Goal: Information Seeking & Learning: Learn about a topic

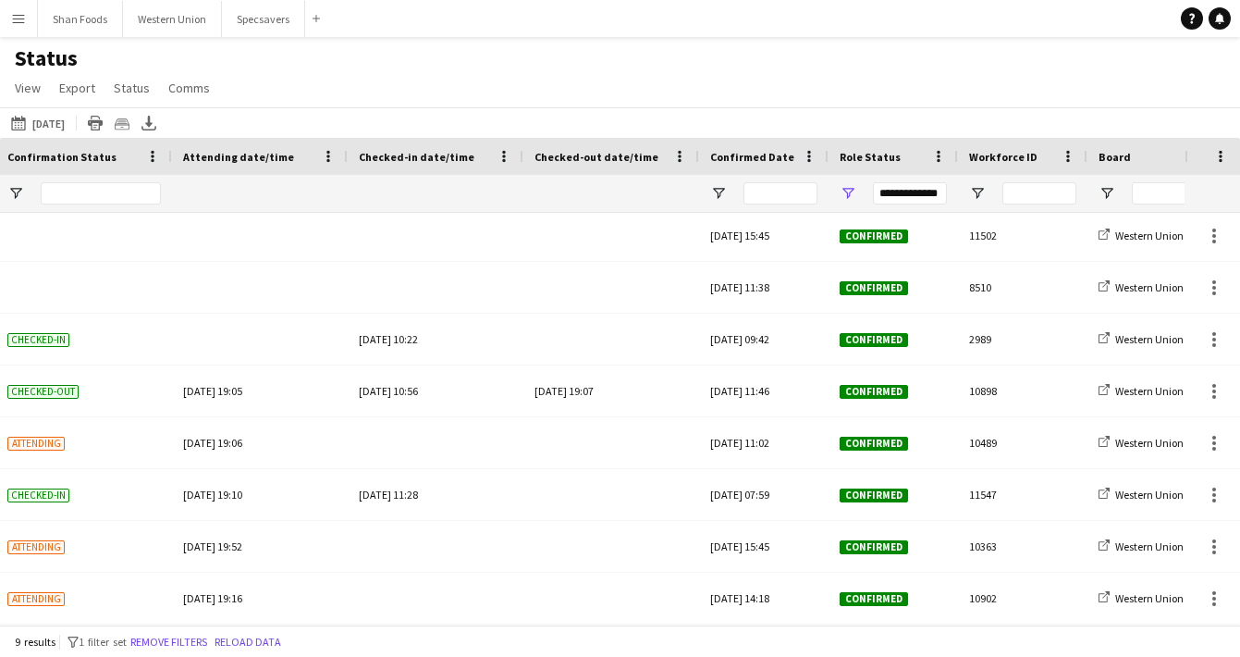
scroll to position [0, 411]
click at [18, 16] on app-icon "Menu" at bounding box center [18, 18] width 15 height 15
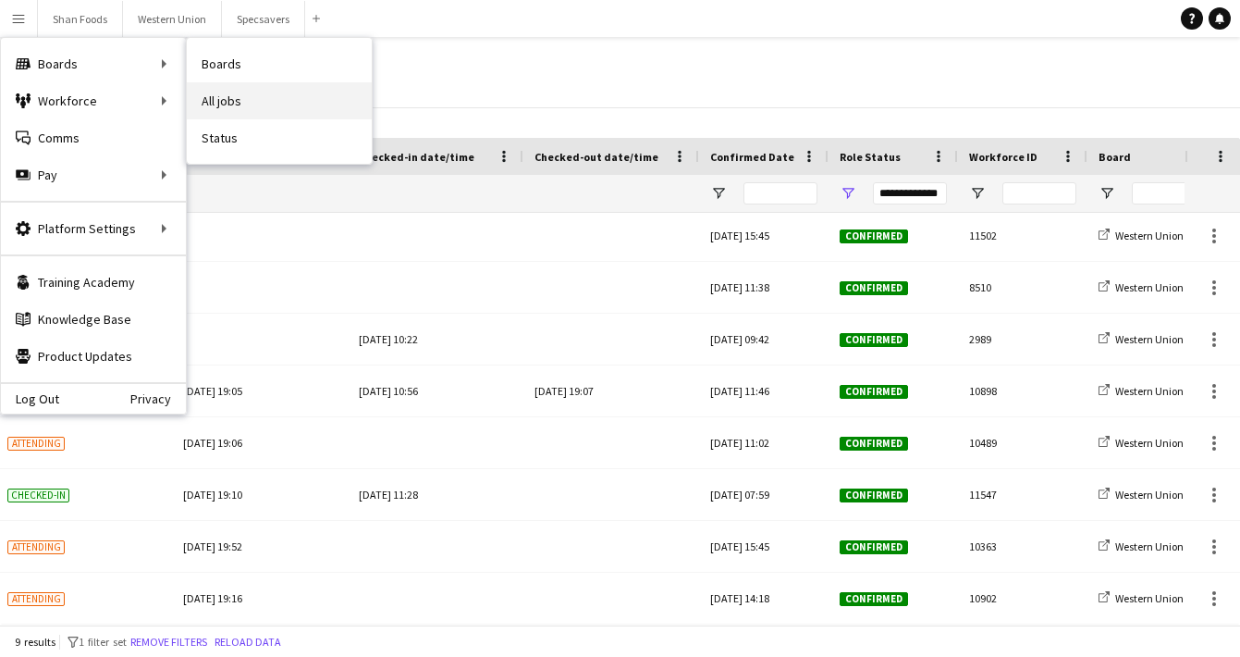
click at [199, 114] on link "All jobs" at bounding box center [279, 100] width 185 height 37
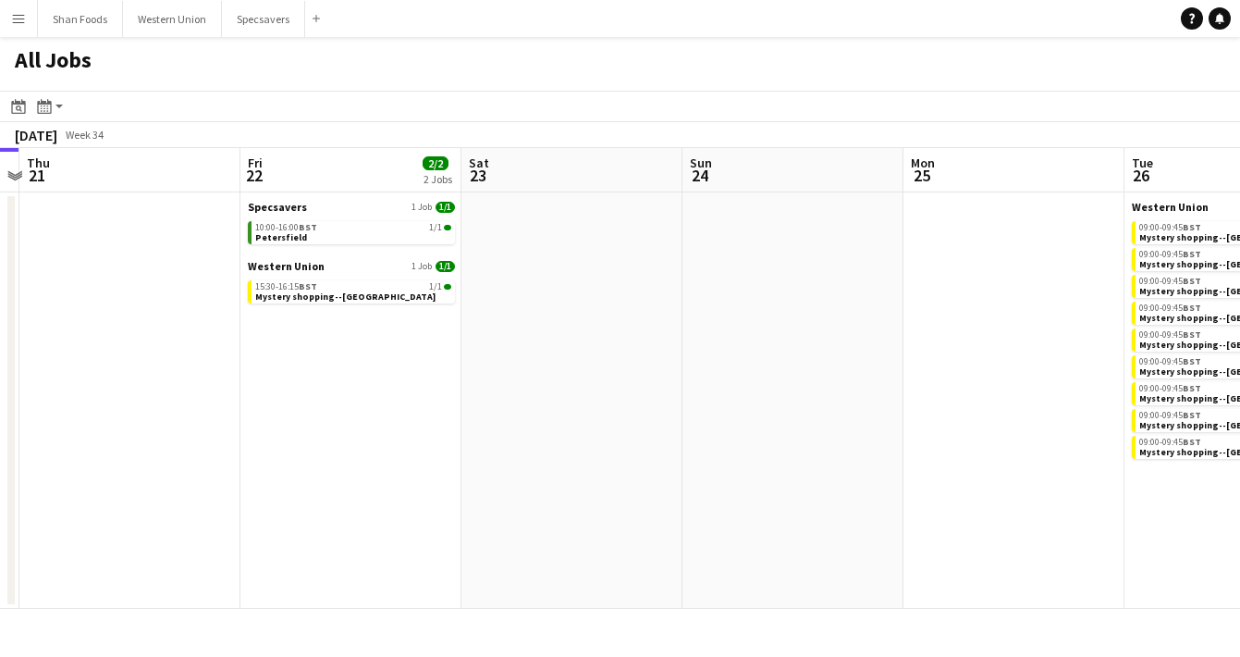
scroll to position [0, 422]
click at [384, 299] on link "15:30-16:15 BST 1/1 Mystery shopping--Telford" at bounding box center [354, 290] width 196 height 21
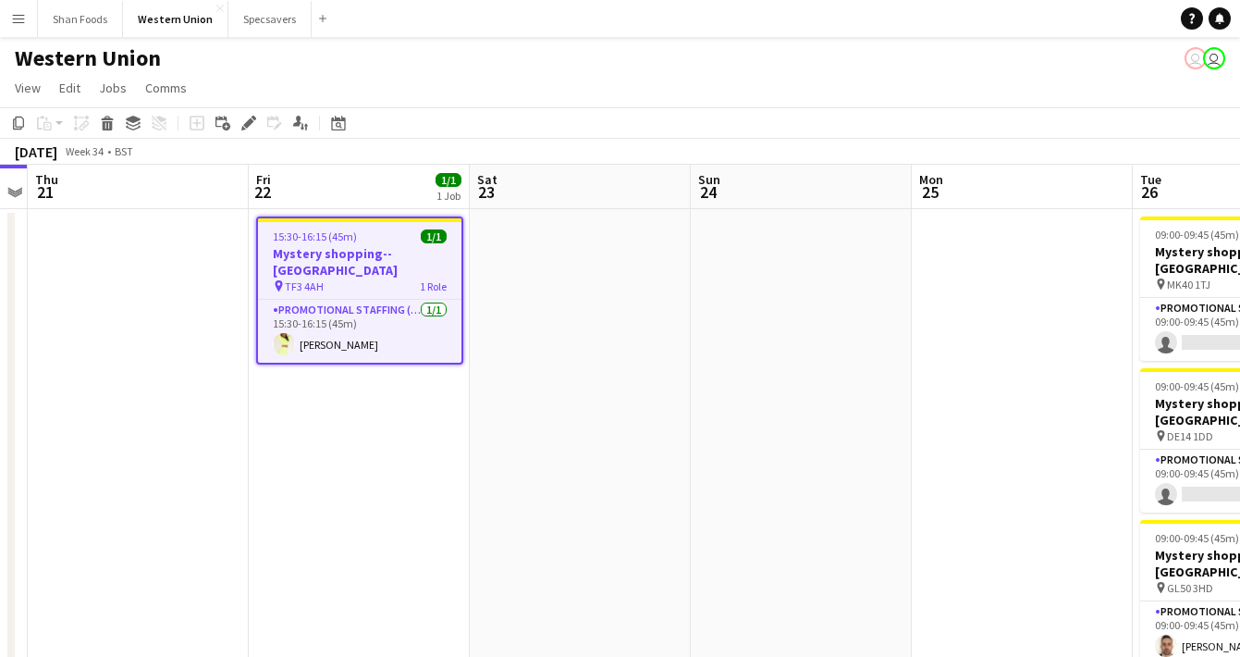
scroll to position [27, 0]
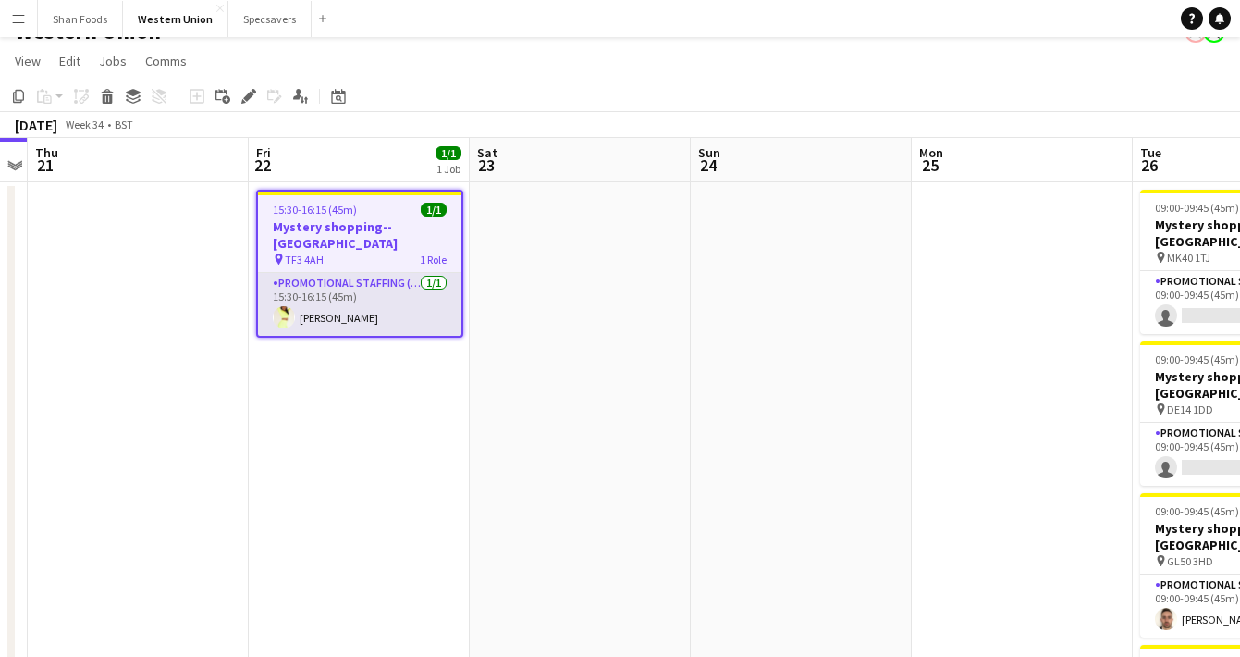
click at [385, 296] on app-card-role "Promotional Staffing (Mystery Shopper) [DATE] 15:30-16:15 (45m) [PERSON_NAME]" at bounding box center [359, 304] width 203 height 63
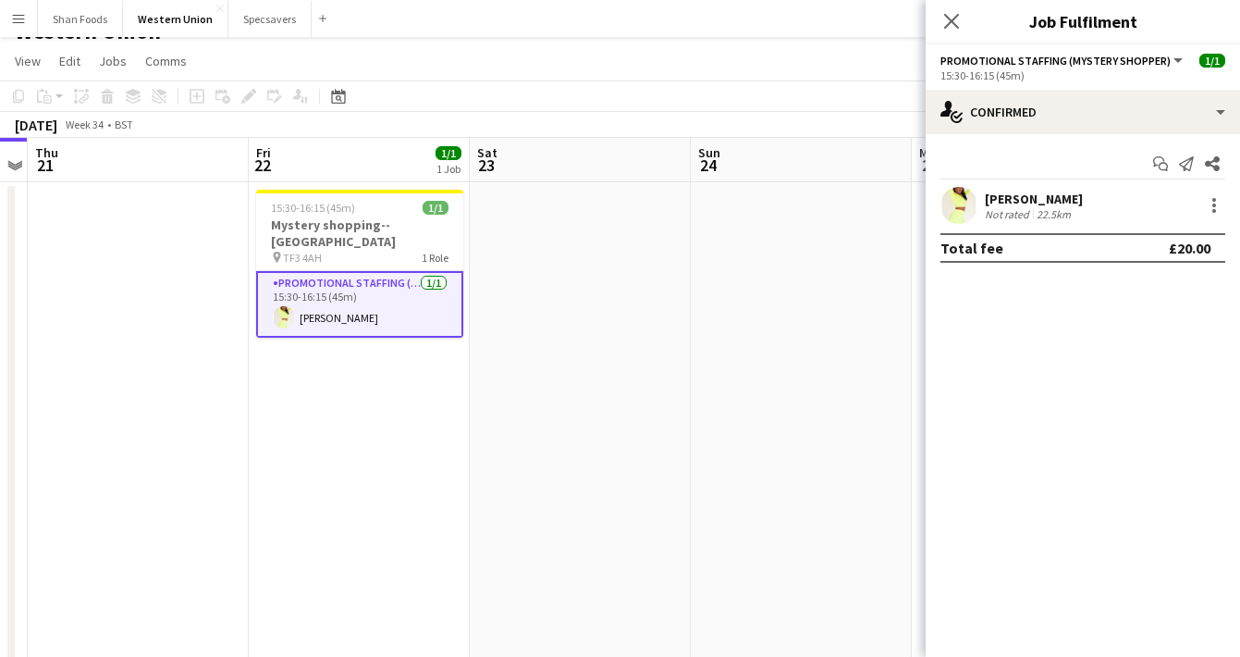
click at [1007, 210] on div "Not rated" at bounding box center [1009, 214] width 48 height 14
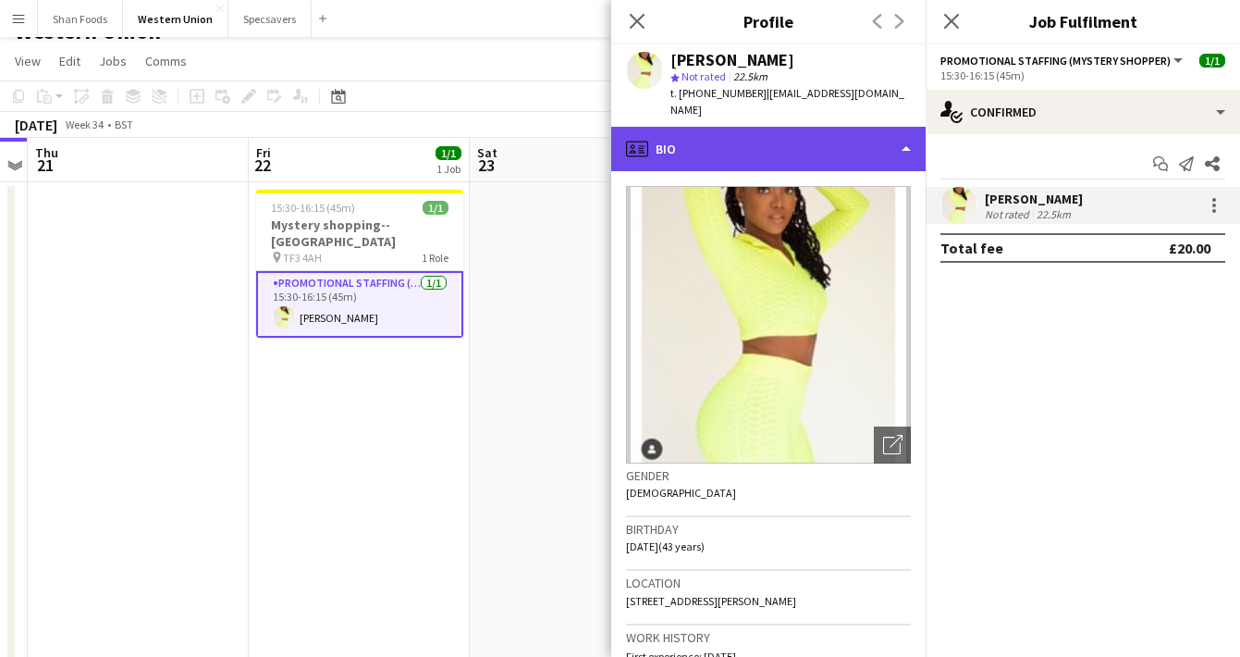
click at [771, 159] on div "profile Bio" at bounding box center [768, 149] width 314 height 44
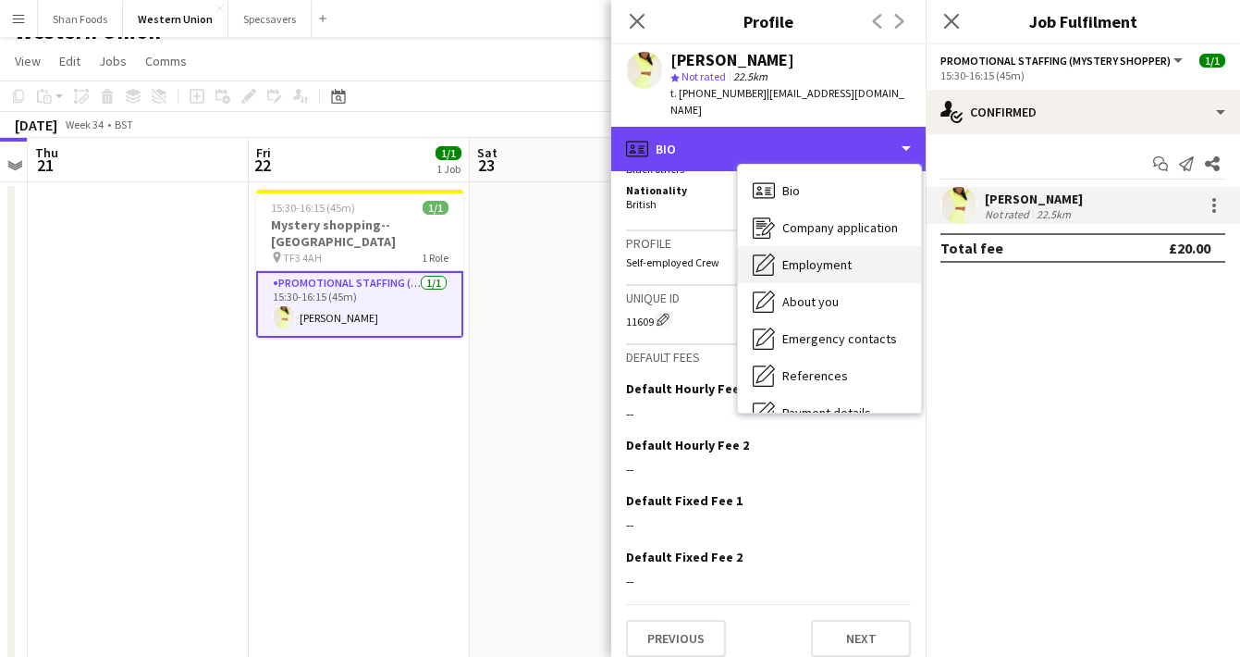
scroll to position [1006, 0]
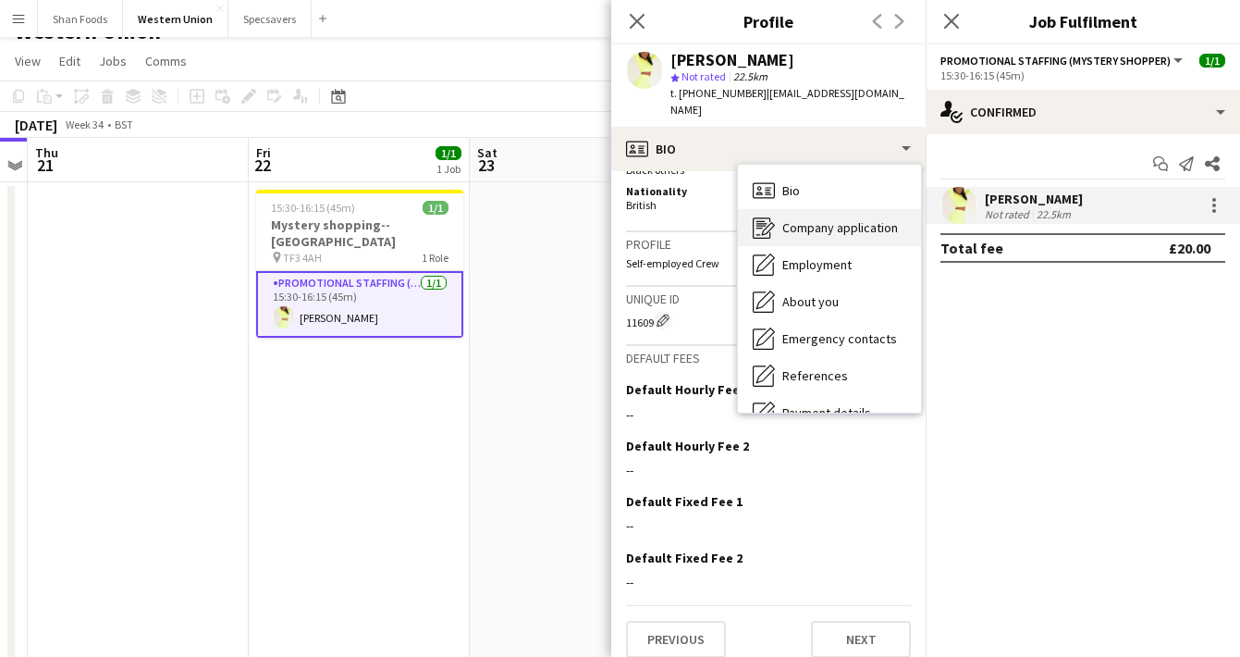
click at [818, 217] on div "Company application Company application" at bounding box center [829, 227] width 183 height 37
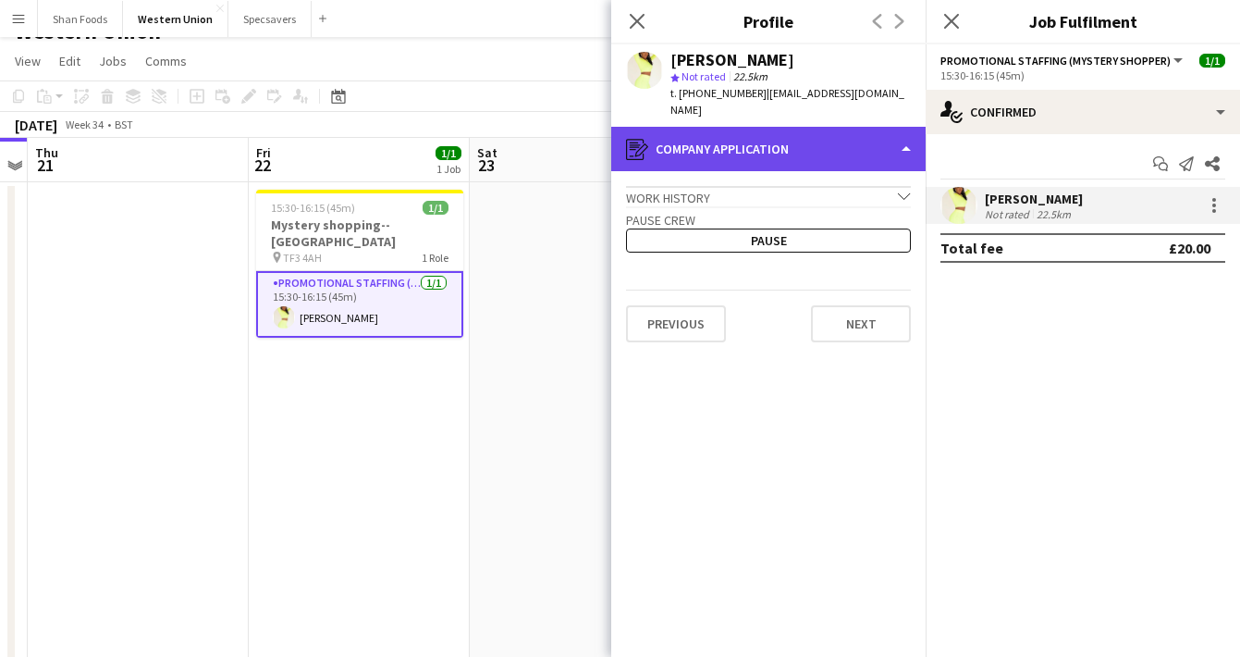
click at [840, 154] on div "register Company application" at bounding box center [768, 149] width 314 height 44
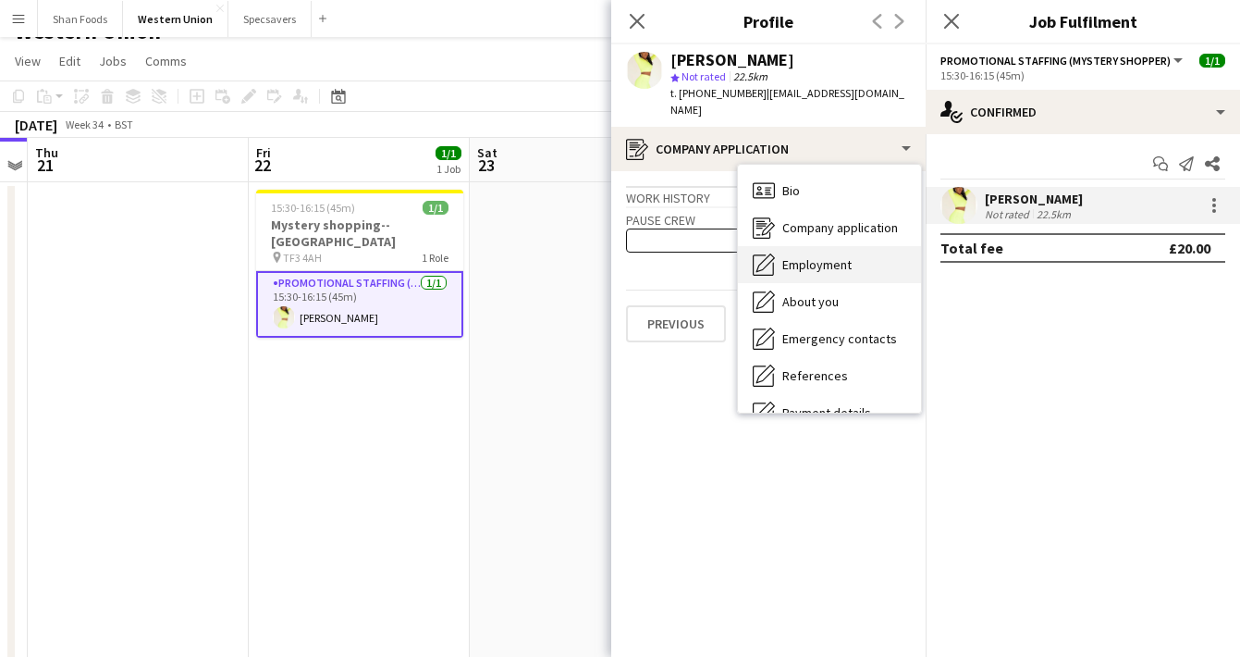
click at [848, 253] on div "Employment Employment" at bounding box center [829, 264] width 183 height 37
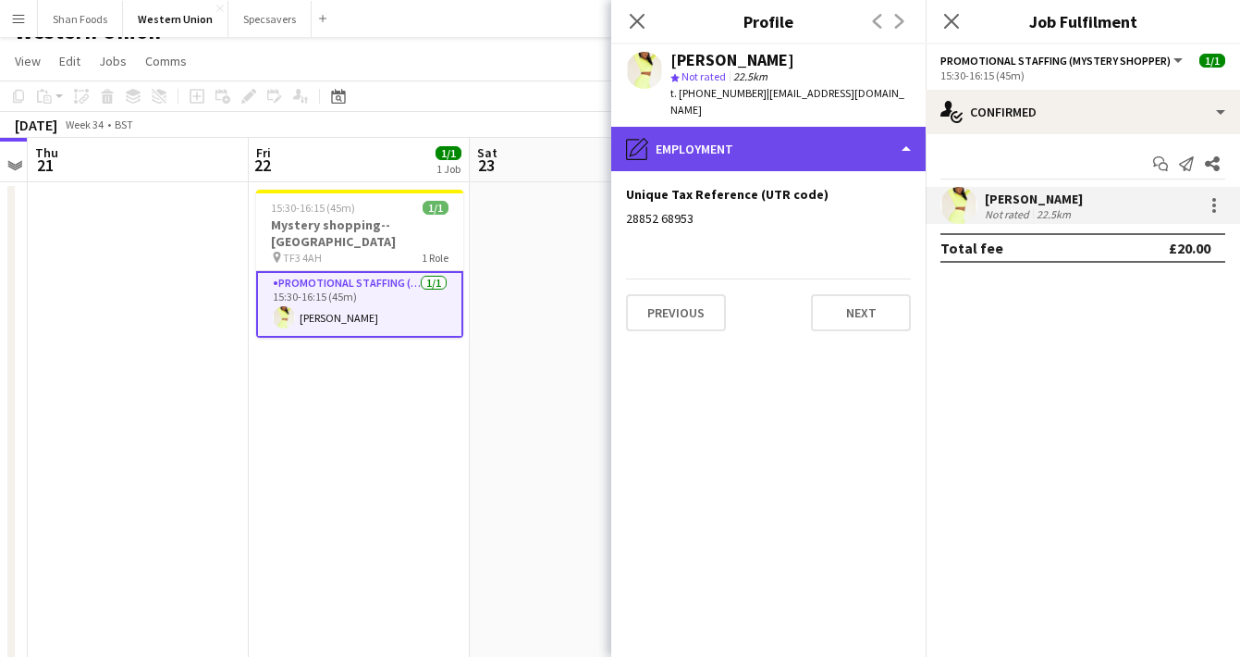
click at [746, 160] on div "pencil4 Employment" at bounding box center [768, 149] width 314 height 44
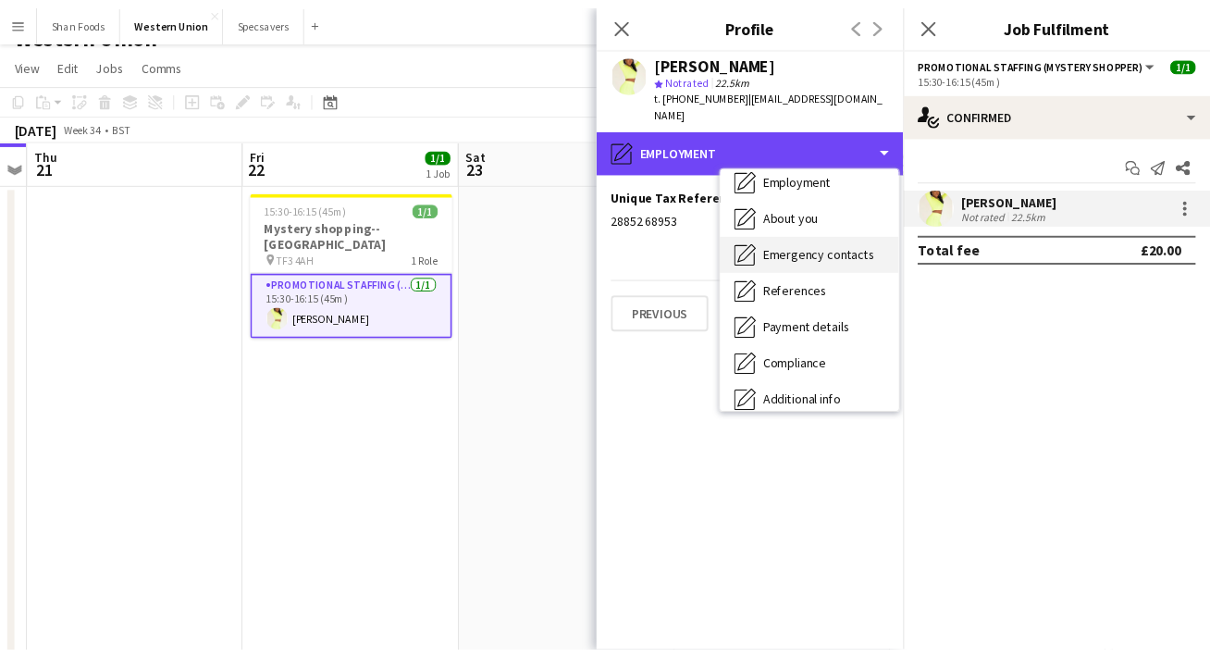
scroll to position [122, 0]
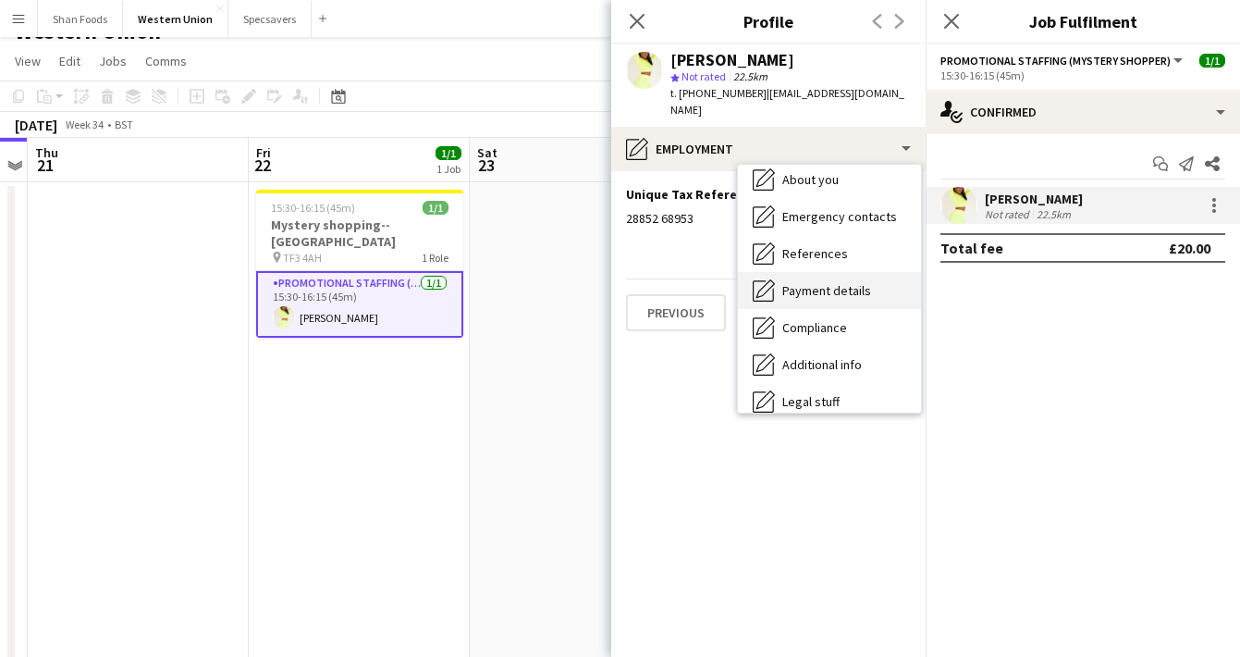
click at [827, 282] on span "Payment details" at bounding box center [826, 290] width 89 height 17
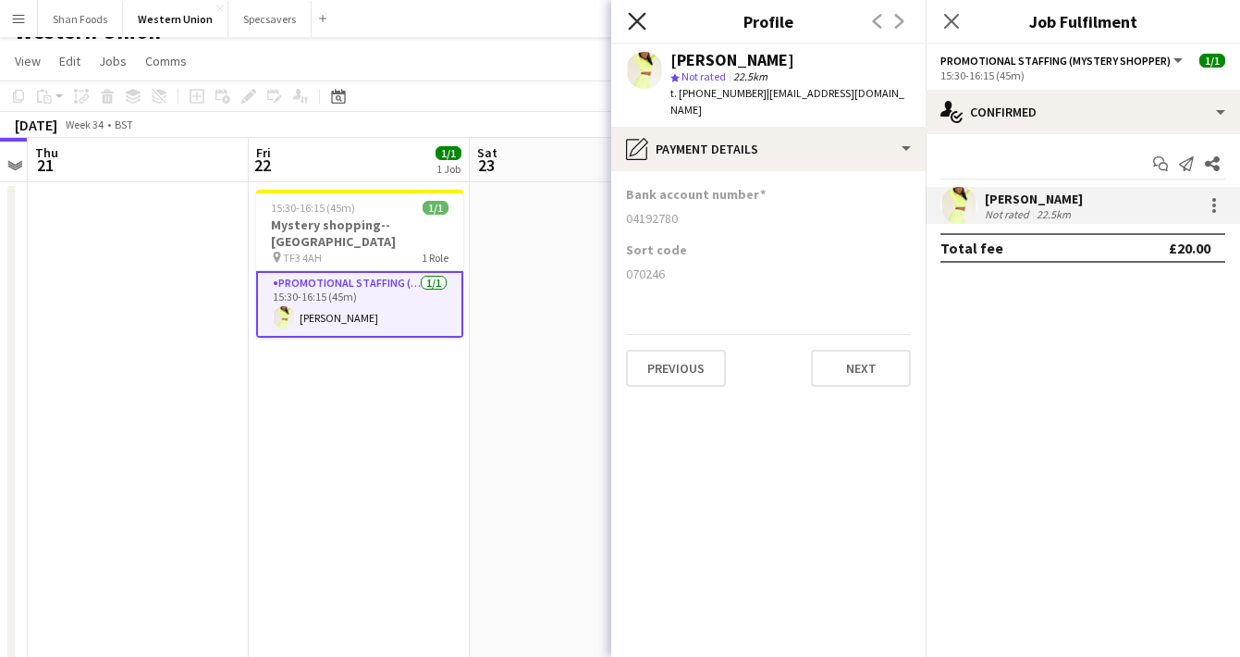
click at [640, 17] on icon "Close pop-in" at bounding box center [637, 21] width 18 height 18
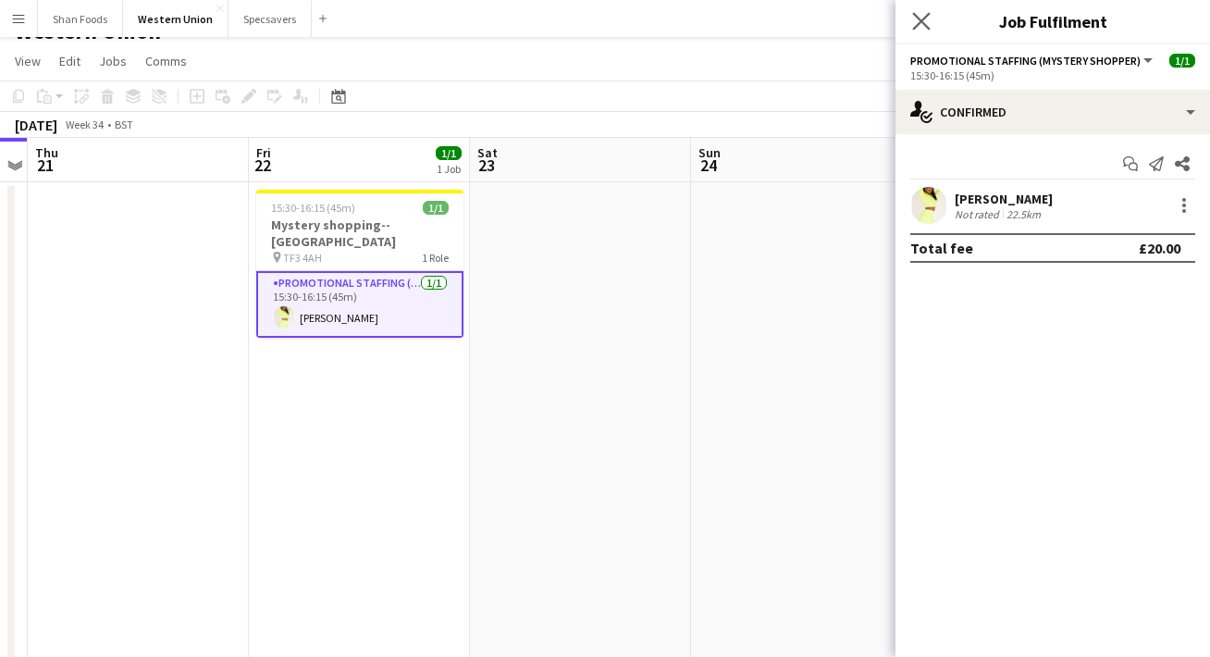
click at [920, 31] on app-icon "Close pop-in" at bounding box center [921, 21] width 27 height 27
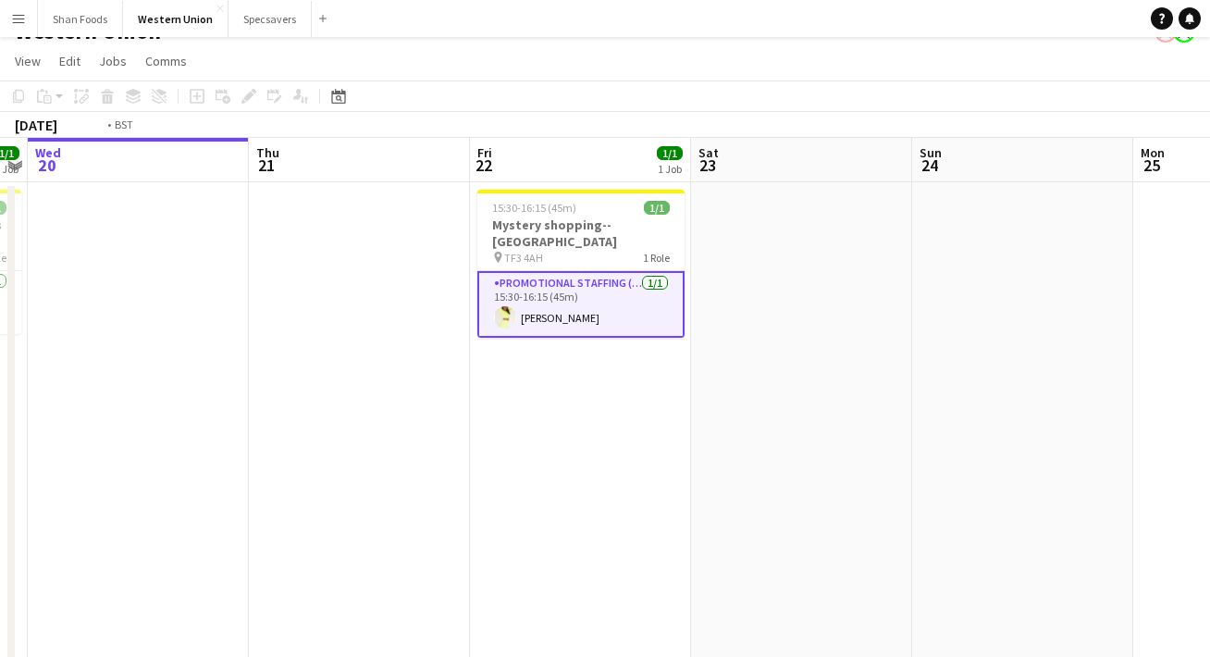
scroll to position [0, 474]
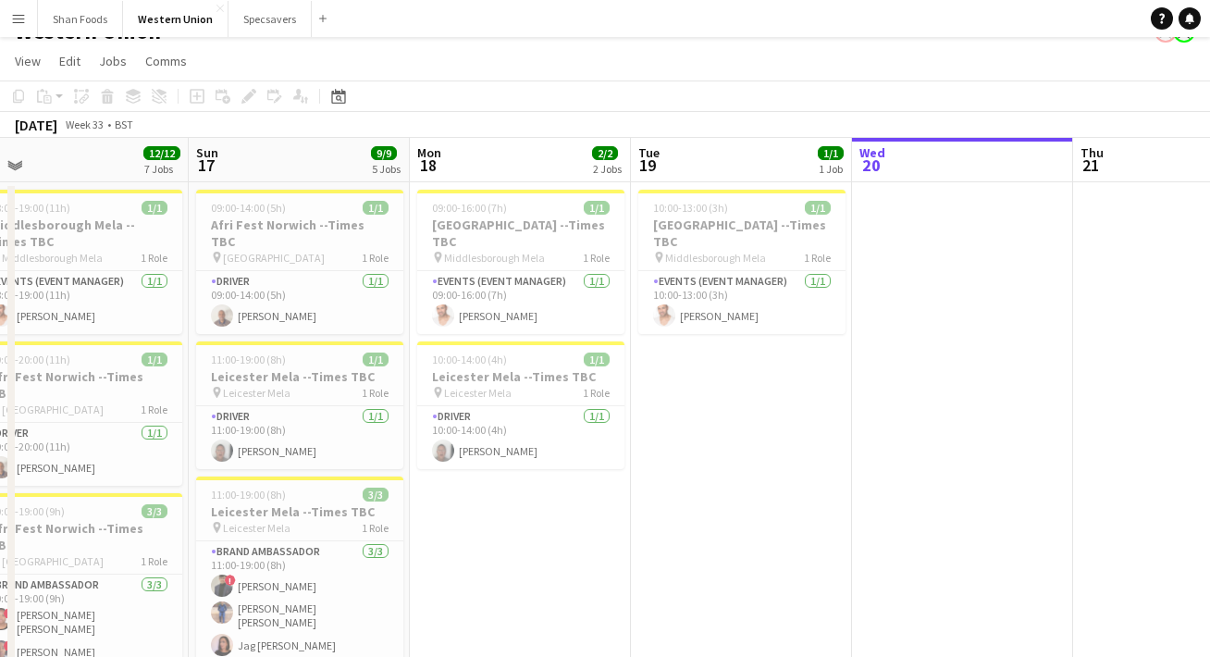
click at [14, 29] on button "Menu" at bounding box center [18, 18] width 37 height 37
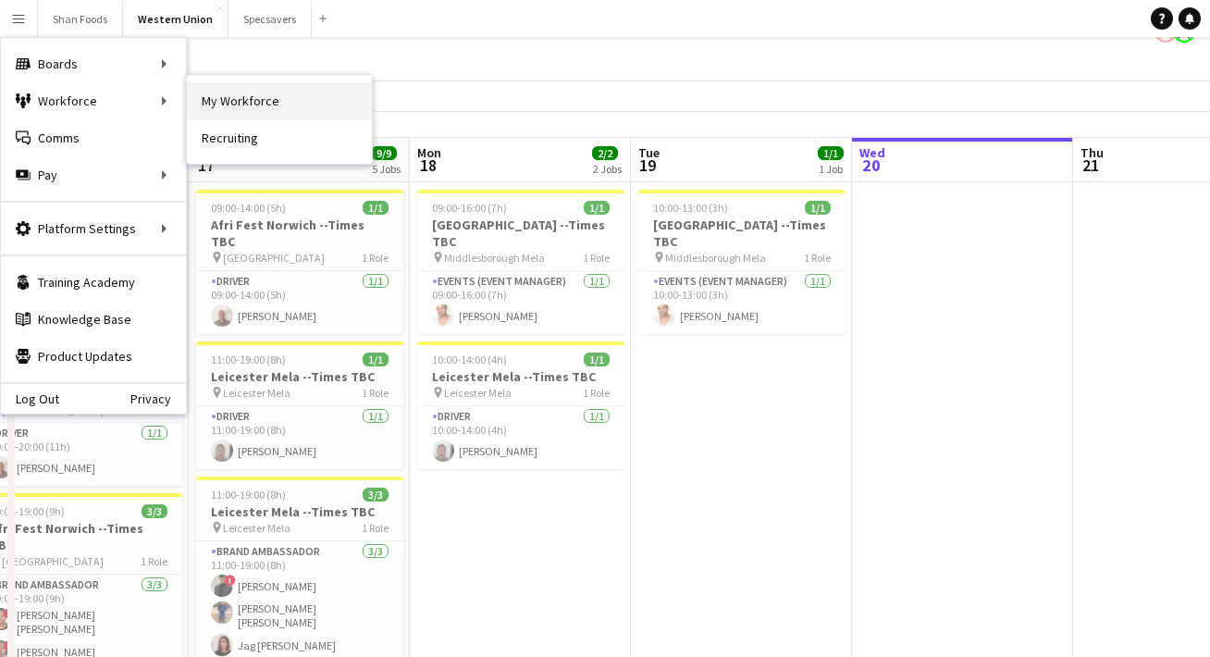
click at [245, 84] on link "My Workforce" at bounding box center [279, 100] width 185 height 37
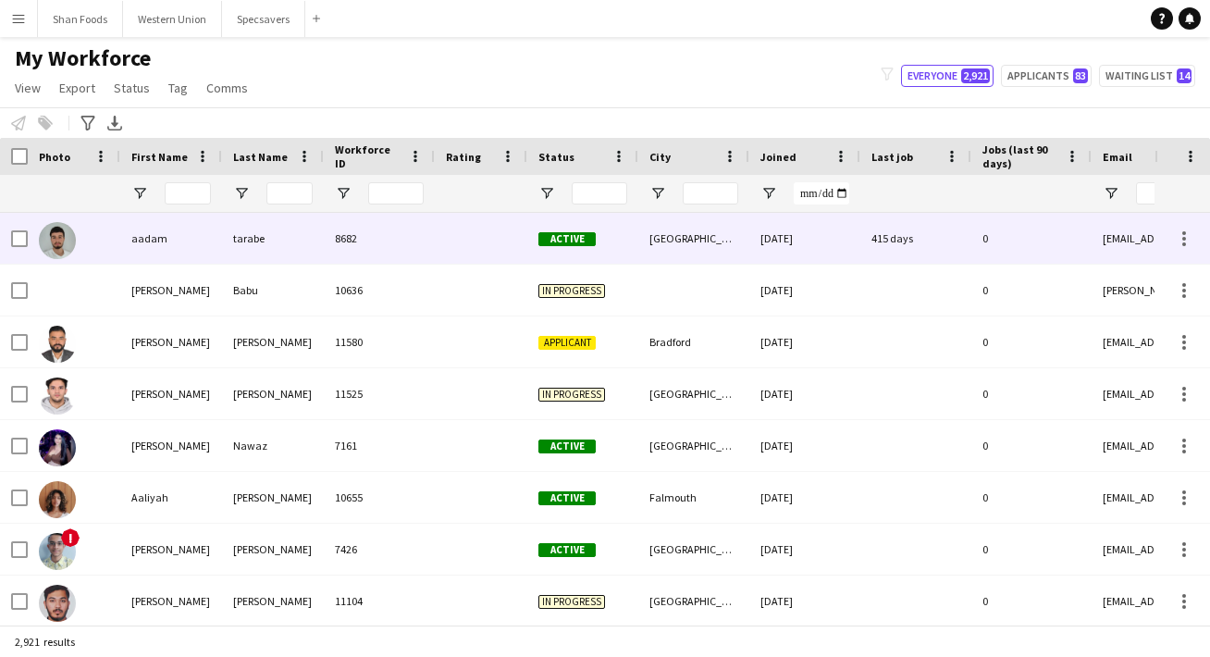
type input "****"
type input "**********"
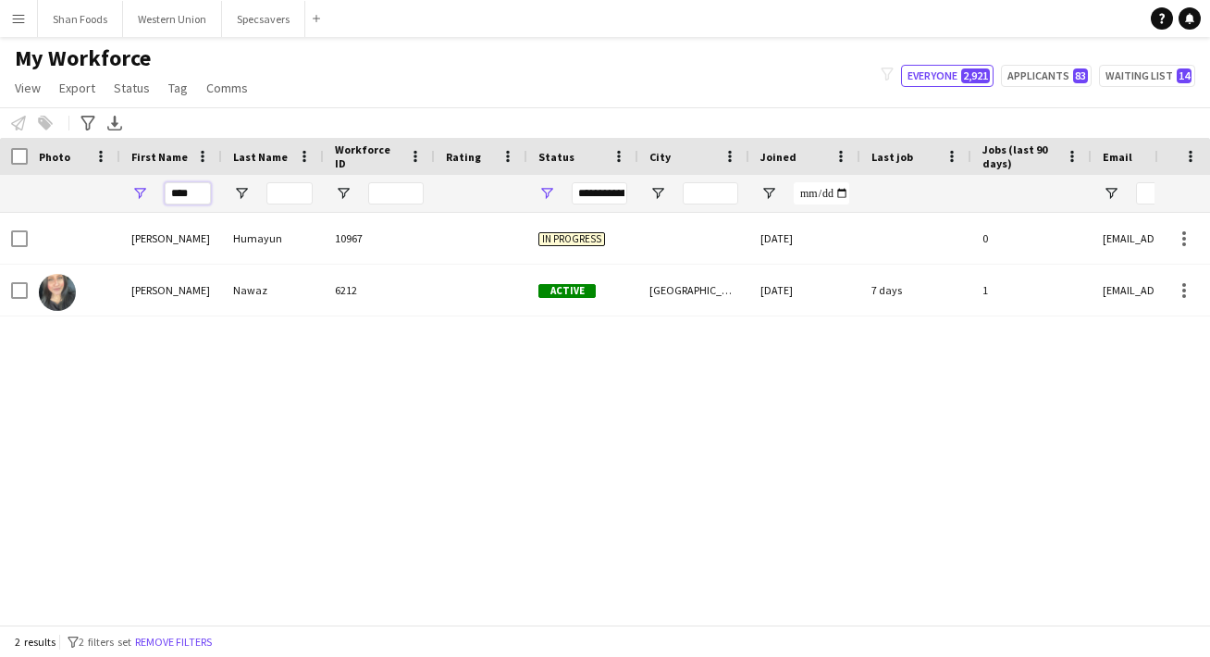
drag, startPoint x: 201, startPoint y: 191, endPoint x: 56, endPoint y: 184, distance: 144.4
click at [56, 185] on div "****" at bounding box center [1002, 193] width 2005 height 37
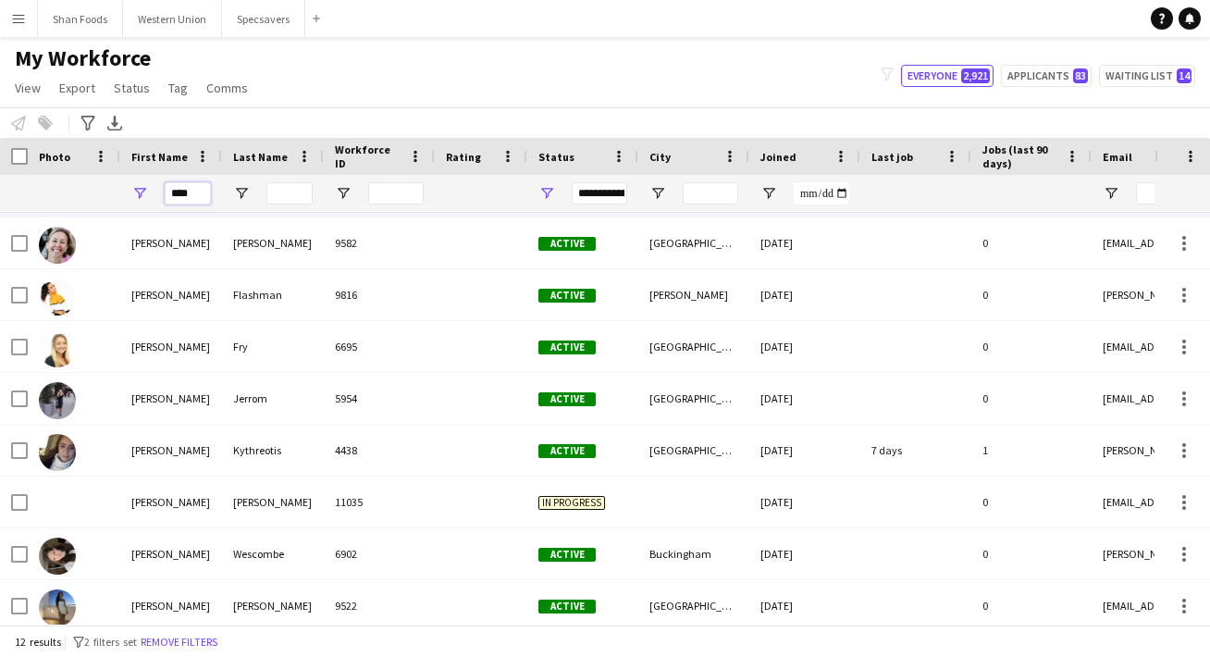
scroll to position [203, 0]
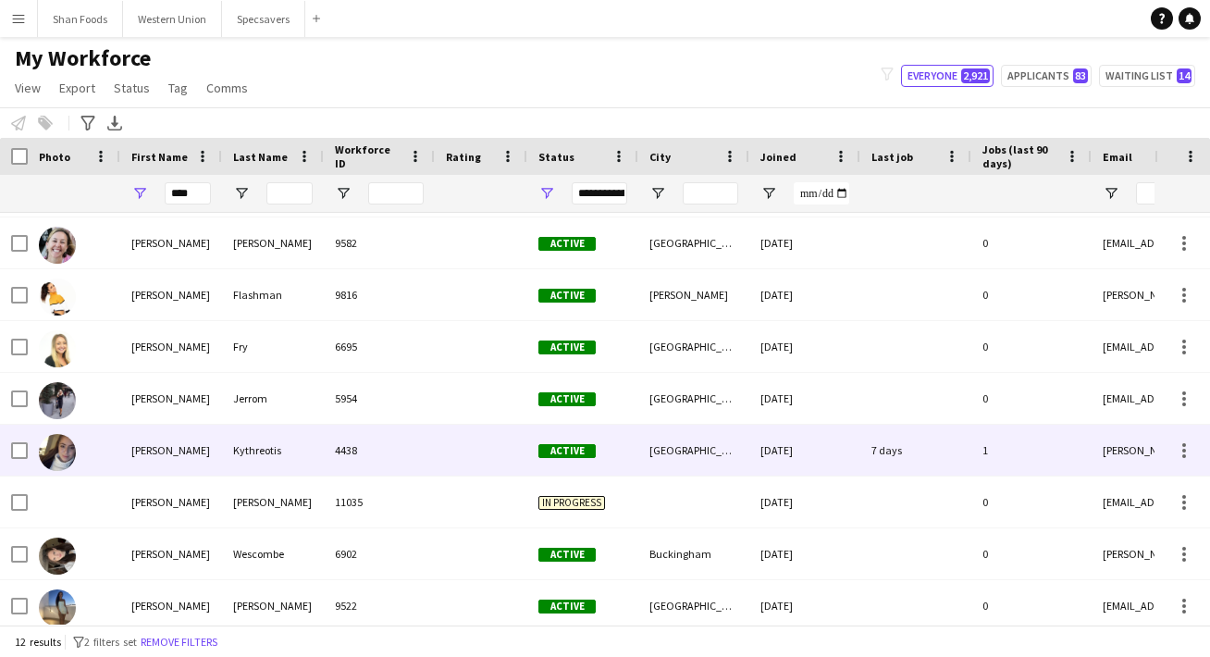
click at [137, 456] on div "[PERSON_NAME]" at bounding box center [171, 450] width 102 height 51
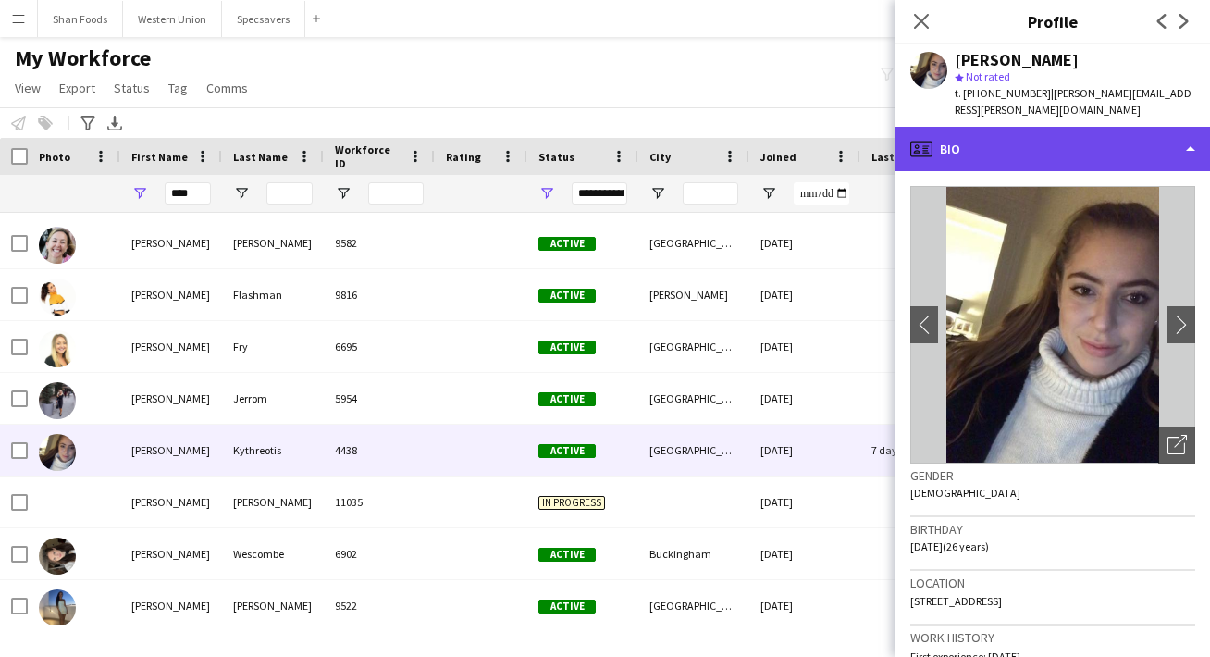
click at [1007, 132] on div "profile Bio" at bounding box center [1052, 149] width 314 height 44
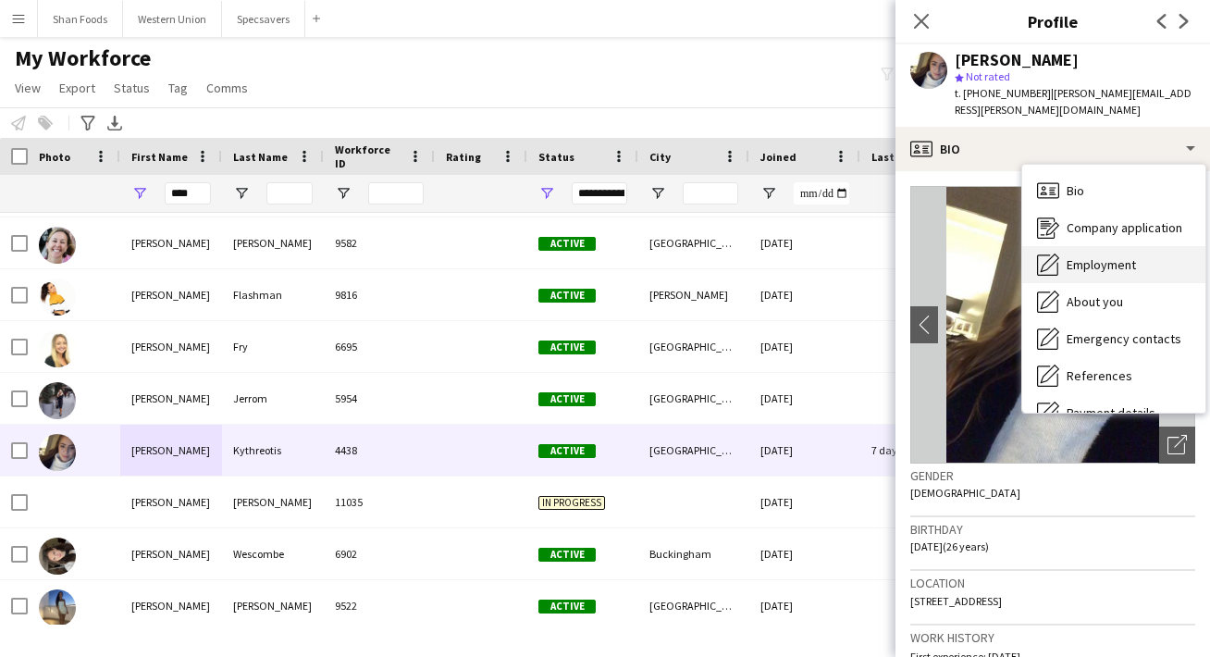
click at [1069, 256] on span "Employment" at bounding box center [1100, 264] width 69 height 17
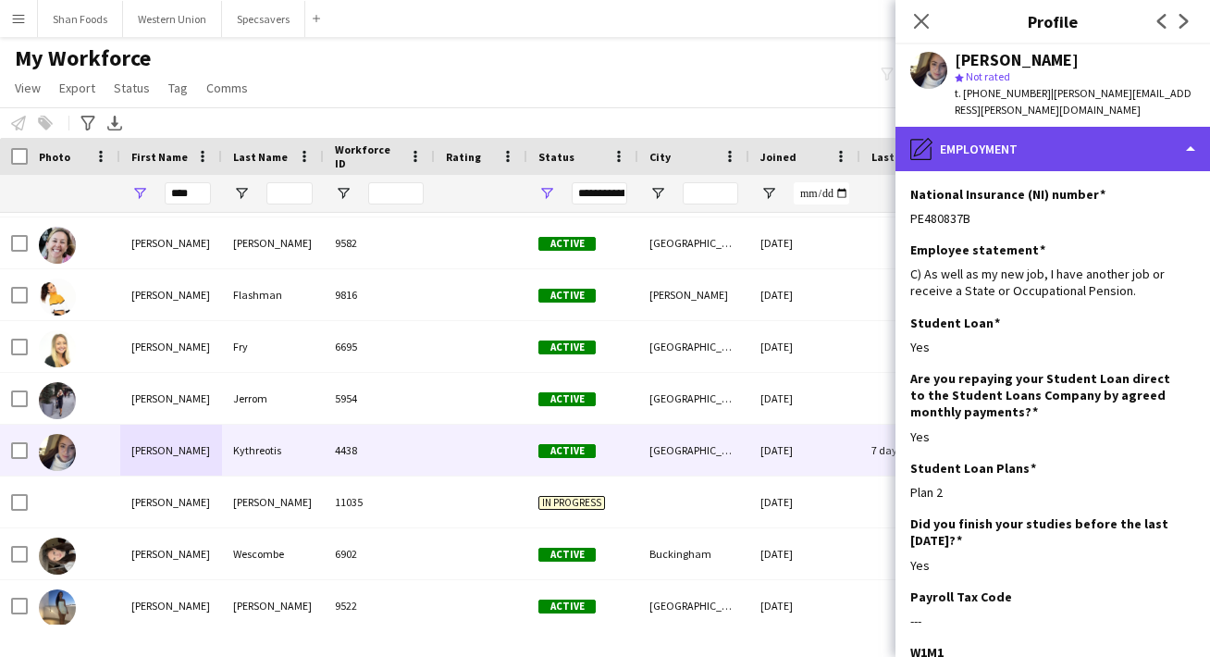
click at [1002, 139] on div "pencil4 Employment" at bounding box center [1052, 149] width 314 height 44
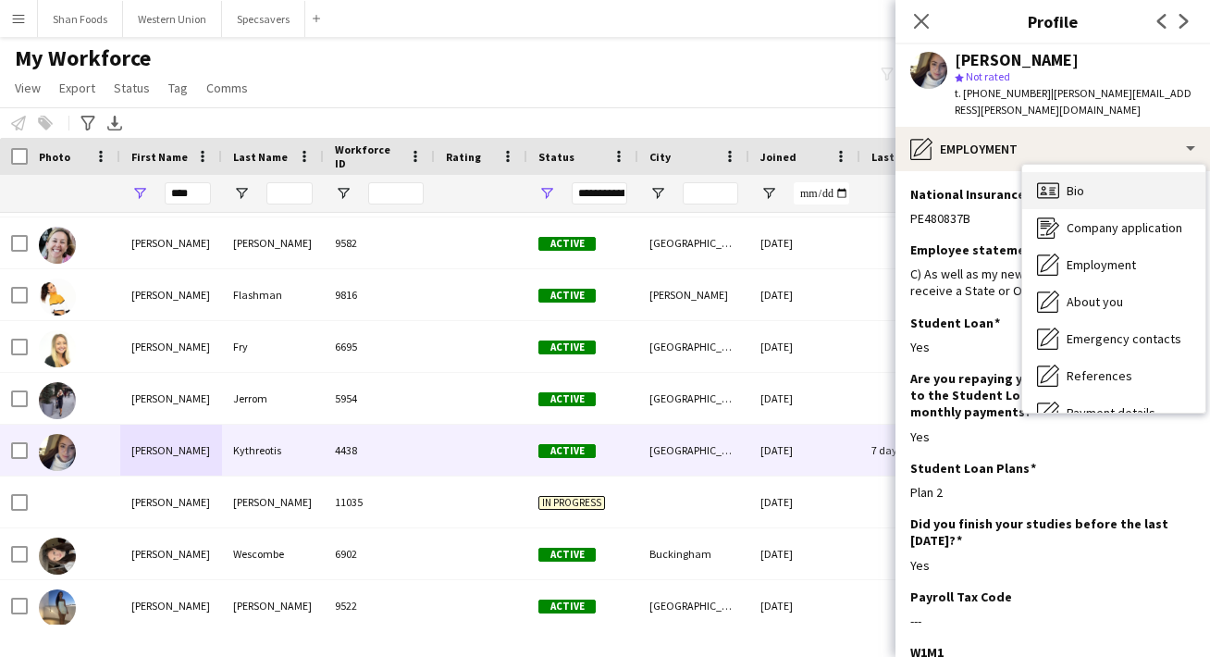
click at [1048, 179] on icon "Bio" at bounding box center [1048, 190] width 22 height 22
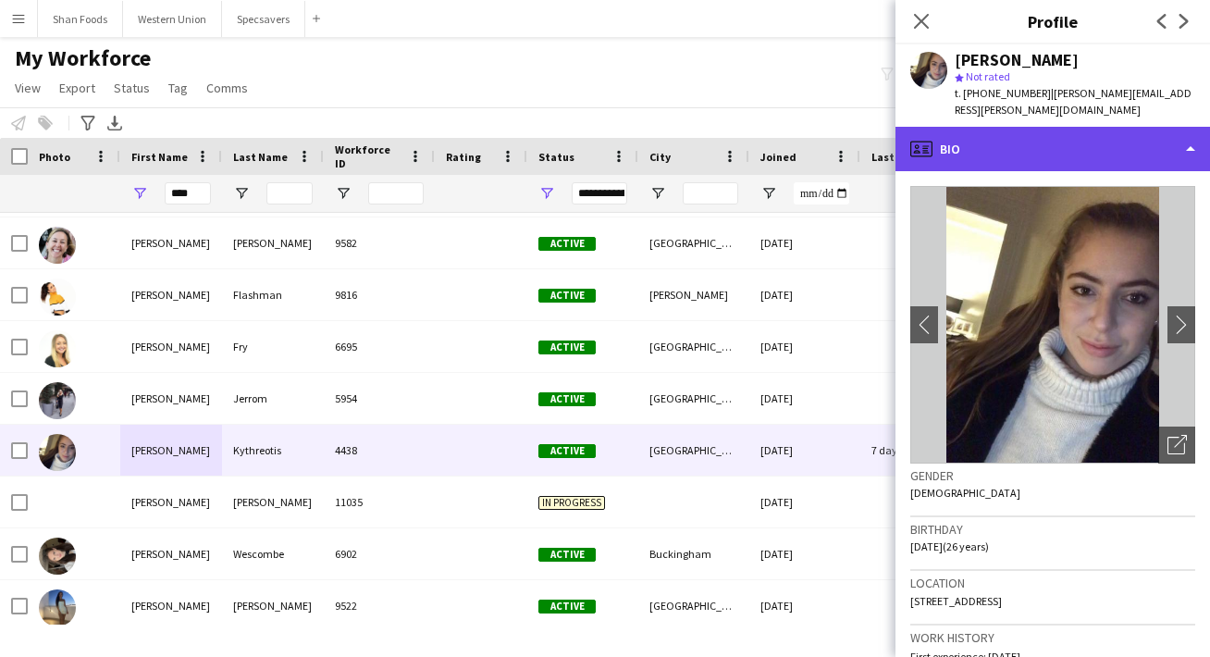
click at [987, 130] on div "profile Bio" at bounding box center [1052, 149] width 314 height 44
click at [1040, 135] on div "profile Bio" at bounding box center [1052, 149] width 314 height 44
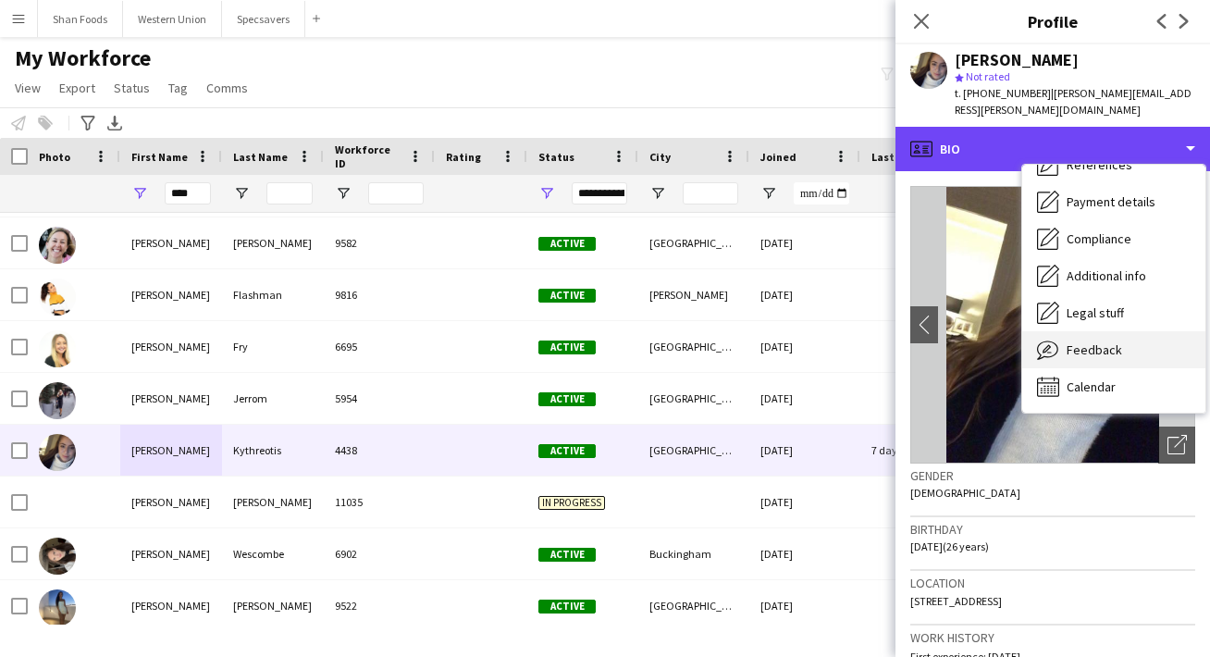
scroll to position [211, 0]
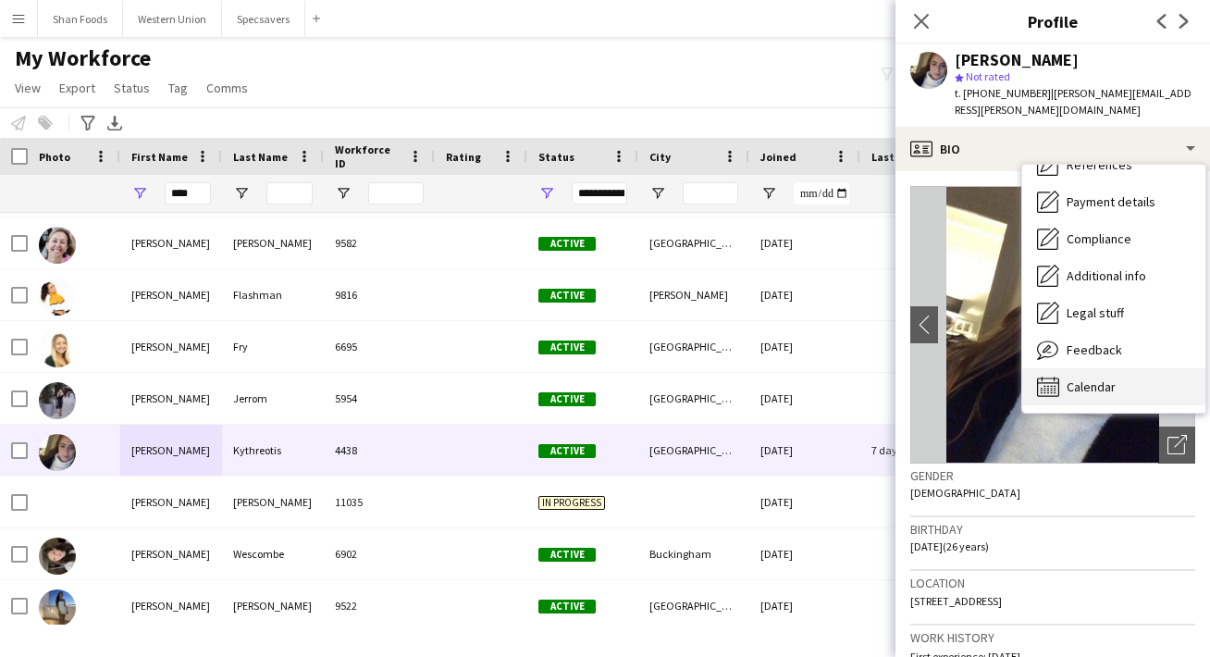
click at [1069, 378] on span "Calendar" at bounding box center [1090, 386] width 49 height 17
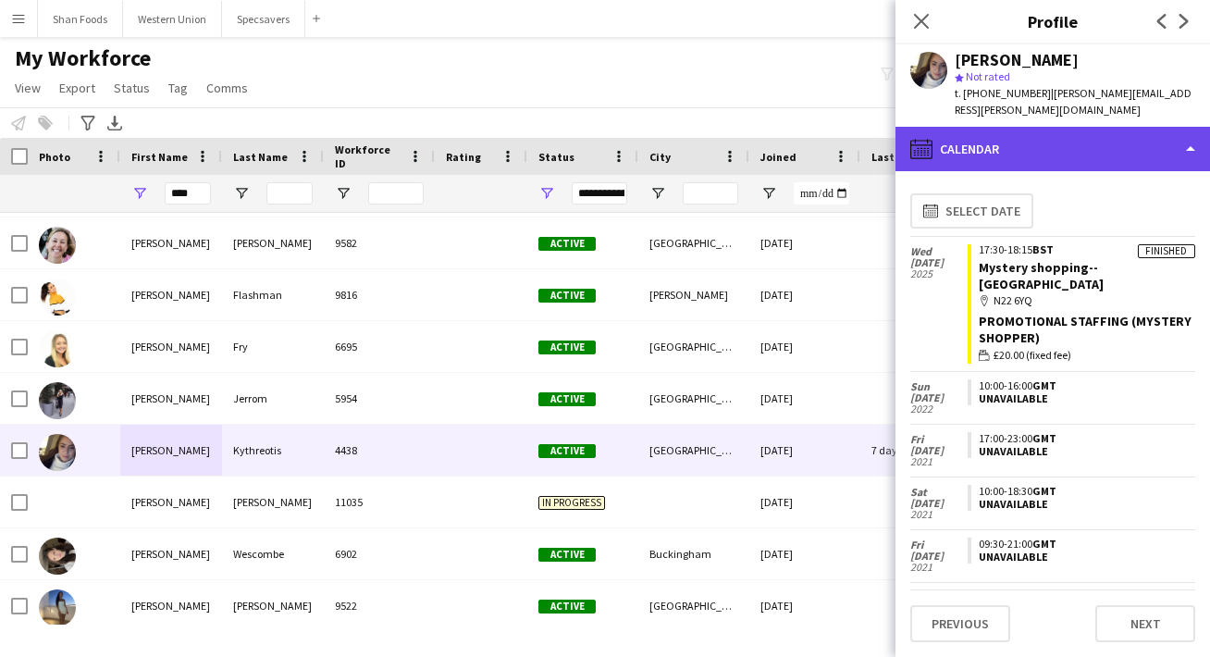
click at [1094, 127] on div "calendar-full Calendar" at bounding box center [1052, 149] width 314 height 44
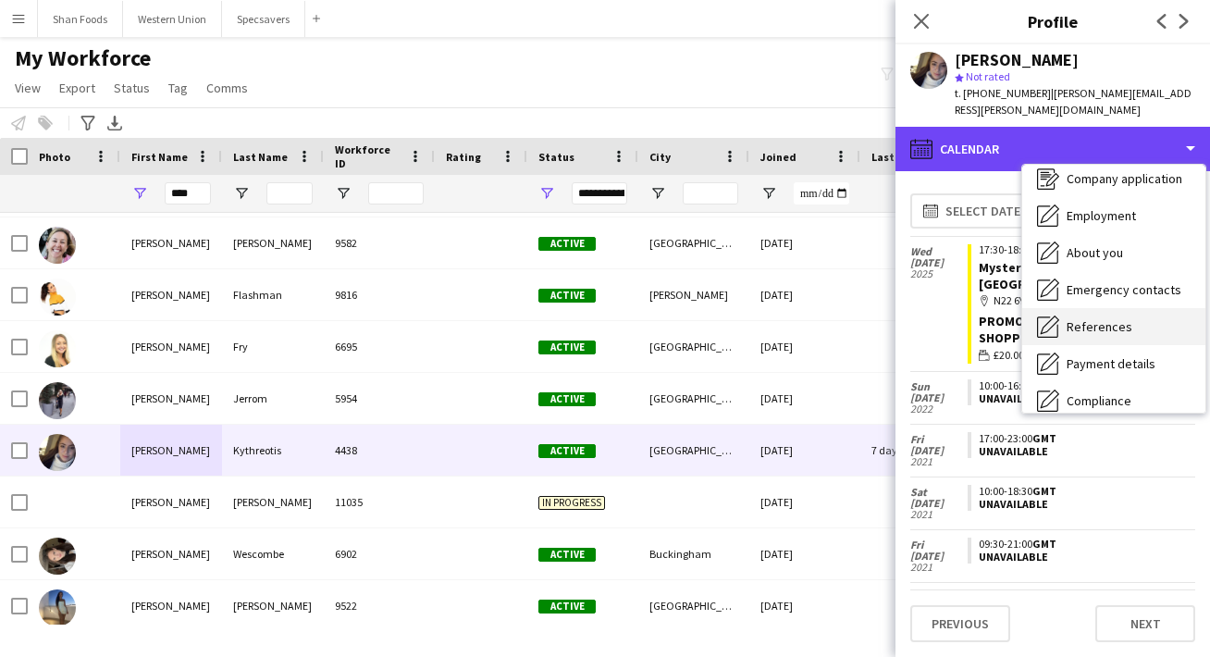
scroll to position [43, 0]
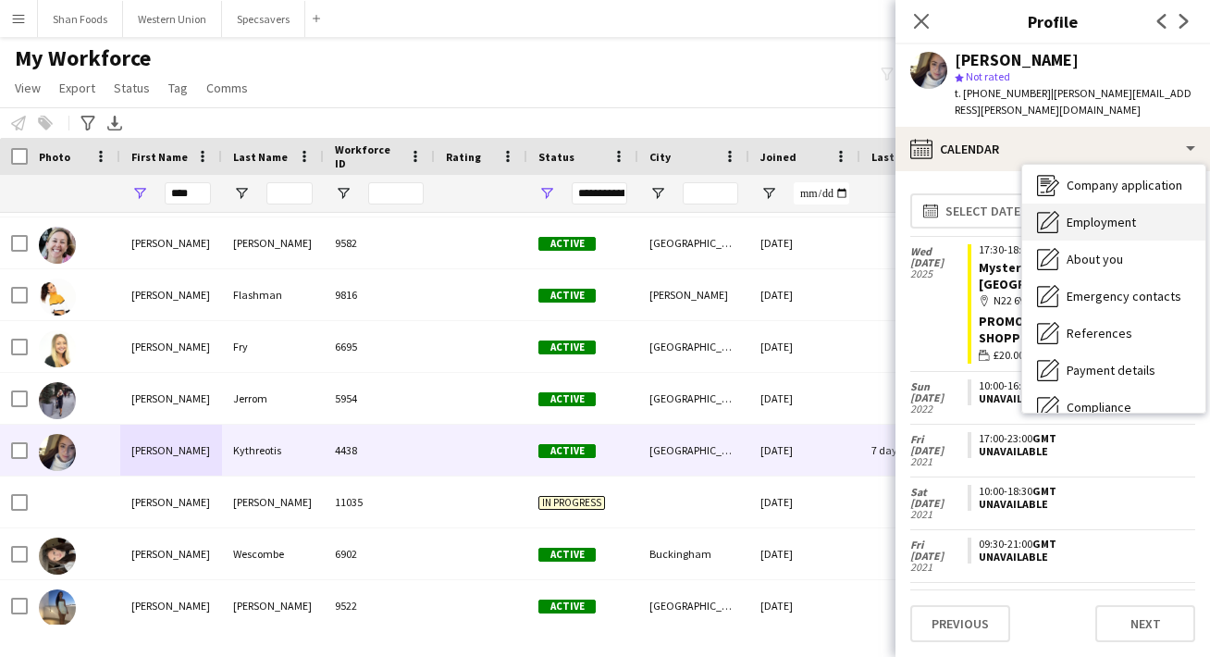
click at [1086, 214] on span "Employment" at bounding box center [1100, 222] width 69 height 17
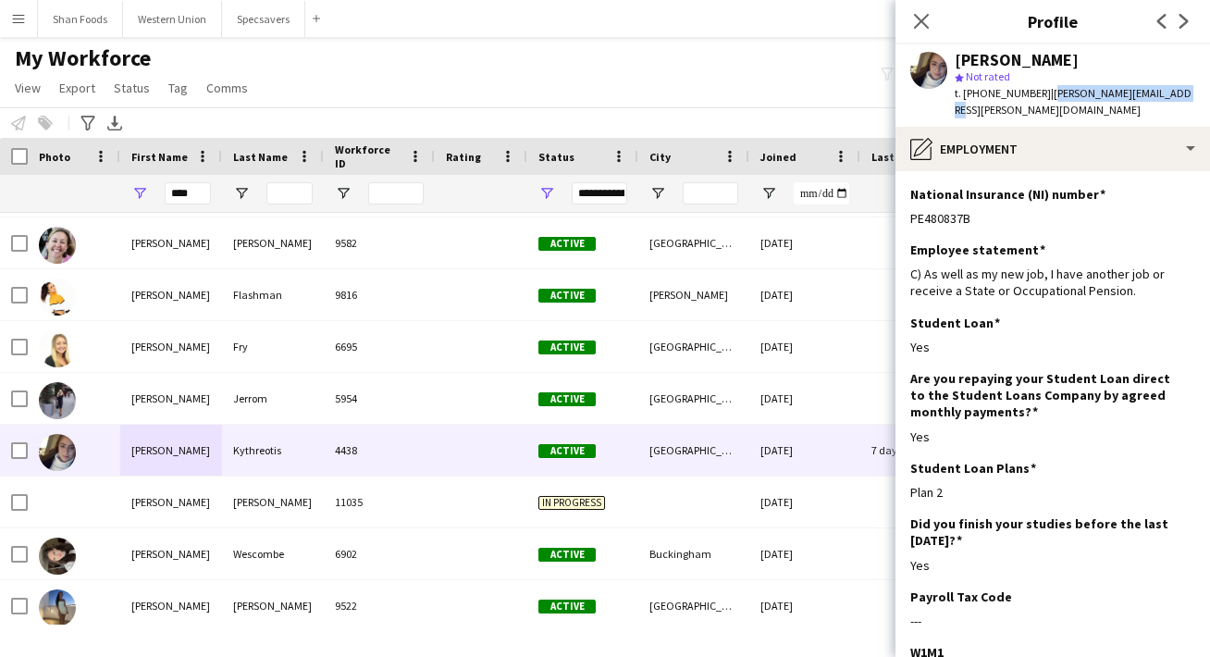
drag, startPoint x: 1172, startPoint y: 96, endPoint x: 1042, endPoint y: 94, distance: 129.5
click at [1042, 94] on div "[PERSON_NAME] star Not rated t. [PHONE_NUMBER] | [PERSON_NAME][EMAIL_ADDRESS][P…" at bounding box center [1052, 85] width 314 height 82
copy span "[PERSON_NAME][EMAIL_ADDRESS][PERSON_NAME][DOMAIN_NAME]"
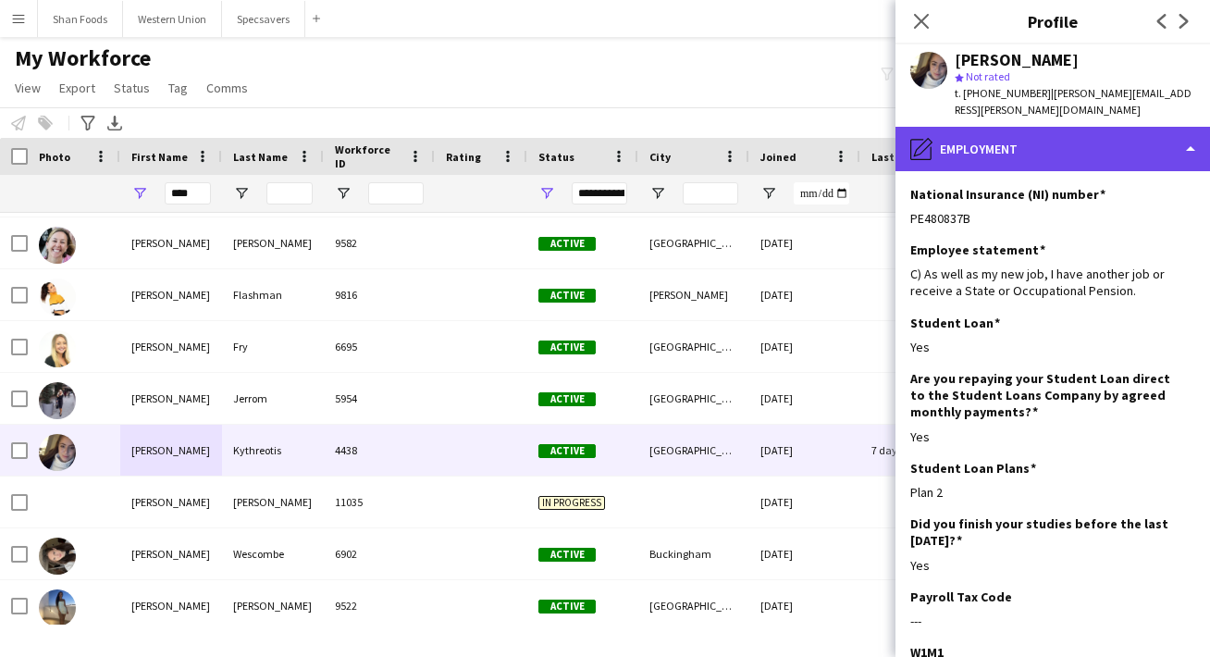
click at [997, 129] on div "pencil4 Employment" at bounding box center [1052, 149] width 314 height 44
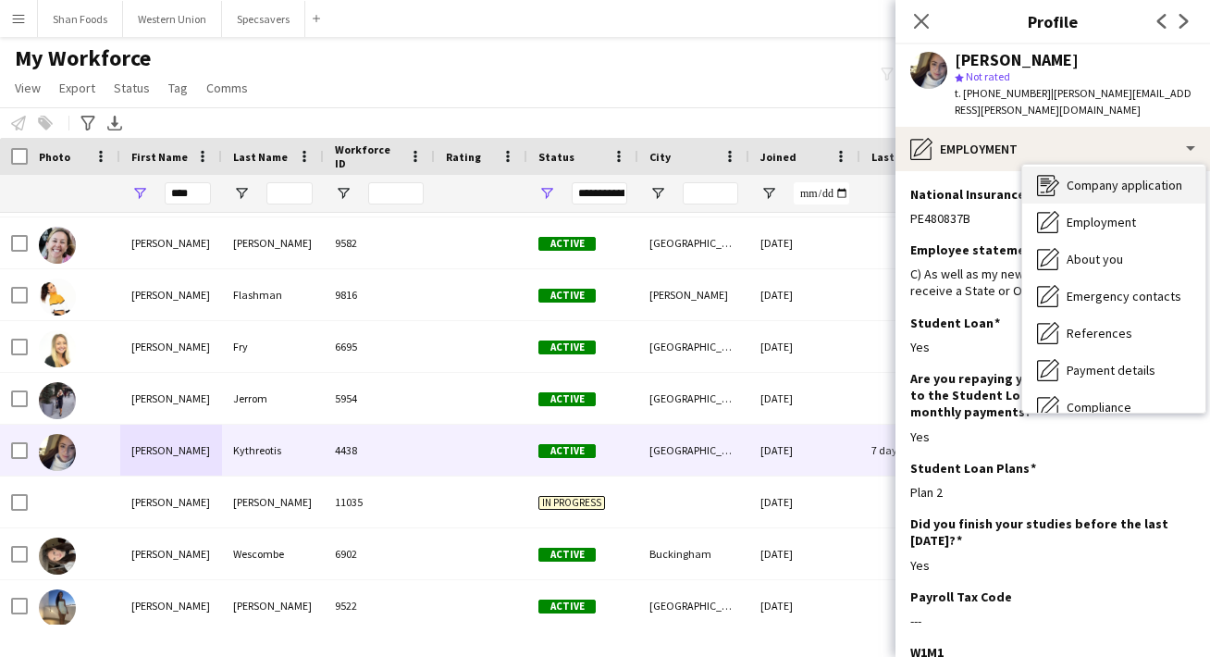
click at [1048, 182] on icon at bounding box center [1045, 182] width 10 height 1
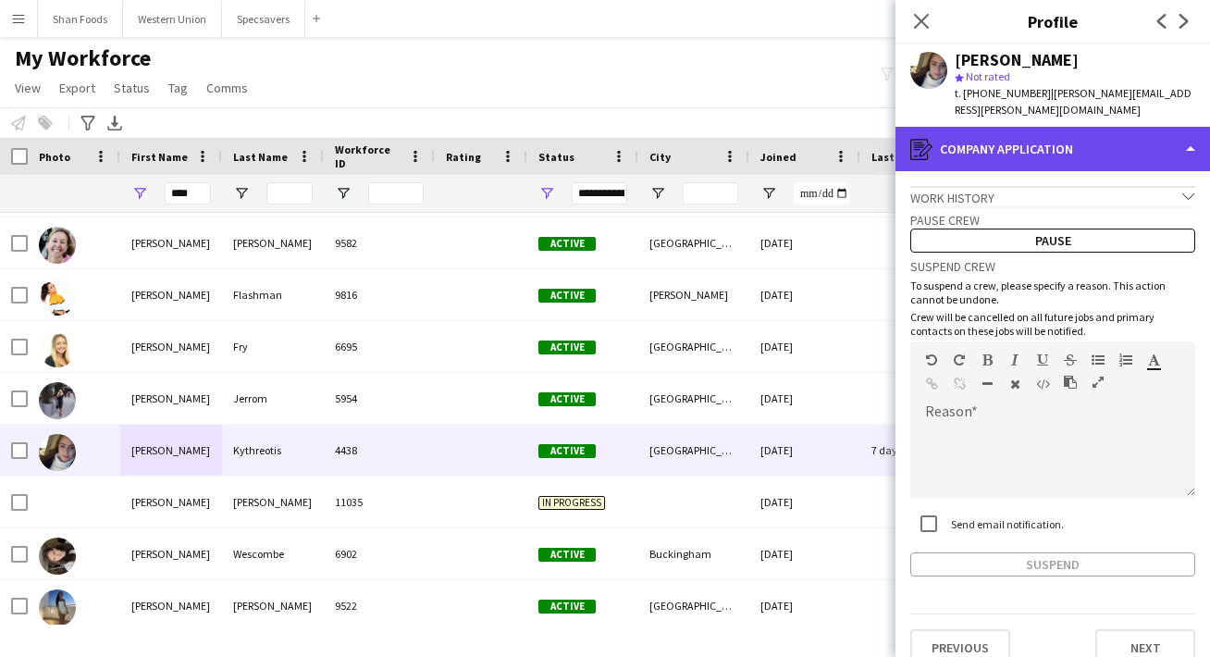
click at [1022, 127] on div "register Company application" at bounding box center [1052, 149] width 314 height 44
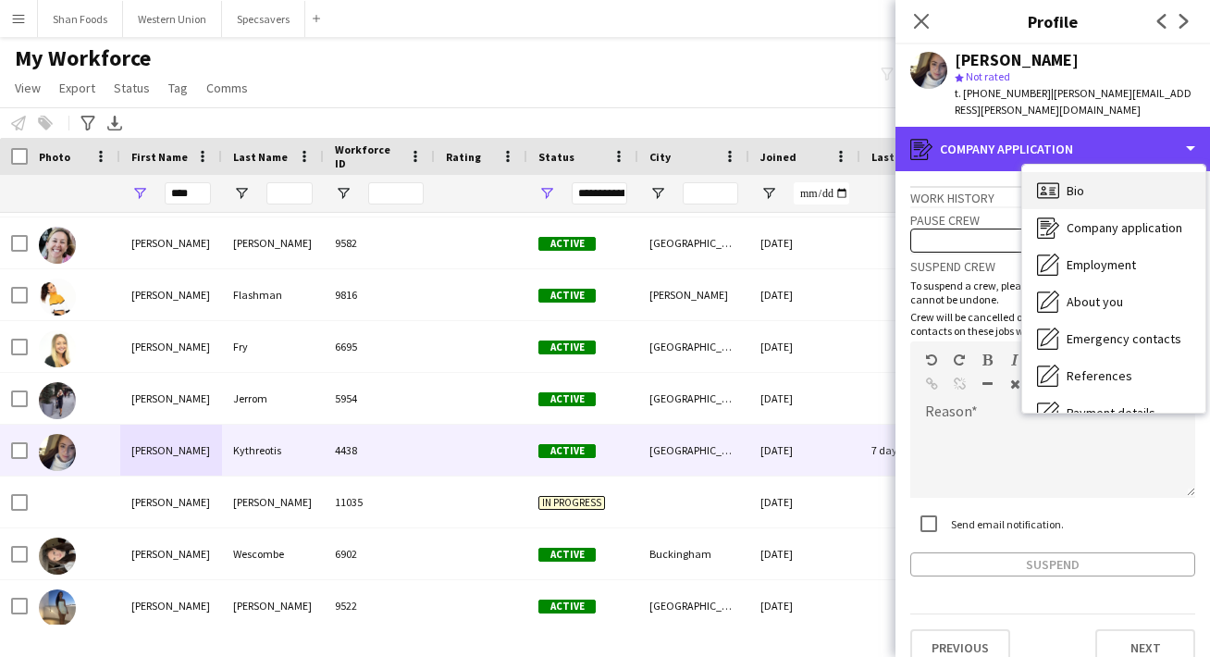
scroll to position [0, 0]
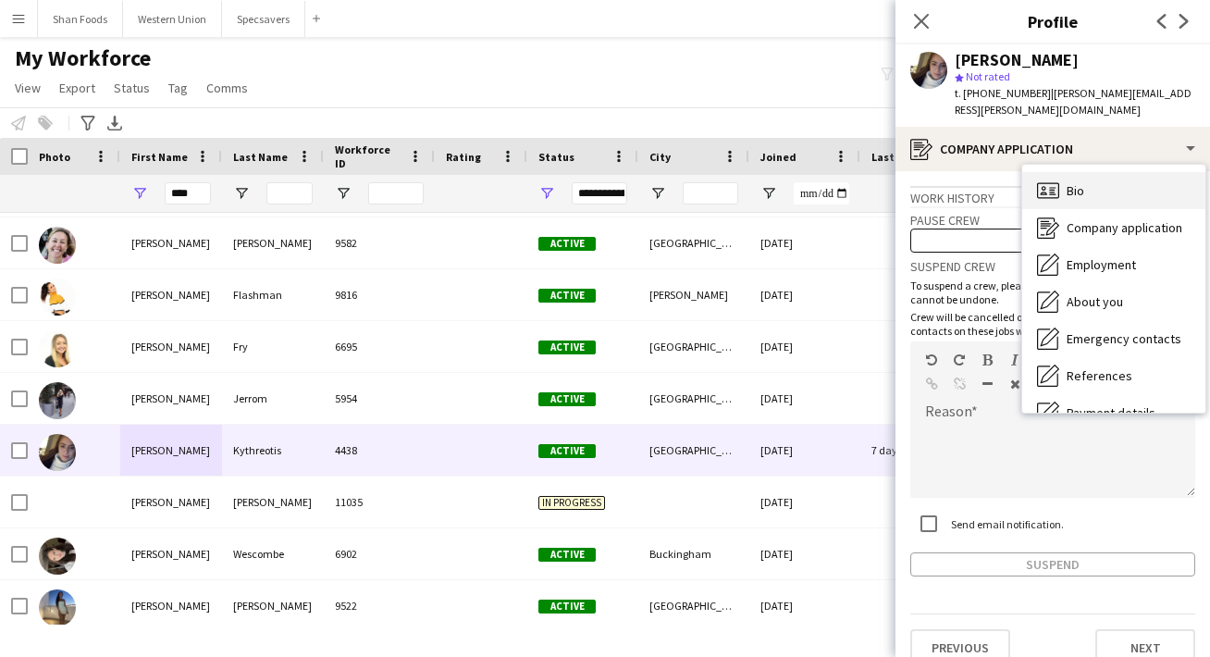
click at [1073, 172] on div "Bio Bio" at bounding box center [1113, 190] width 183 height 37
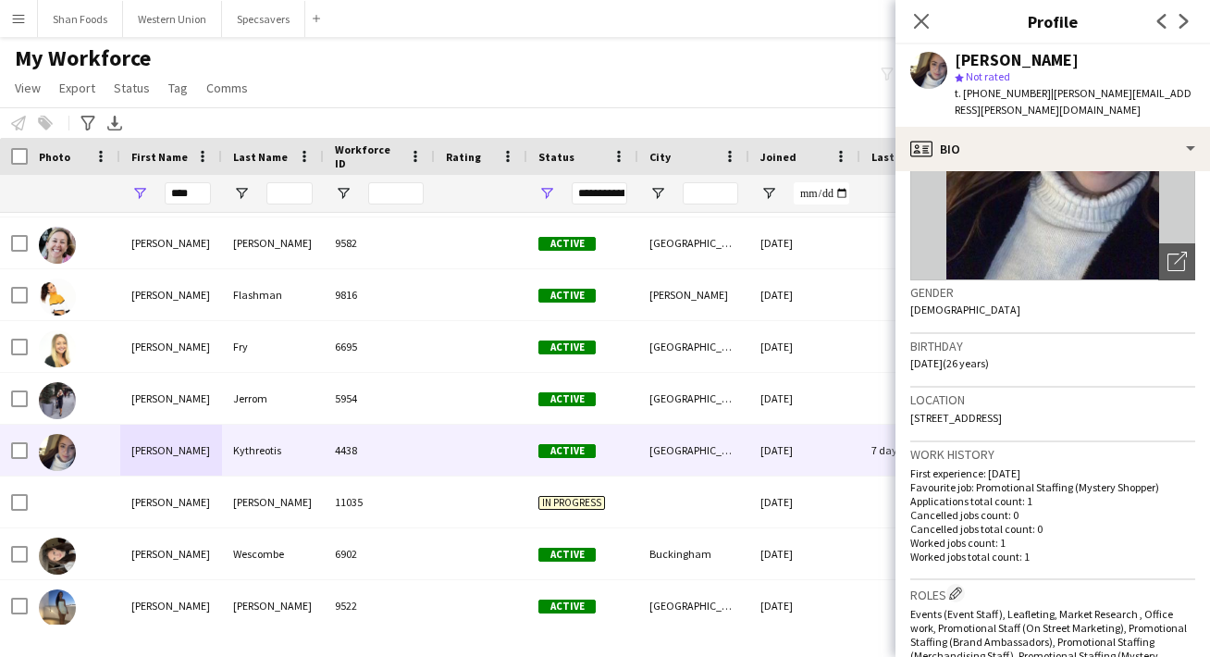
scroll to position [250, 0]
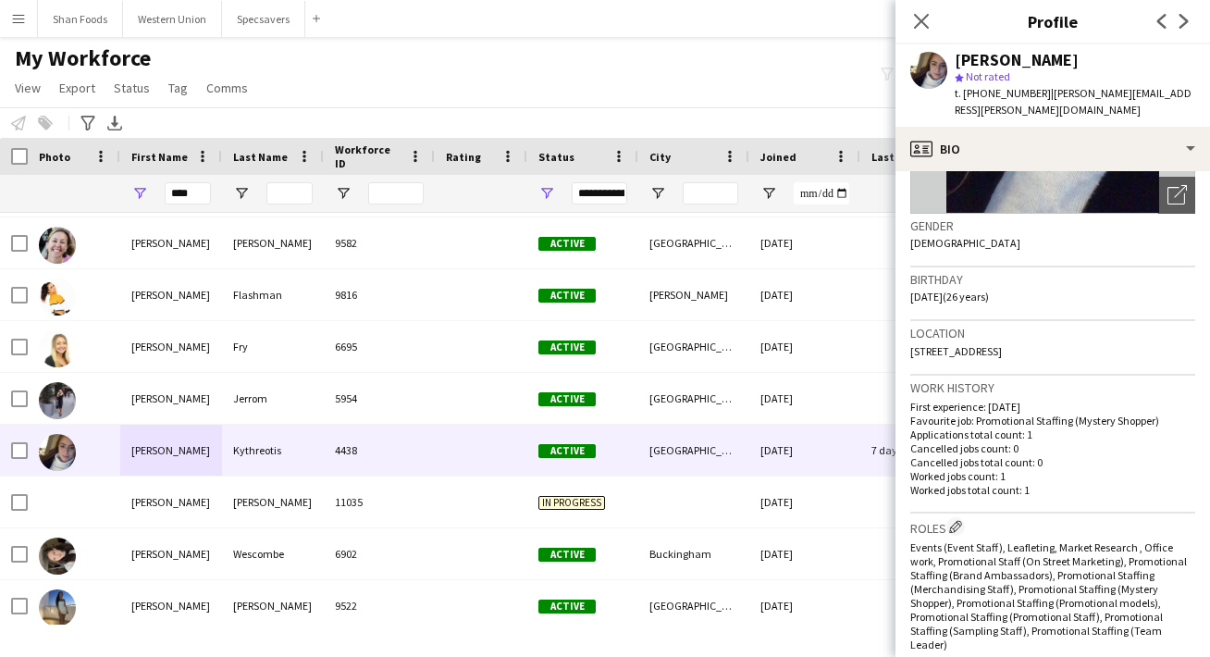
click at [922, 25] on icon "Close pop-in" at bounding box center [921, 21] width 15 height 15
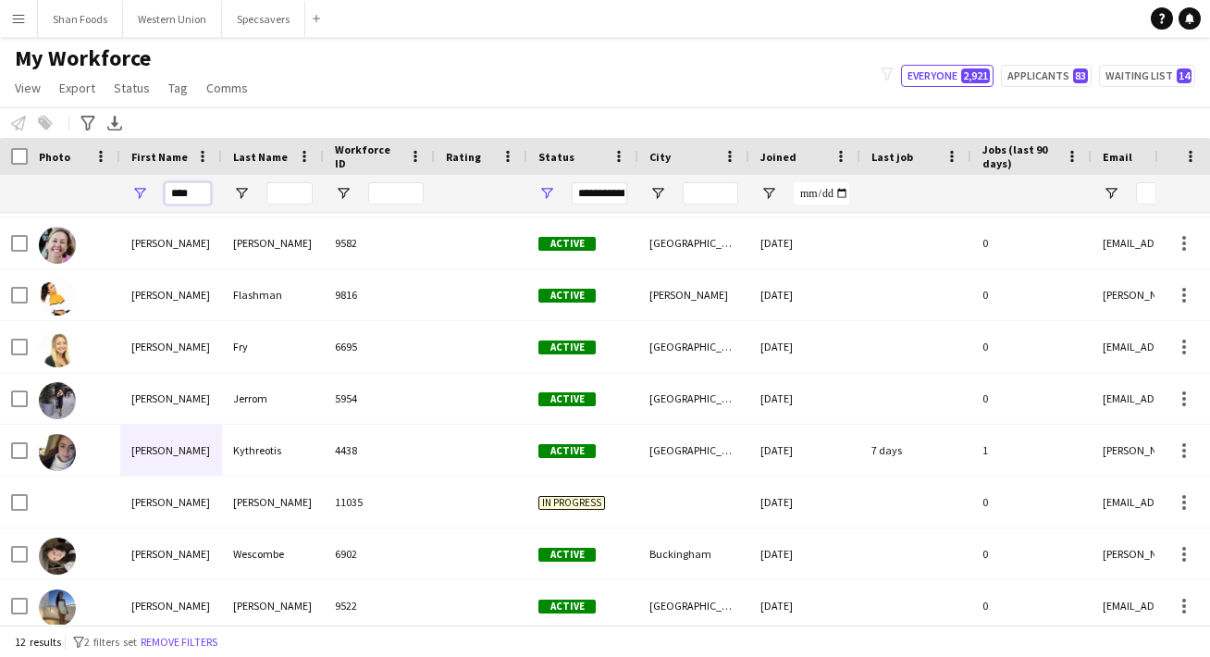
click at [198, 203] on input "****" at bounding box center [188, 193] width 46 height 22
drag, startPoint x: 198, startPoint y: 202, endPoint x: 130, endPoint y: 192, distance: 68.1
click at [130, 192] on div "****" at bounding box center [171, 193] width 102 height 37
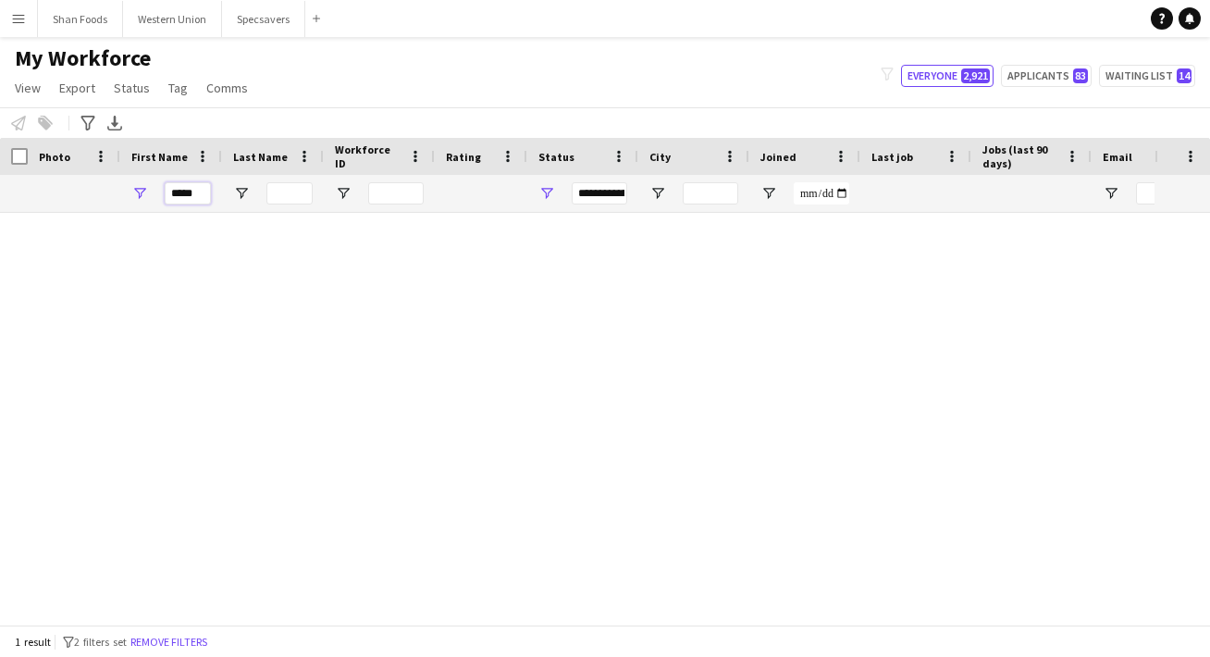
scroll to position [0, 0]
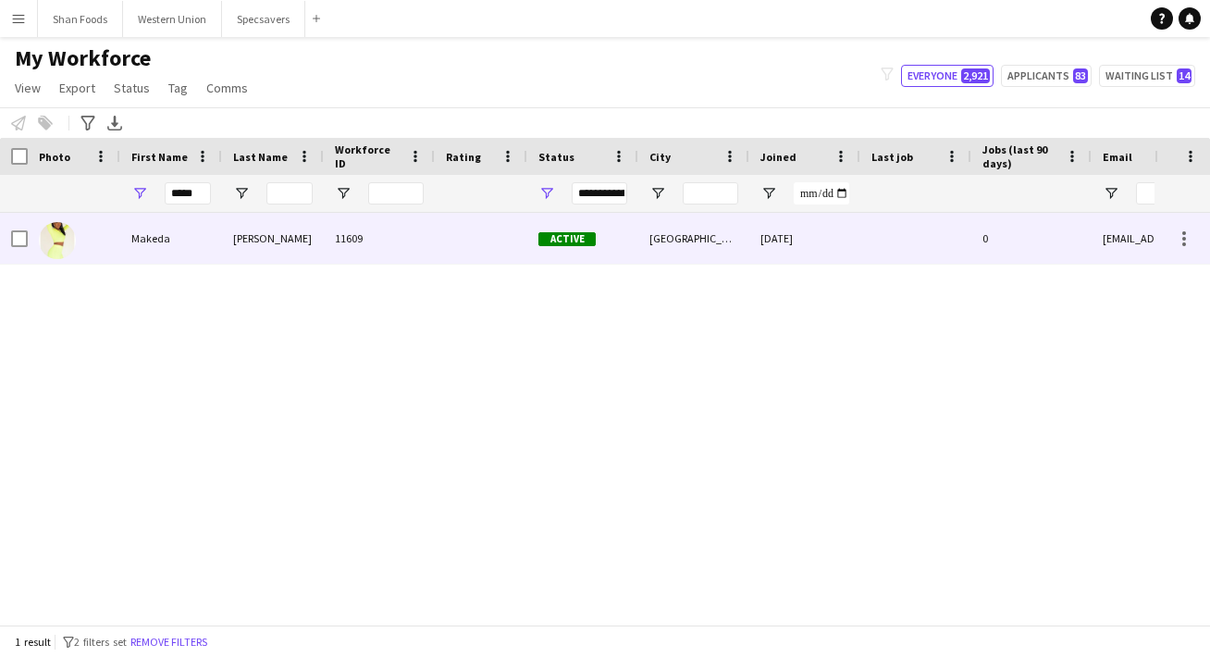
click at [128, 240] on div "Makeda" at bounding box center [171, 238] width 102 height 51
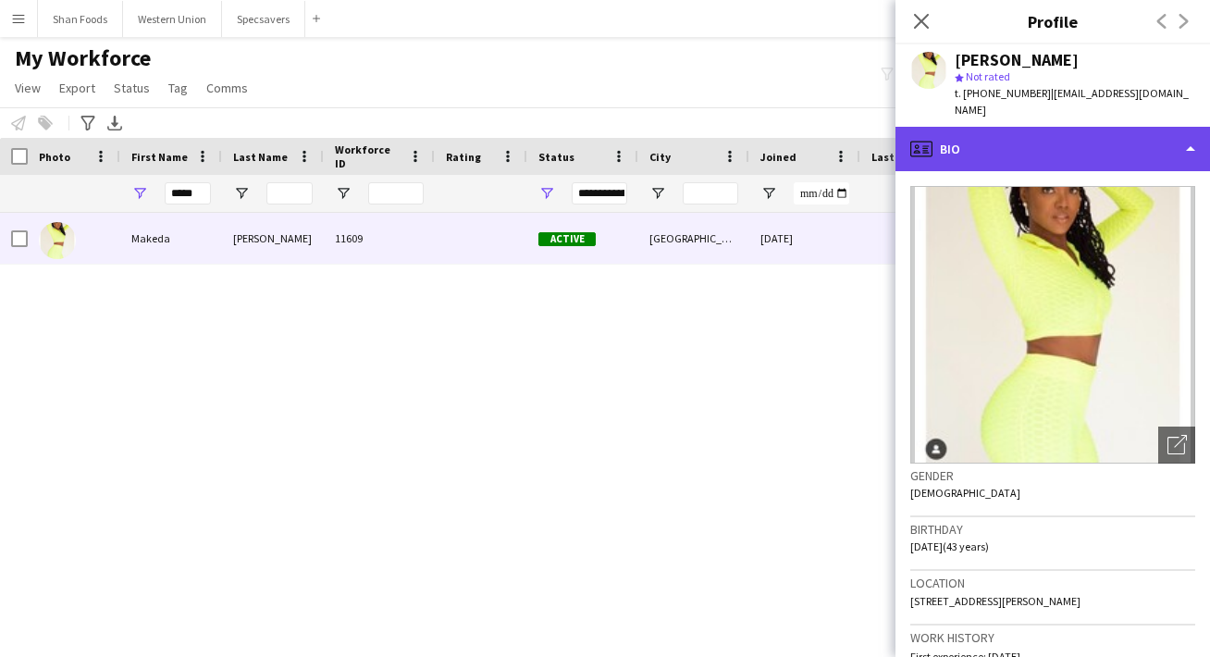
click at [977, 149] on div "profile Bio" at bounding box center [1052, 149] width 314 height 44
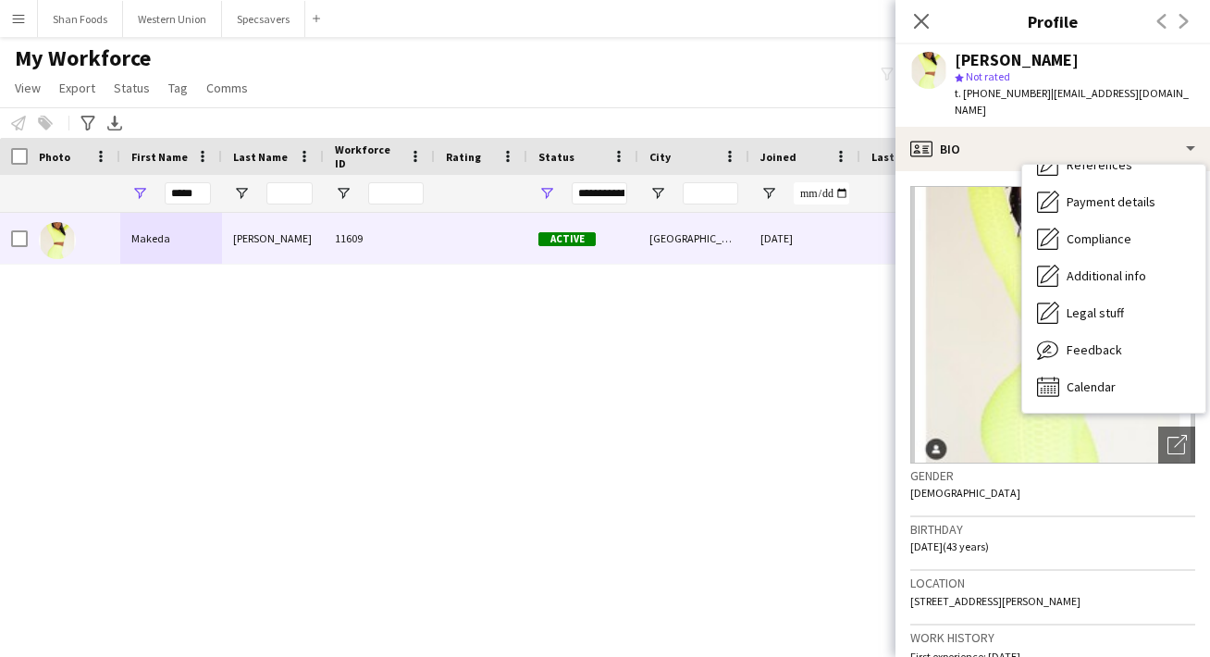
click at [1114, 383] on span "Calendar" at bounding box center [1090, 386] width 49 height 17
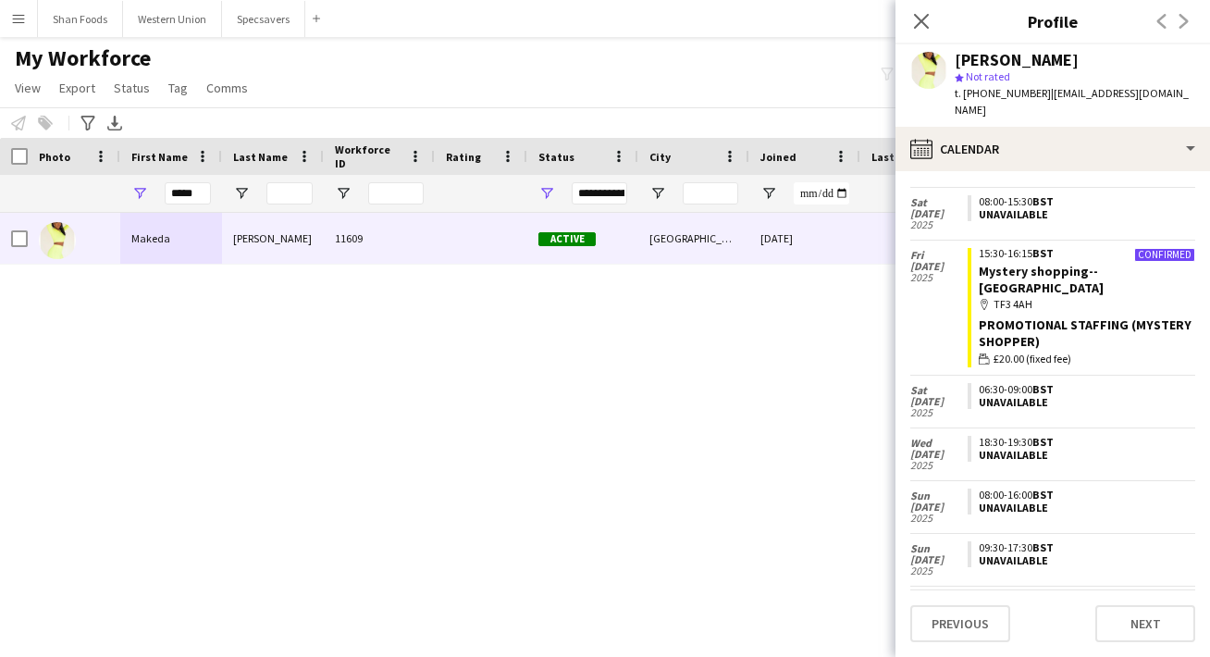
scroll to position [1100, 0]
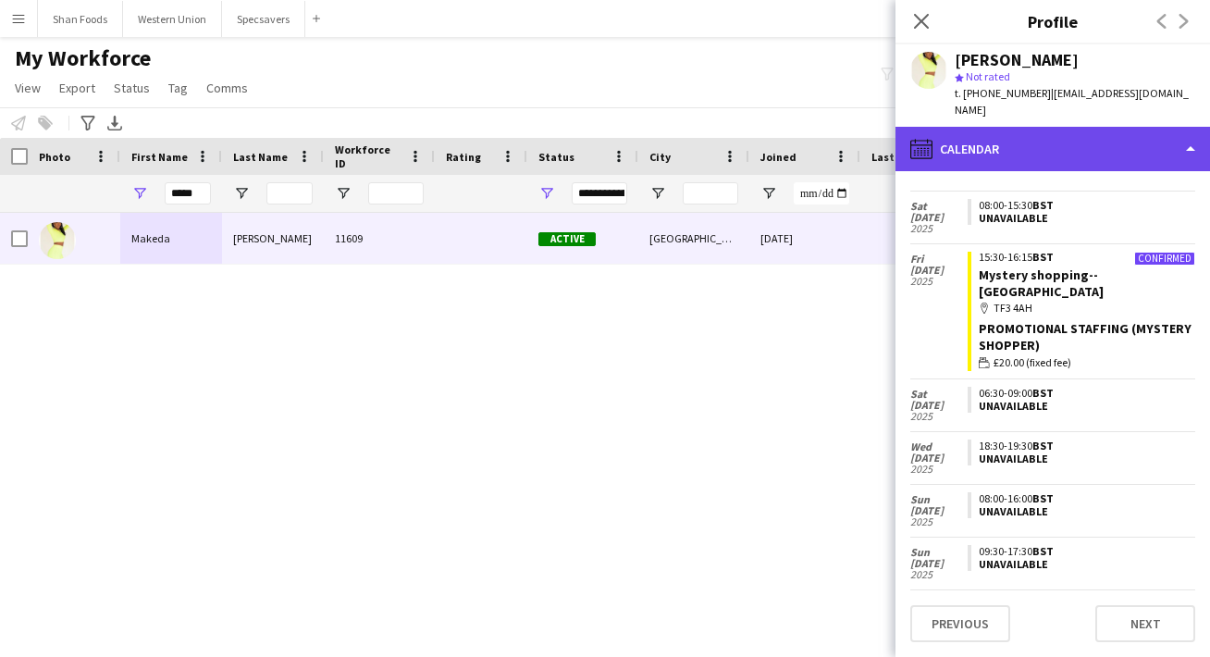
click at [1053, 146] on div "calendar-full Calendar" at bounding box center [1052, 149] width 314 height 44
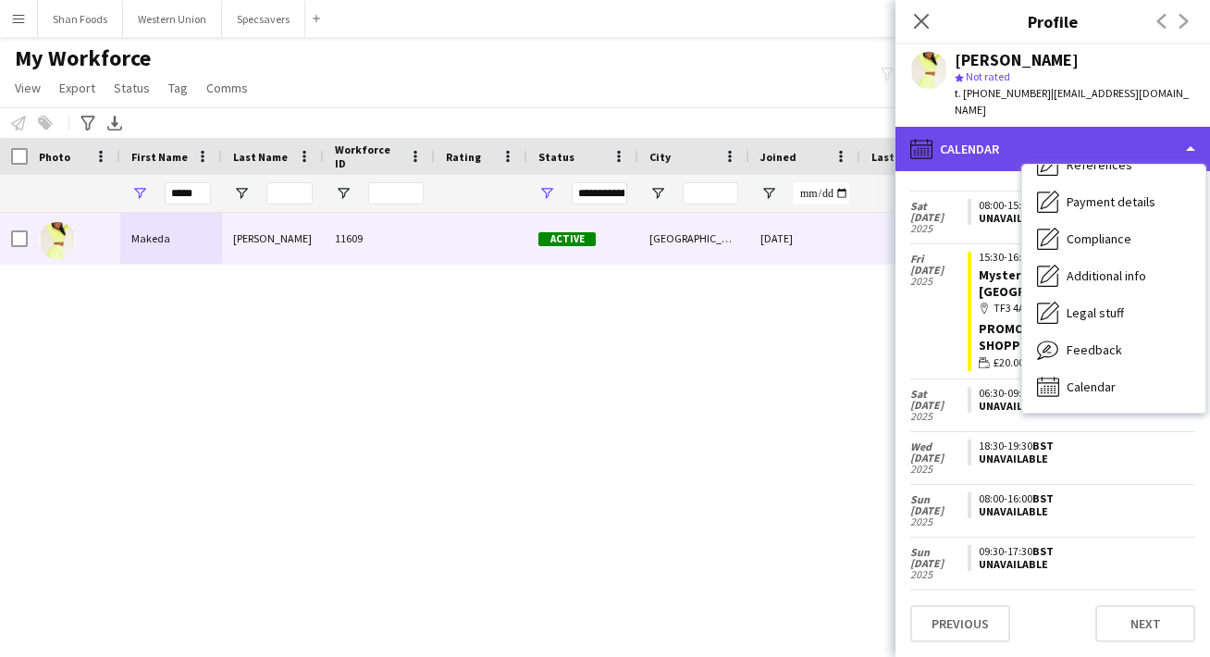
click at [1053, 146] on div "calendar-full Calendar" at bounding box center [1052, 149] width 314 height 44
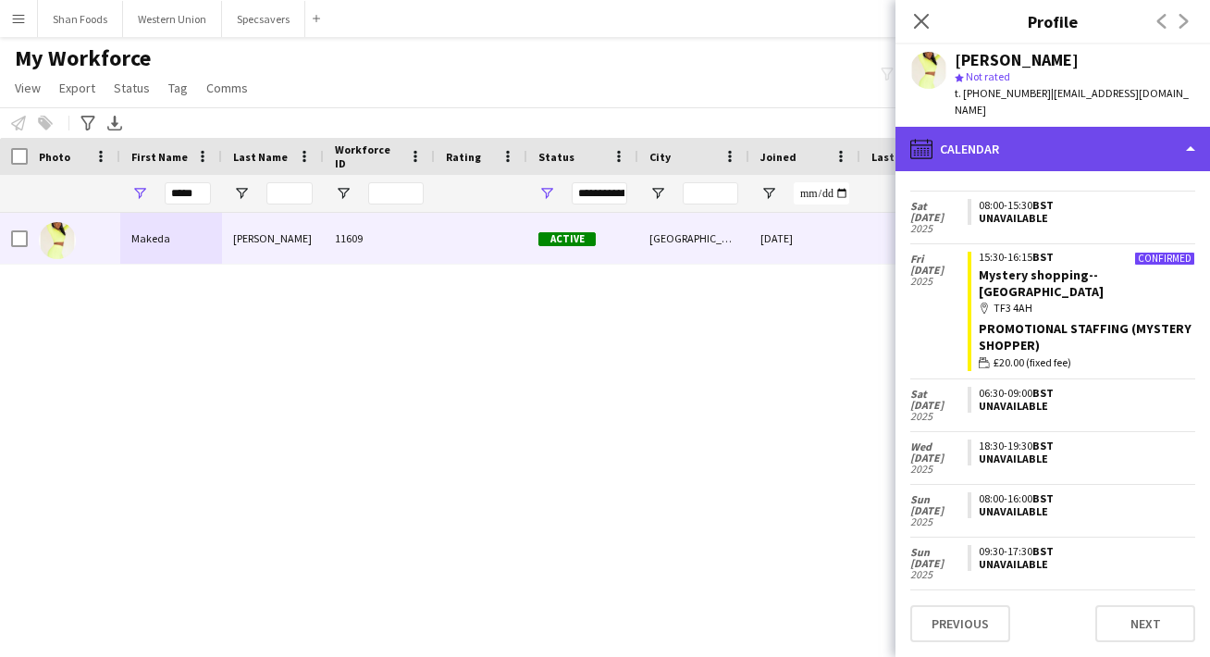
click at [1053, 146] on div "calendar-full Calendar" at bounding box center [1052, 149] width 314 height 44
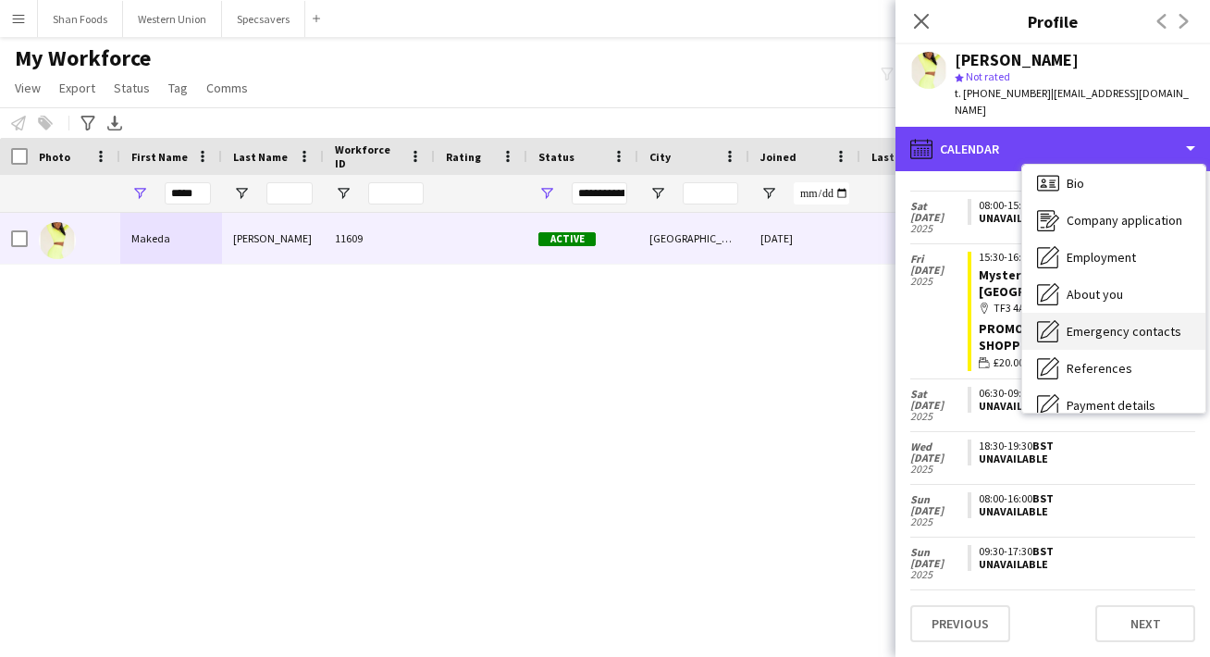
scroll to position [0, 0]
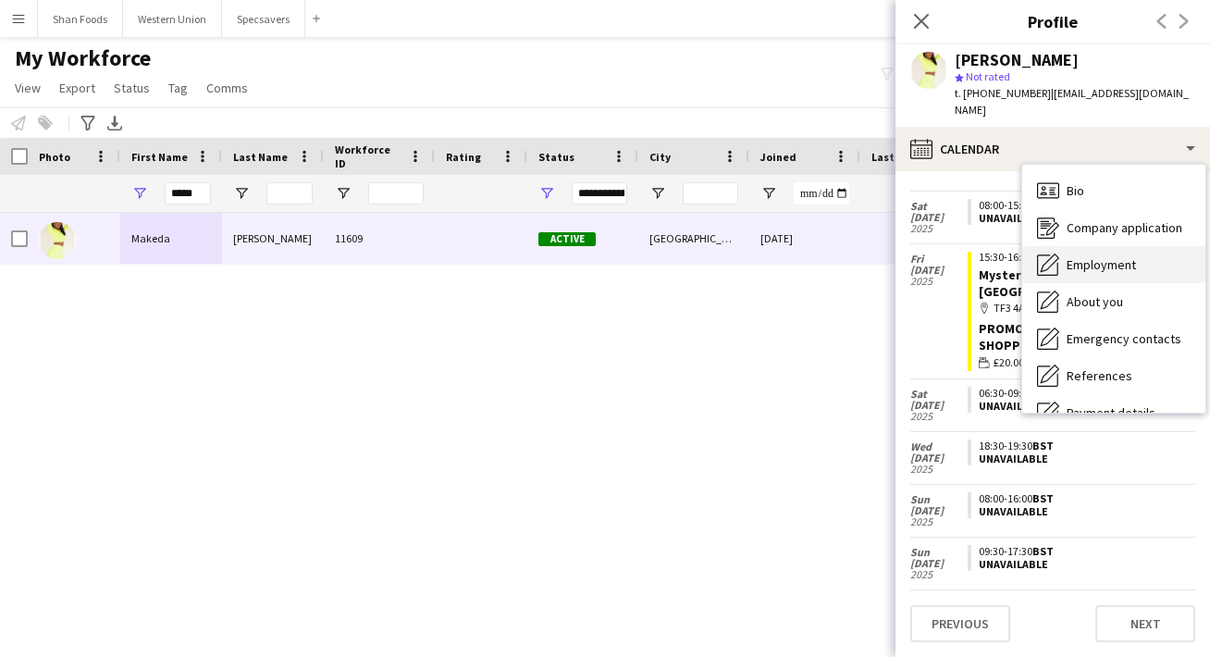
click at [1084, 271] on span "Employment" at bounding box center [1100, 264] width 69 height 17
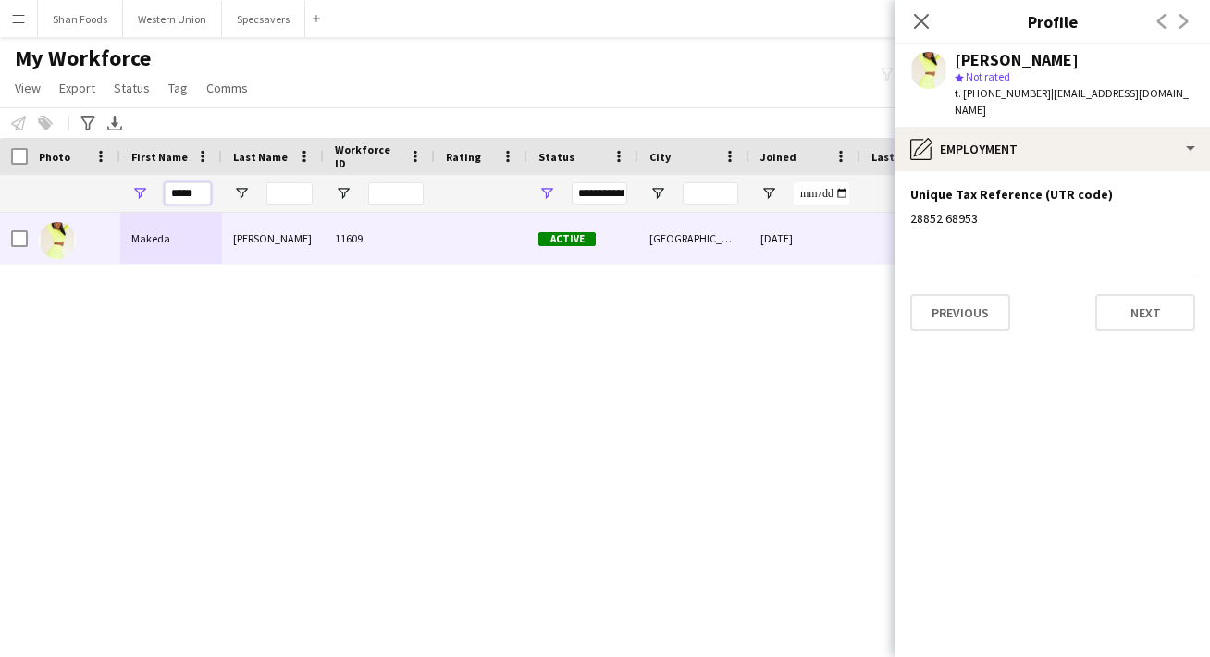
drag, startPoint x: 206, startPoint y: 194, endPoint x: 107, endPoint y: 196, distance: 99.0
click at [107, 196] on div "*****" at bounding box center [1002, 193] width 2005 height 37
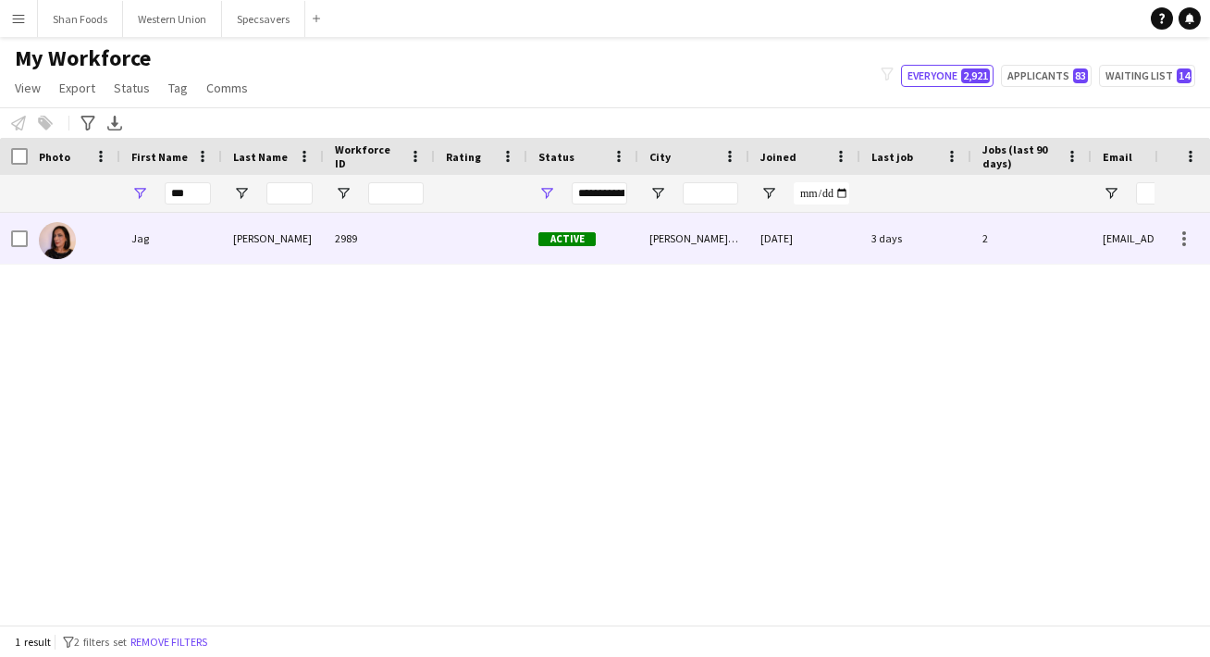
click at [123, 237] on div "Jag" at bounding box center [171, 238] width 102 height 51
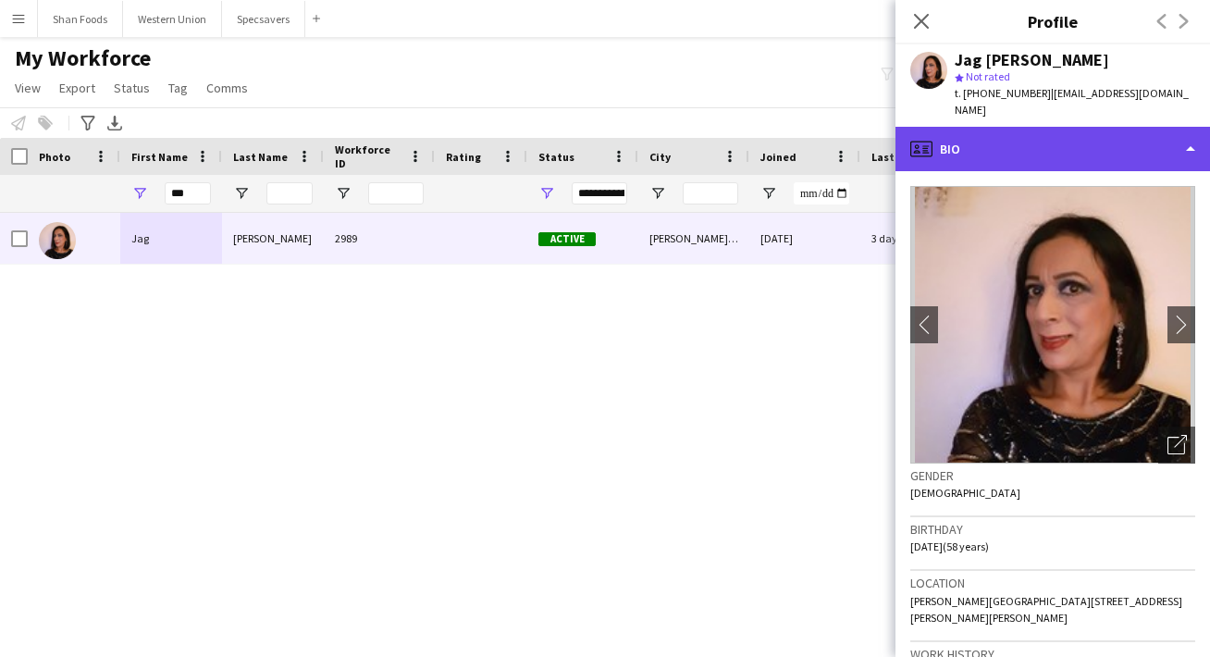
click at [983, 142] on div "profile Bio" at bounding box center [1052, 149] width 314 height 44
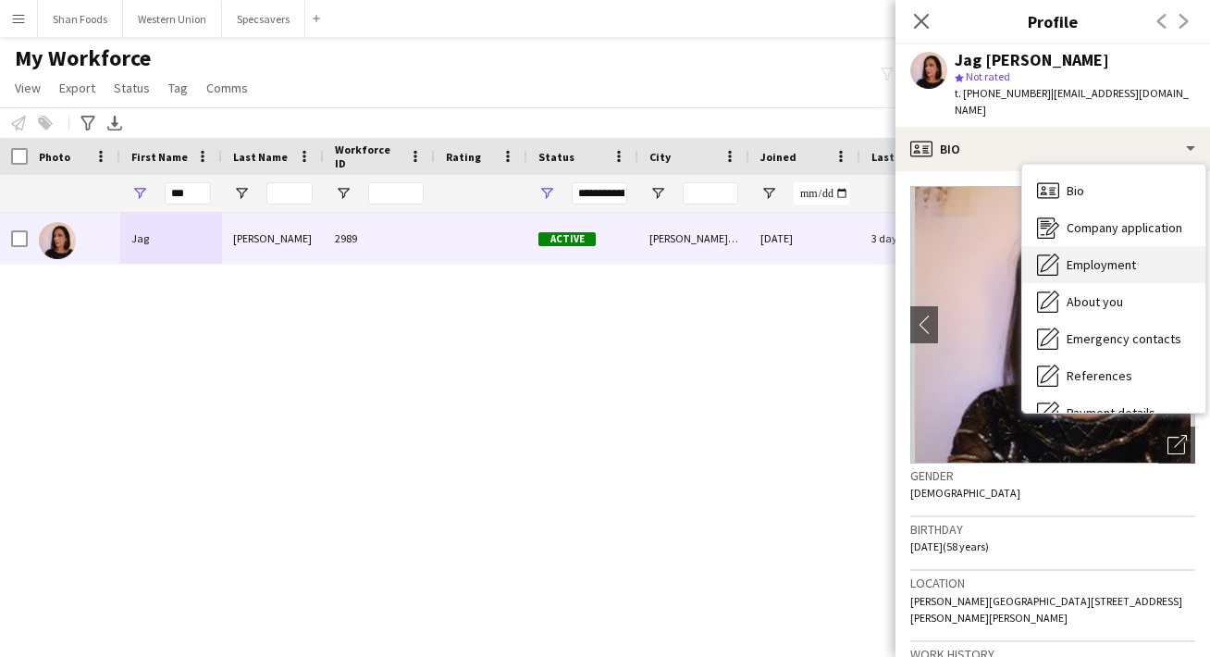
click at [1127, 256] on span "Employment" at bounding box center [1100, 264] width 69 height 17
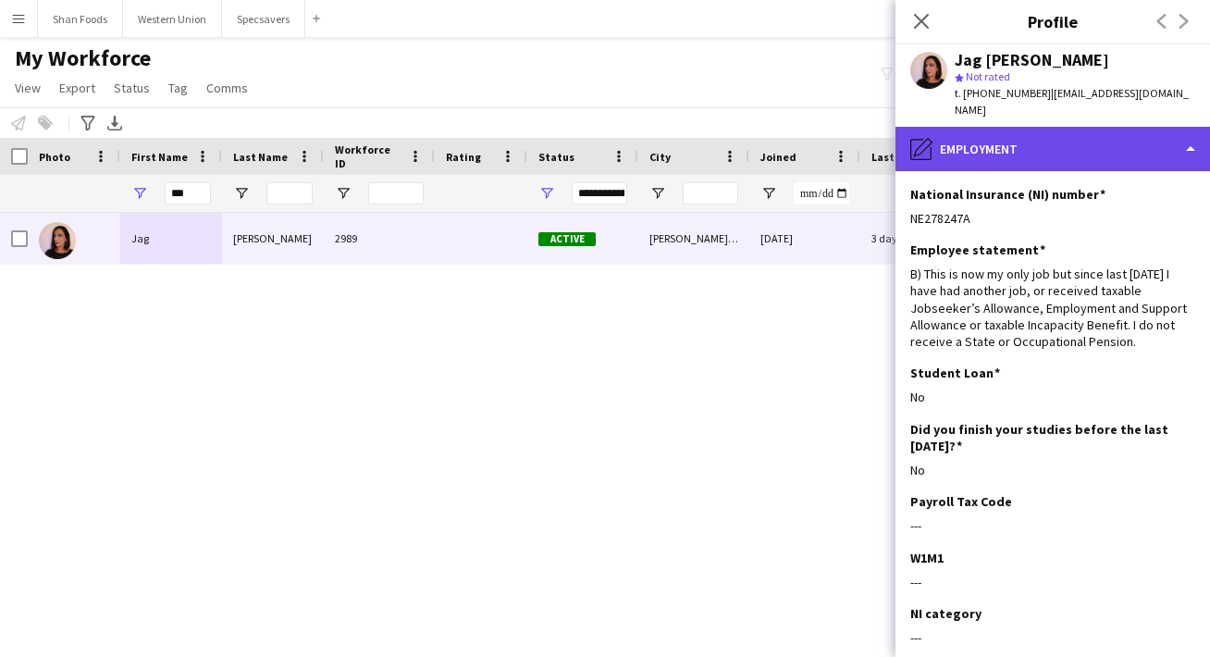
click at [1062, 152] on div "pencil4 Employment" at bounding box center [1052, 149] width 314 height 44
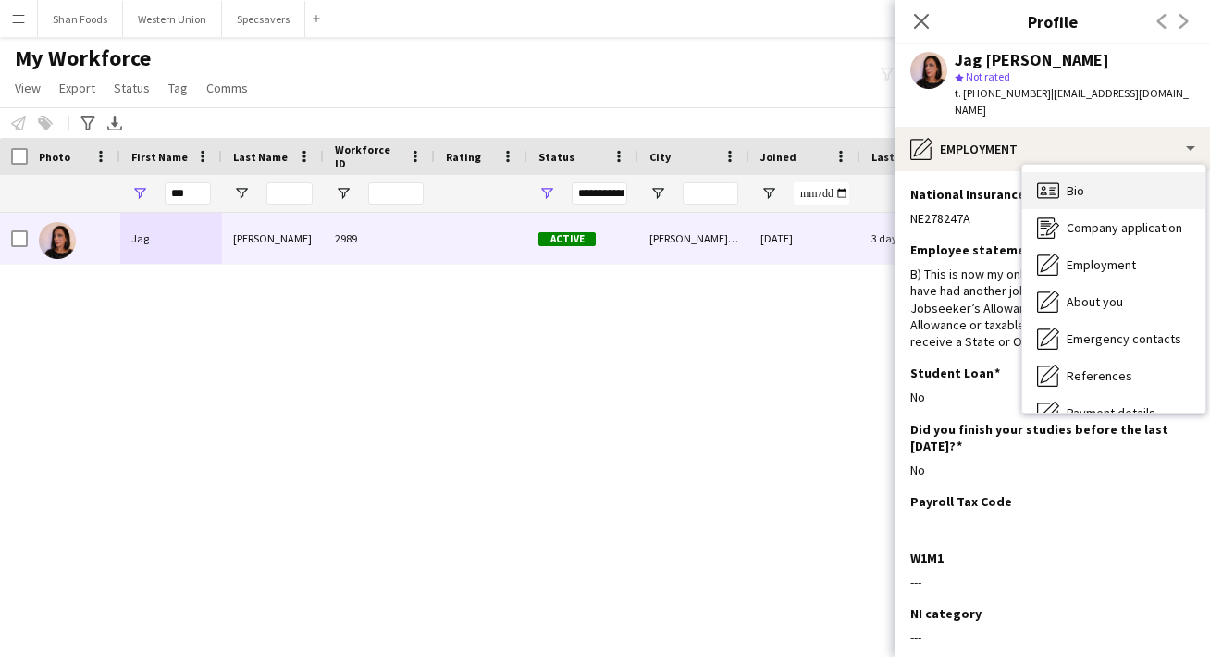
click at [1062, 172] on div "Bio Bio" at bounding box center [1113, 190] width 183 height 37
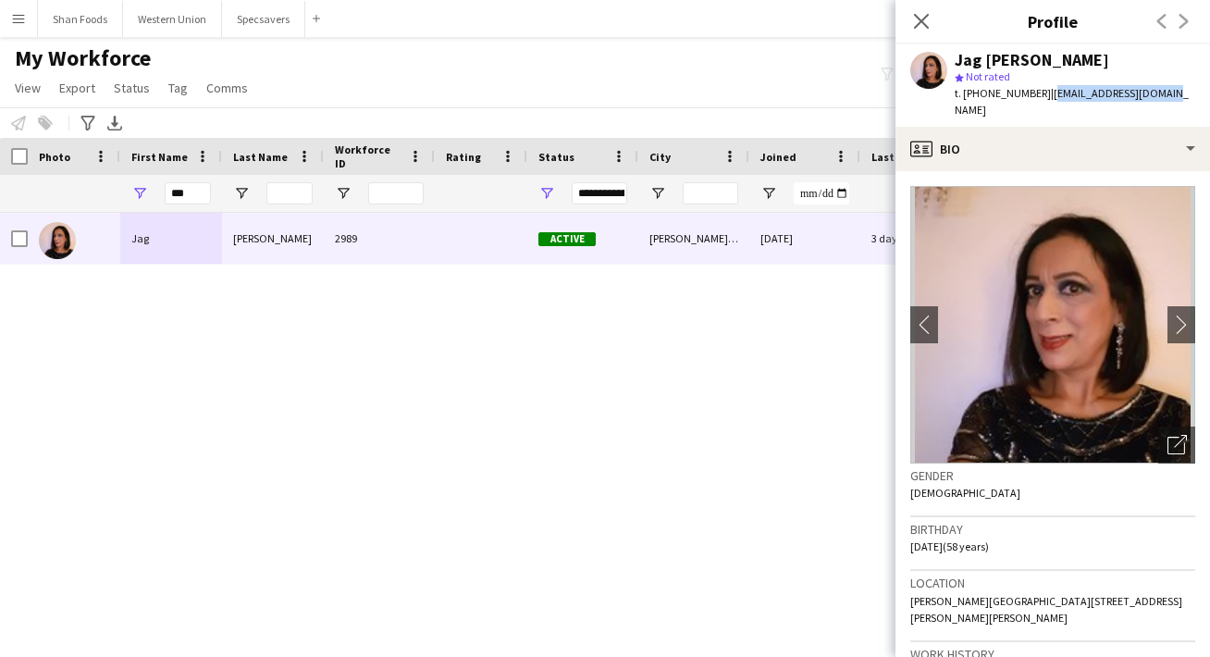
drag, startPoint x: 1163, startPoint y: 89, endPoint x: 1042, endPoint y: 97, distance: 121.4
click at [1042, 97] on div "Jag [PERSON_NAME] star Not rated t. [PHONE_NUMBER] | [EMAIL_ADDRESS][DOMAIN_NAM…" at bounding box center [1052, 85] width 314 height 82
copy span "[EMAIL_ADDRESS][DOMAIN_NAME]"
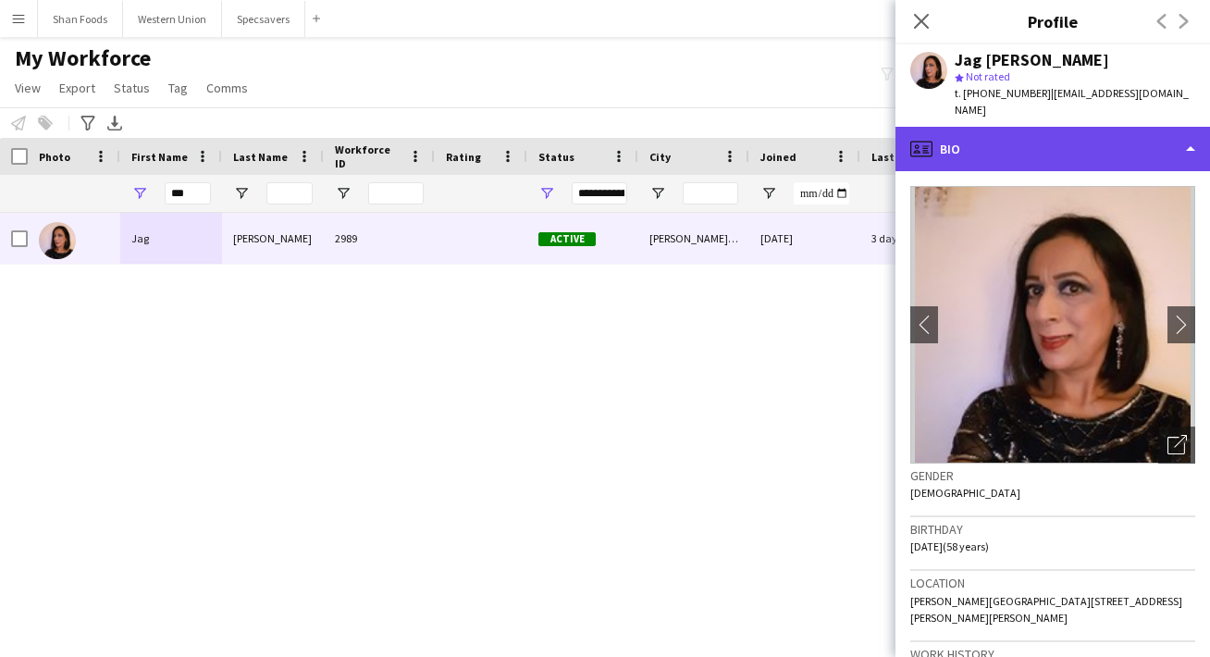
click at [1097, 137] on div "profile Bio" at bounding box center [1052, 149] width 314 height 44
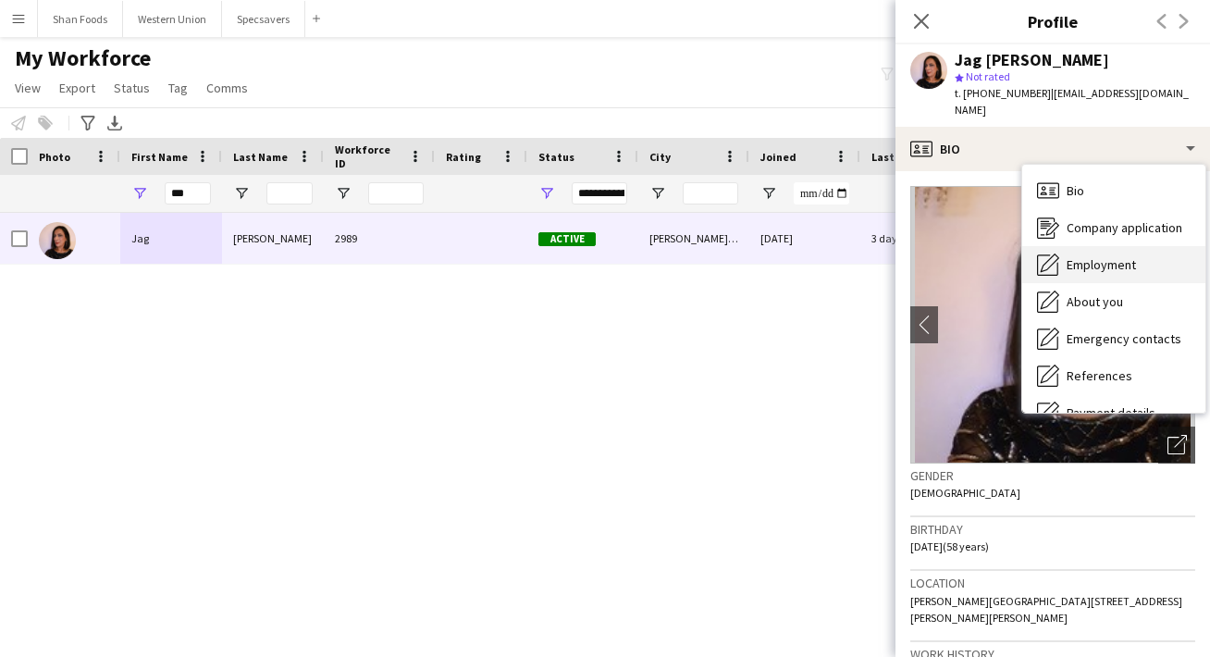
click at [1096, 256] on span "Employment" at bounding box center [1100, 264] width 69 height 17
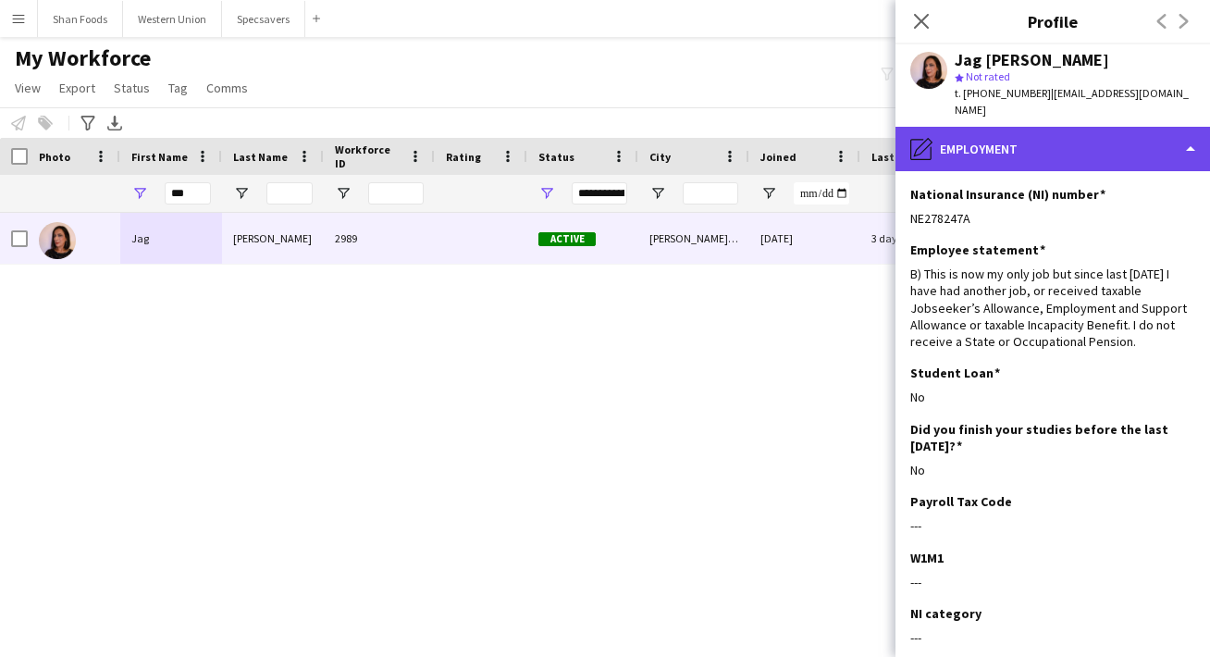
click at [1107, 146] on div "pencil4 Employment" at bounding box center [1052, 149] width 314 height 44
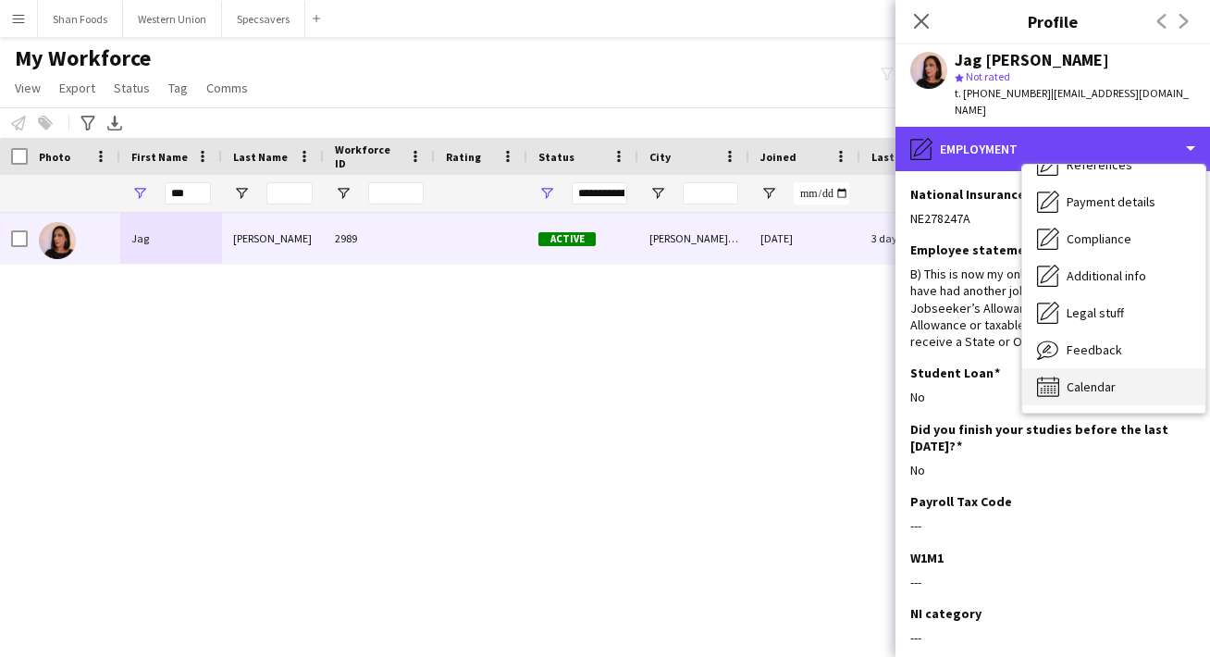
scroll to position [214, 0]
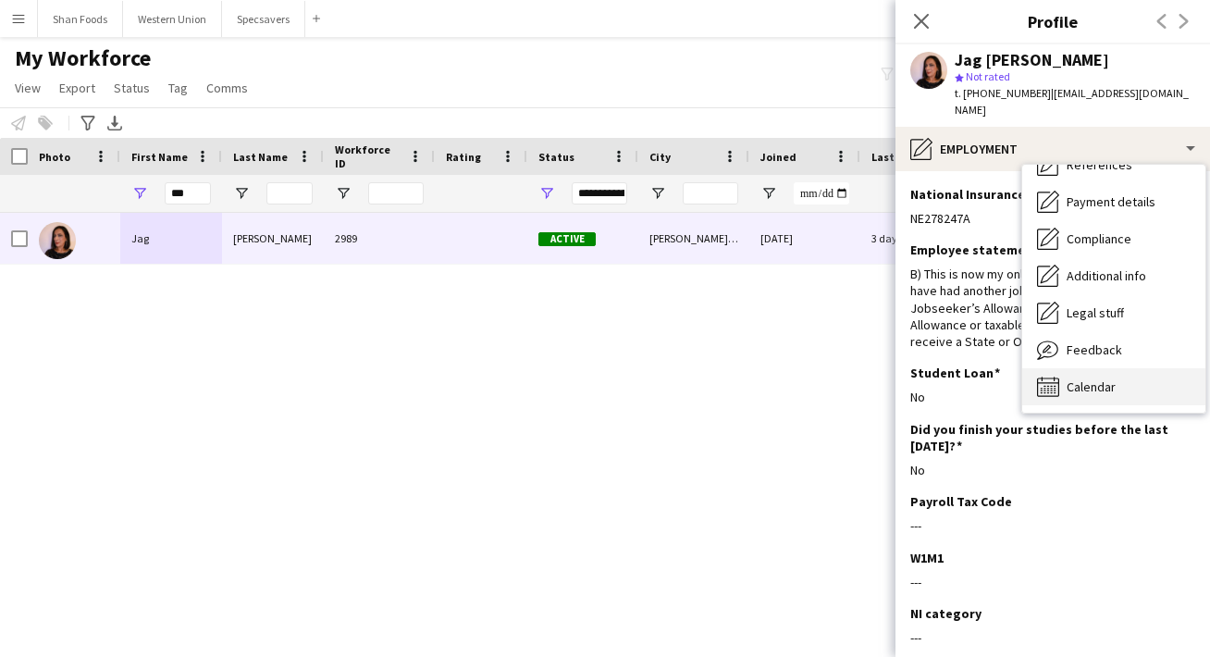
click at [1114, 368] on div "Calendar Calendar" at bounding box center [1113, 386] width 183 height 37
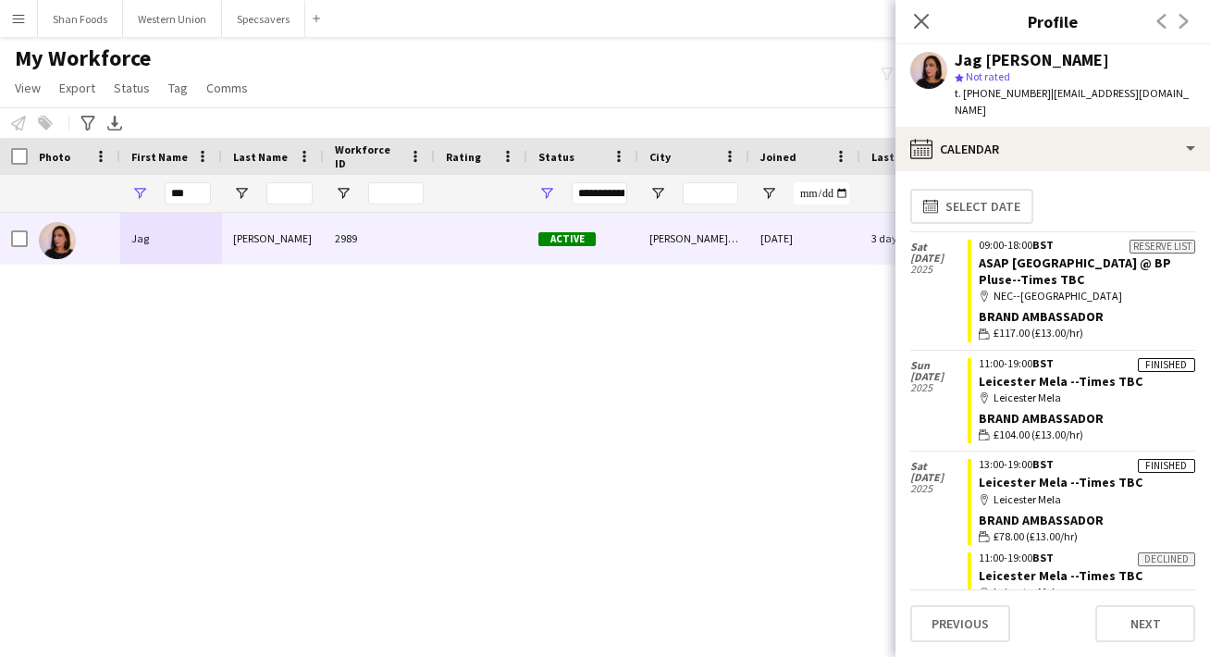
scroll to position [2, 0]
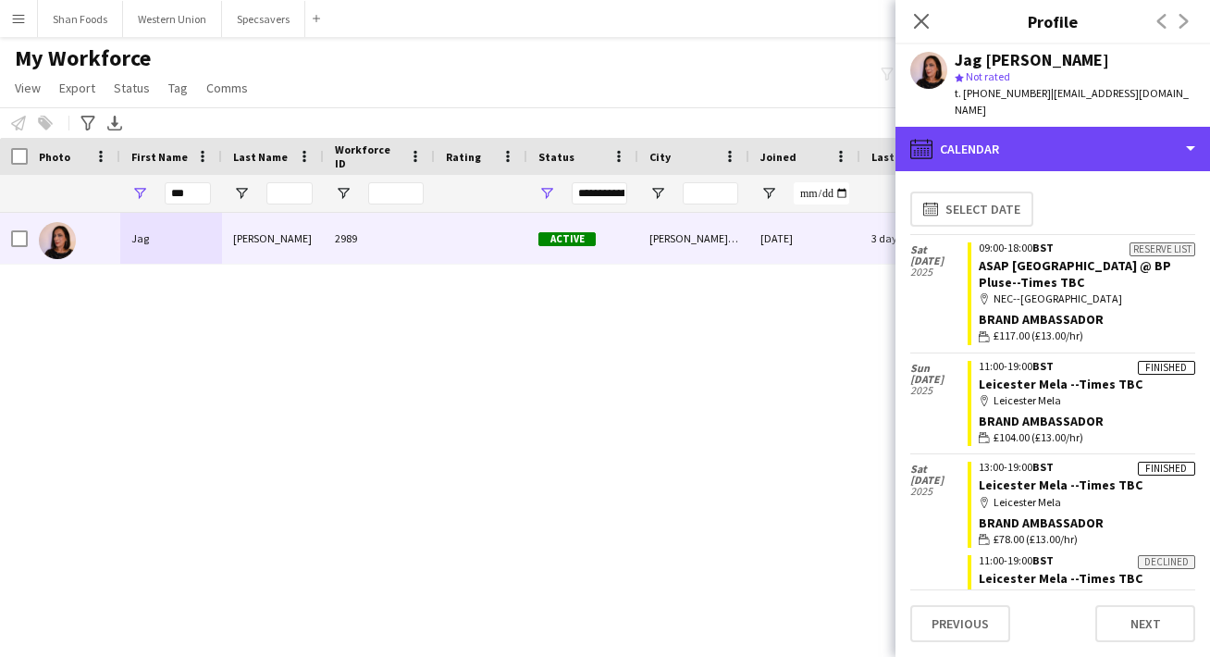
click at [1080, 134] on div "calendar-full Calendar" at bounding box center [1052, 149] width 314 height 44
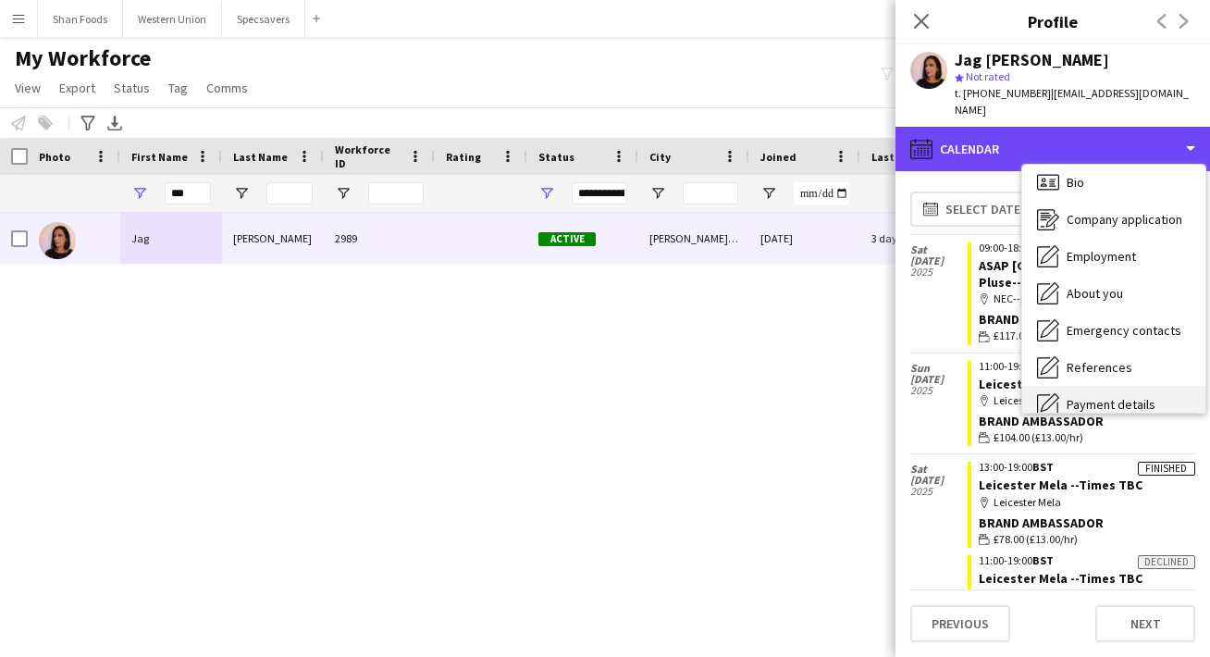
scroll to position [7, 0]
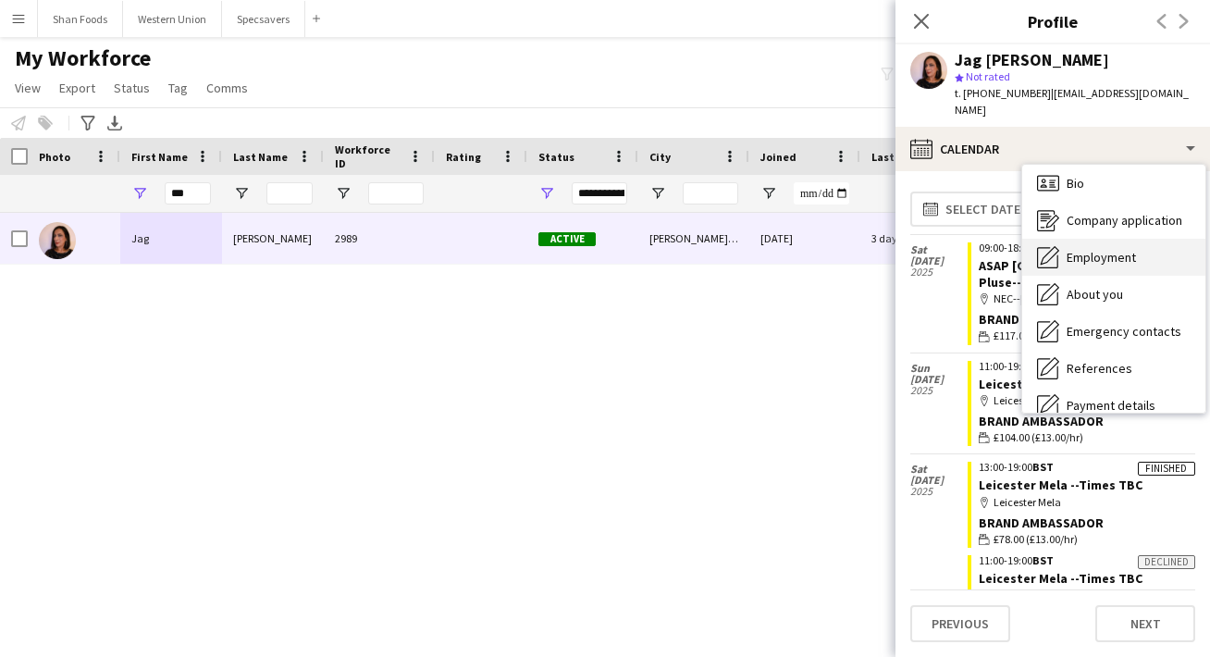
click at [1073, 249] on span "Employment" at bounding box center [1100, 257] width 69 height 17
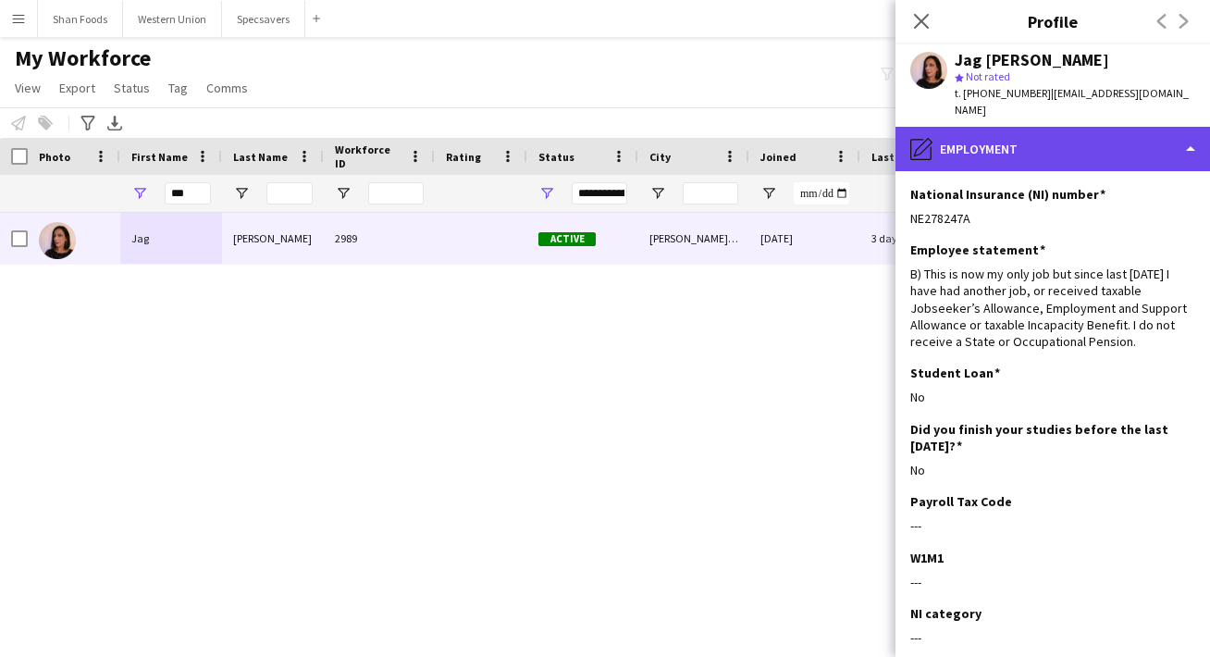
click at [1076, 139] on div "pencil4 Employment" at bounding box center [1052, 149] width 314 height 44
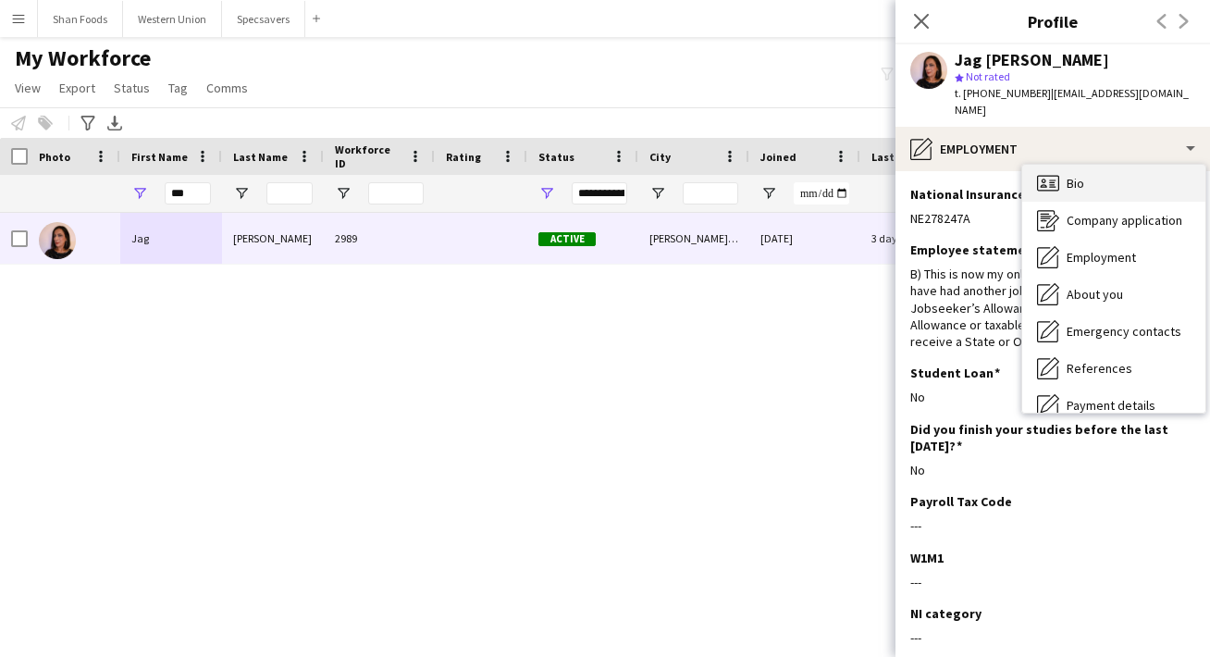
click at [1065, 174] on div "Bio Bio" at bounding box center [1113, 183] width 183 height 37
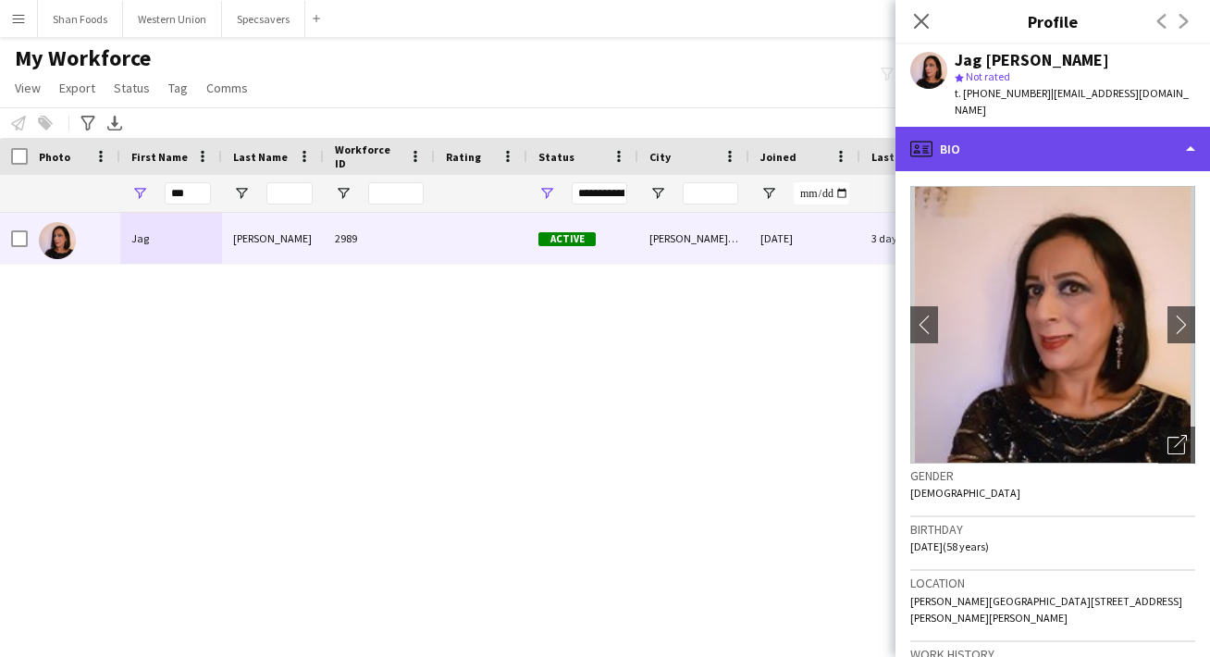
click at [1068, 127] on div "profile Bio" at bounding box center [1052, 149] width 314 height 44
click at [1073, 138] on div "profile Bio" at bounding box center [1052, 149] width 314 height 44
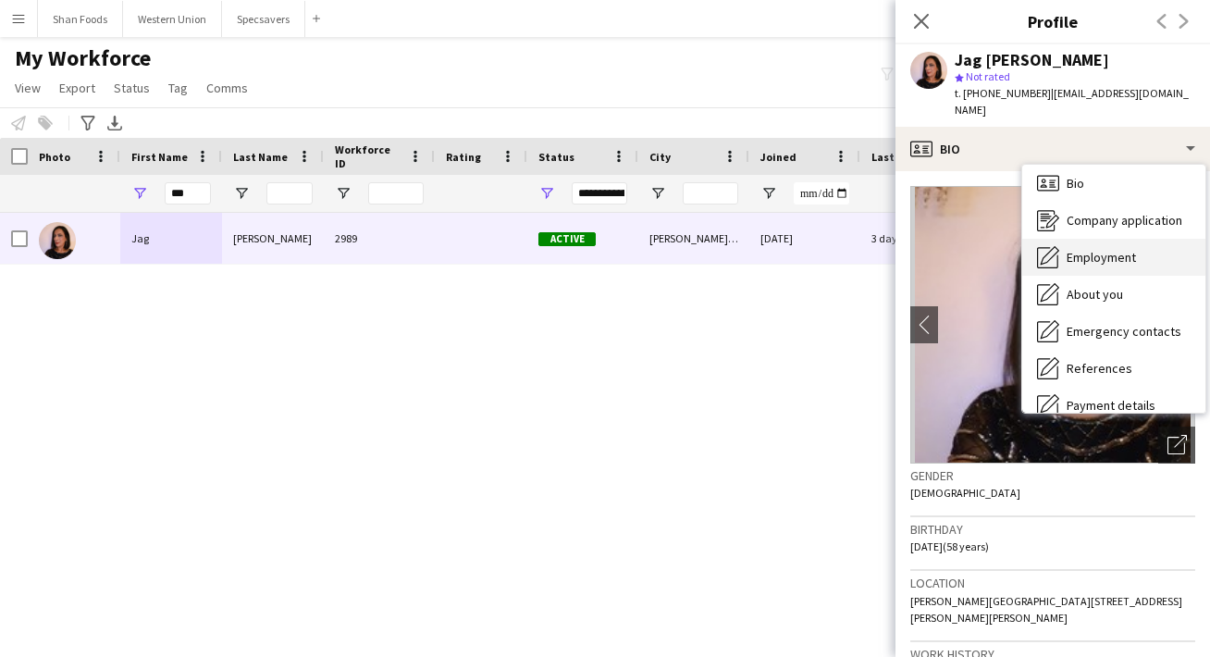
click at [1071, 249] on span "Employment" at bounding box center [1100, 257] width 69 height 17
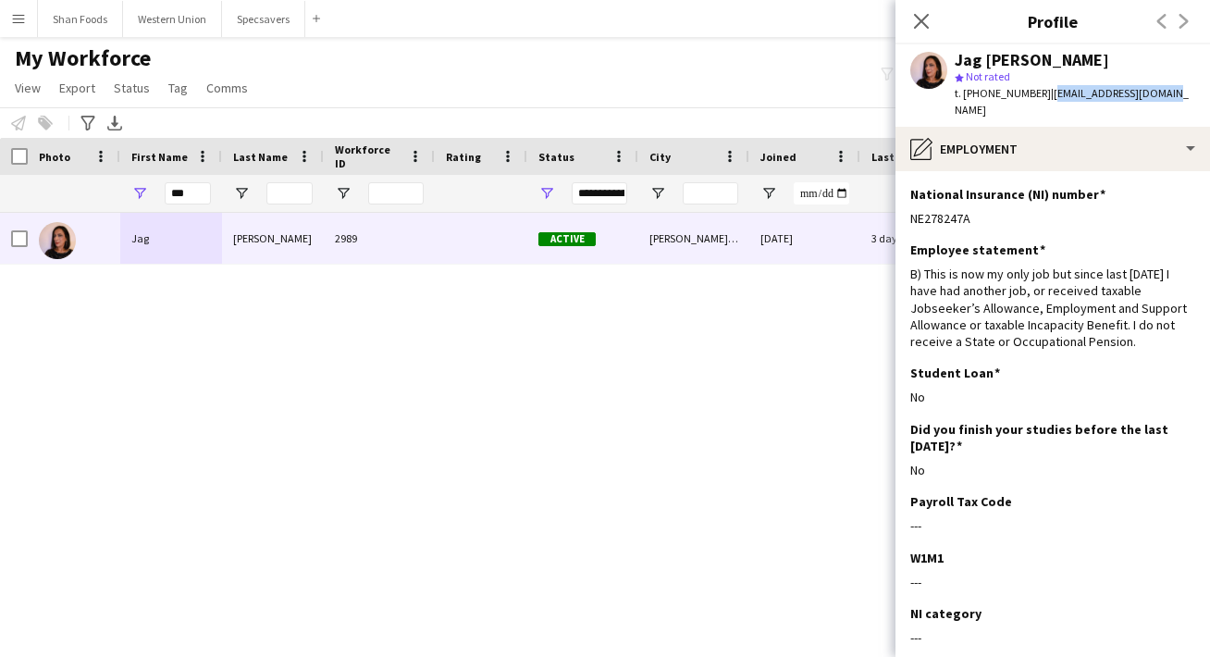
drag, startPoint x: 1169, startPoint y: 93, endPoint x: 1042, endPoint y: 93, distance: 126.7
click at [1042, 93] on app-profile-header "Jag [PERSON_NAME] star Not rated t. [PHONE_NUMBER] | [EMAIL_ADDRESS][DOMAIN_NAM…" at bounding box center [1052, 85] width 314 height 82
copy span "[EMAIL_ADDRESS][DOMAIN_NAME]"
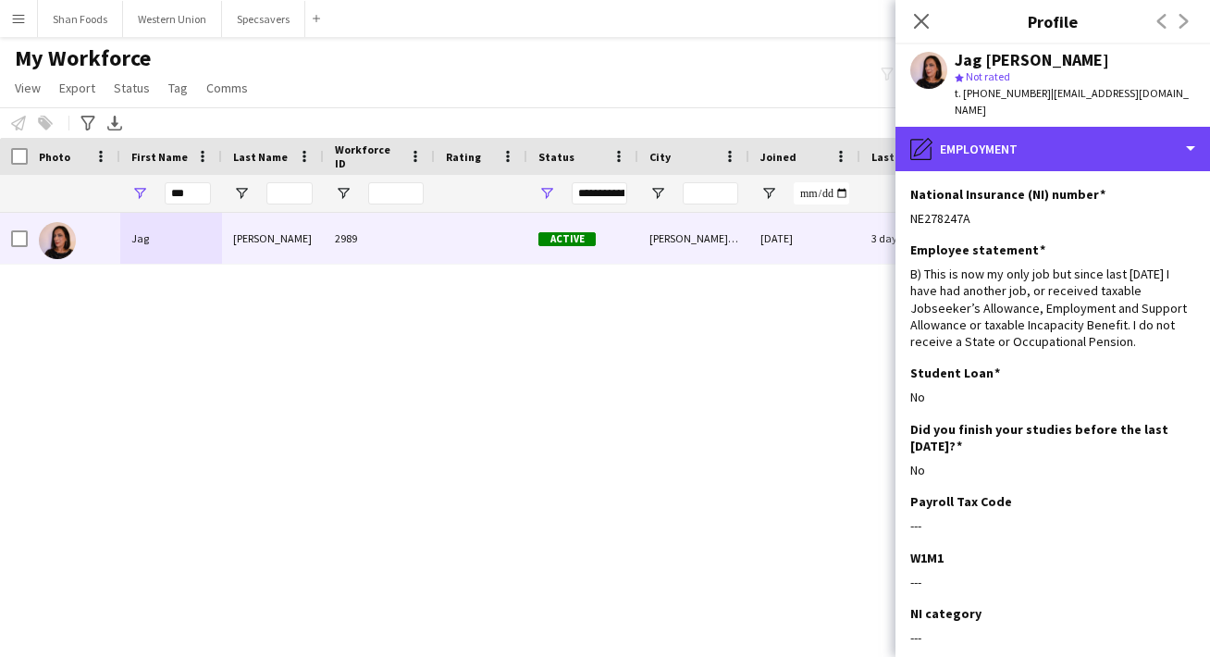
click at [1026, 134] on div "pencil4 Employment" at bounding box center [1052, 149] width 314 height 44
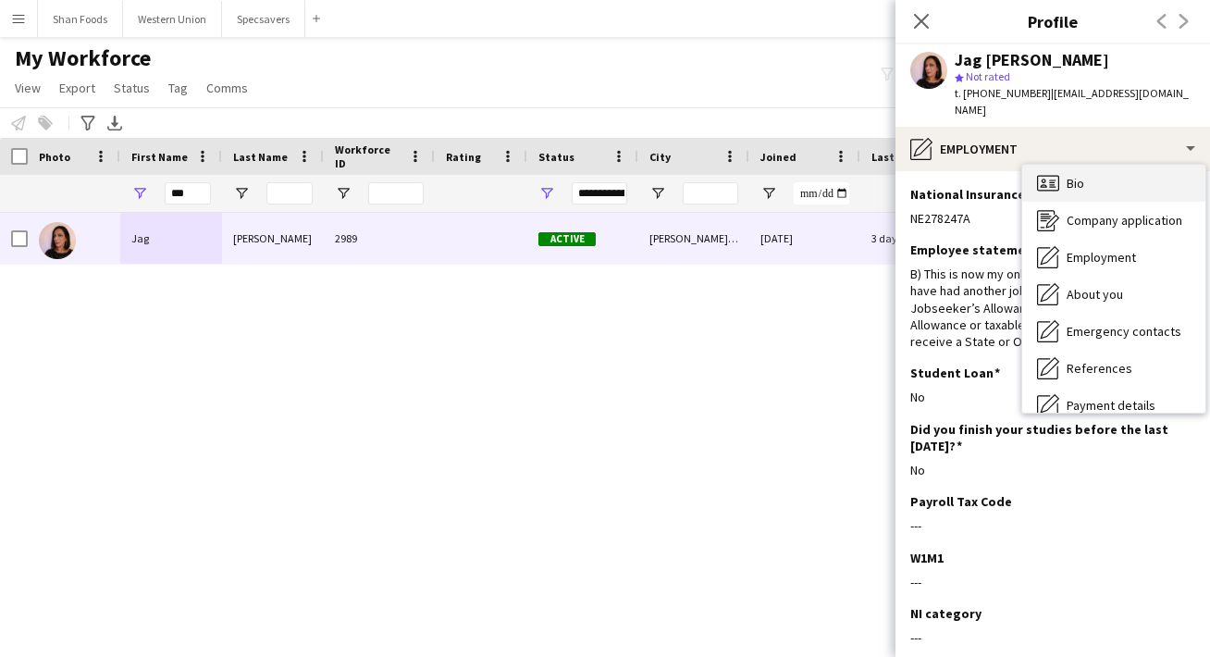
click at [1064, 168] on div "Bio Bio" at bounding box center [1113, 183] width 183 height 37
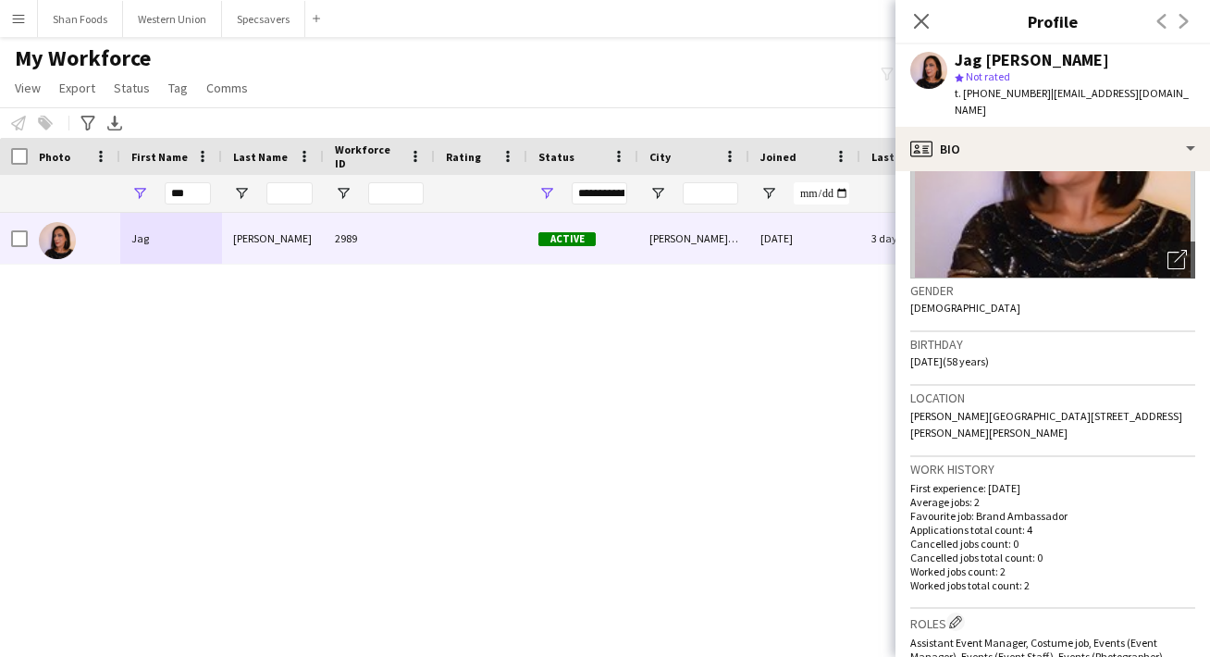
scroll to position [197, 0]
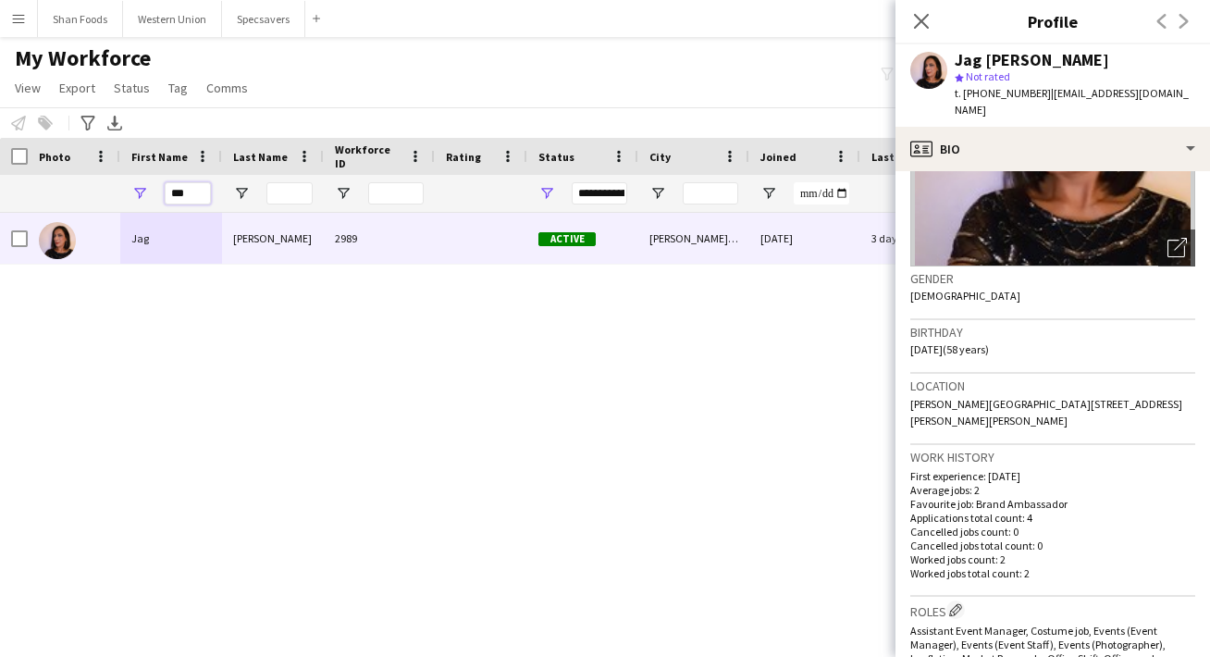
drag, startPoint x: 191, startPoint y: 187, endPoint x: 89, endPoint y: 192, distance: 102.8
click at [88, 192] on div "***" at bounding box center [1002, 193] width 2005 height 37
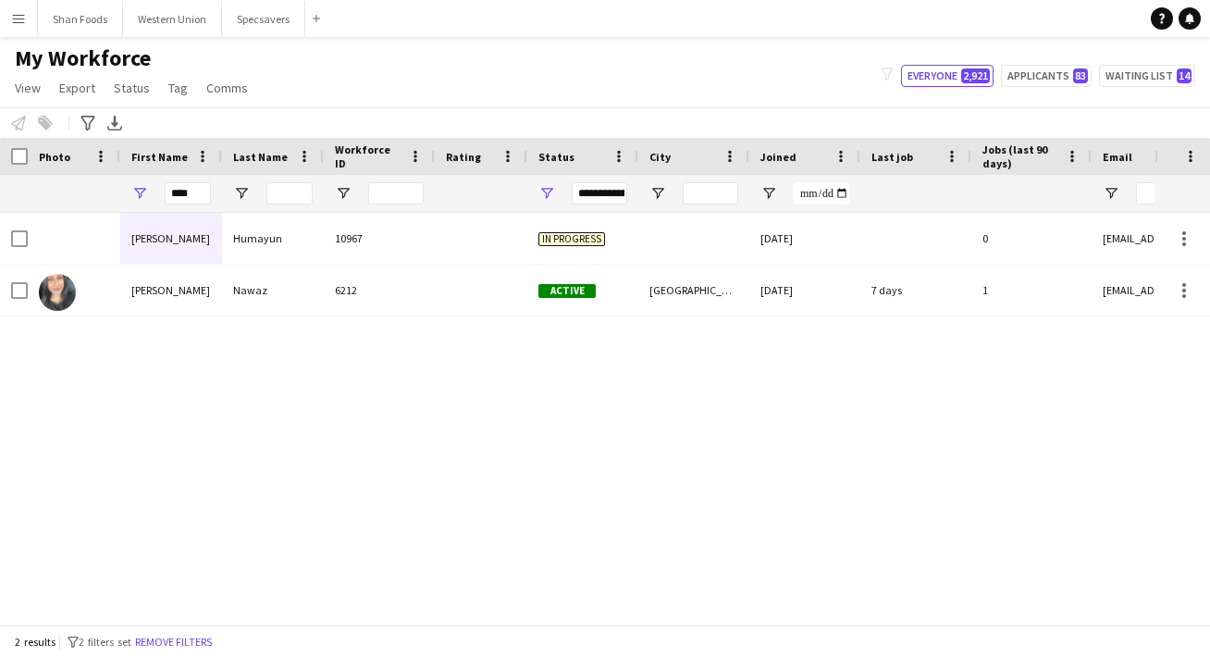
drag, startPoint x: 89, startPoint y: 192, endPoint x: 209, endPoint y: 291, distance: 155.7
click at [209, 291] on div "[PERSON_NAME]" at bounding box center [171, 290] width 102 height 51
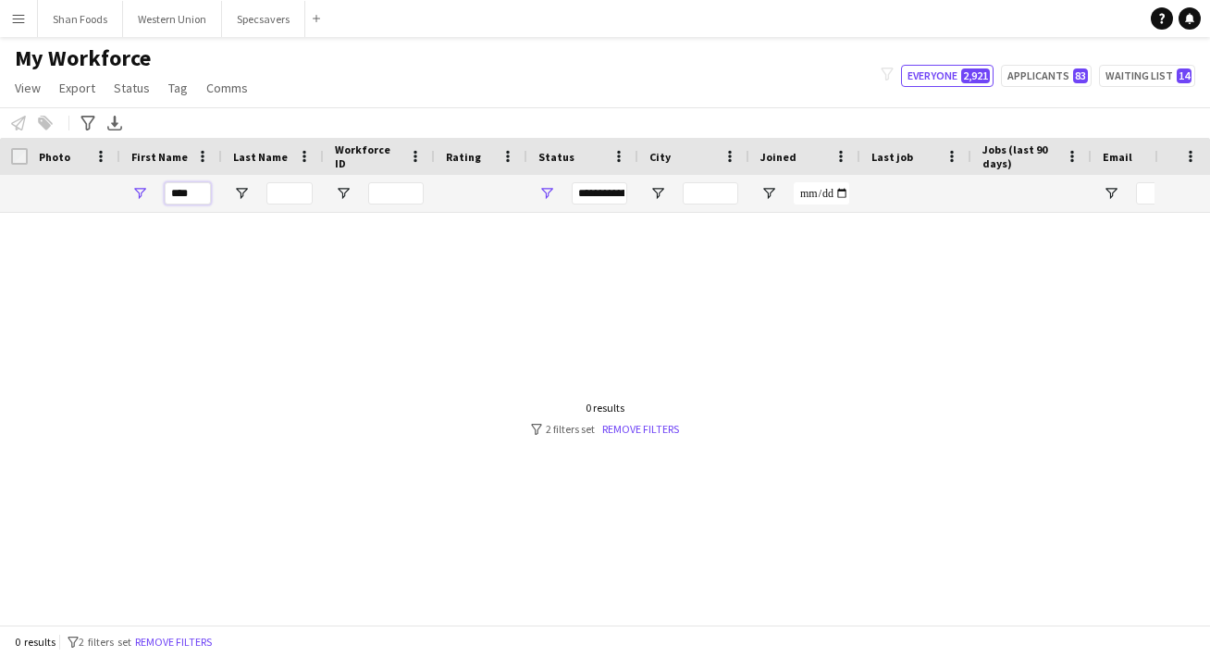
click at [194, 192] on input "****" at bounding box center [188, 193] width 46 height 22
drag, startPoint x: 203, startPoint y: 196, endPoint x: 101, endPoint y: 198, distance: 102.7
click at [100, 198] on div "****" at bounding box center [1002, 193] width 2005 height 37
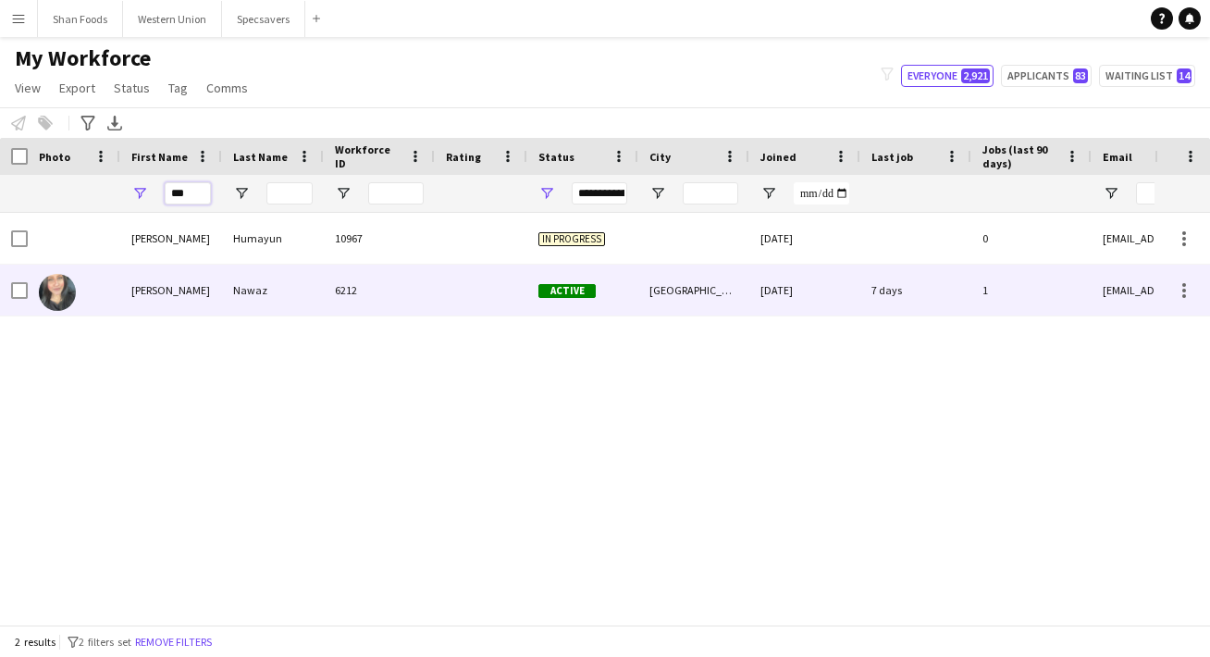
type input "***"
click at [199, 290] on div "[PERSON_NAME]" at bounding box center [171, 290] width 102 height 51
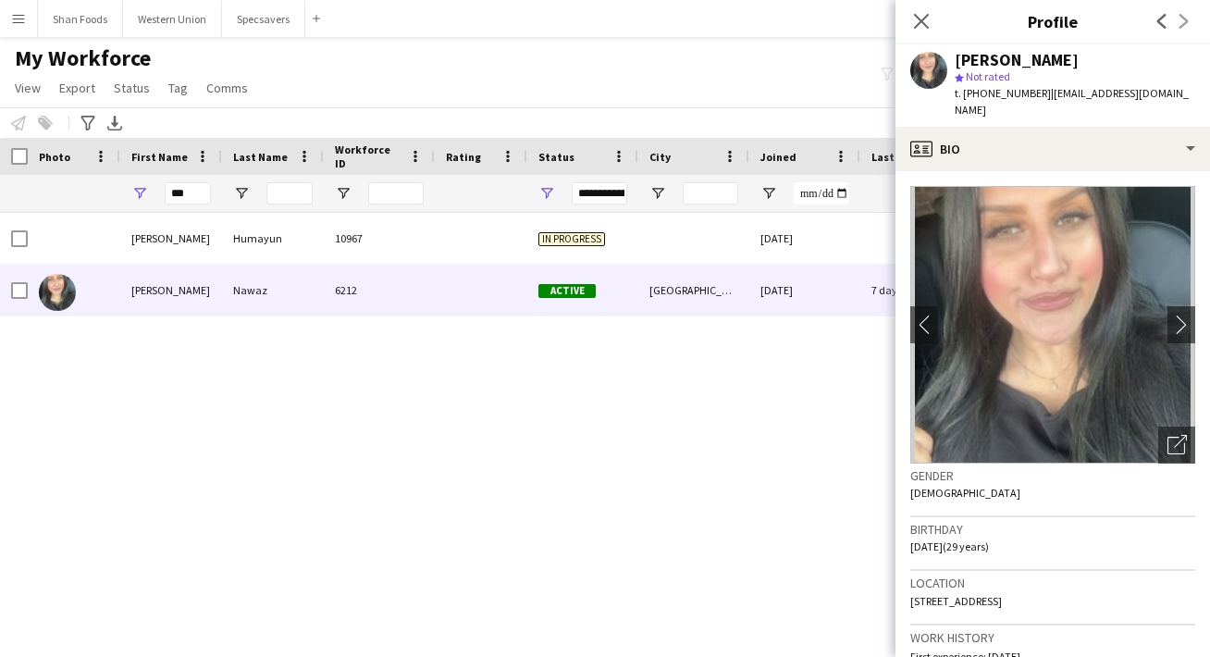
click at [1151, 171] on app-crew-profile-bio "chevron-left chevron-right Open photos pop-in Gender [DEMOGRAPHIC_DATA] Birthda…" at bounding box center [1052, 414] width 314 height 486
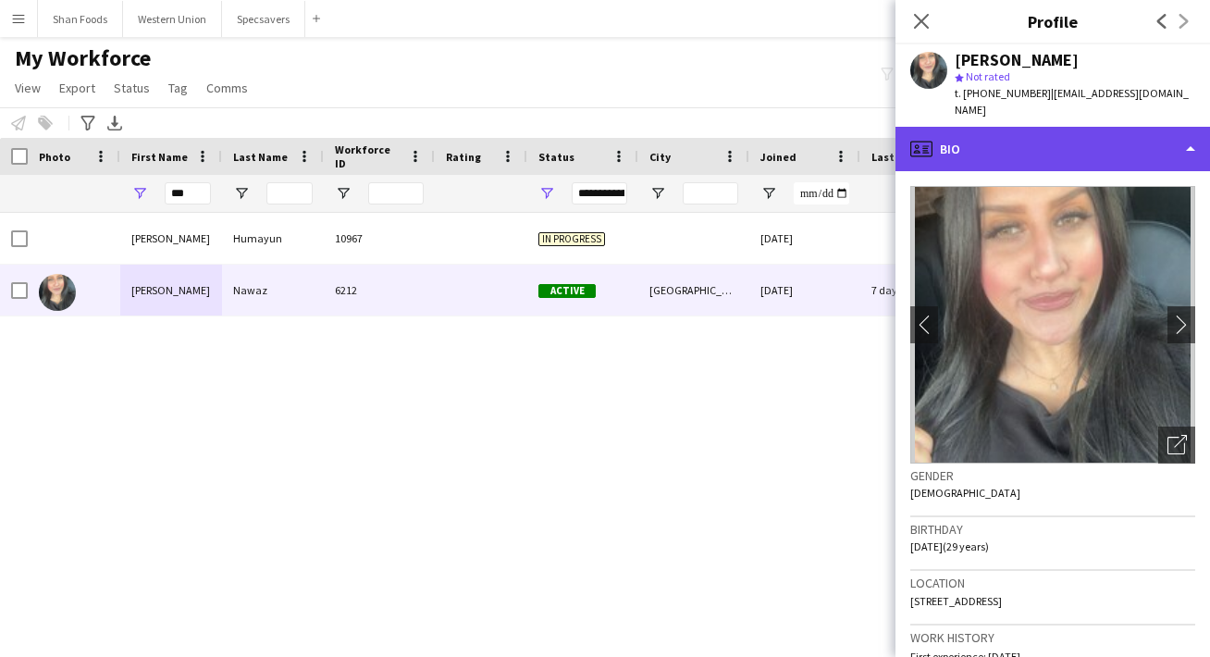
click at [1150, 151] on div "profile Bio" at bounding box center [1052, 149] width 314 height 44
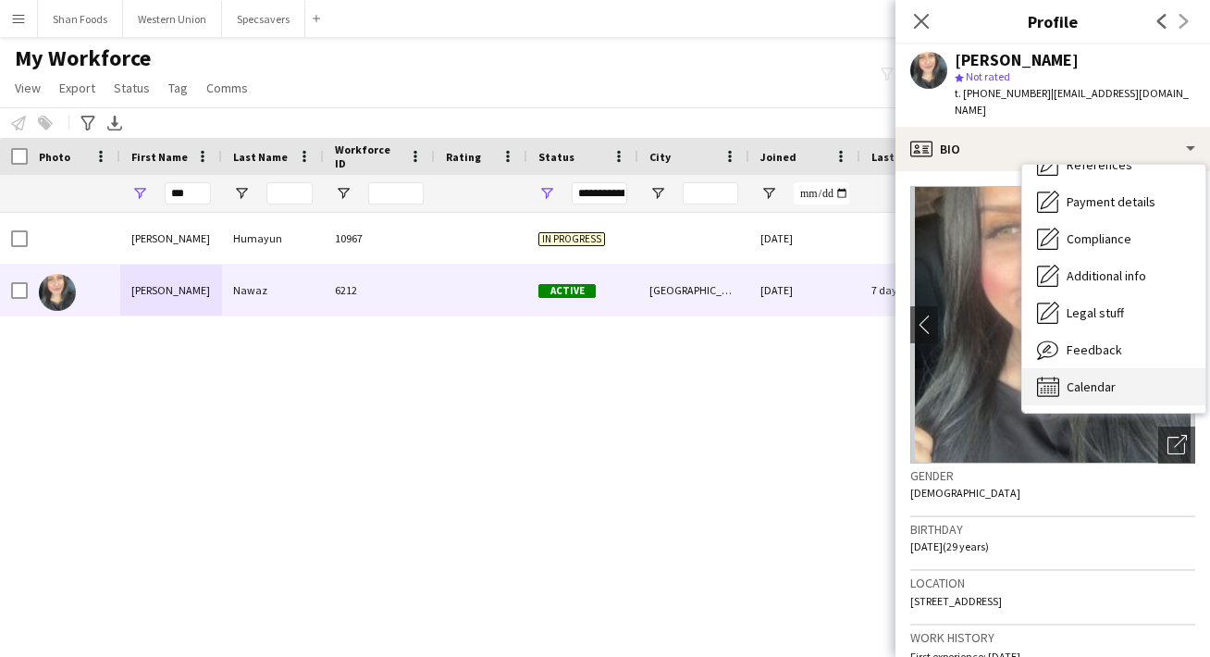
scroll to position [211, 0]
click at [1143, 368] on div "Calendar Calendar" at bounding box center [1113, 386] width 183 height 37
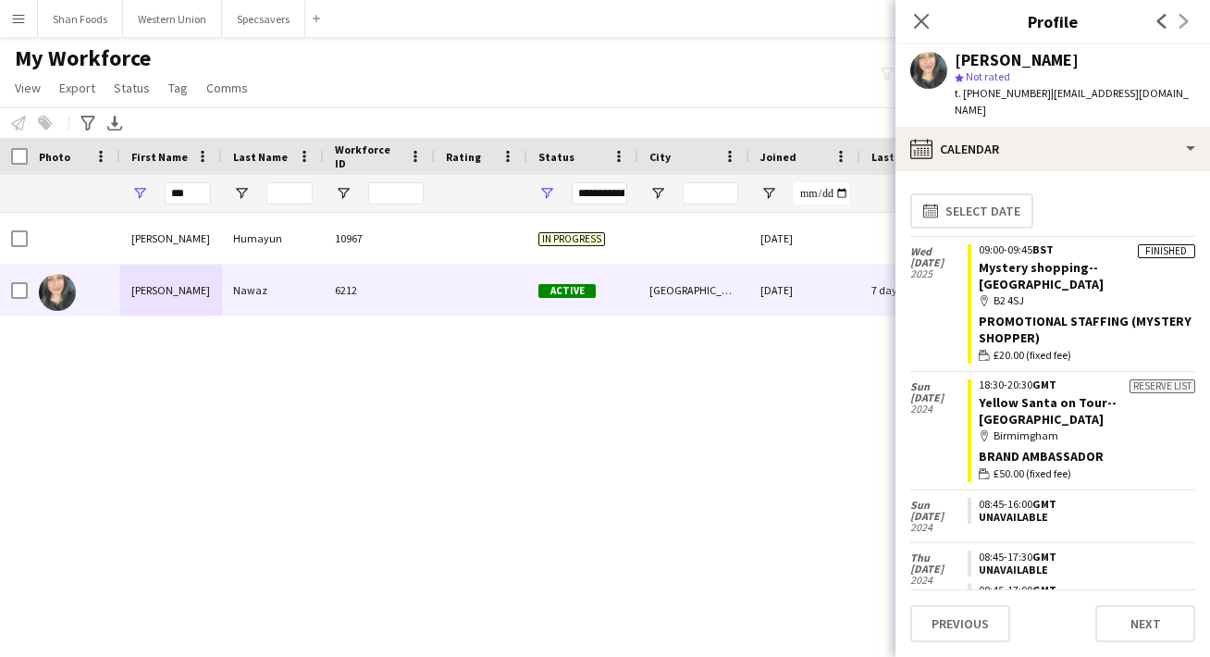
scroll to position [0, 0]
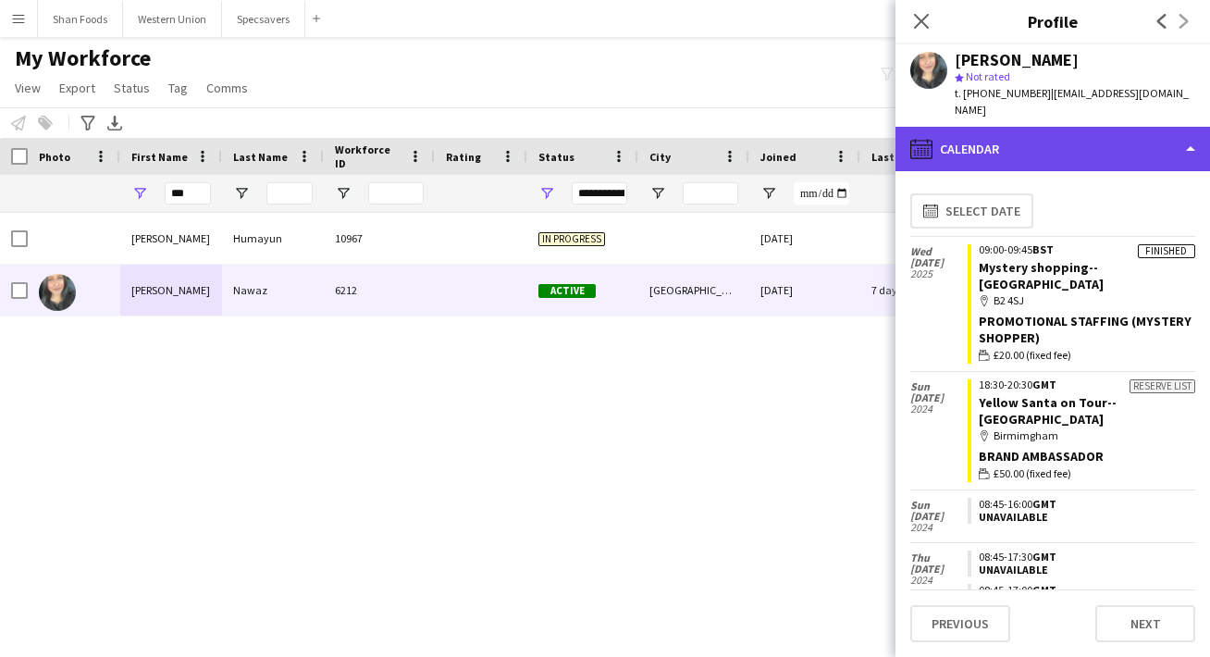
click at [1006, 130] on div "calendar-full Calendar" at bounding box center [1052, 149] width 314 height 44
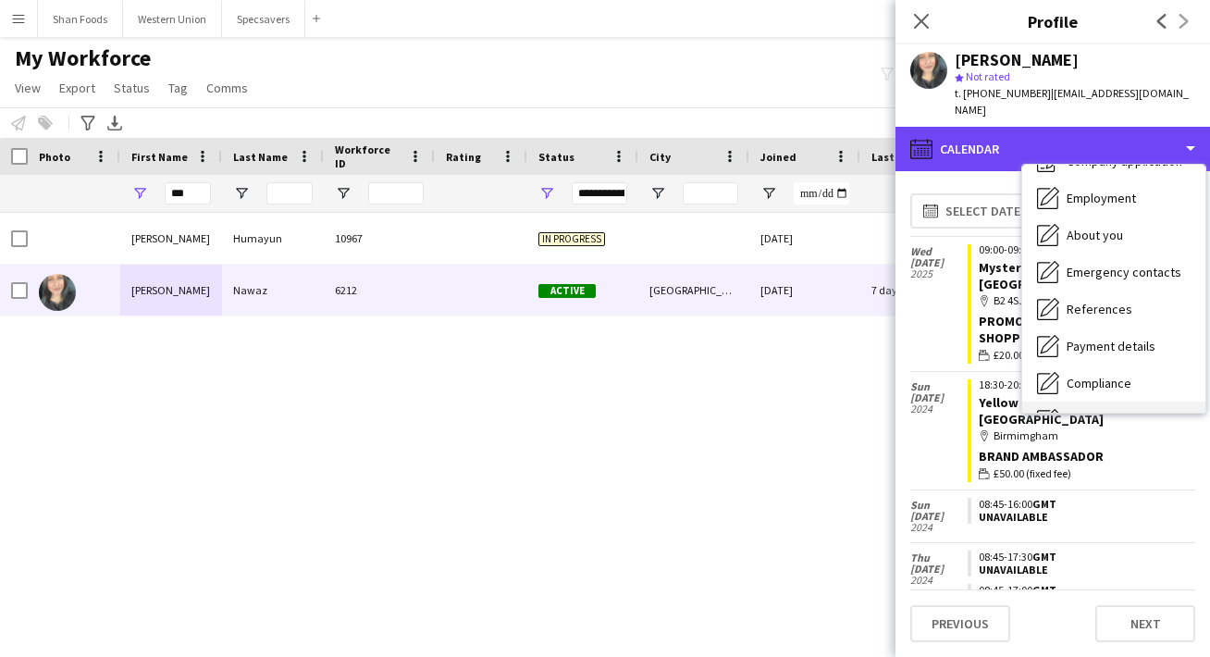
scroll to position [57, 0]
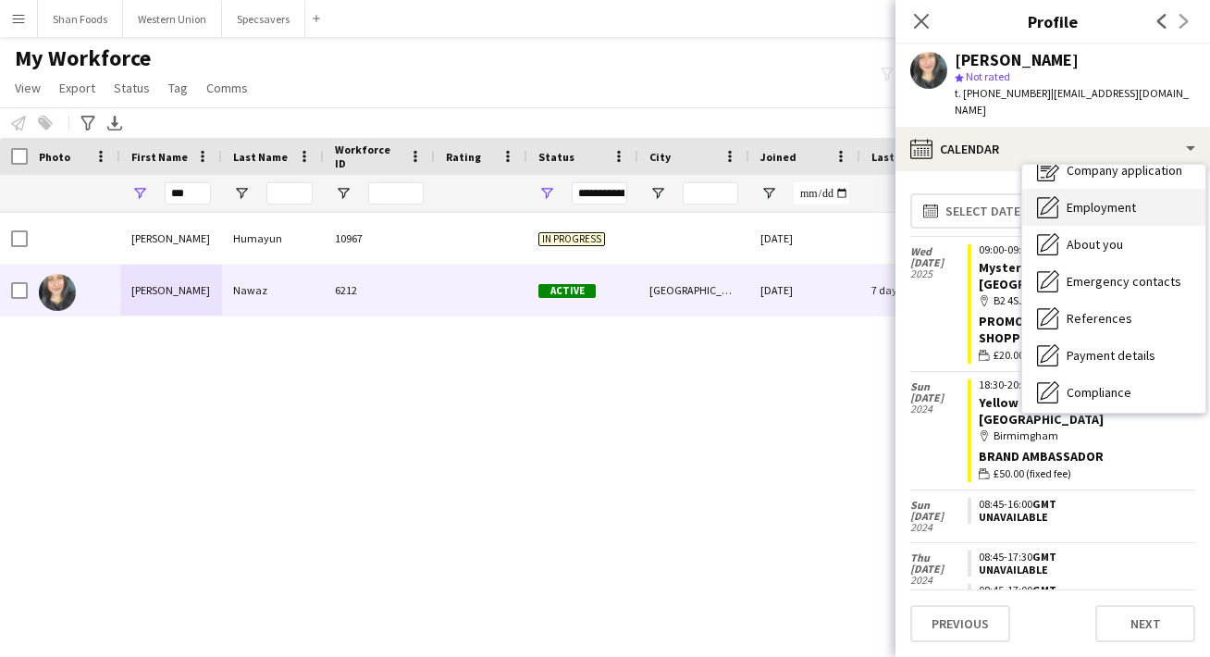
click at [1065, 190] on div "Employment Employment" at bounding box center [1113, 207] width 183 height 37
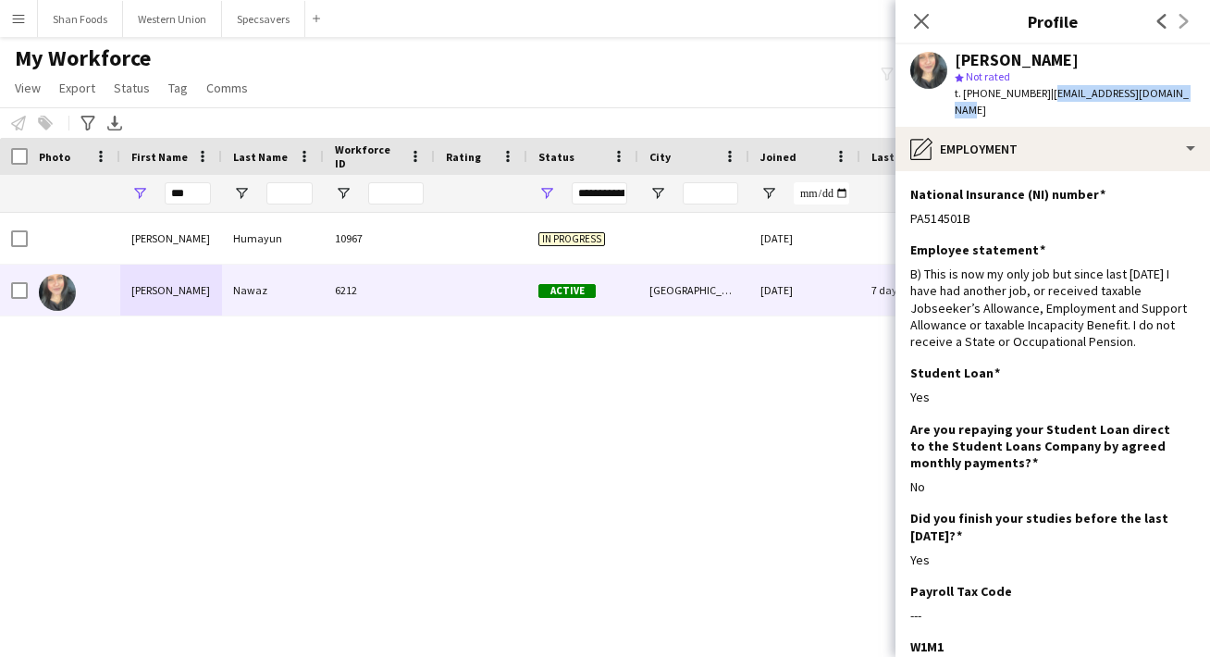
drag, startPoint x: 1190, startPoint y: 92, endPoint x: 1042, endPoint y: 95, distance: 148.0
click at [1042, 95] on div "[PERSON_NAME] star Not rated t. [PHONE_NUMBER] | [EMAIL_ADDRESS][DOMAIN_NAME]" at bounding box center [1052, 85] width 314 height 82
copy span "[EMAIL_ADDRESS][DOMAIN_NAME]"
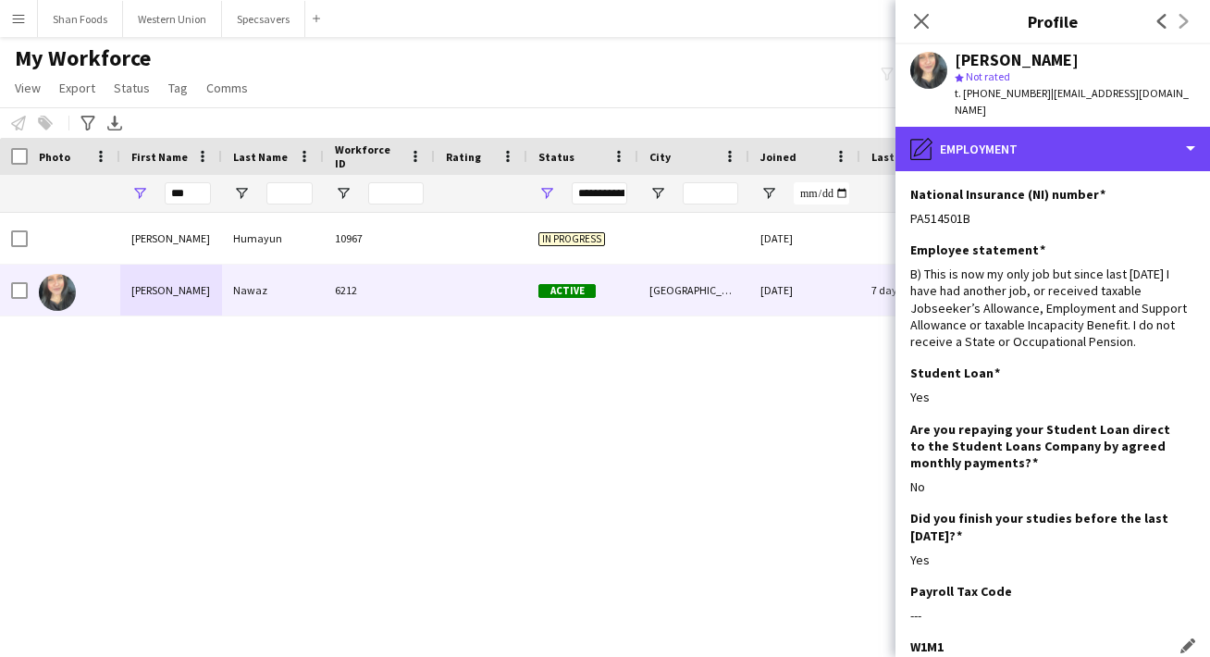
click at [1072, 134] on div "pencil4 Employment" at bounding box center [1052, 149] width 314 height 44
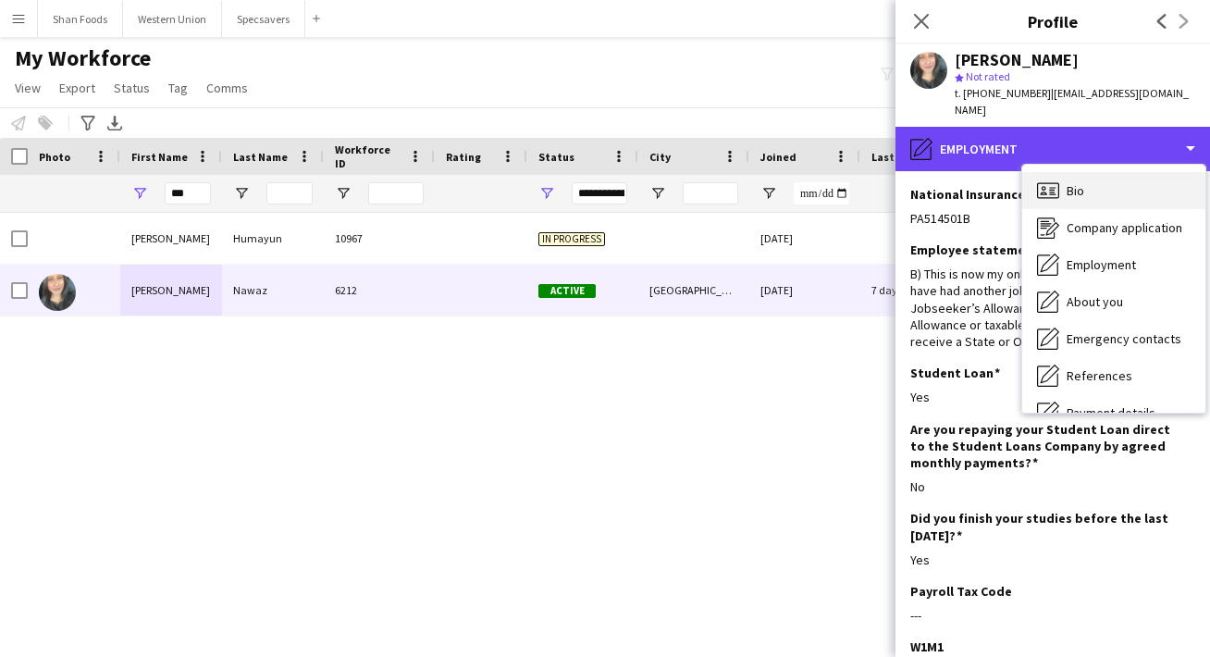
scroll to position [0, 0]
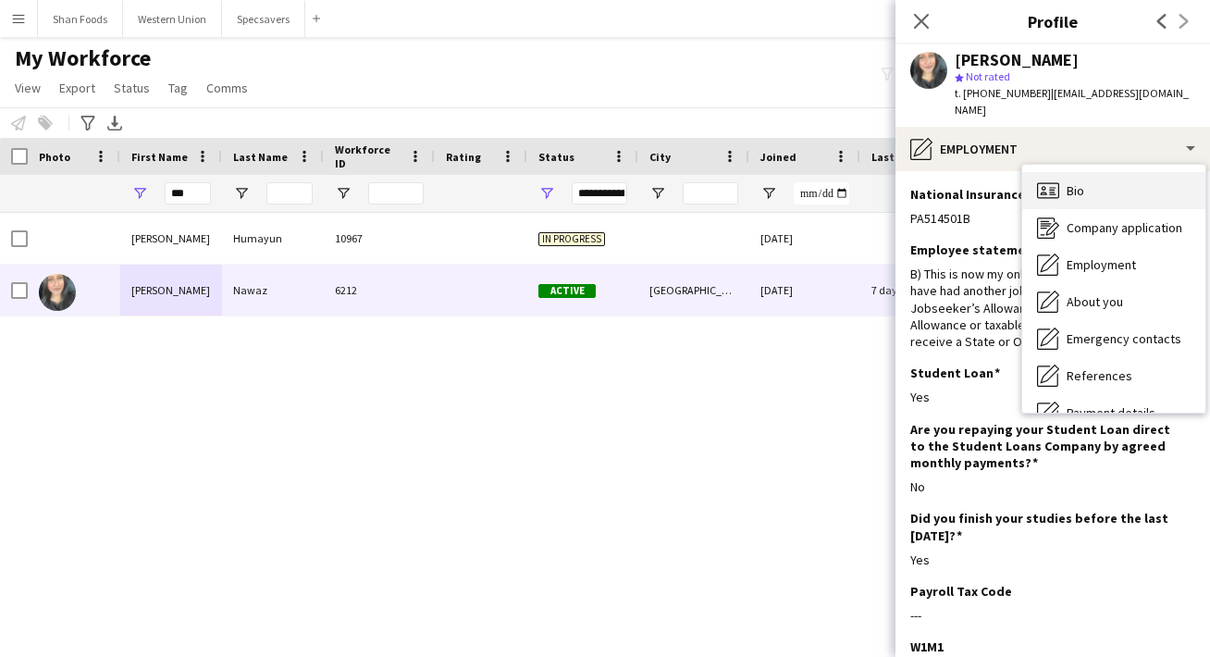
click at [1073, 182] on span "Bio" at bounding box center [1075, 190] width 18 height 17
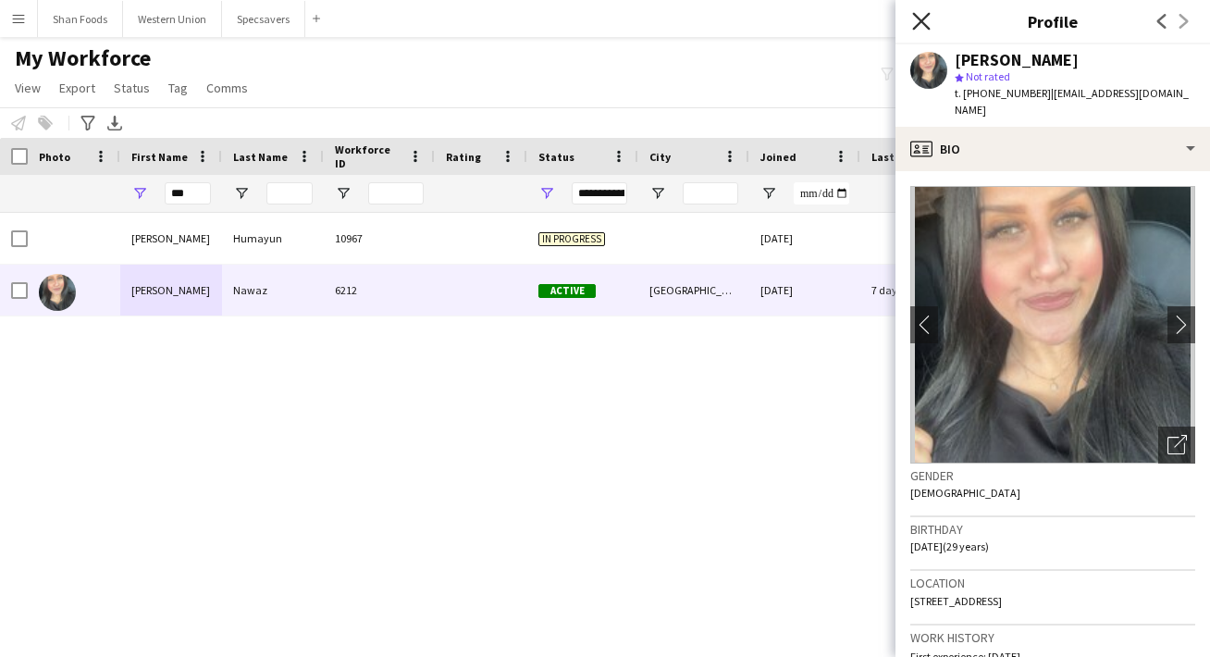
click at [924, 18] on icon at bounding box center [921, 21] width 18 height 18
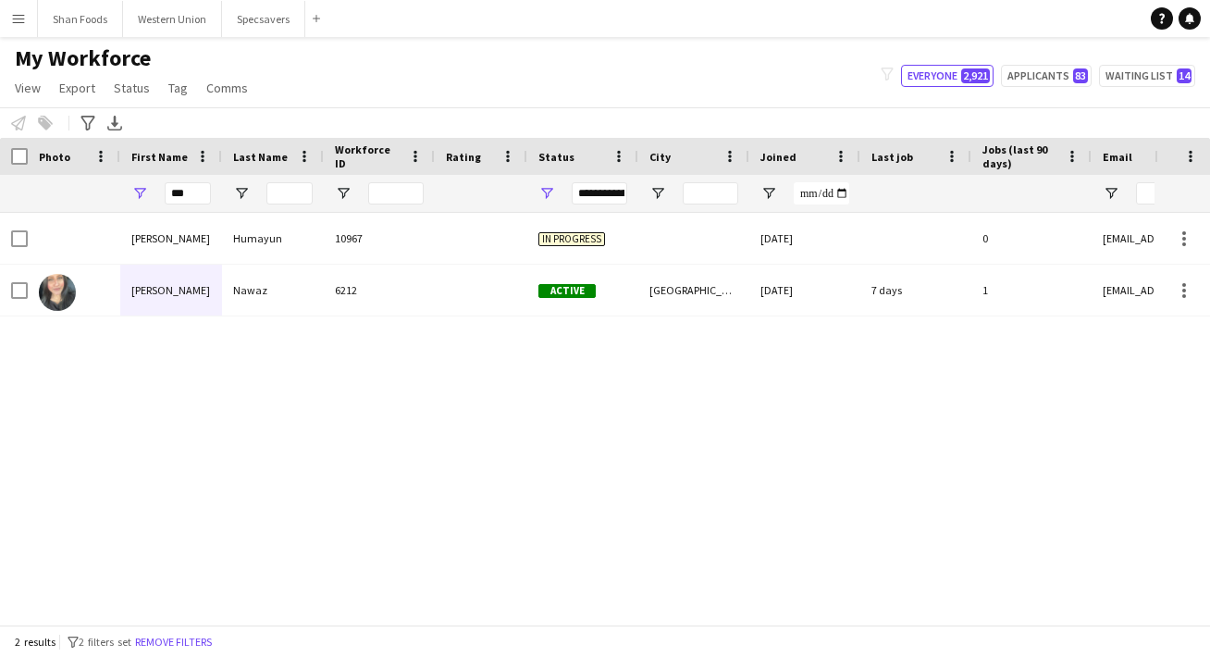
click at [14, 16] on app-icon "Menu" at bounding box center [18, 18] width 15 height 15
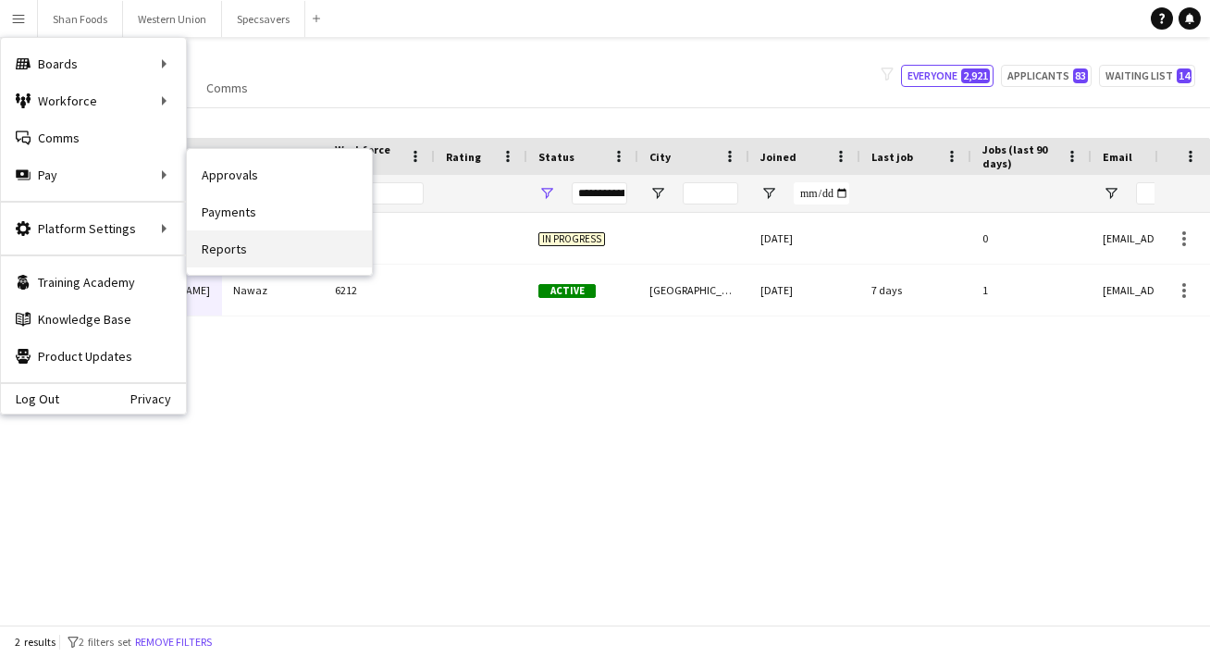
click at [216, 240] on link "Reports" at bounding box center [279, 248] width 185 height 37
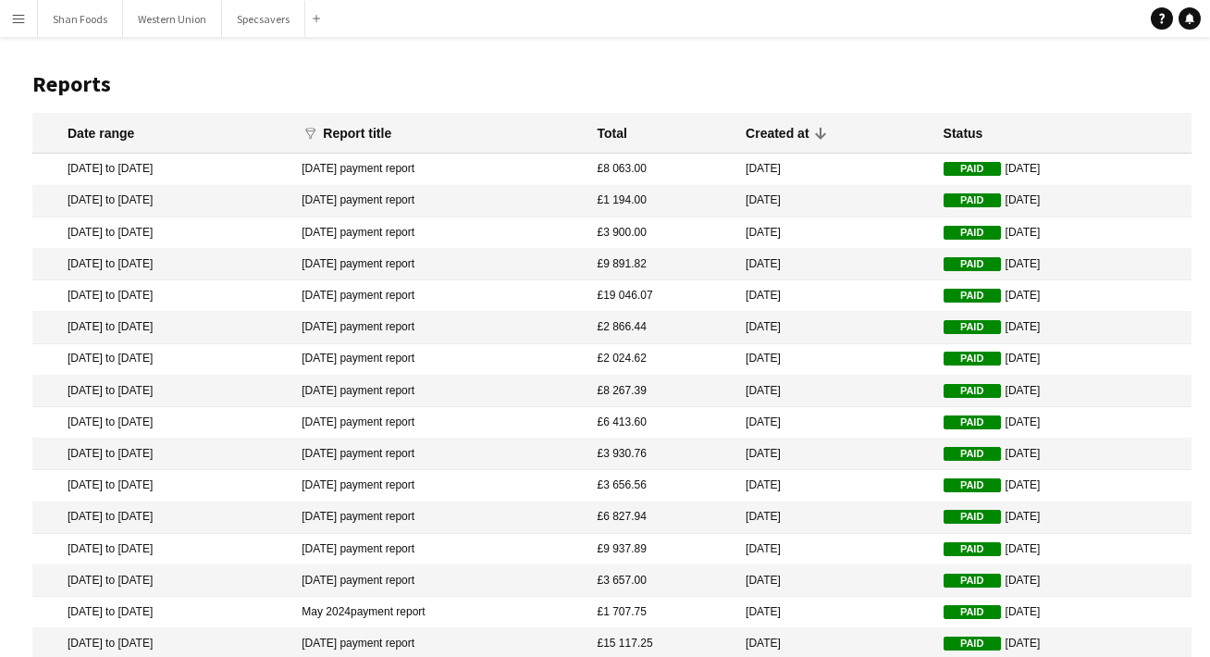
click at [26, 18] on button "Menu" at bounding box center [18, 18] width 37 height 37
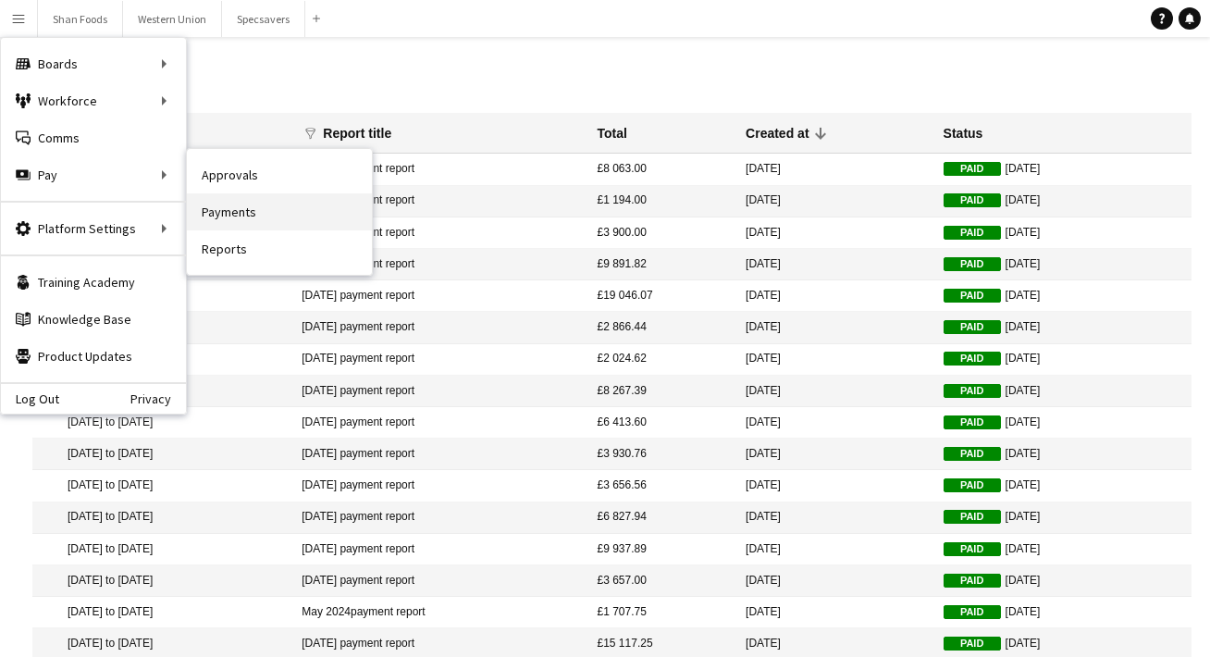
click at [219, 213] on link "Payments" at bounding box center [279, 211] width 185 height 37
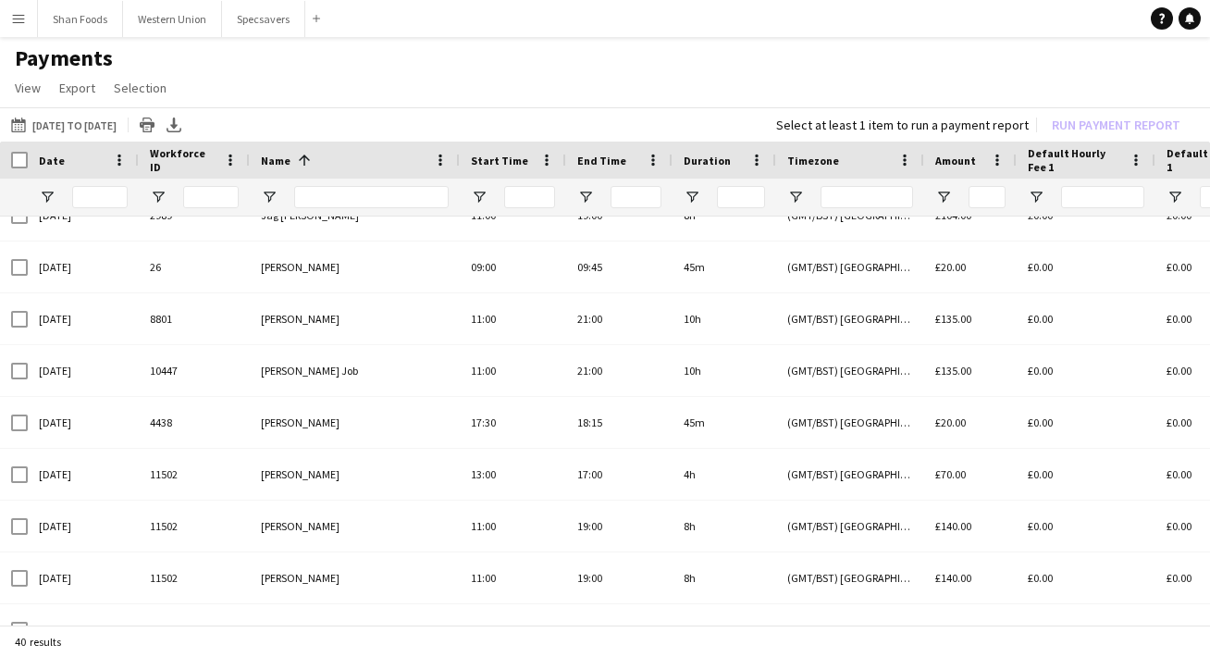
scroll to position [909, 0]
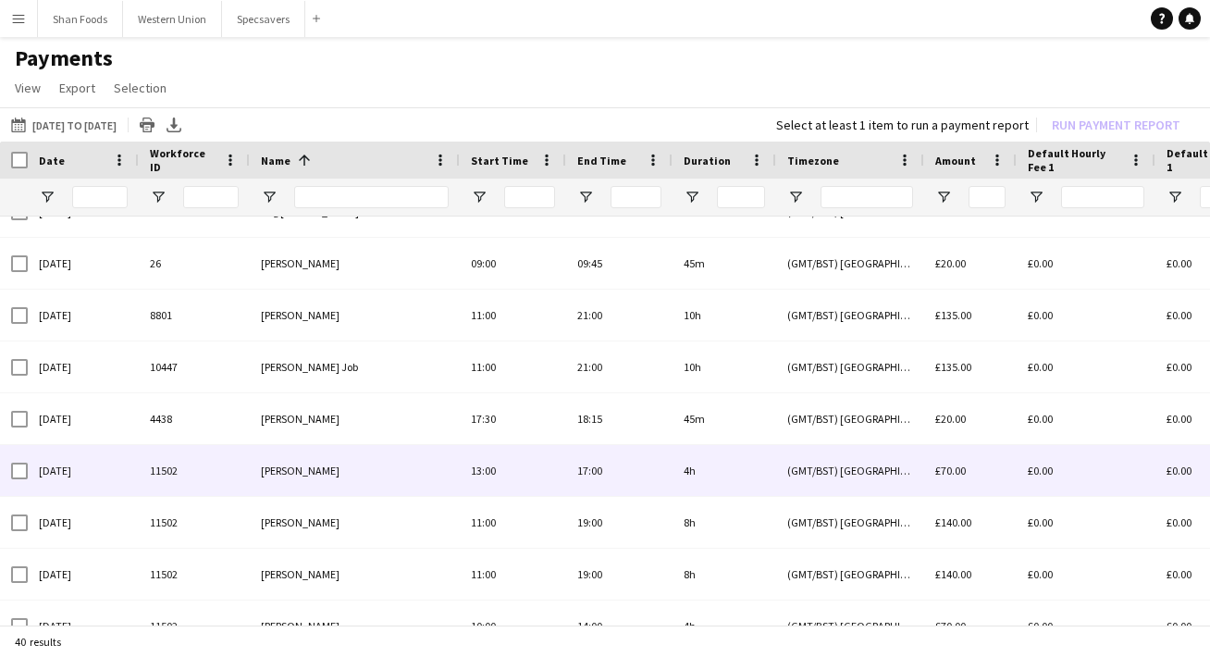
click at [300, 467] on span "[PERSON_NAME]" at bounding box center [300, 470] width 79 height 14
click at [302, 475] on span "[PERSON_NAME]" at bounding box center [300, 470] width 79 height 14
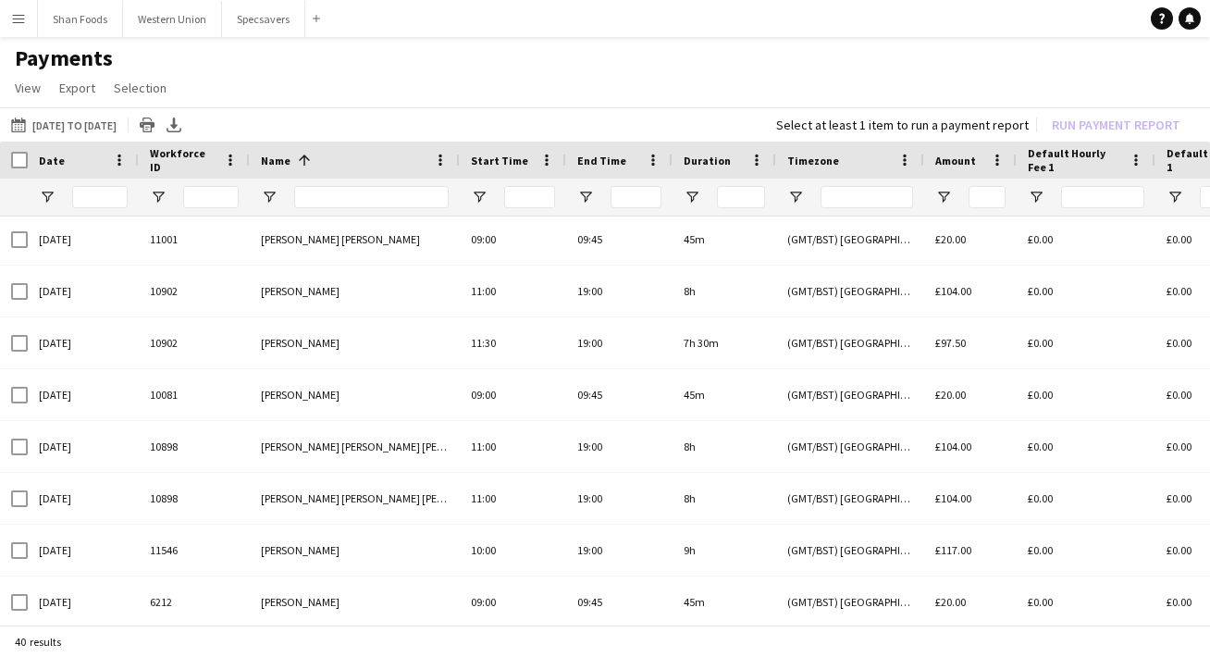
scroll to position [0, 0]
click at [19, 16] on app-icon "Menu" at bounding box center [18, 18] width 15 height 15
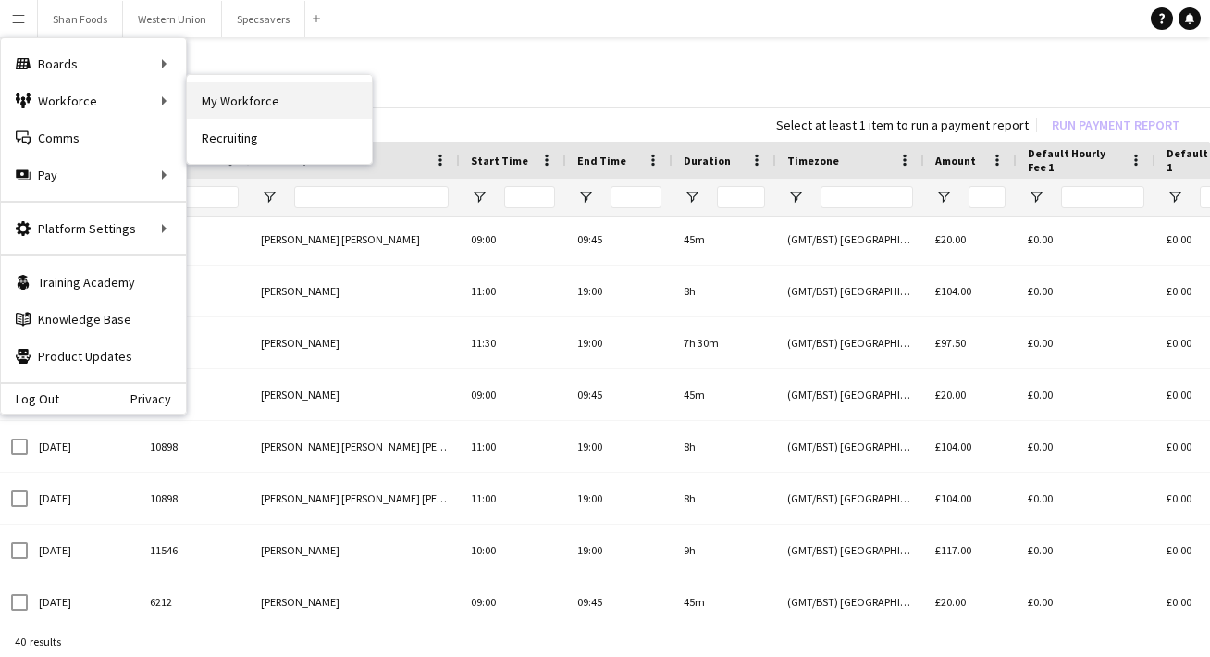
click at [227, 92] on link "My Workforce" at bounding box center [279, 100] width 185 height 37
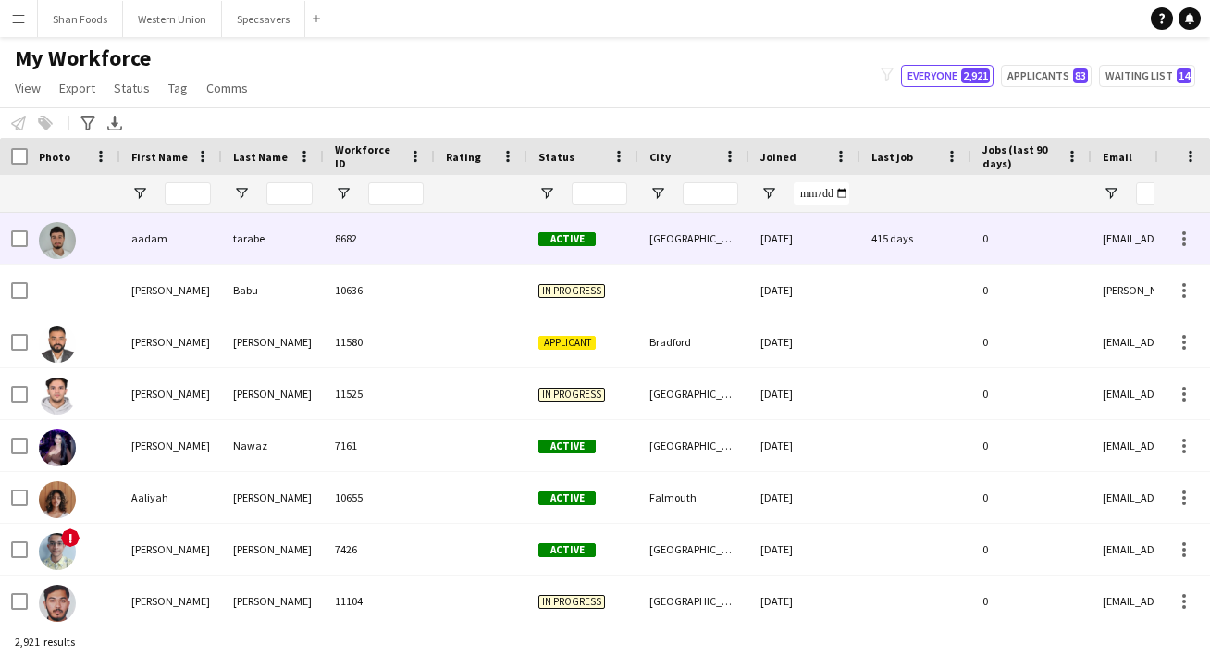
type input "***"
type input "**********"
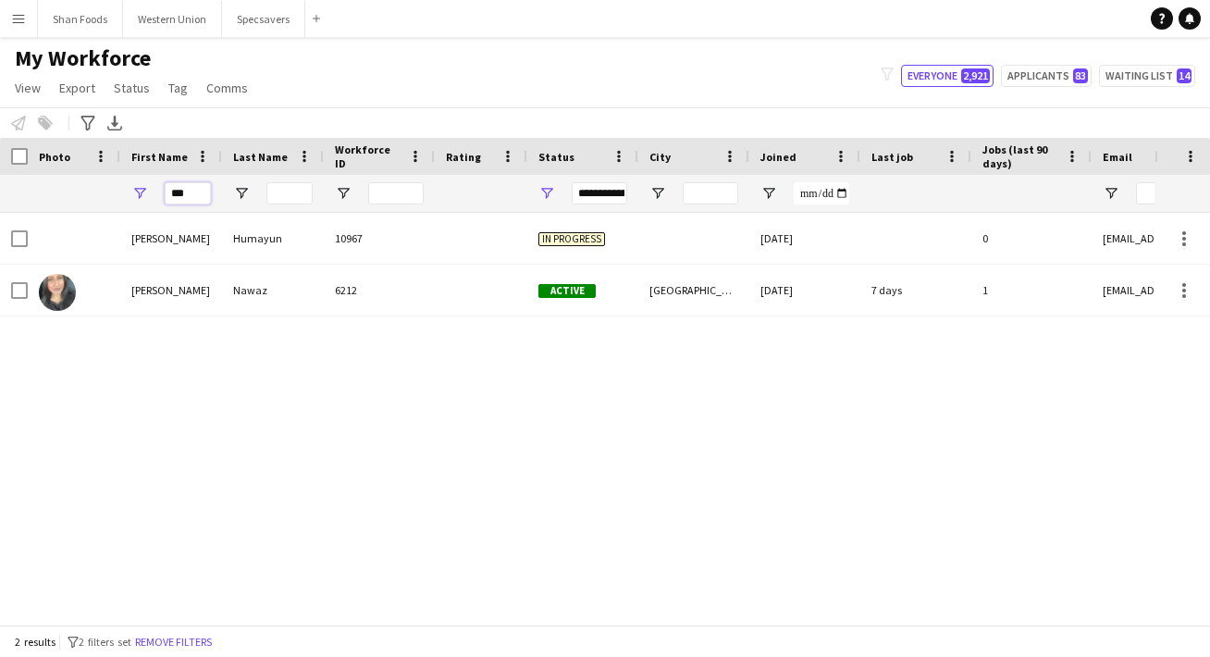
drag, startPoint x: 199, startPoint y: 190, endPoint x: 129, endPoint y: 190, distance: 70.3
click at [129, 190] on div "***" at bounding box center [171, 193] width 102 height 37
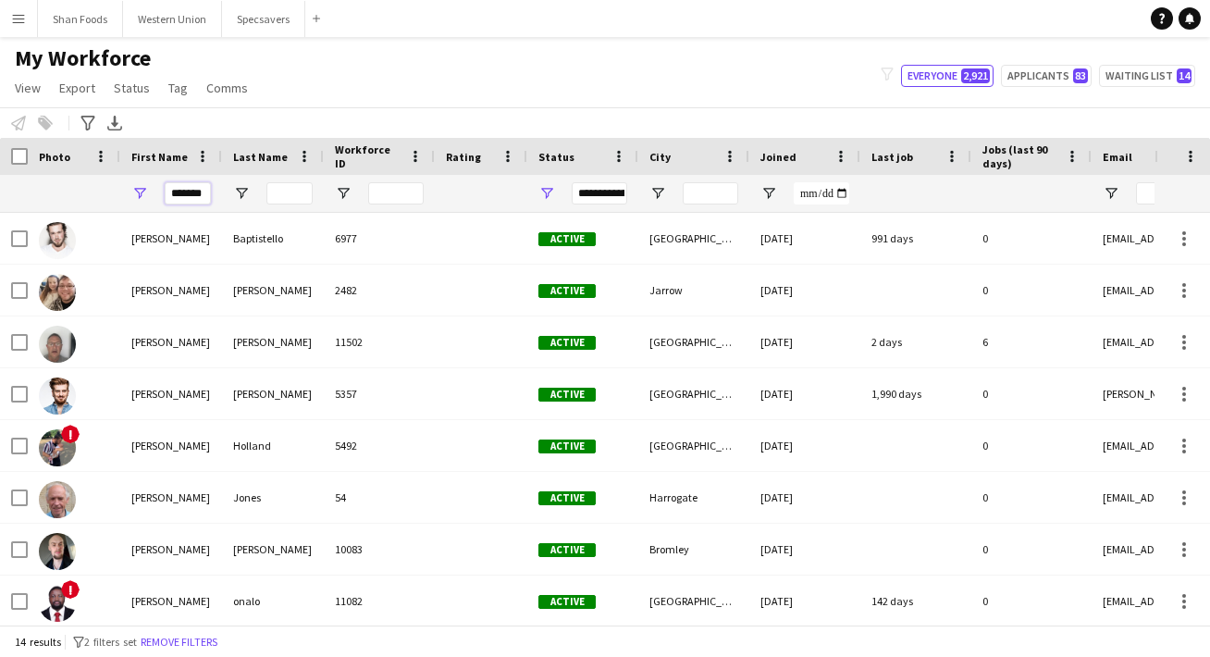
type input "*******"
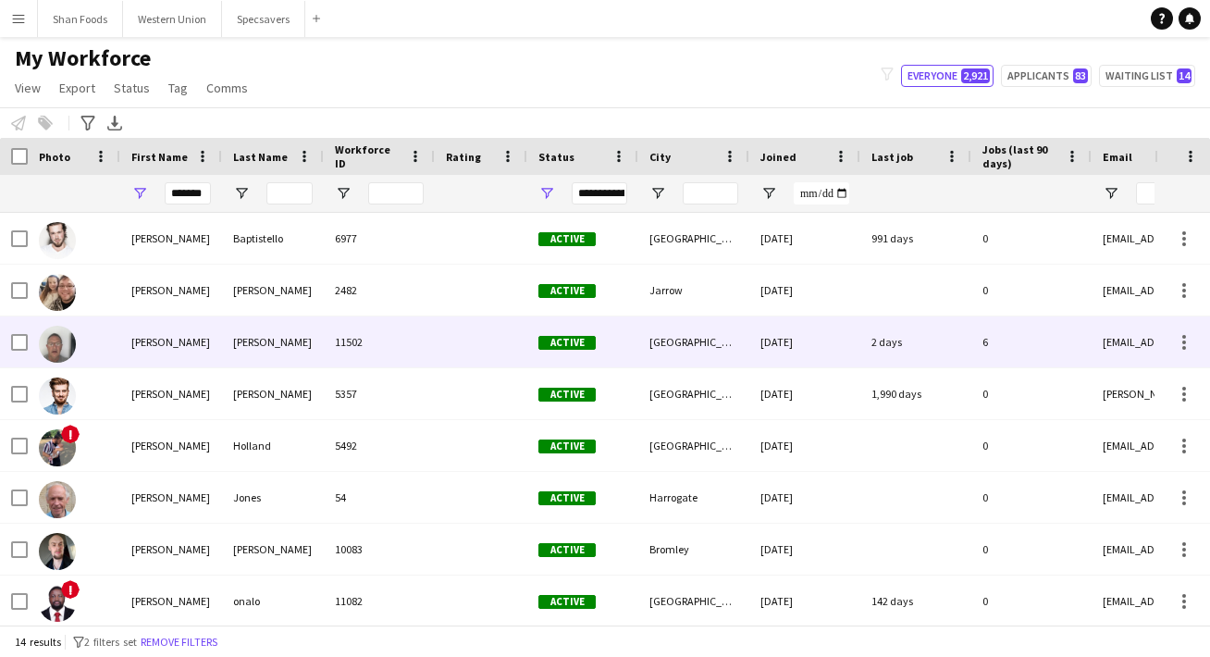
drag, startPoint x: 128, startPoint y: 190, endPoint x: 149, endPoint y: 343, distance: 155.0
click at [149, 343] on div "[PERSON_NAME]" at bounding box center [171, 341] width 102 height 51
click at [435, 346] on div at bounding box center [481, 341] width 92 height 51
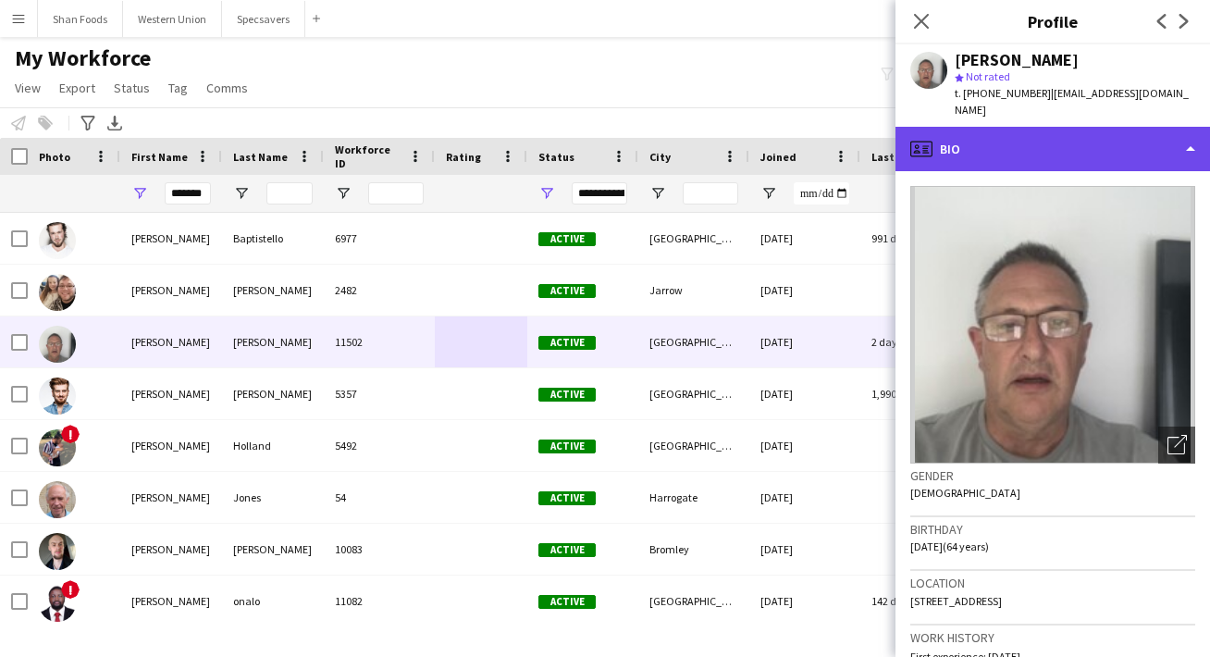
click at [1015, 133] on div "profile Bio" at bounding box center [1052, 149] width 314 height 44
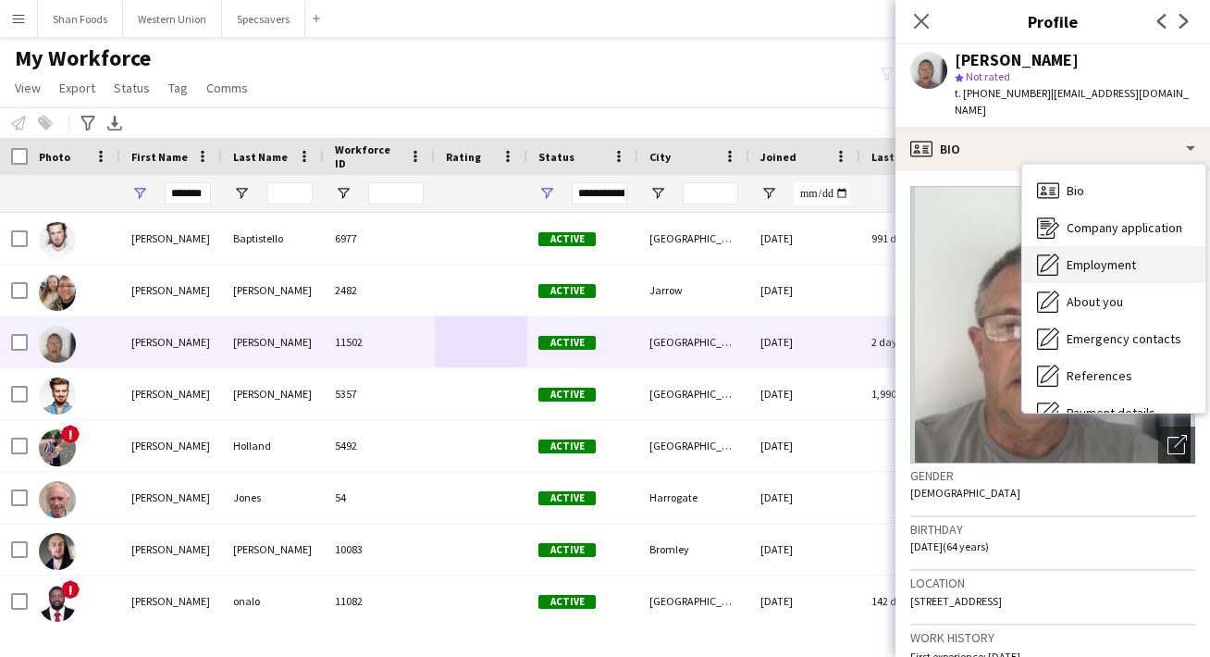
click at [1061, 246] on div "Employment Employment" at bounding box center [1113, 264] width 183 height 37
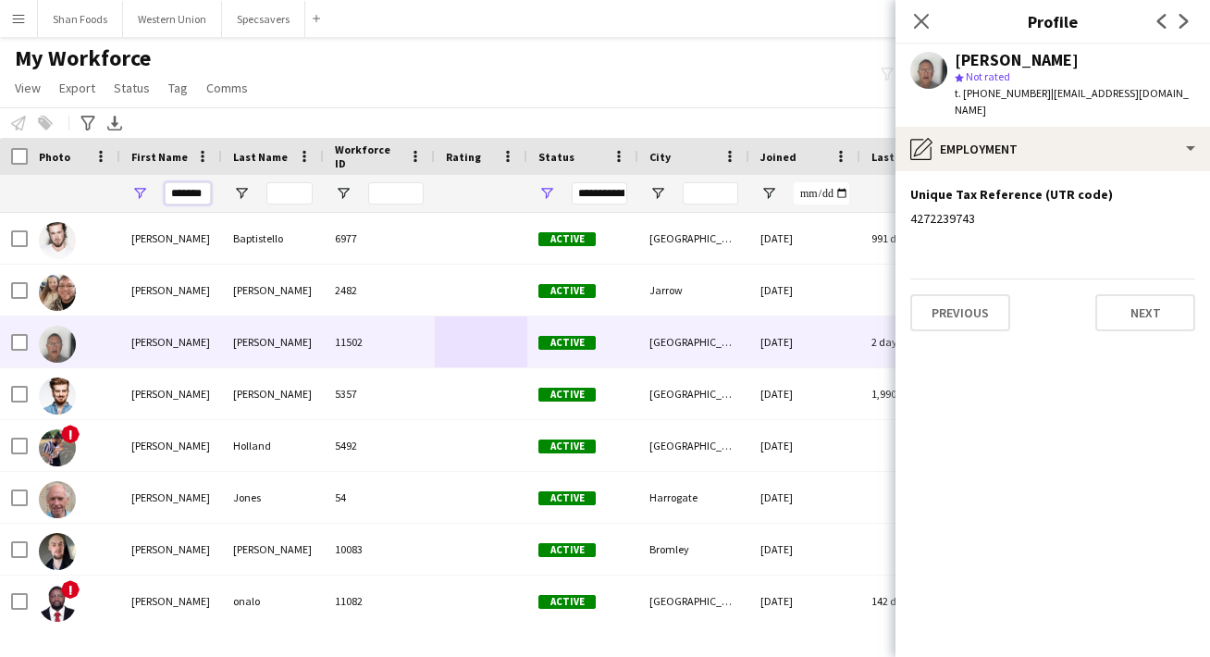
click at [206, 197] on input "*******" at bounding box center [188, 193] width 46 height 22
drag, startPoint x: 206, startPoint y: 197, endPoint x: 80, endPoint y: 190, distance: 126.0
click at [81, 190] on div "*******" at bounding box center [1002, 193] width 2005 height 37
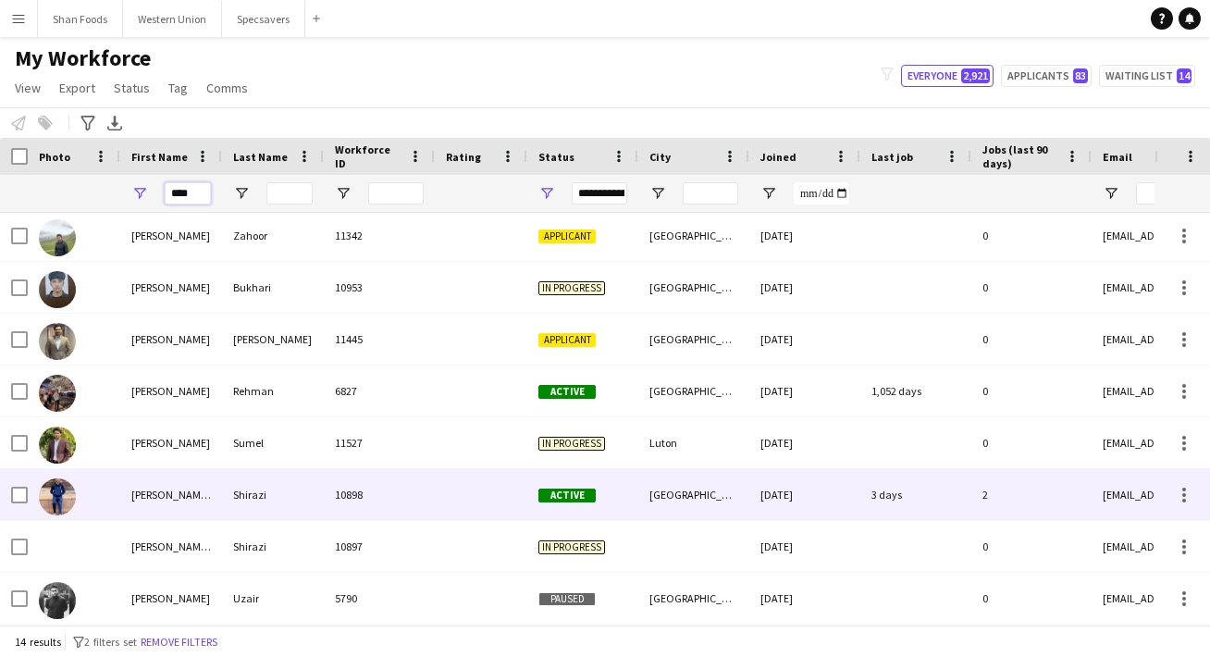
type input "****"
click at [156, 511] on div "[PERSON_NAME] [PERSON_NAME]" at bounding box center [171, 494] width 102 height 51
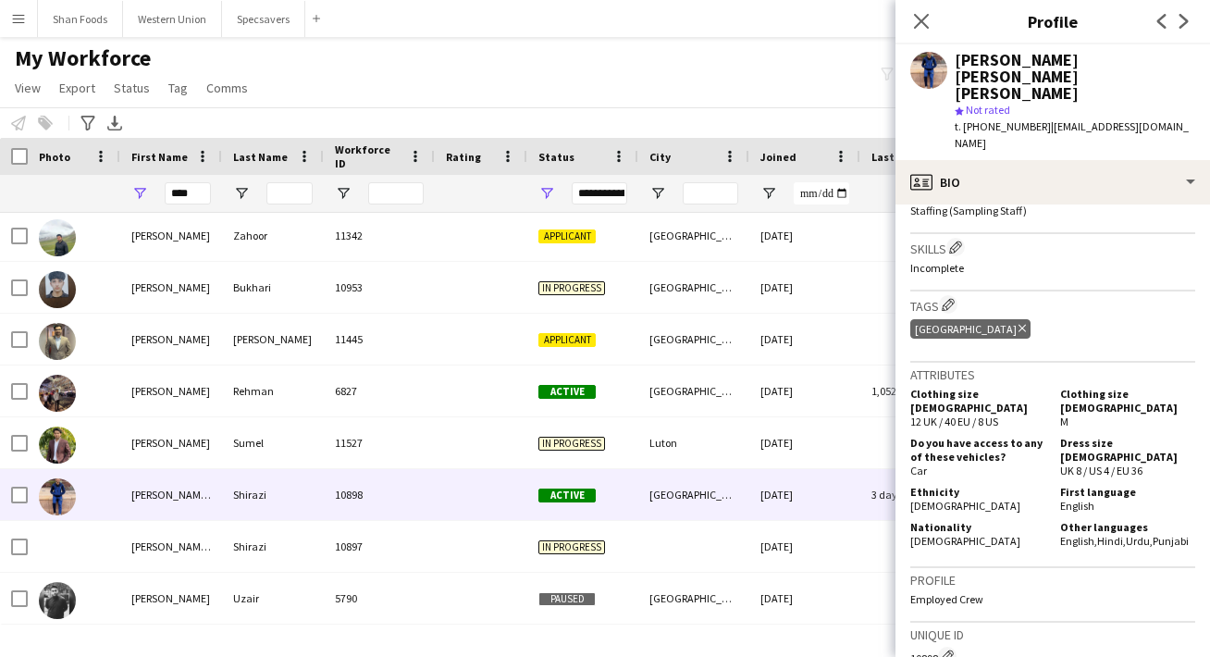
scroll to position [718, 0]
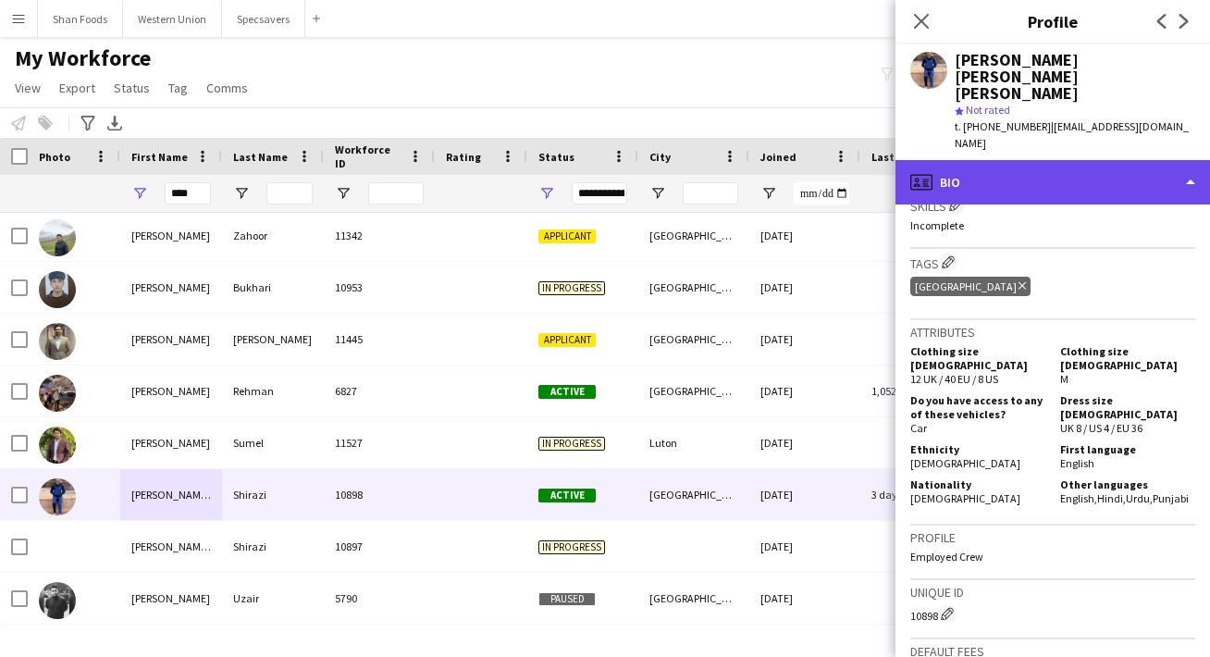
click at [1069, 160] on div "profile Bio" at bounding box center [1052, 182] width 314 height 44
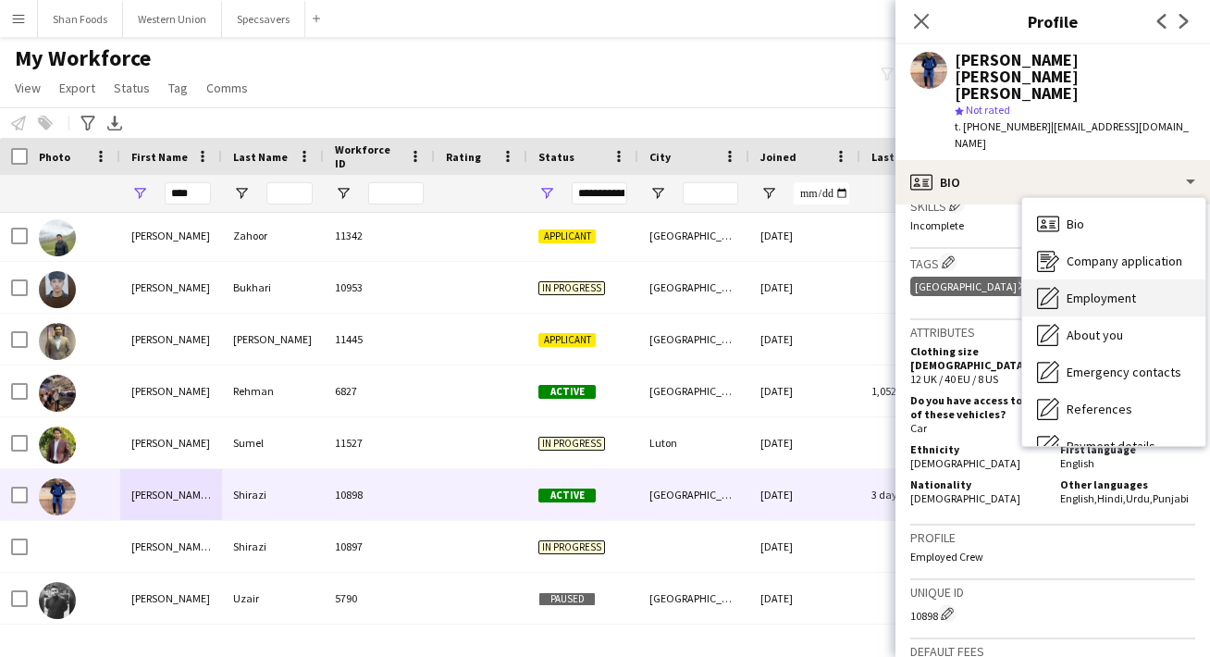
click at [1078, 289] on span "Employment" at bounding box center [1100, 297] width 69 height 17
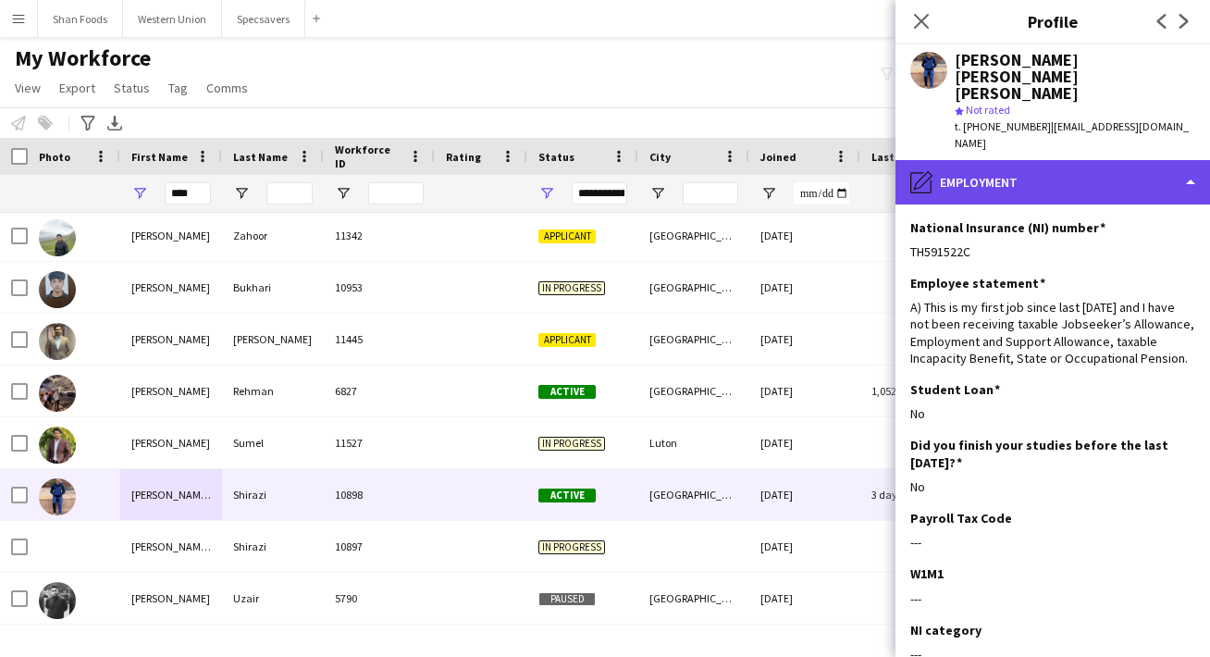
click at [1070, 160] on div "pencil4 Employment" at bounding box center [1052, 182] width 314 height 44
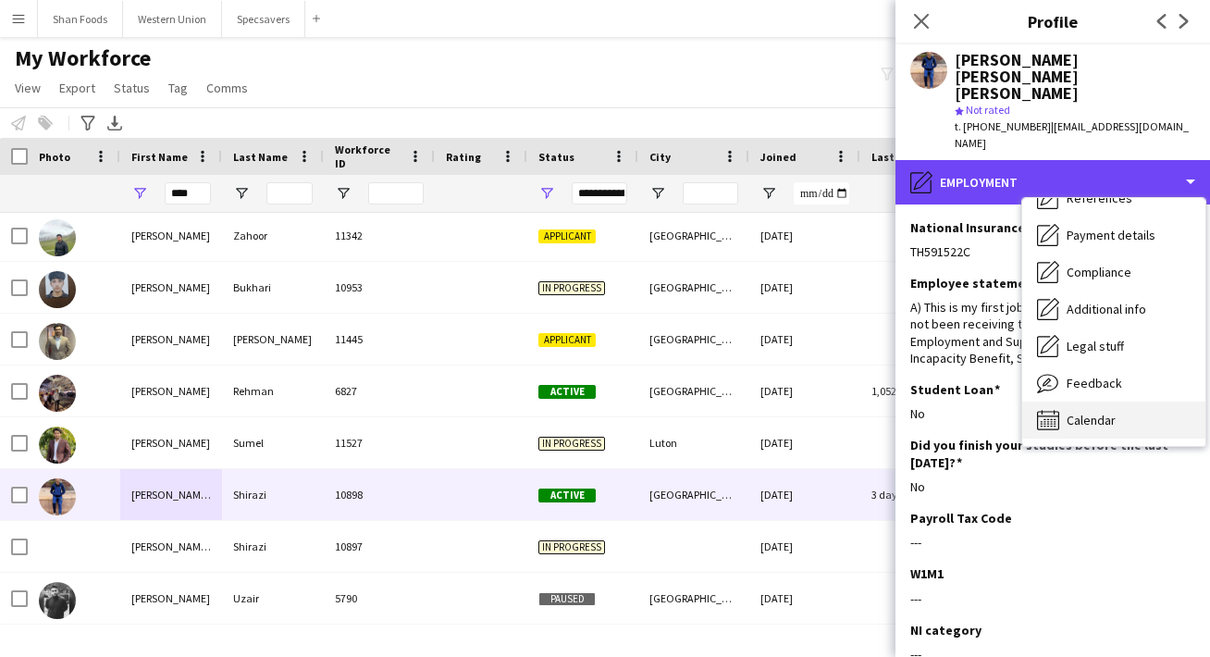
scroll to position [211, 0]
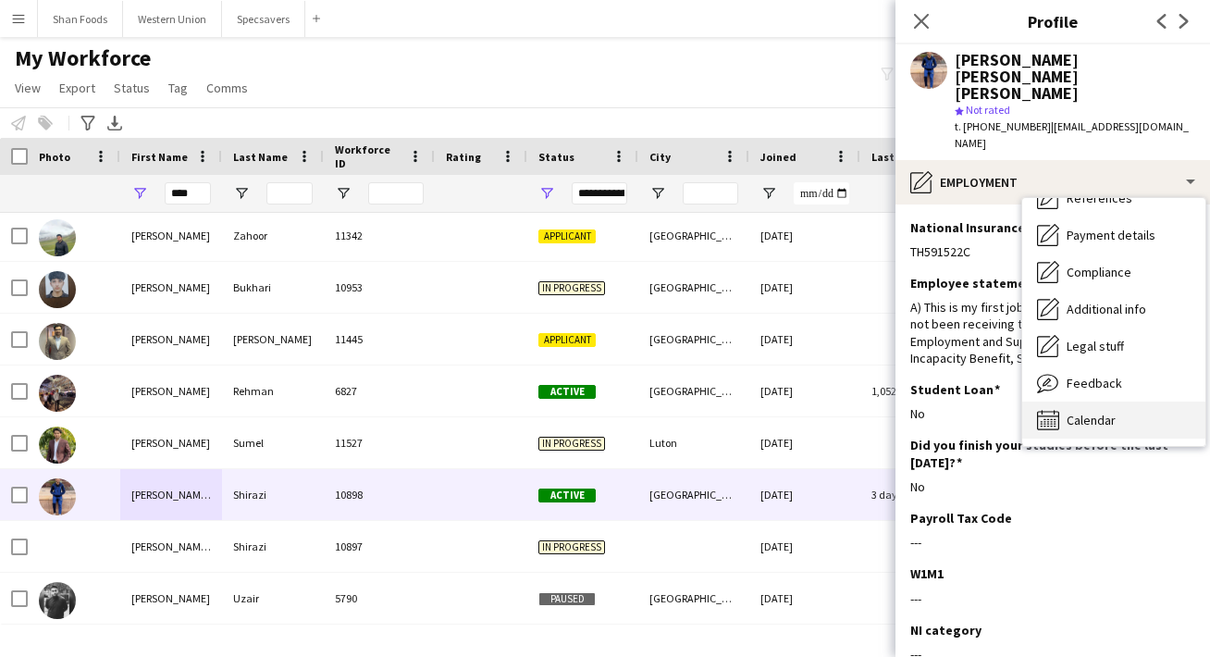
click at [1087, 412] on span "Calendar" at bounding box center [1090, 420] width 49 height 17
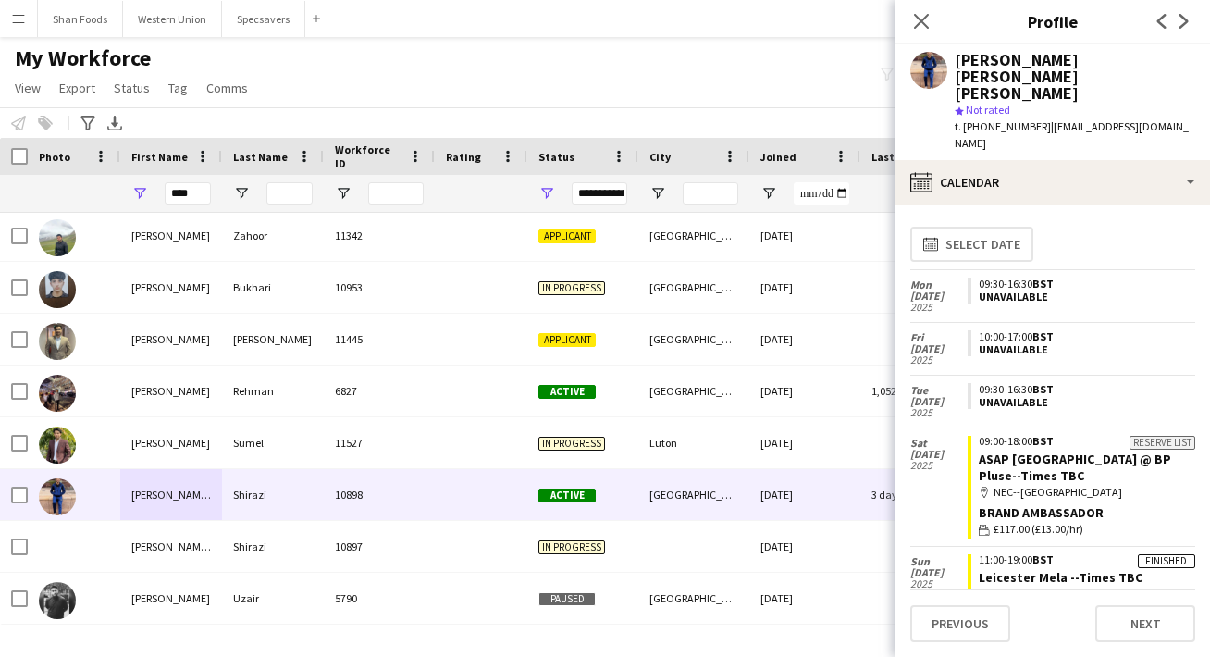
scroll to position [0, 0]
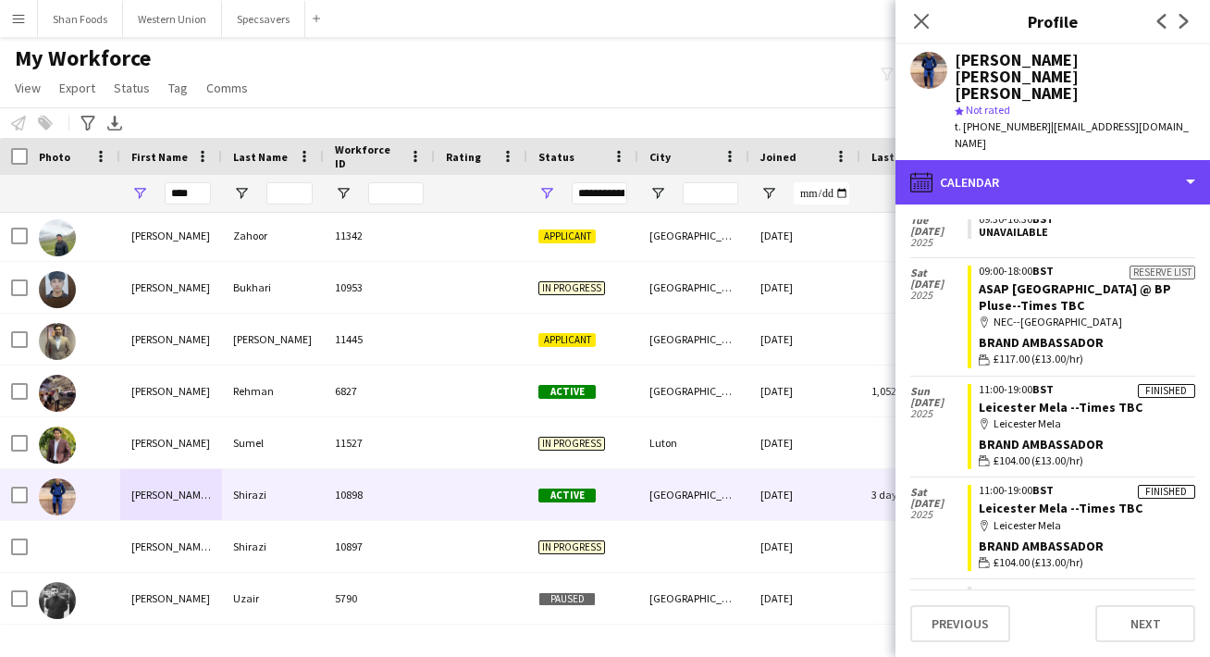
click at [1071, 160] on div "calendar-full Calendar" at bounding box center [1052, 182] width 314 height 44
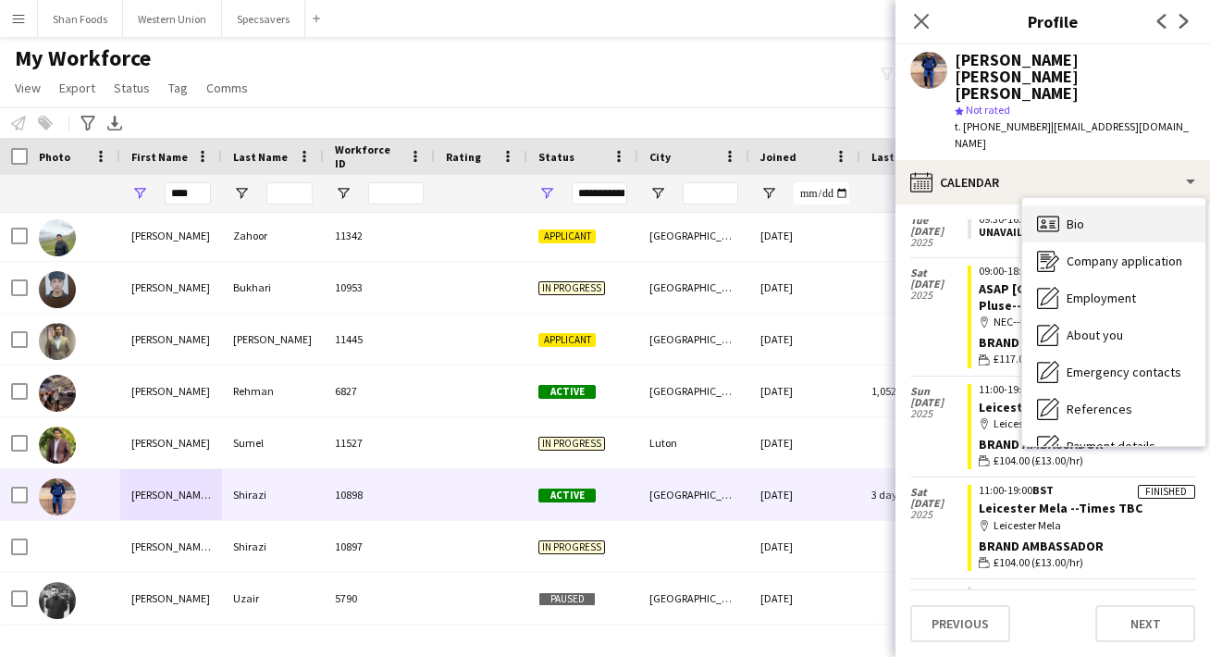
click at [1067, 205] on div "Bio Bio" at bounding box center [1113, 223] width 183 height 37
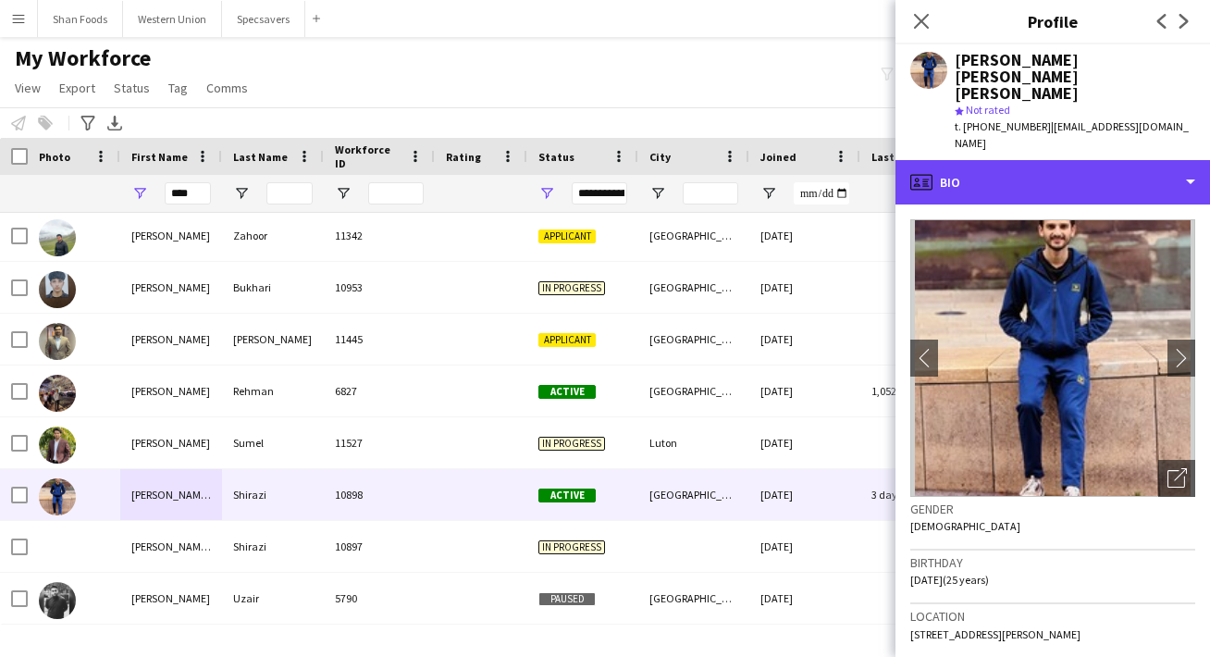
click at [1043, 160] on div "profile Bio" at bounding box center [1052, 182] width 314 height 44
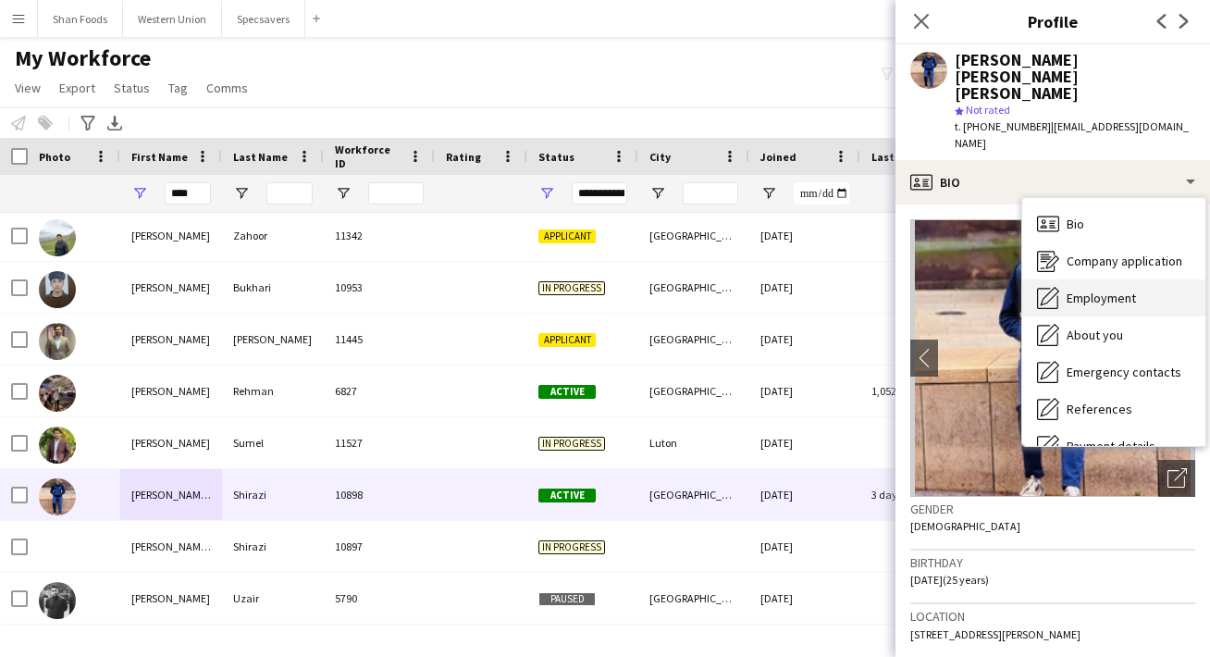
click at [1068, 279] on div "Employment Employment" at bounding box center [1113, 297] width 183 height 37
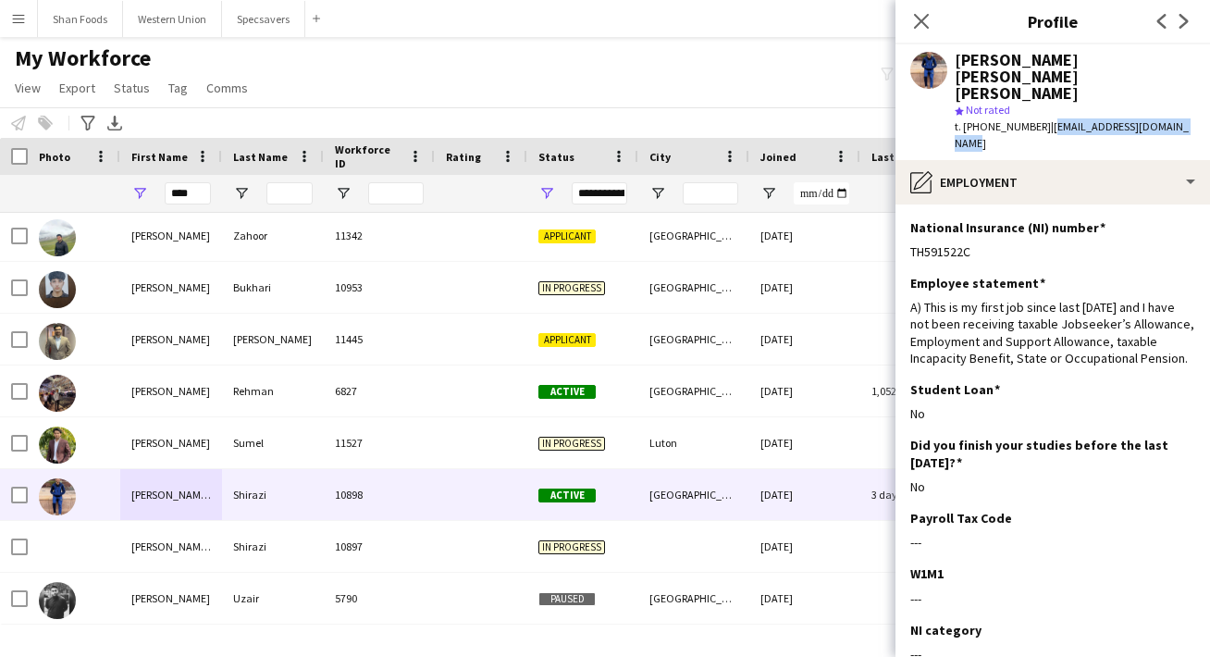
drag, startPoint x: 1183, startPoint y: 93, endPoint x: 1043, endPoint y: 89, distance: 139.7
click at [1043, 89] on div "[PERSON_NAME] [PERSON_NAME] [PERSON_NAME] star Not rated t. [PHONE_NUMBER] | [E…" at bounding box center [1052, 102] width 314 height 116
copy span "[EMAIL_ADDRESS][DOMAIN_NAME]"
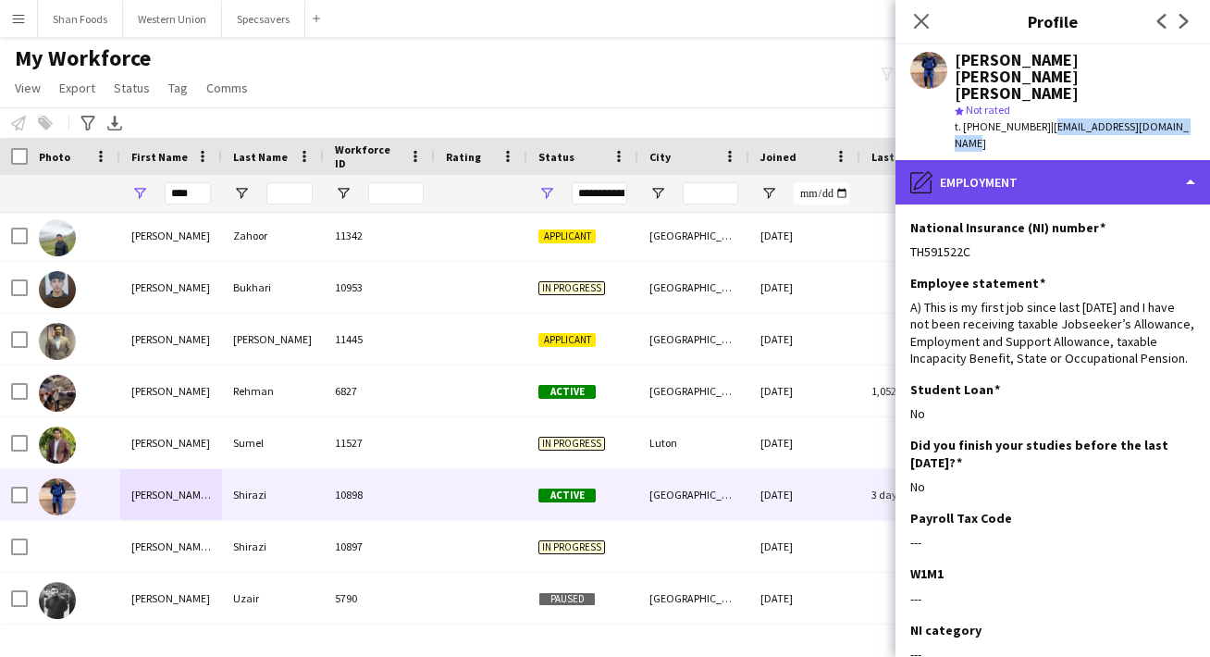
click at [960, 160] on div "pencil4 Employment" at bounding box center [1052, 182] width 314 height 44
click at [979, 160] on div "pencil4 Employment" at bounding box center [1052, 182] width 314 height 44
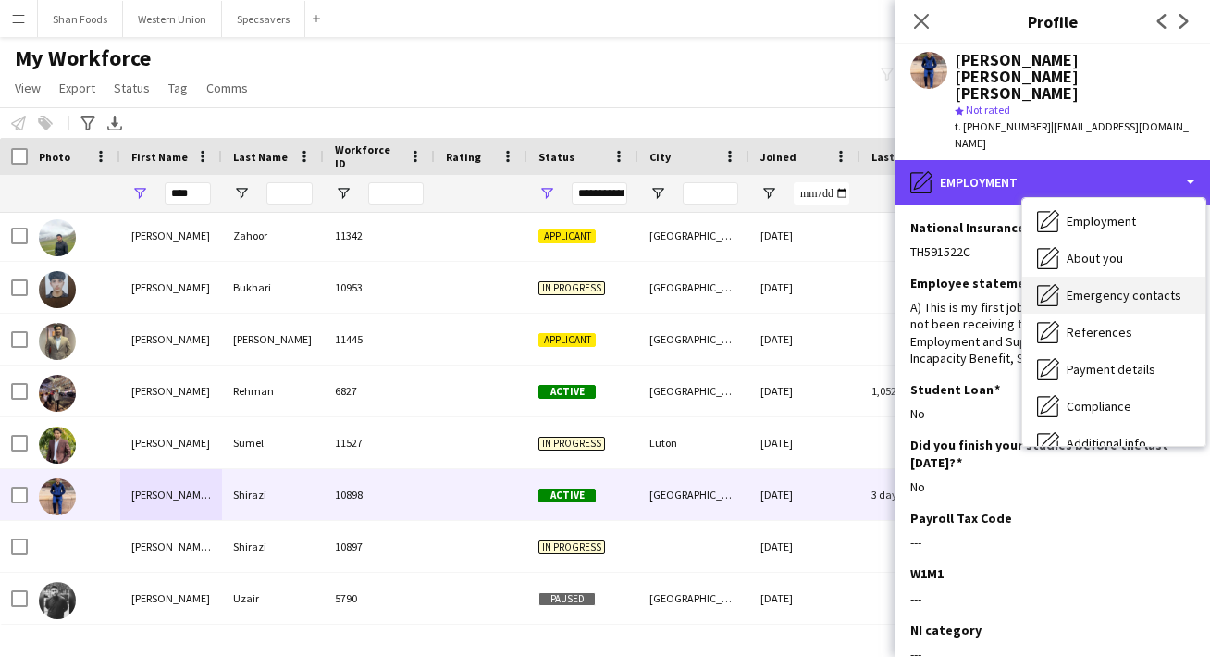
scroll to position [88, 0]
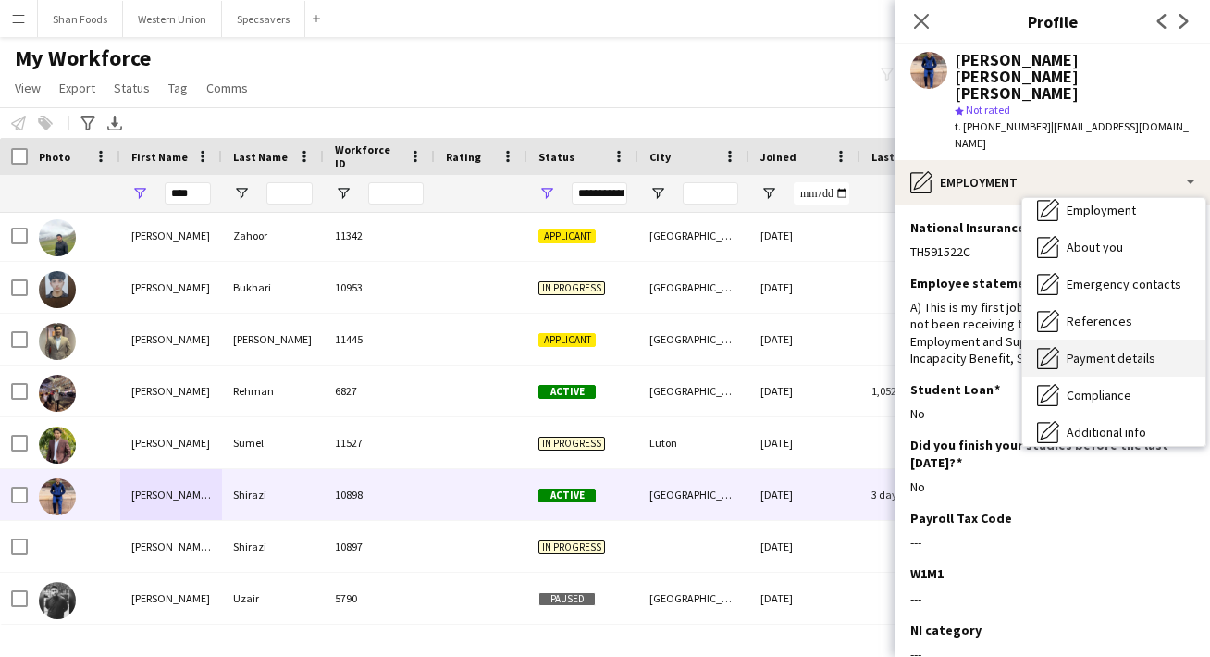
click at [1072, 350] on span "Payment details" at bounding box center [1110, 358] width 89 height 17
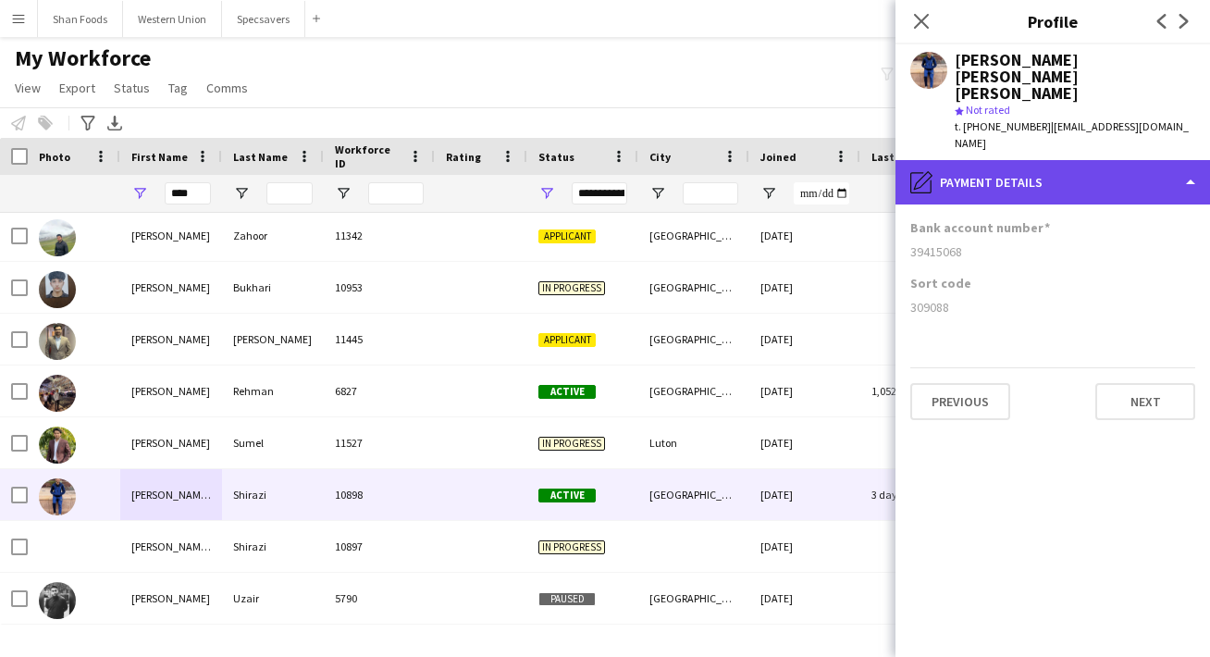
click at [1014, 160] on div "pencil4 Payment details" at bounding box center [1052, 182] width 314 height 44
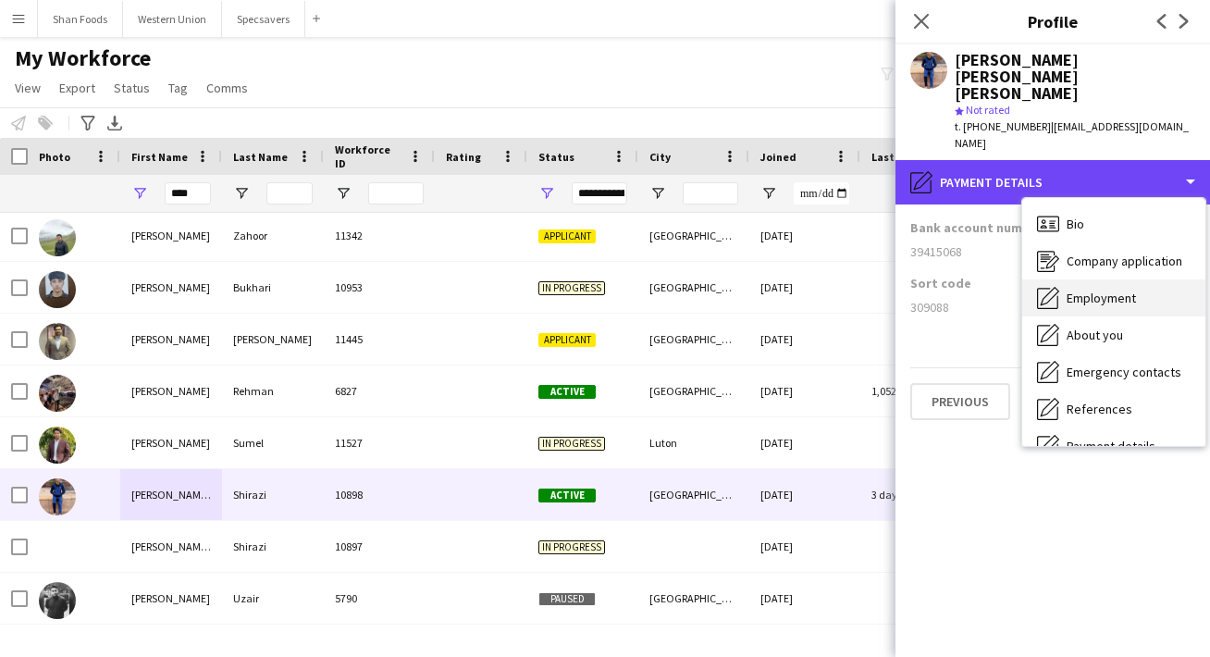
scroll to position [0, 0]
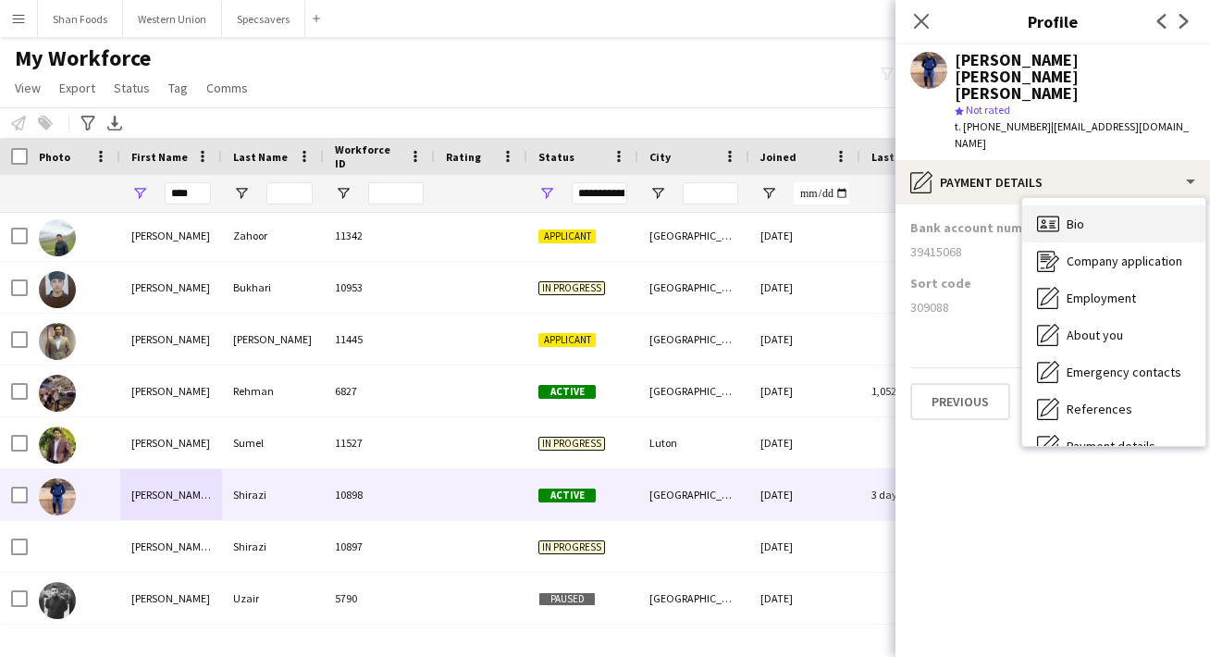
click at [1081, 215] on span "Bio" at bounding box center [1075, 223] width 18 height 17
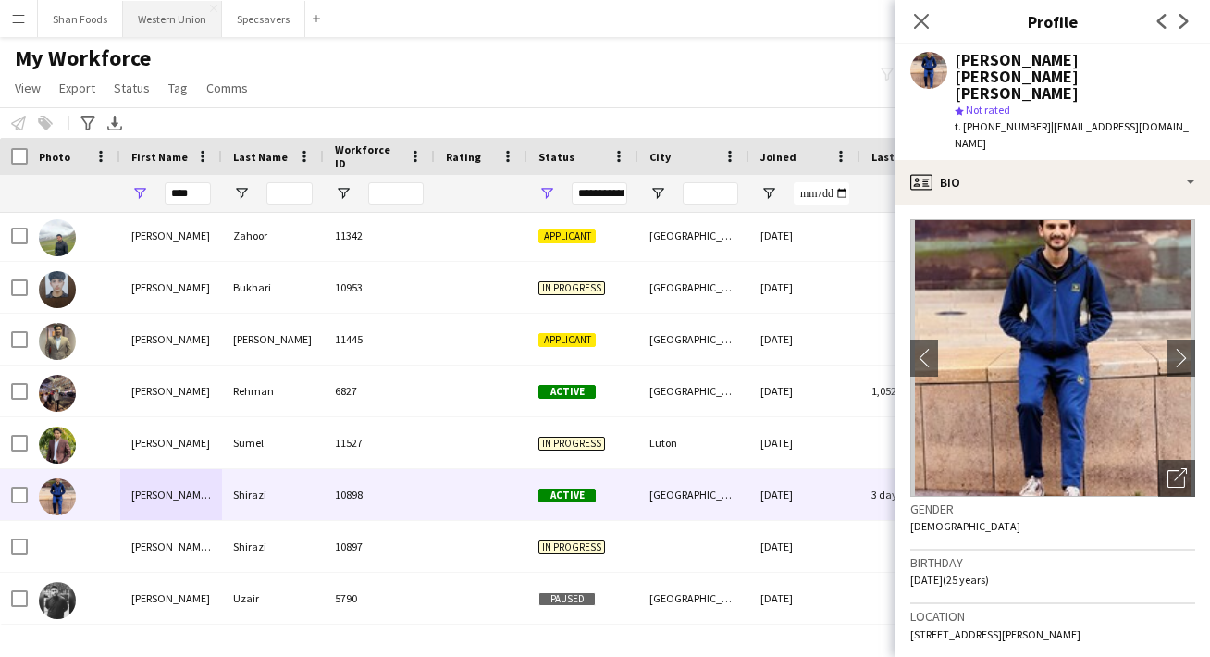
click at [173, 36] on button "Western Union Close" at bounding box center [172, 19] width 99 height 36
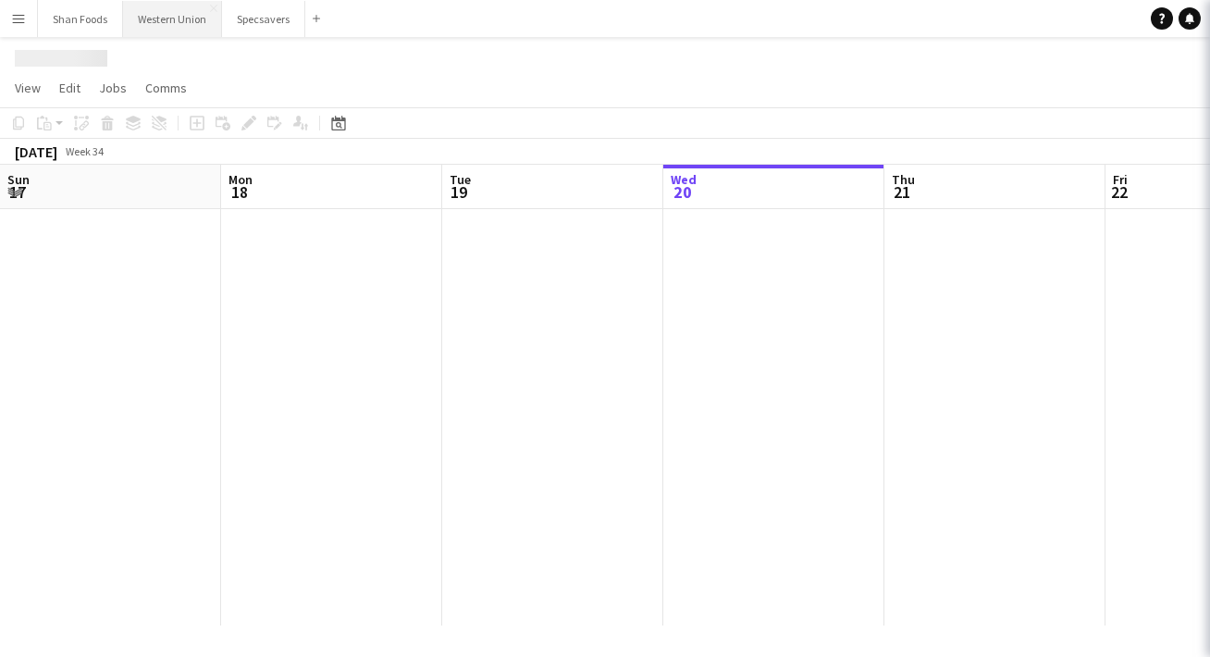
click at [174, 18] on button "Western Union Close" at bounding box center [172, 19] width 99 height 36
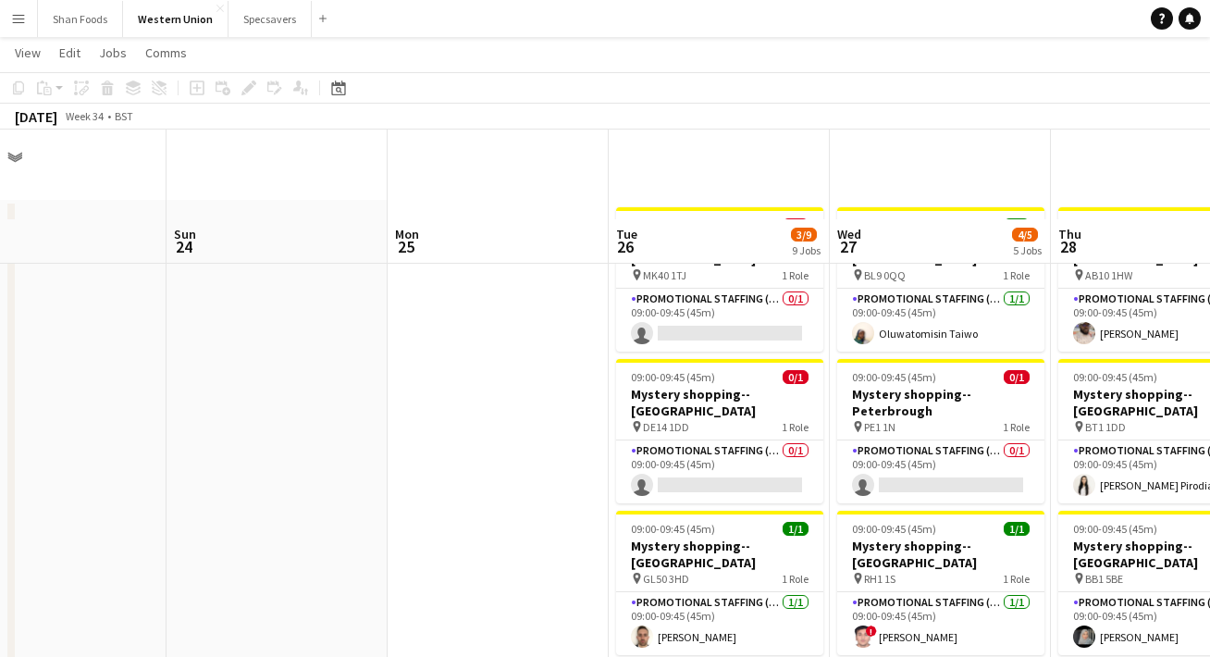
scroll to position [153, 0]
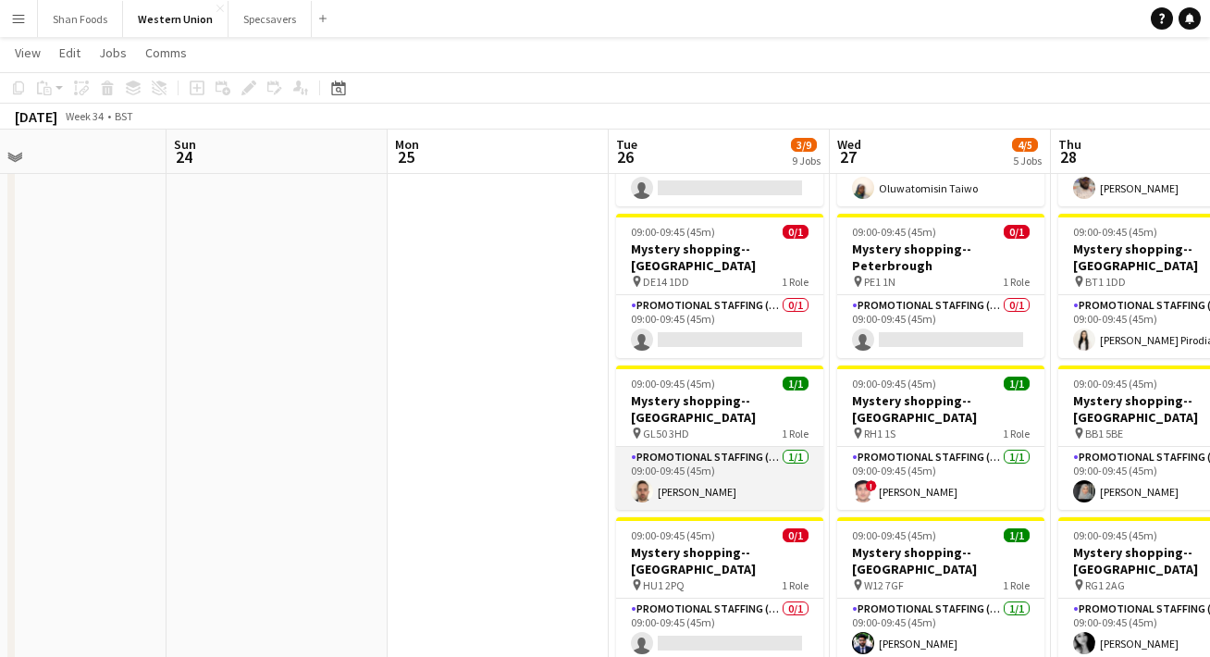
click at [737, 447] on app-card-role "Promotional Staffing (Mystery Shopper) [DATE] 09:00-09:45 (45m) [PERSON_NAME]" at bounding box center [719, 478] width 207 height 63
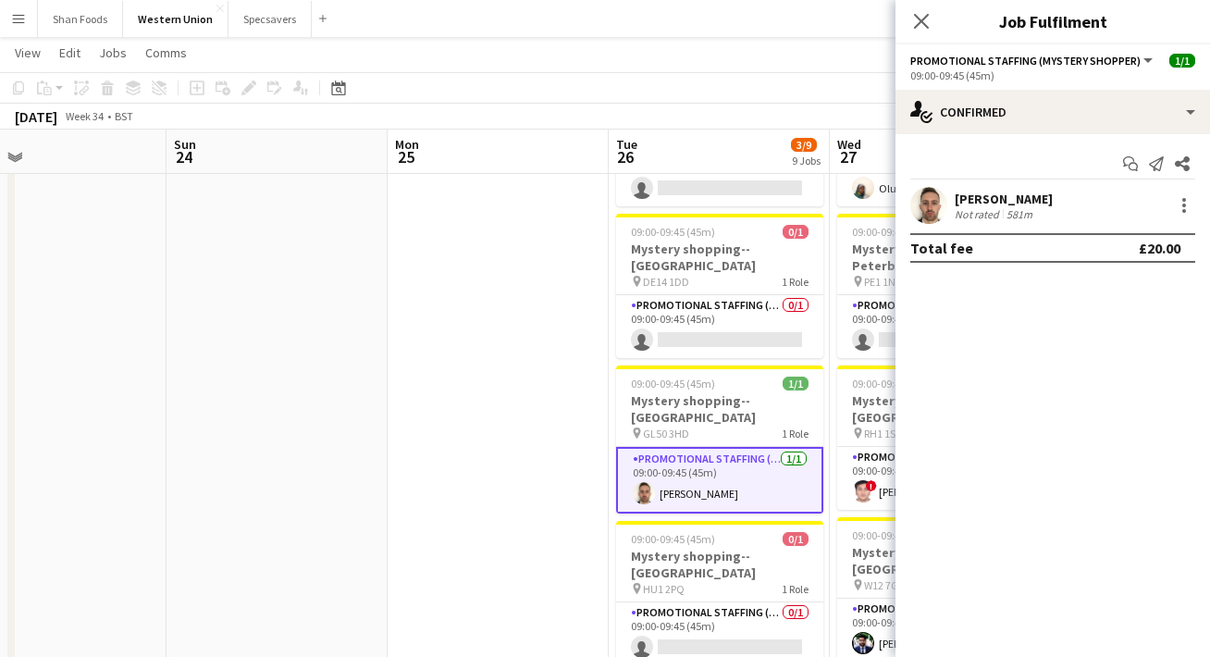
click at [1003, 200] on div "[PERSON_NAME]" at bounding box center [1003, 199] width 98 height 17
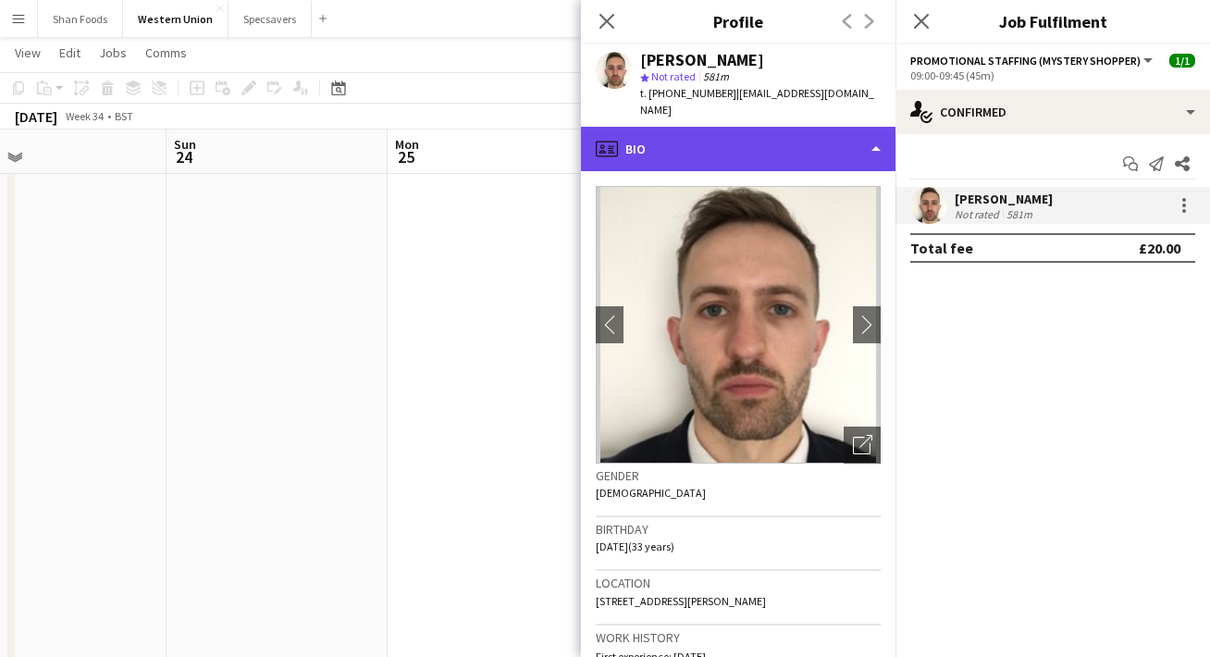
click at [791, 127] on div "profile Bio" at bounding box center [738, 149] width 314 height 44
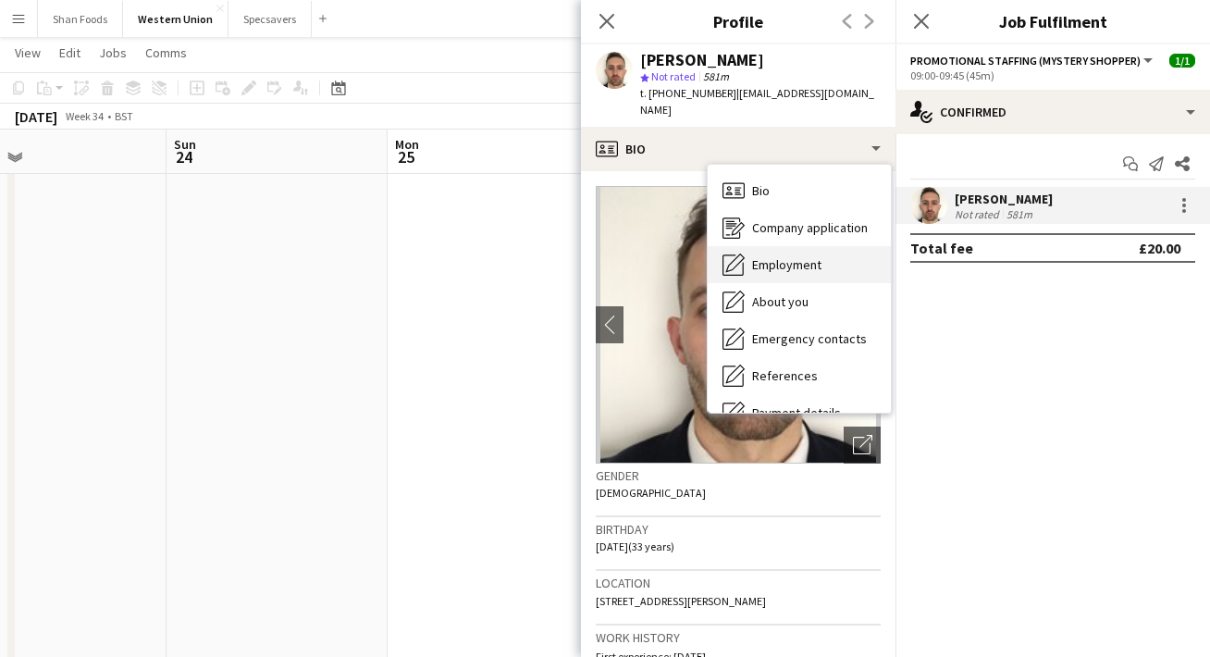
click at [792, 256] on span "Employment" at bounding box center [786, 264] width 69 height 17
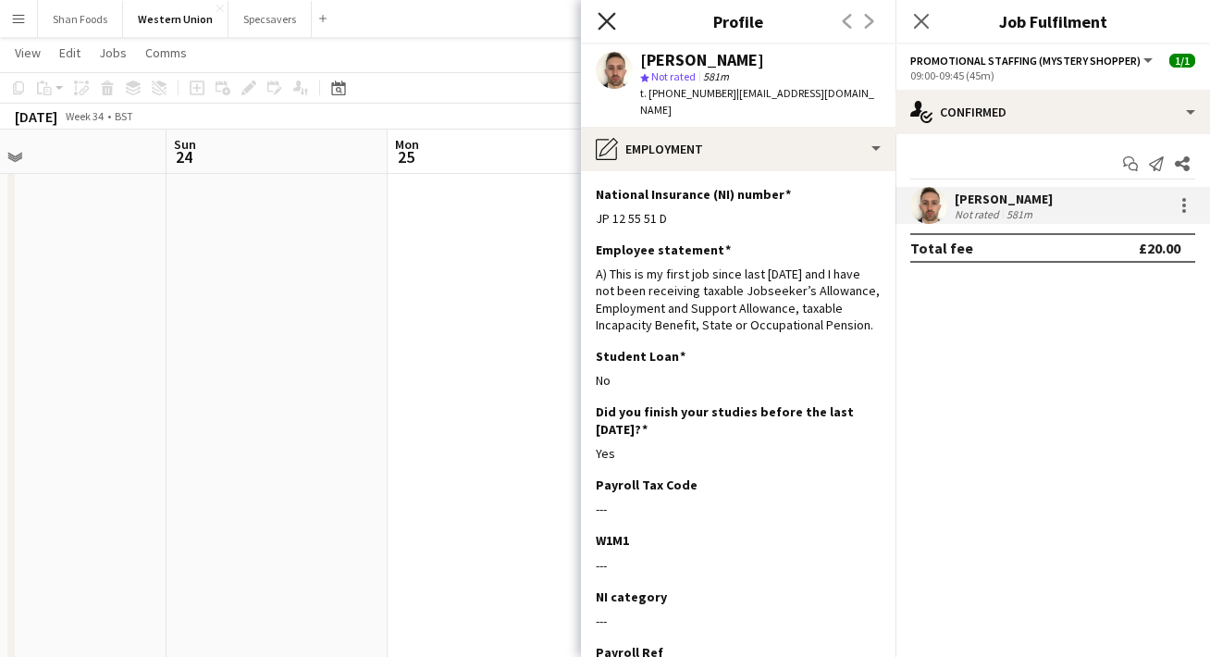
click at [598, 25] on icon "Close pop-in" at bounding box center [606, 21] width 18 height 18
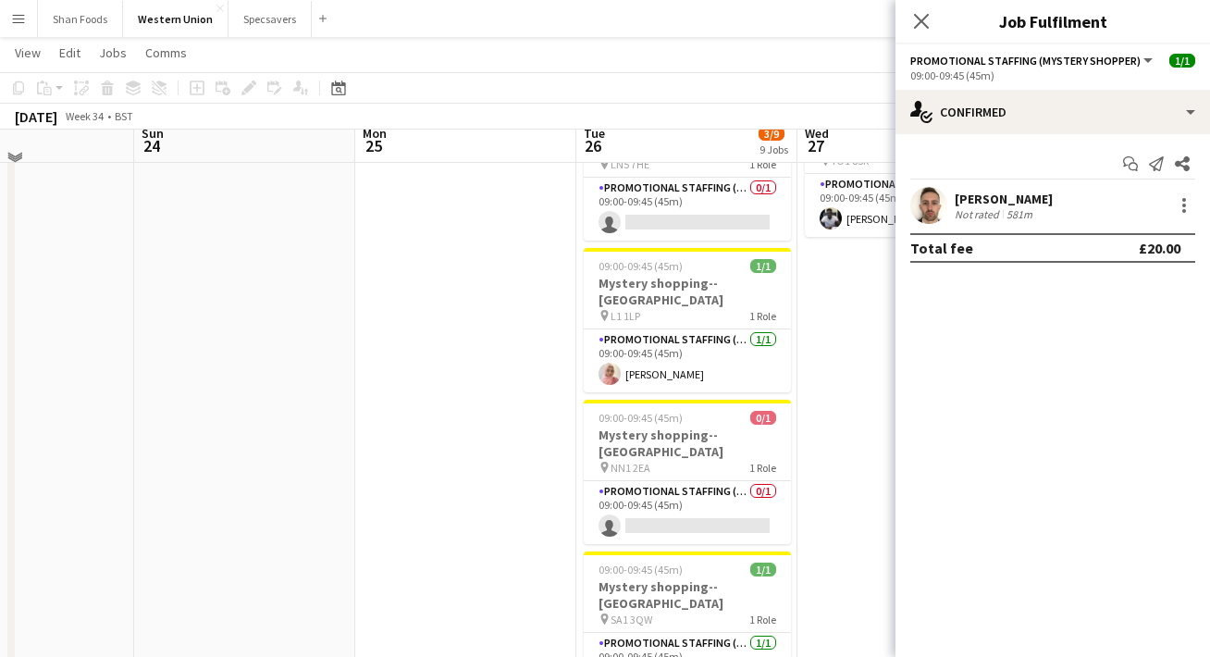
scroll to position [732, 0]
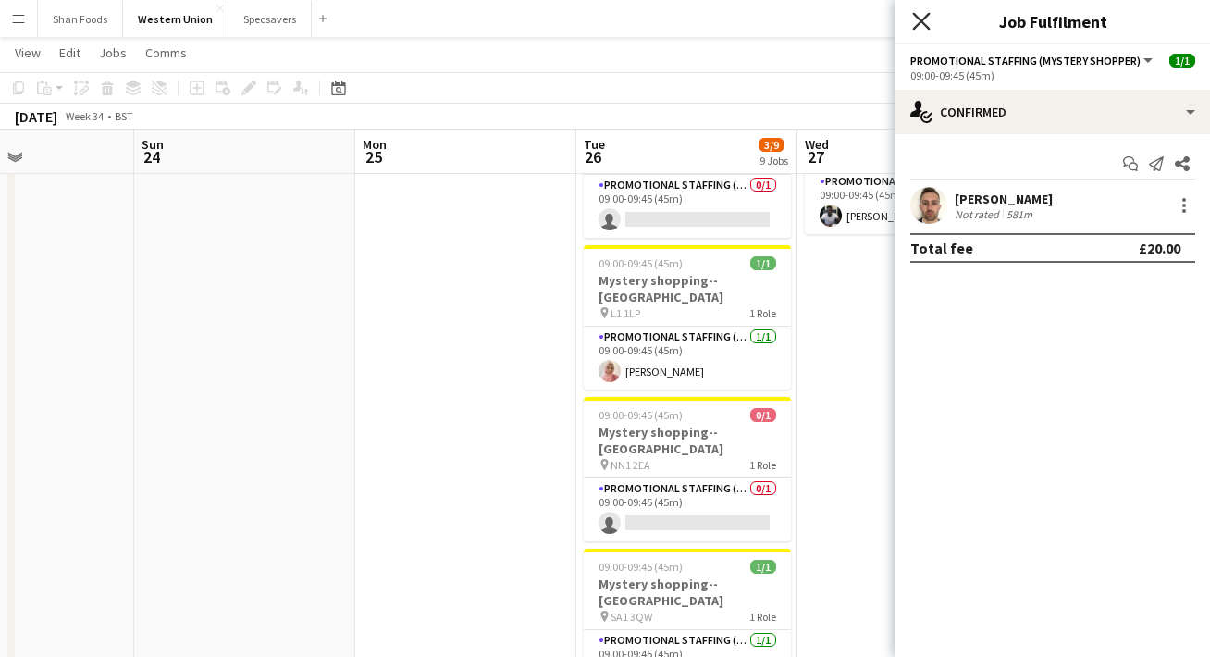
click at [927, 18] on icon "Close pop-in" at bounding box center [921, 21] width 18 height 18
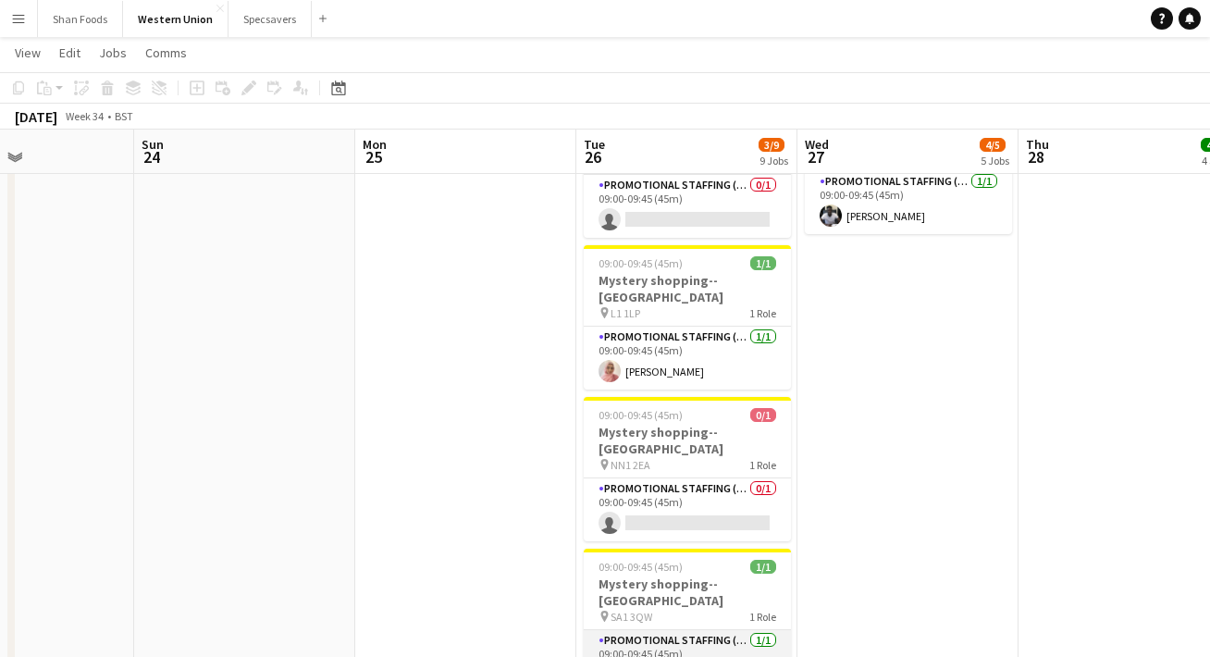
click at [697, 630] on app-card-role "Promotional Staffing (Mystery Shopper) [DATE] 09:00-09:45 (45m) [PERSON_NAME]" at bounding box center [687, 661] width 207 height 63
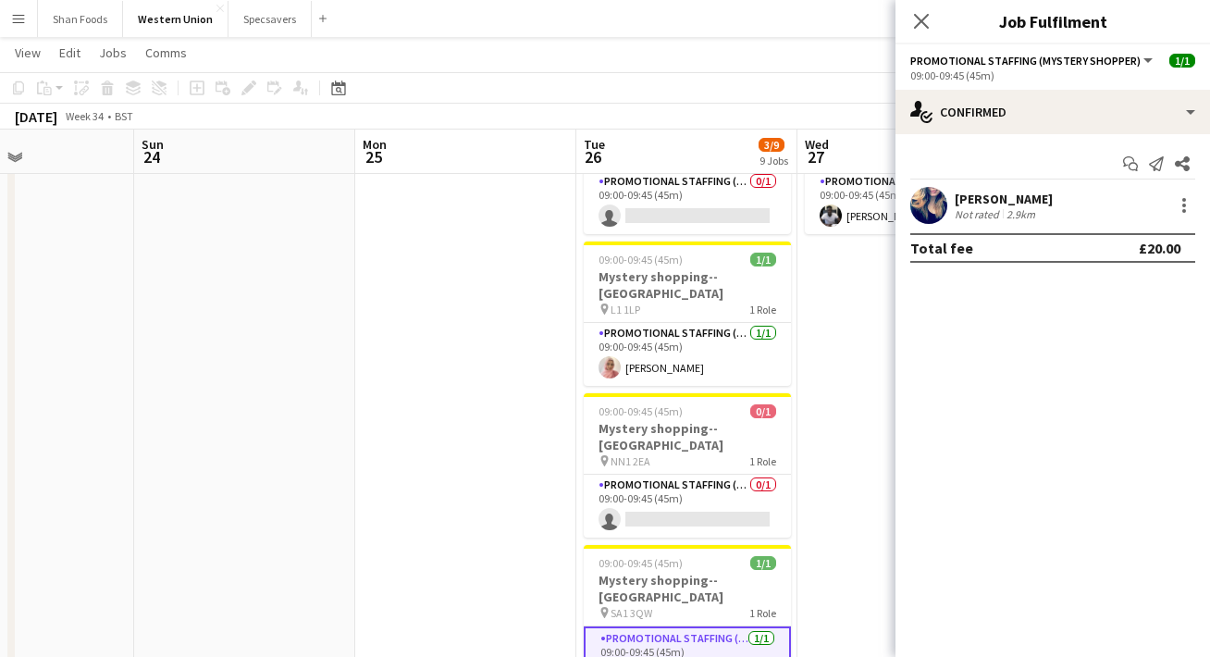
click at [971, 198] on div "[PERSON_NAME]" at bounding box center [1003, 199] width 98 height 17
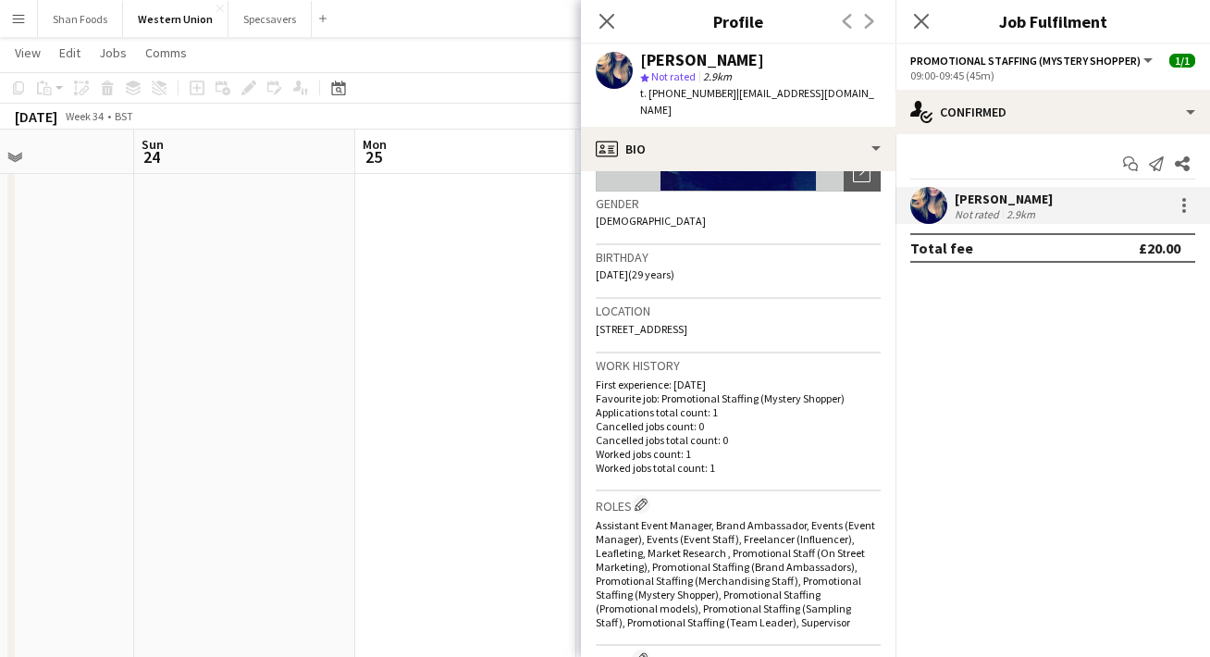
scroll to position [279, 0]
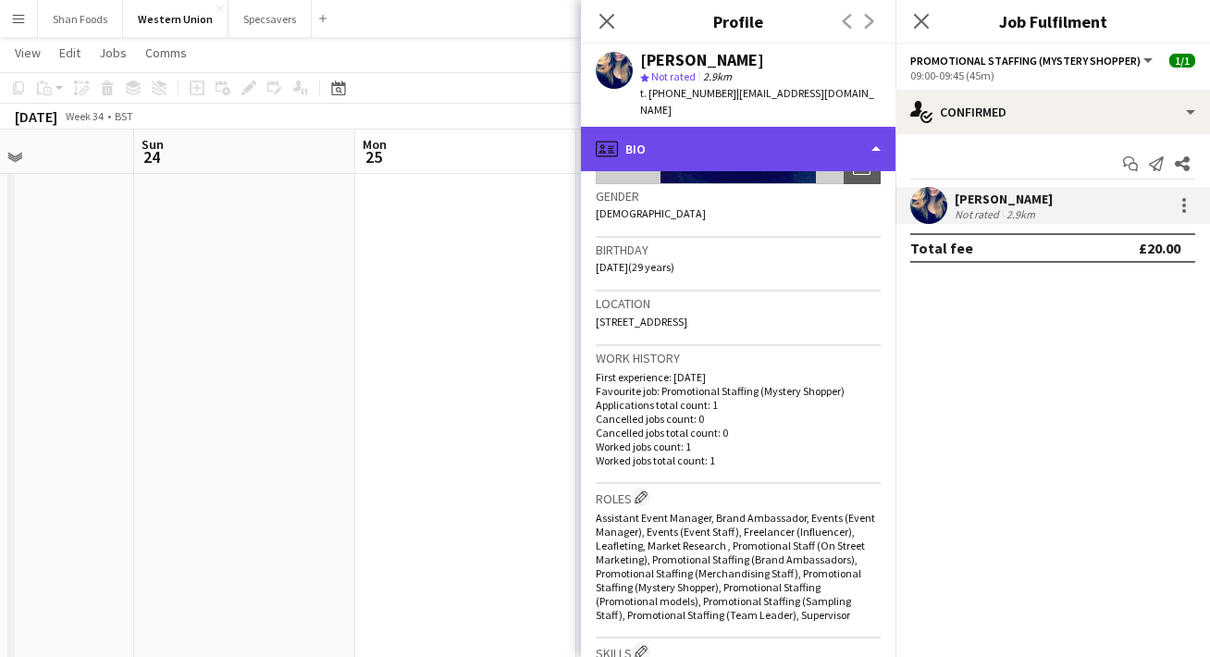
click at [773, 127] on div "profile Bio" at bounding box center [738, 149] width 314 height 44
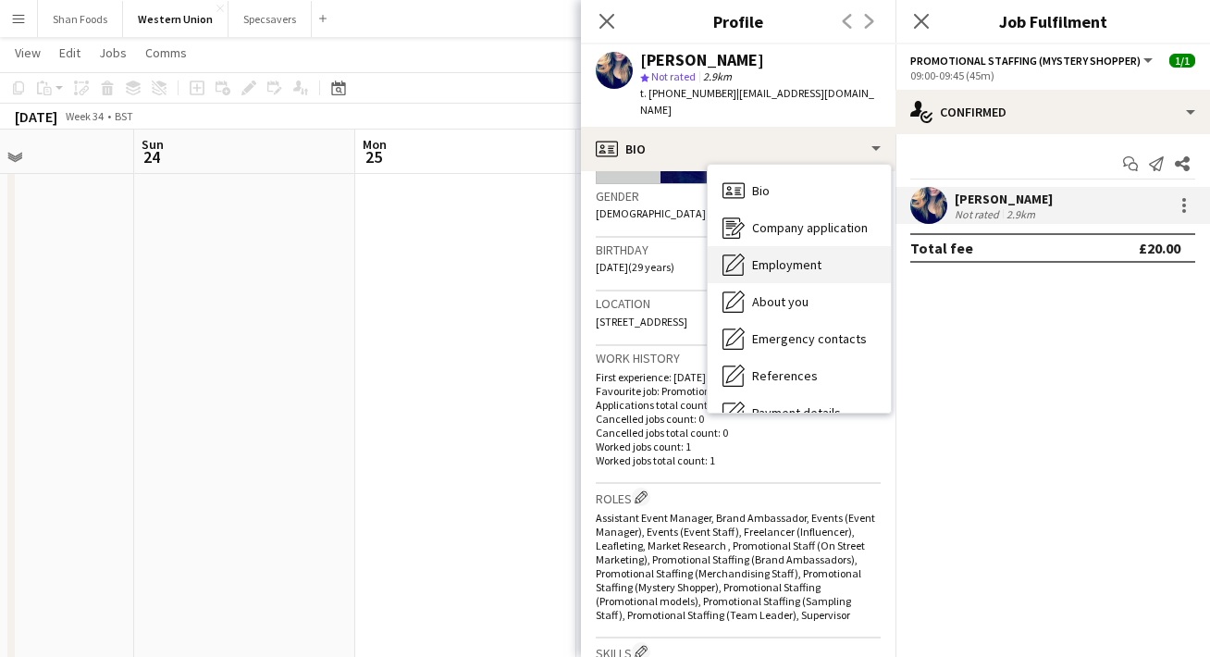
click at [781, 256] on span "Employment" at bounding box center [786, 264] width 69 height 17
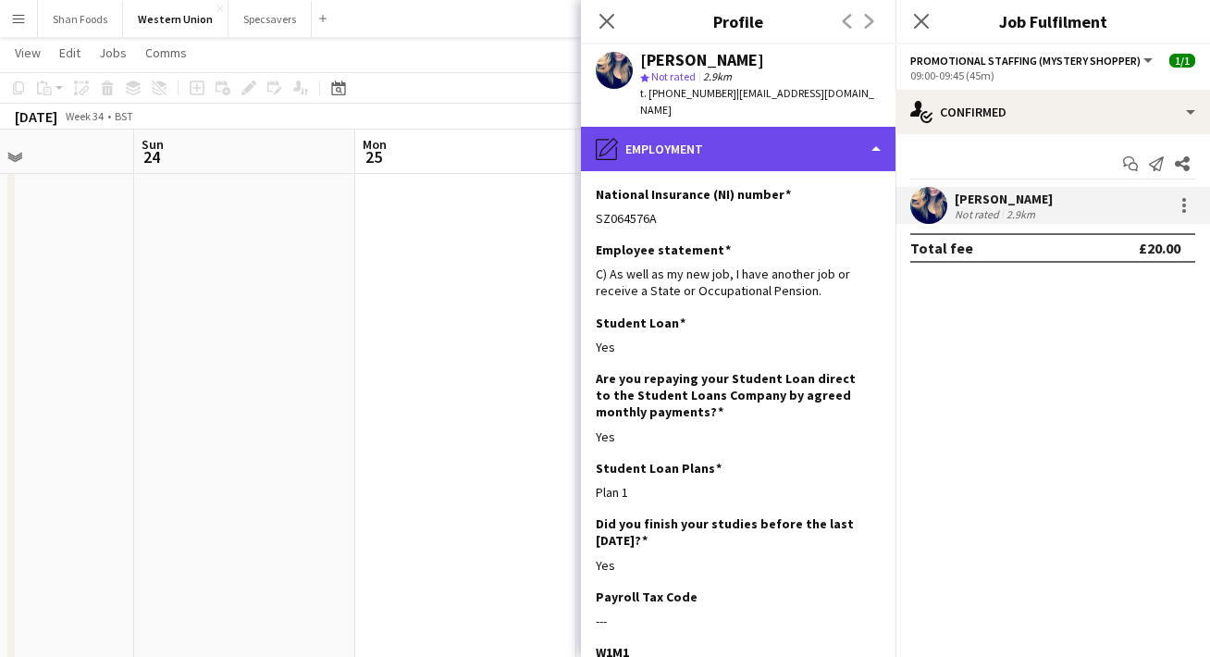
click at [668, 139] on div "pencil4 Employment" at bounding box center [738, 149] width 314 height 44
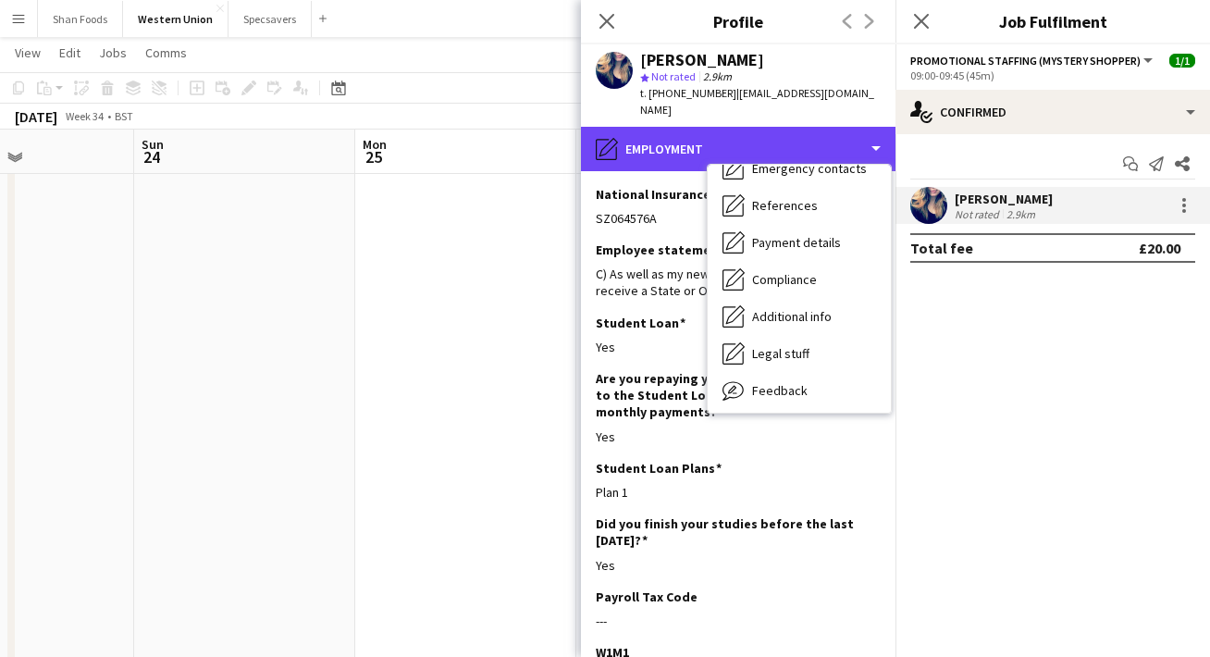
scroll to position [203, 0]
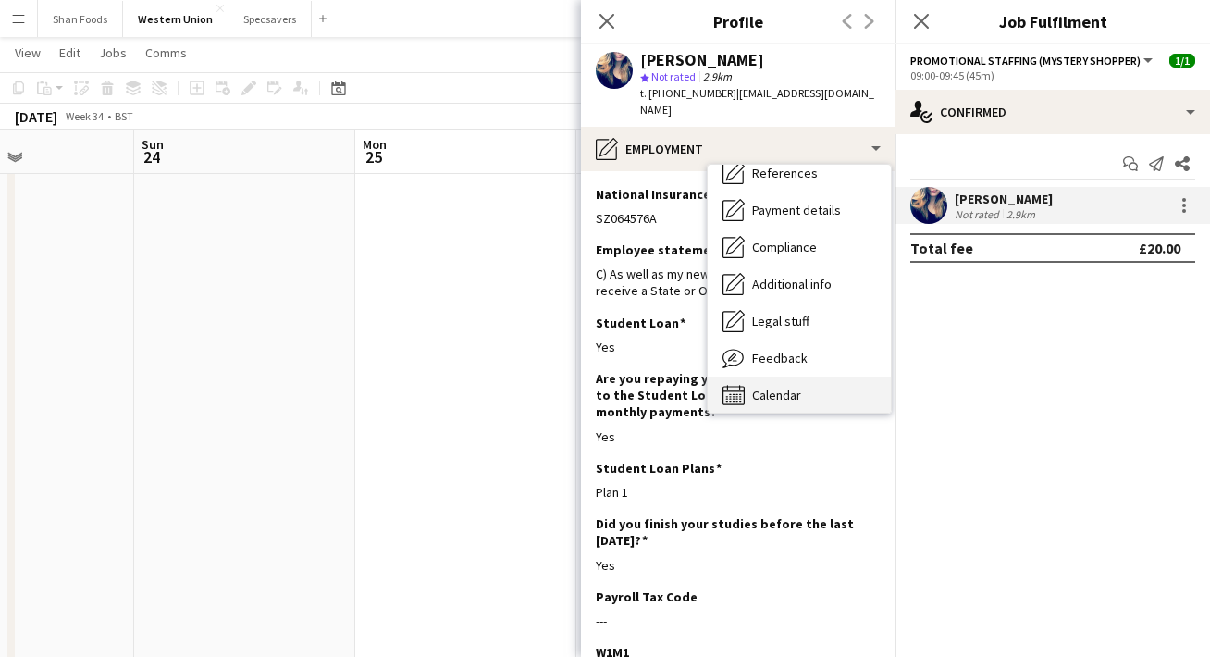
click at [744, 385] on icon at bounding box center [733, 395] width 22 height 20
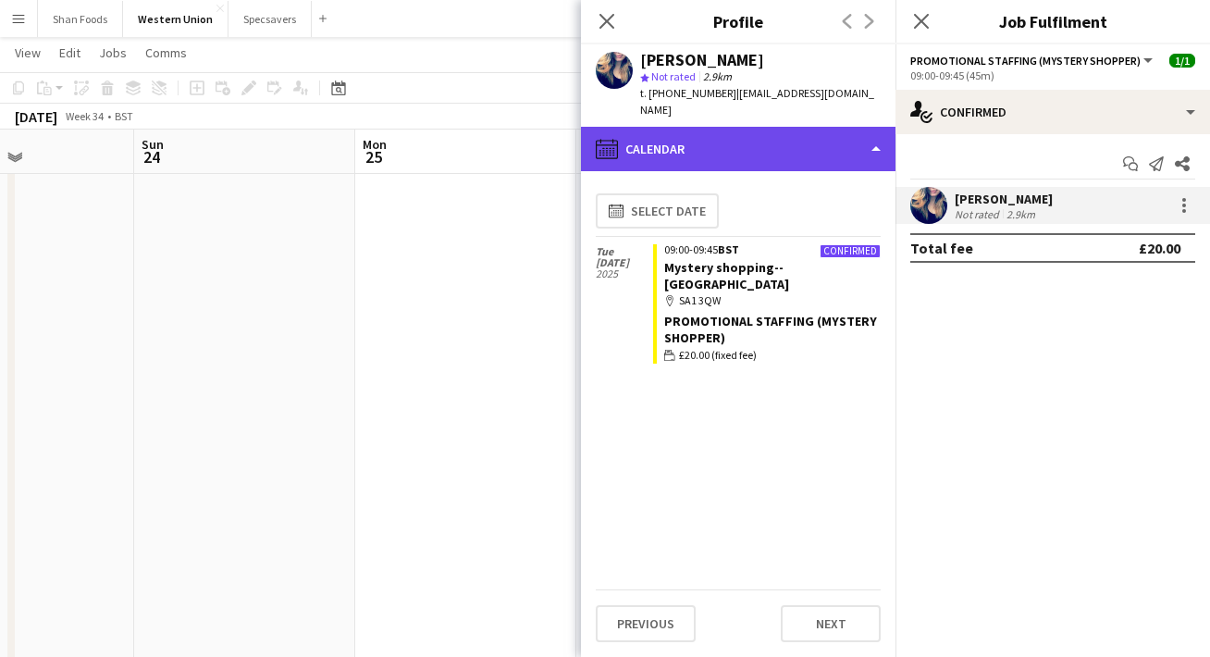
click at [718, 150] on div "calendar-full Calendar" at bounding box center [738, 149] width 314 height 44
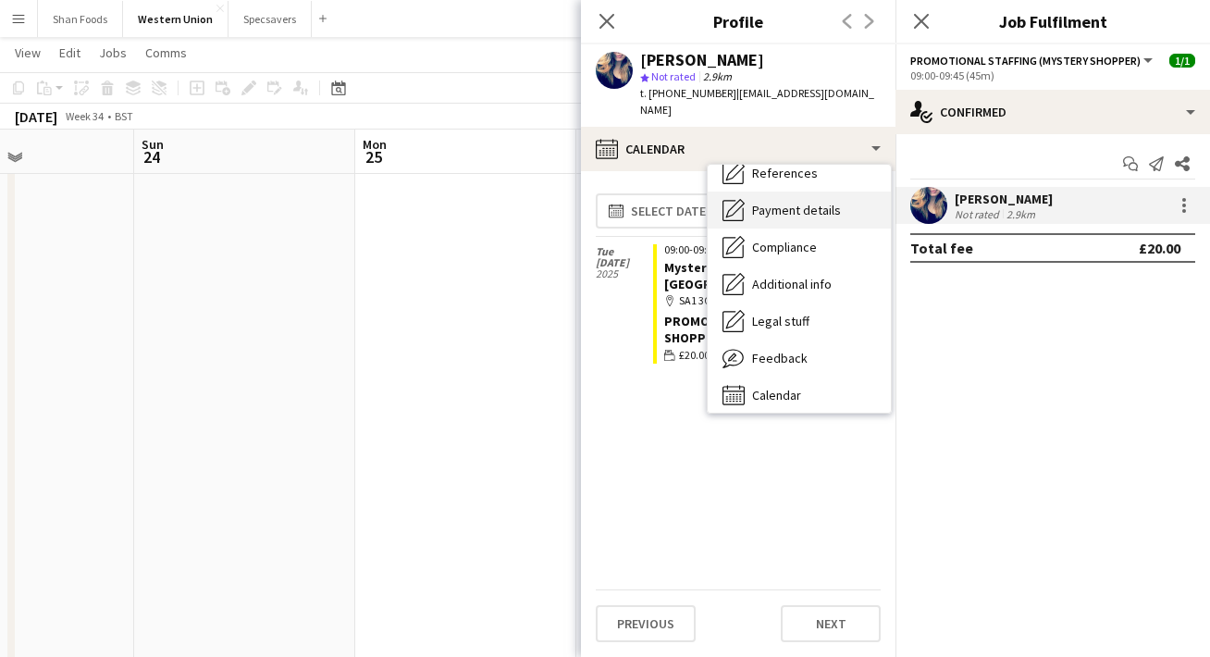
click at [769, 203] on div "Payment details Payment details" at bounding box center [799, 209] width 183 height 37
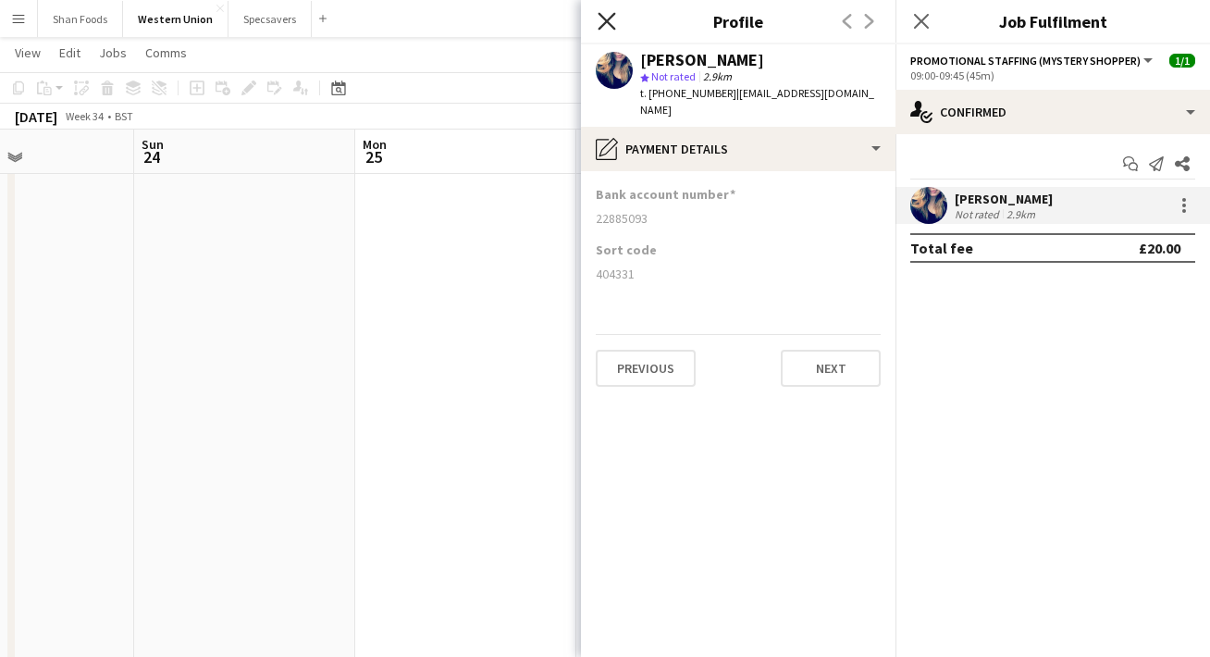
click at [608, 25] on icon "Close pop-in" at bounding box center [606, 21] width 18 height 18
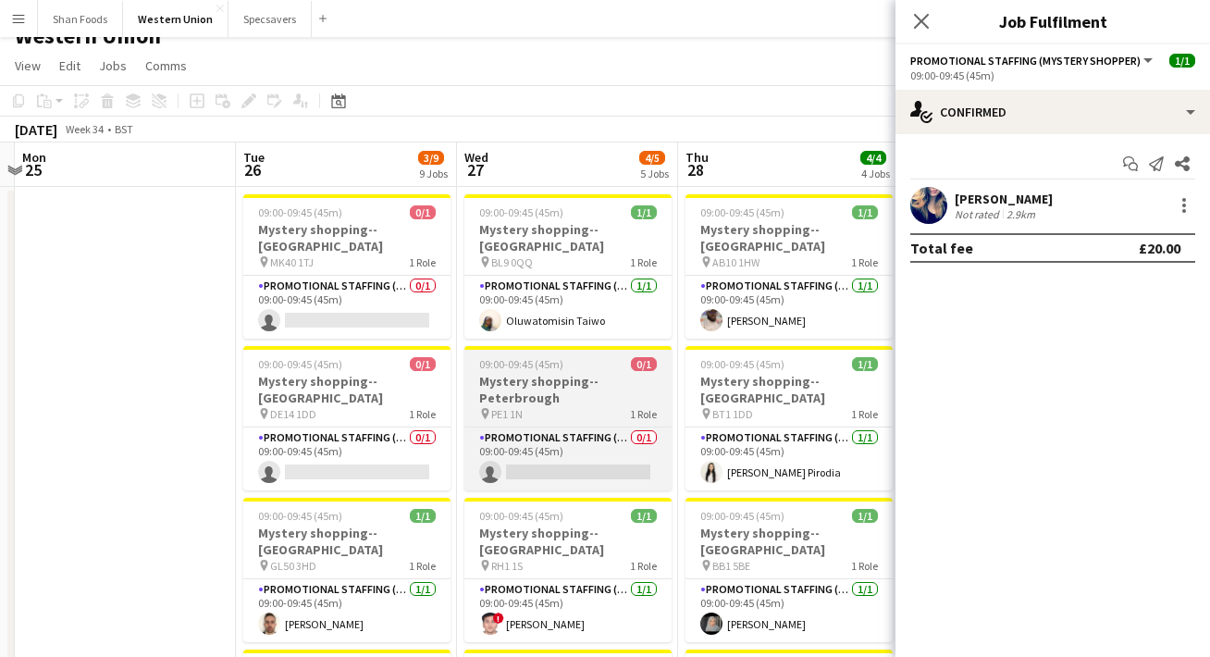
scroll to position [25, 0]
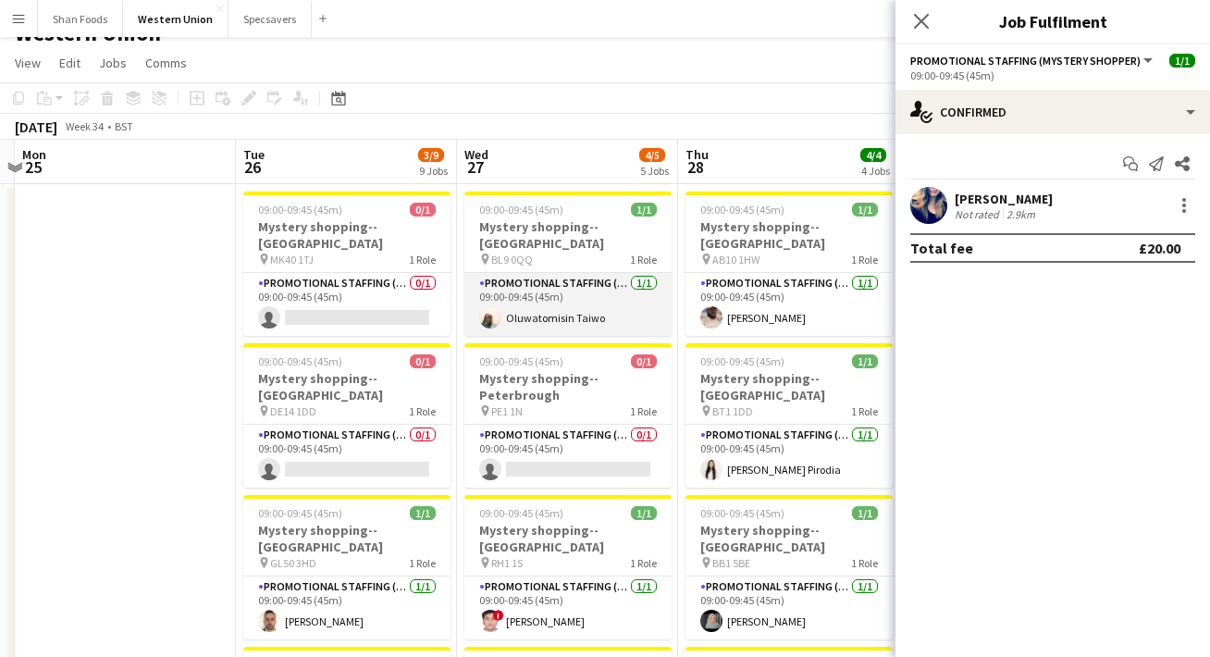
click at [588, 301] on app-card-role "Promotional Staffing (Mystery Shopper) [DATE] 09:00-09:45 (45m) Oluwatomisin Ta…" at bounding box center [567, 304] width 207 height 63
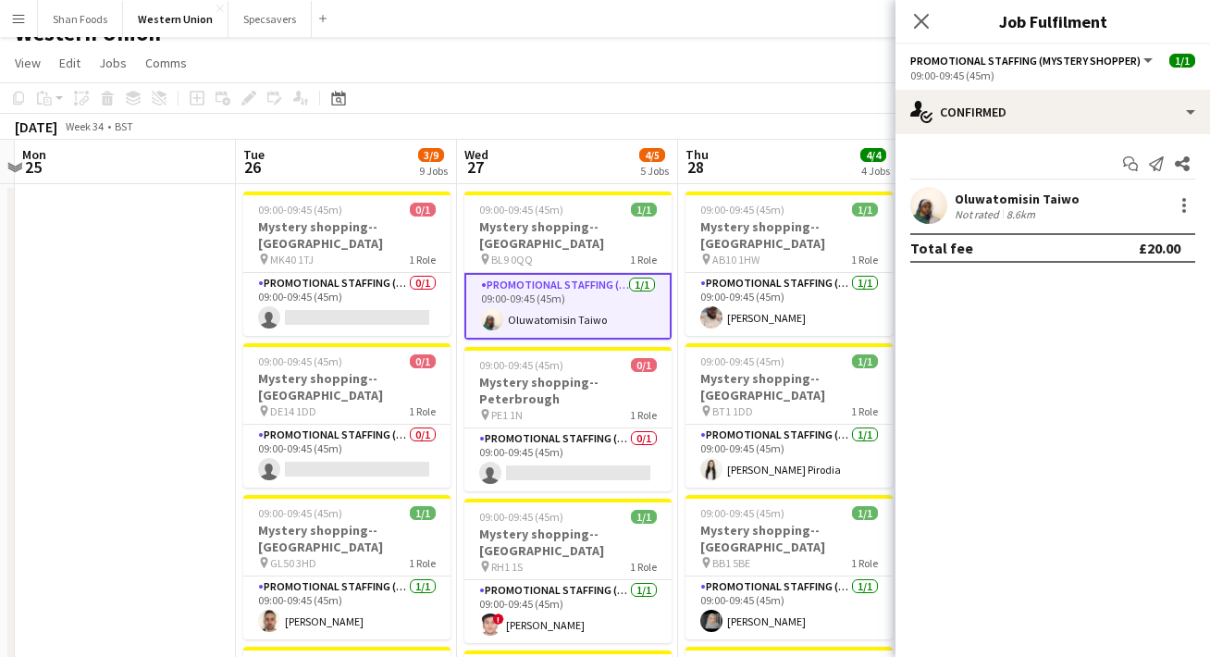
click at [1029, 192] on div "Oluwatomisin Taiwo" at bounding box center [1016, 199] width 125 height 17
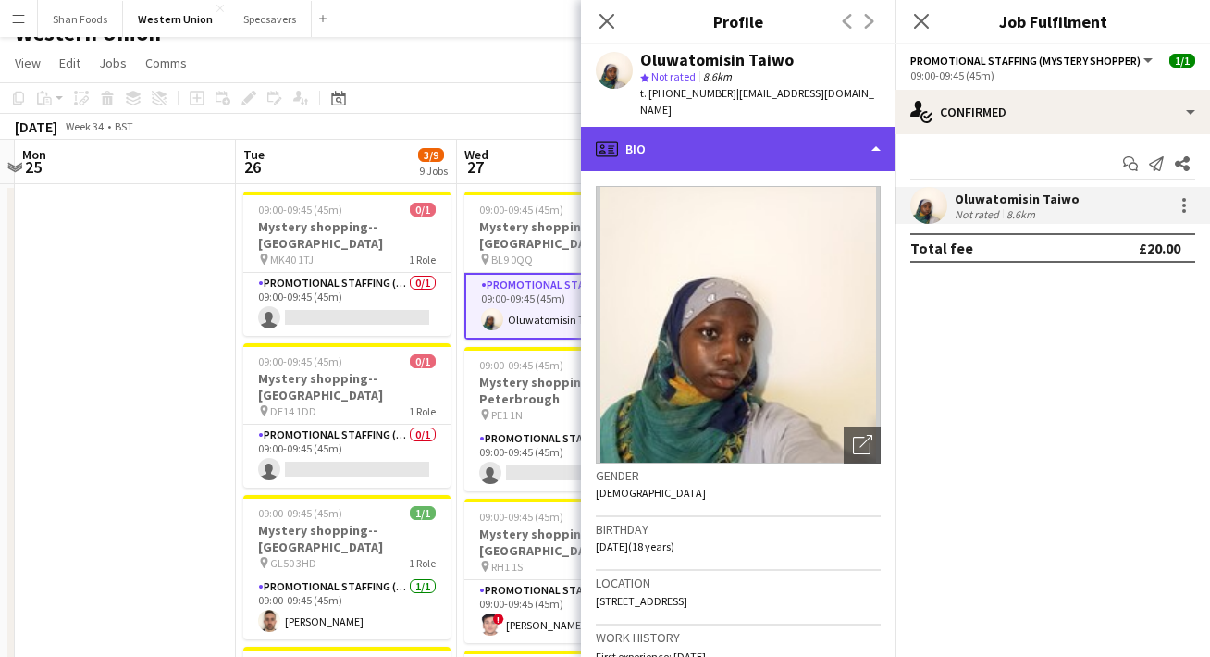
click at [769, 132] on div "profile Bio" at bounding box center [738, 149] width 314 height 44
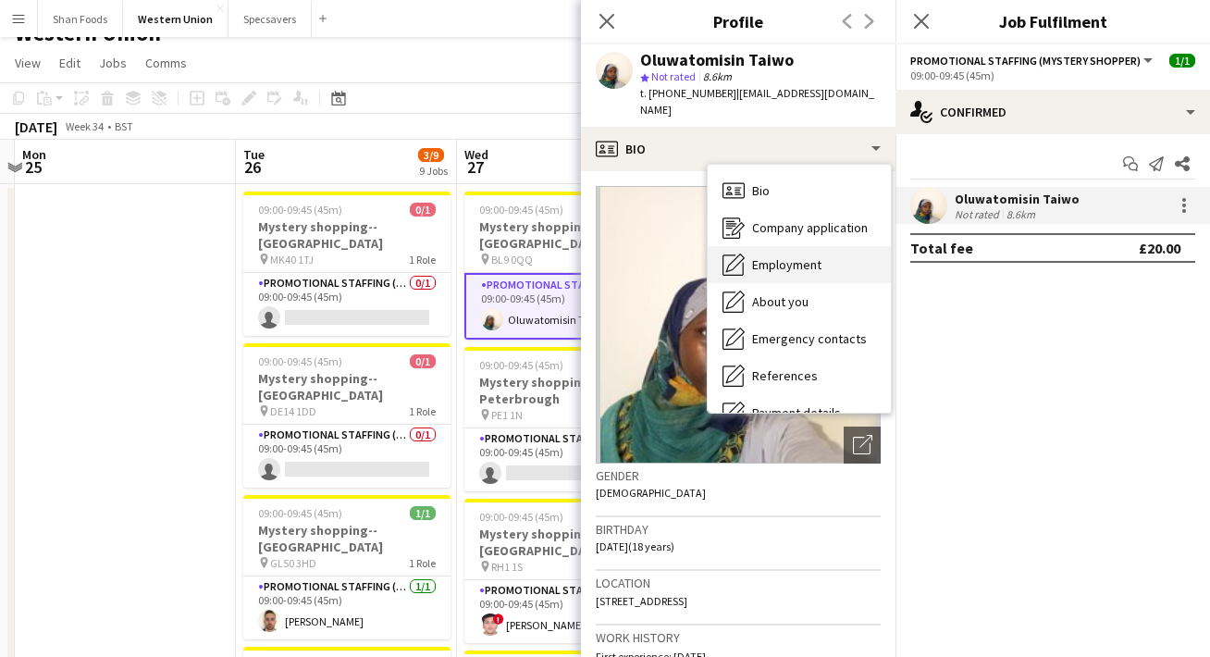
click at [776, 256] on span "Employment" at bounding box center [786, 264] width 69 height 17
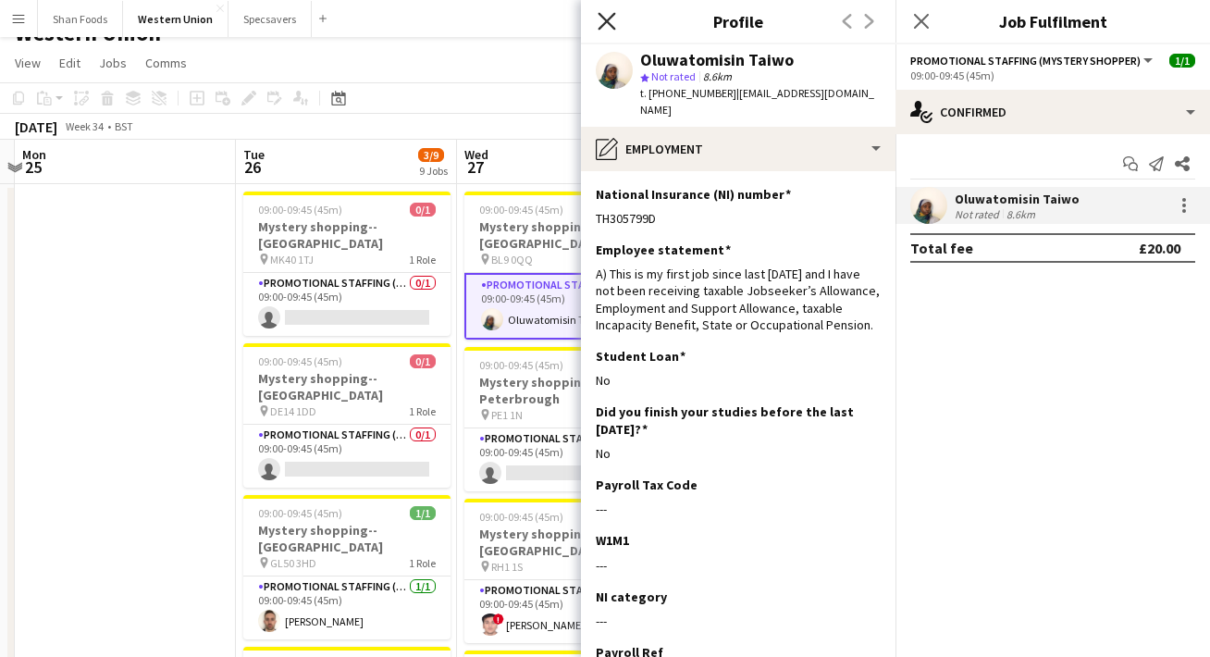
click at [608, 19] on icon at bounding box center [606, 21] width 18 height 18
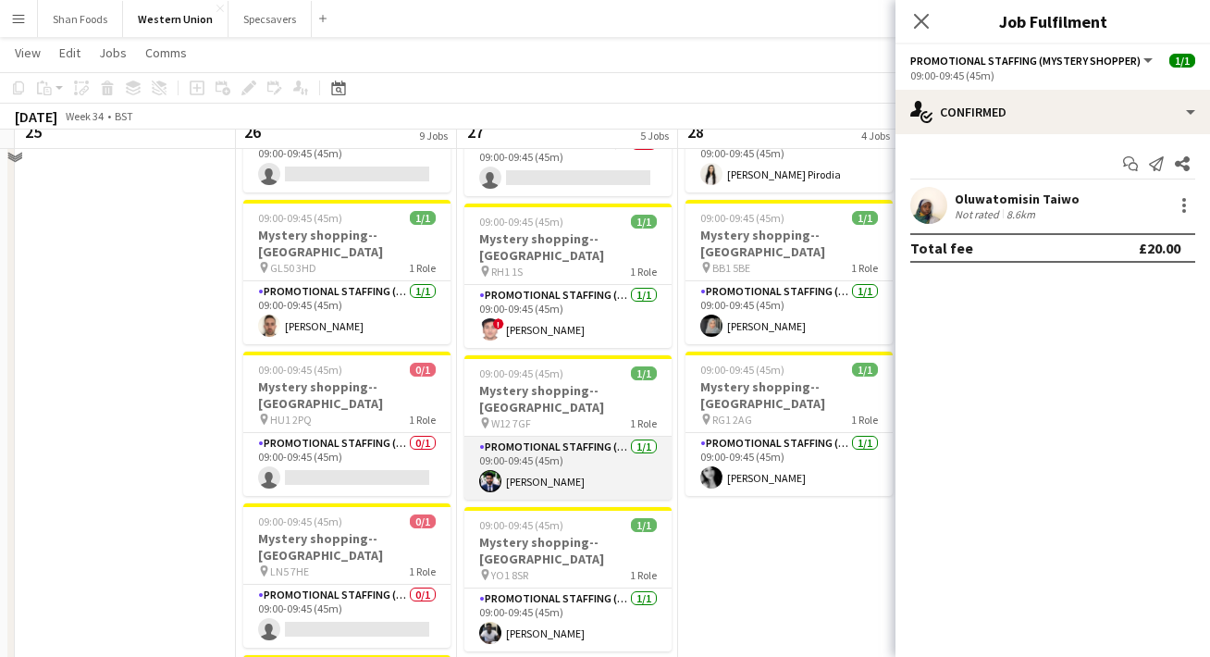
scroll to position [322, 0]
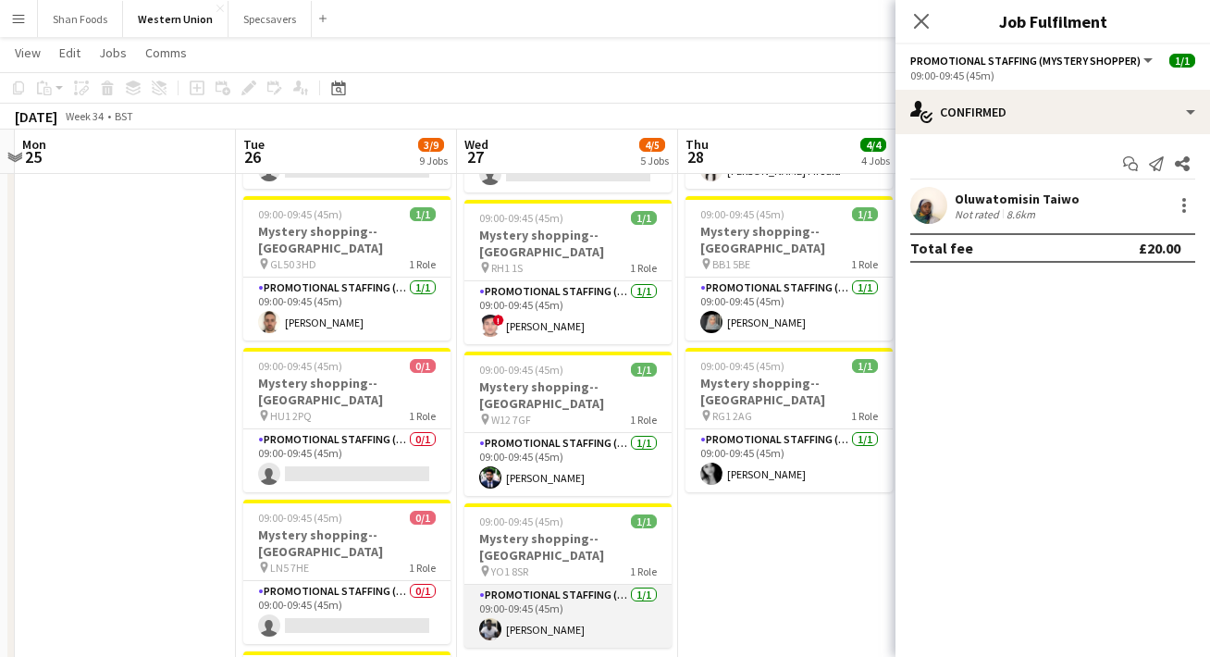
click at [598, 585] on app-card-role "Promotional Staffing (Mystery Shopper) [DATE] 09:00-09:45 (45m) [PERSON_NAME]" at bounding box center [567, 616] width 207 height 63
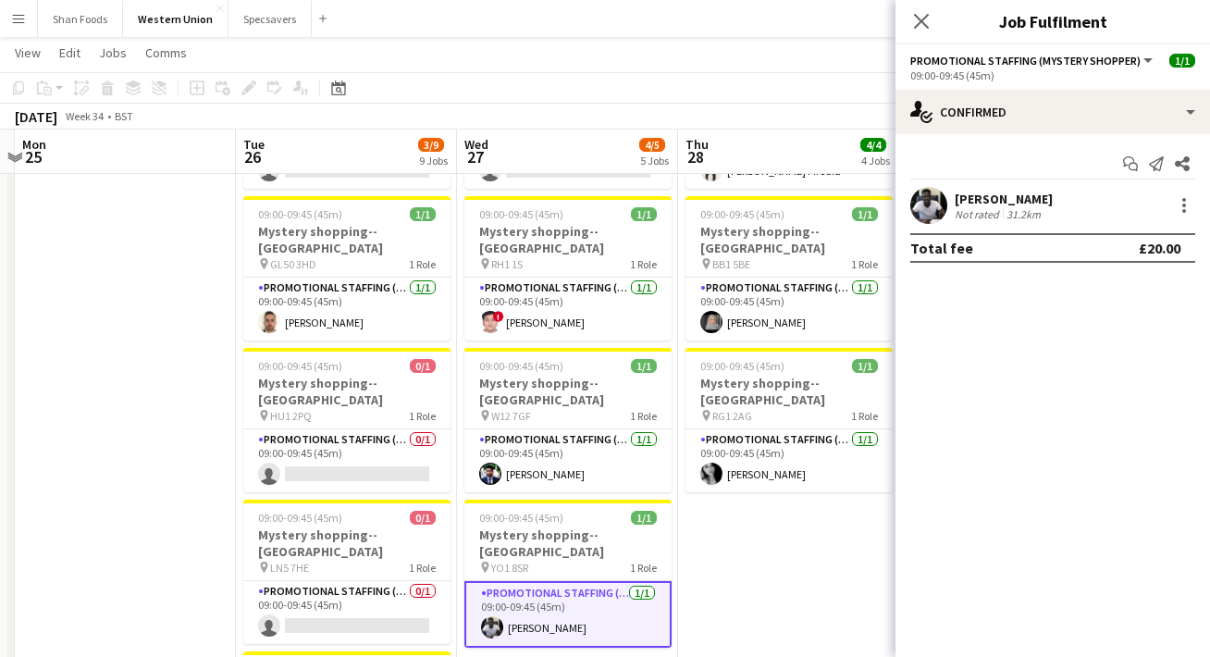
click at [973, 203] on div "[PERSON_NAME]" at bounding box center [1003, 199] width 98 height 17
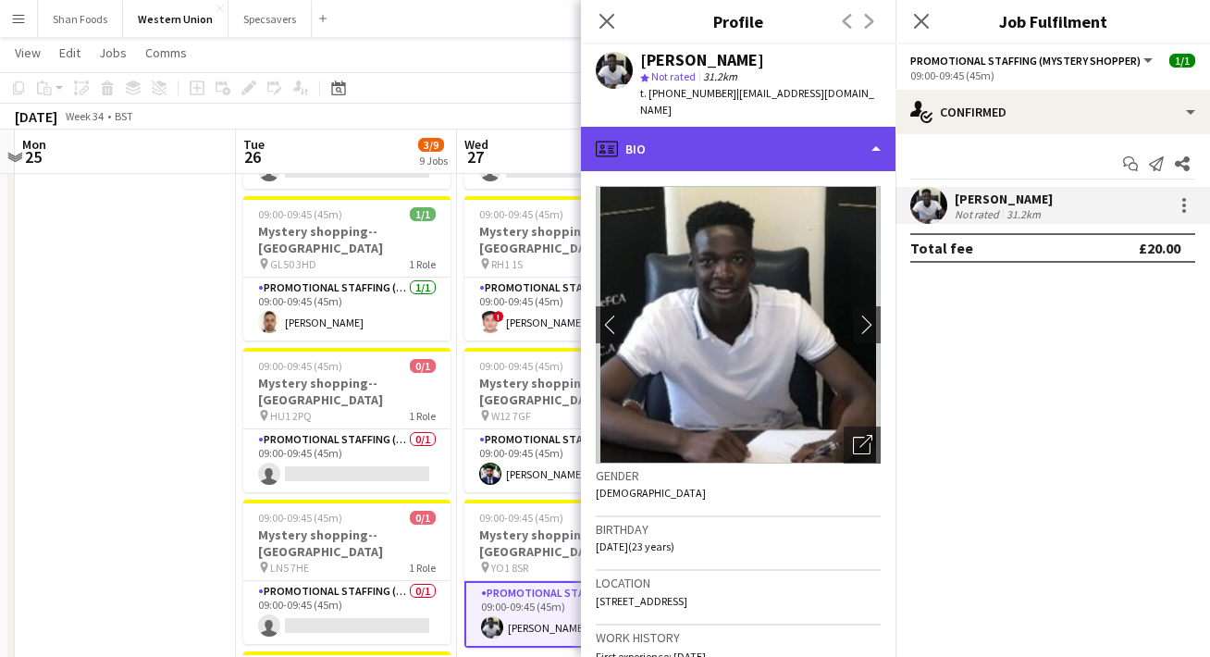
click at [759, 137] on div "profile Bio" at bounding box center [738, 149] width 314 height 44
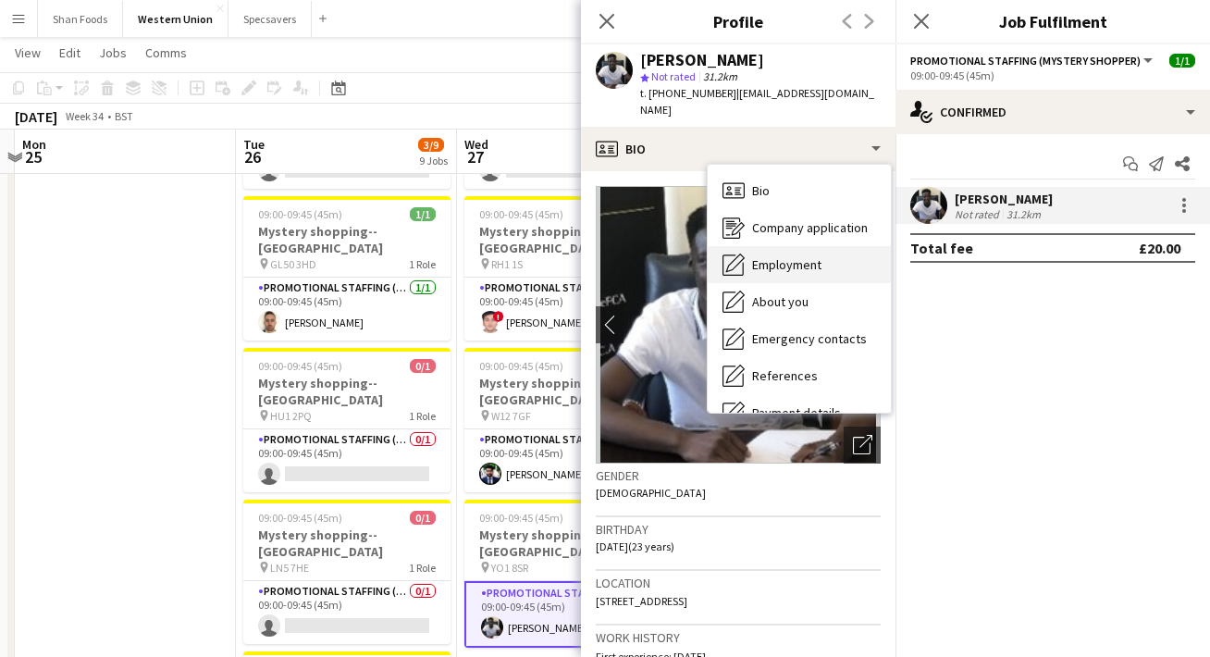
click at [766, 256] on span "Employment" at bounding box center [786, 264] width 69 height 17
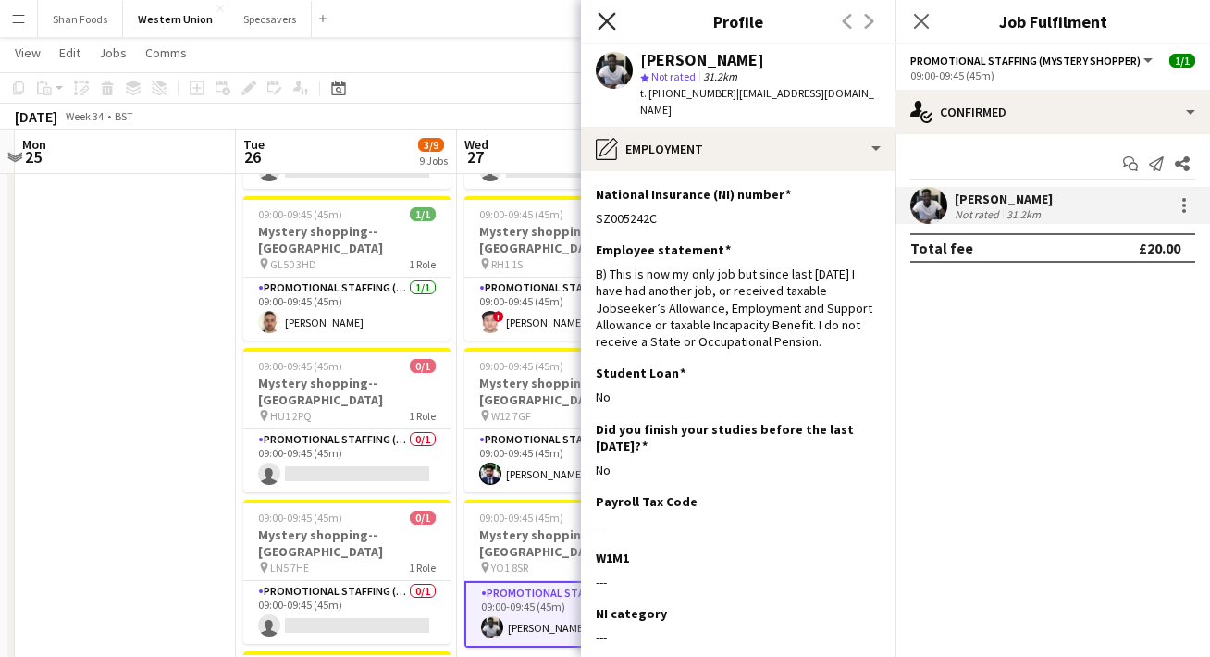
click at [601, 26] on icon at bounding box center [606, 21] width 18 height 18
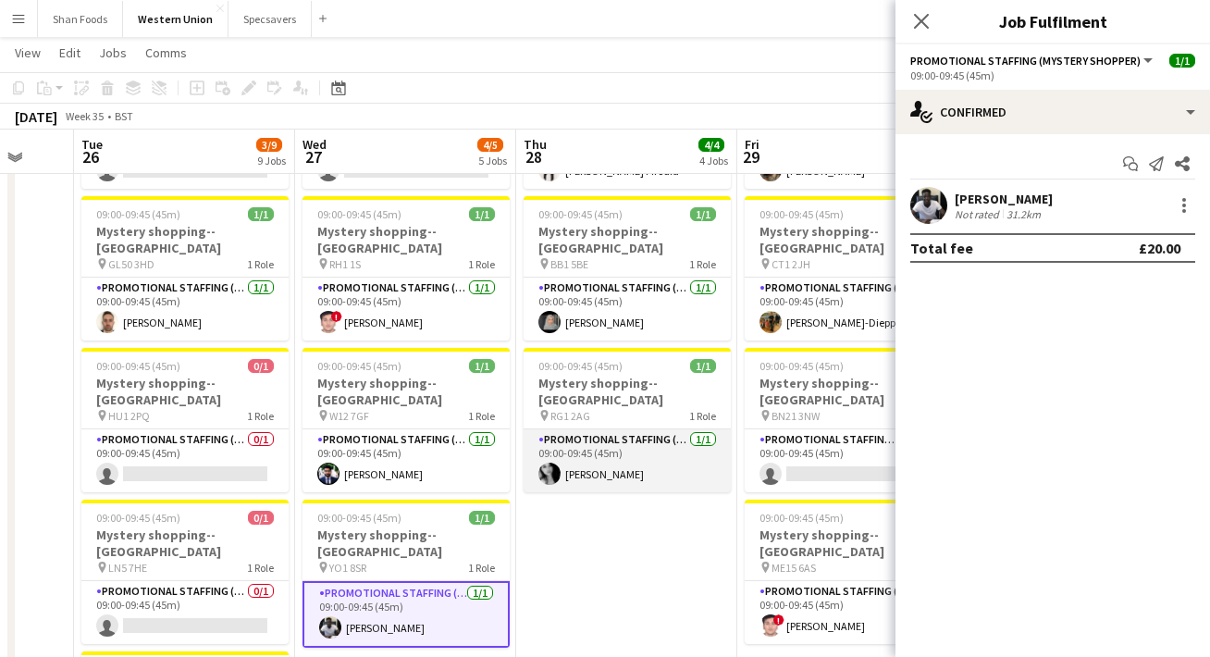
scroll to position [0, 824]
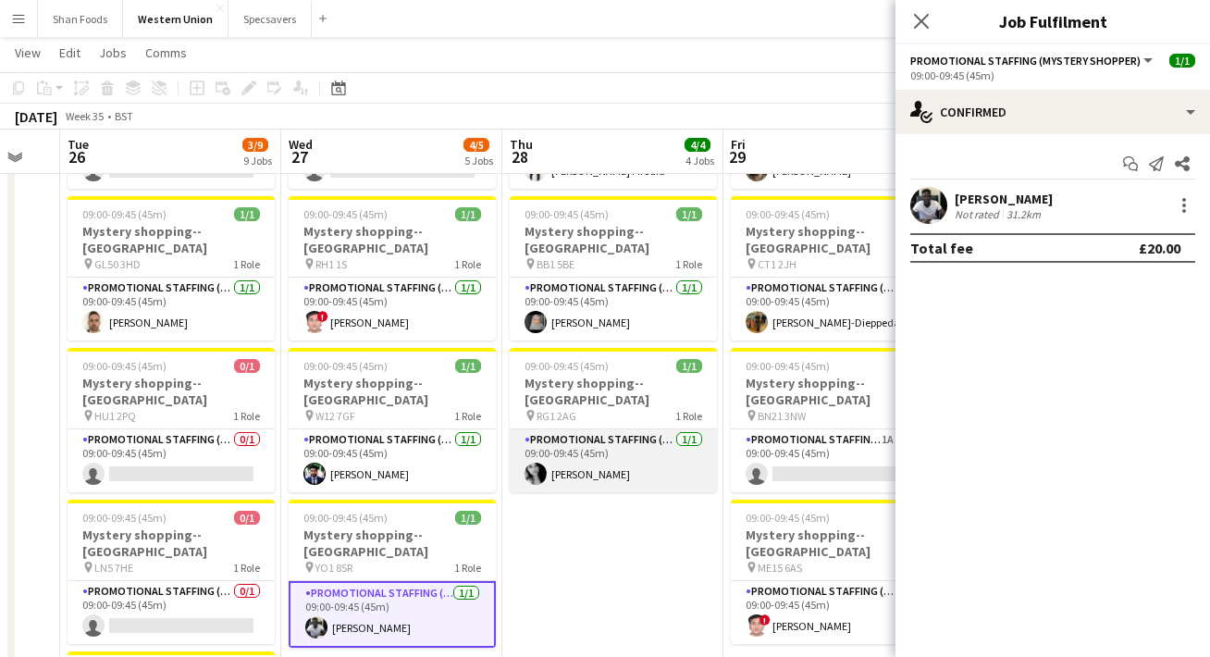
click at [633, 429] on app-card-role "Promotional Staffing (Mystery Shopper) [DATE] 09:00-09:45 (45m) [PERSON_NAME]" at bounding box center [613, 460] width 207 height 63
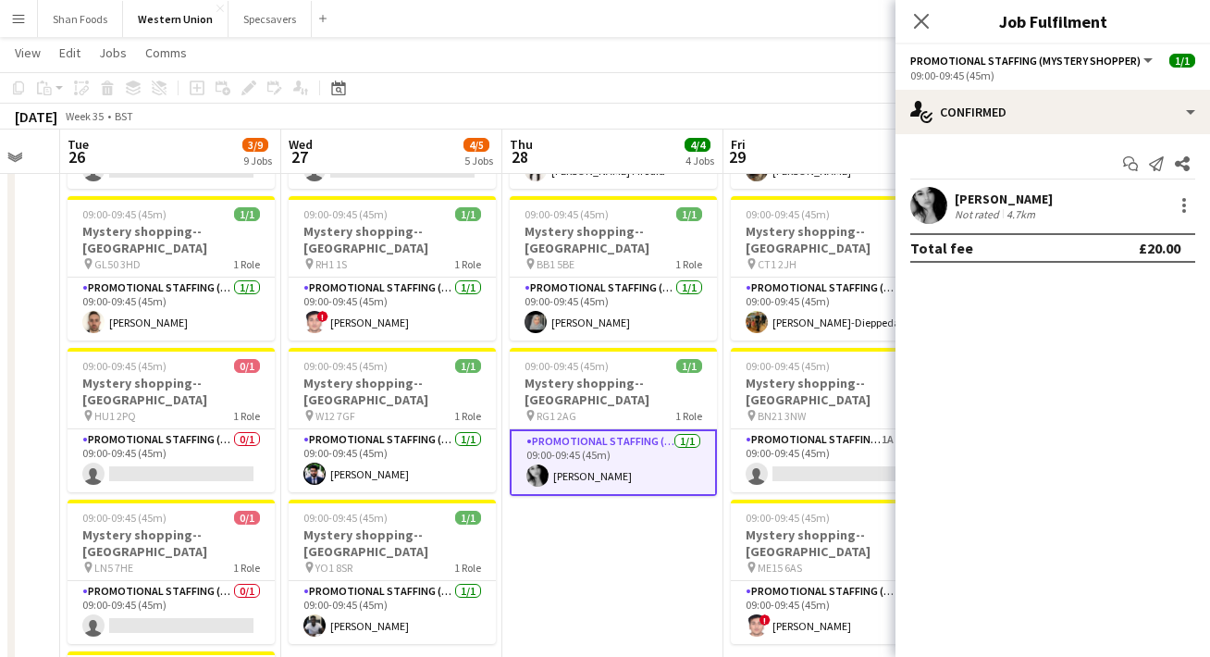
click at [978, 192] on div "[PERSON_NAME]" at bounding box center [1003, 199] width 98 height 17
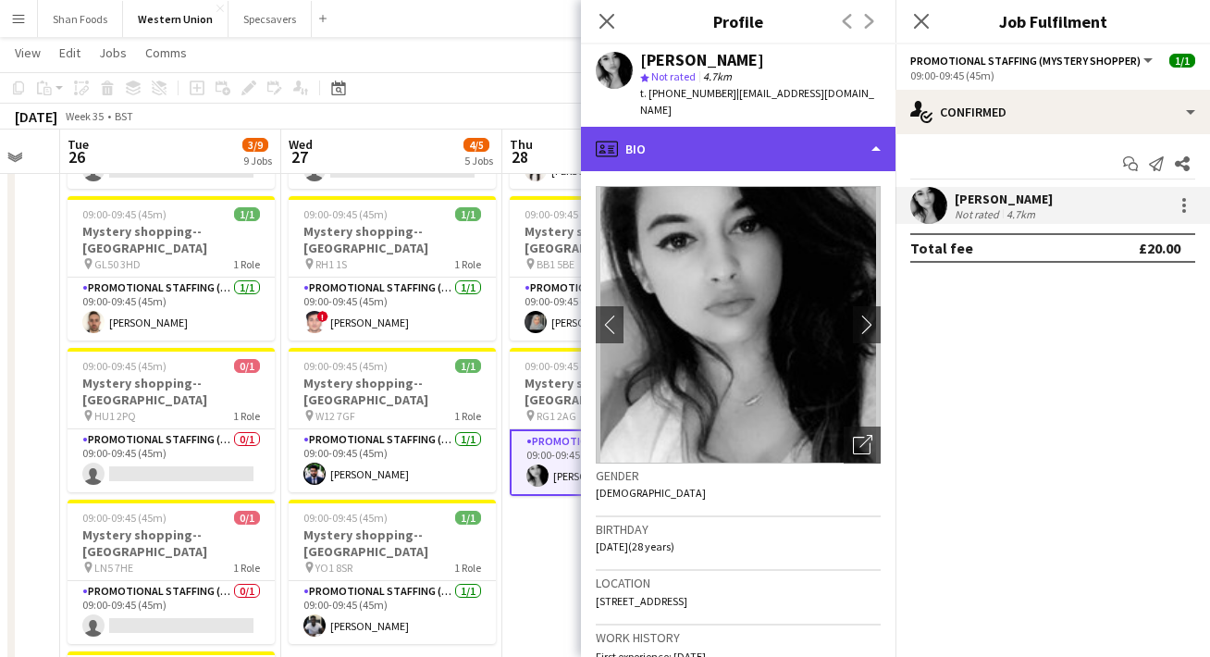
click at [759, 141] on div "profile Bio" at bounding box center [738, 149] width 314 height 44
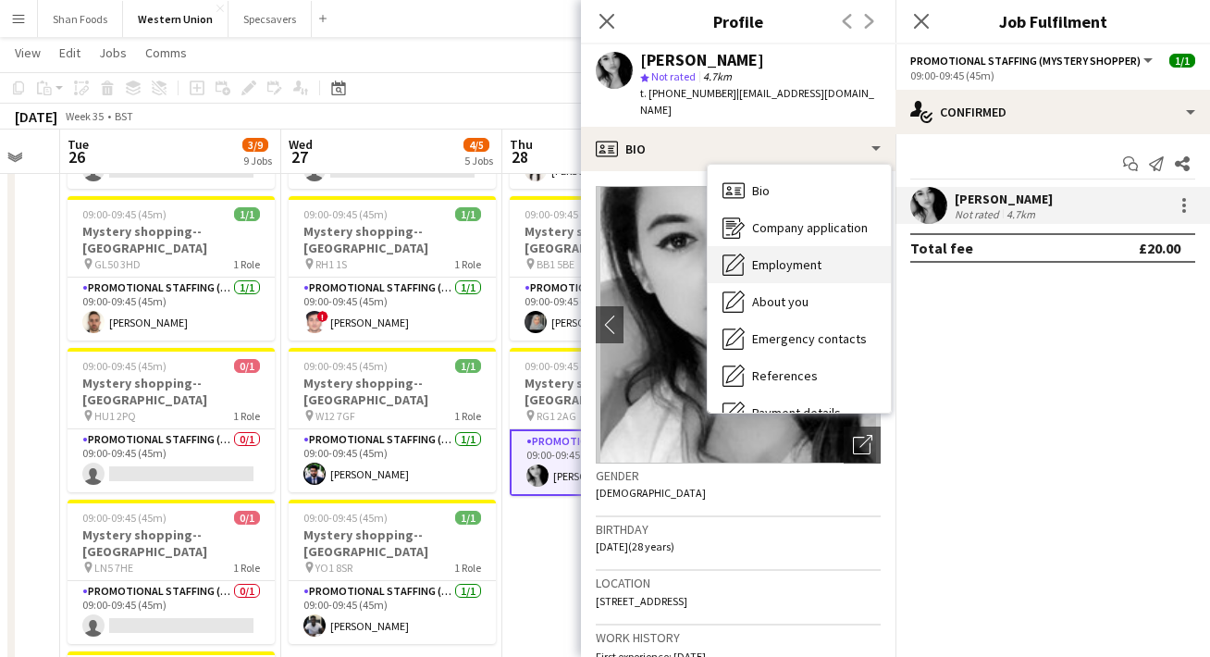
click at [793, 256] on span "Employment" at bounding box center [786, 264] width 69 height 17
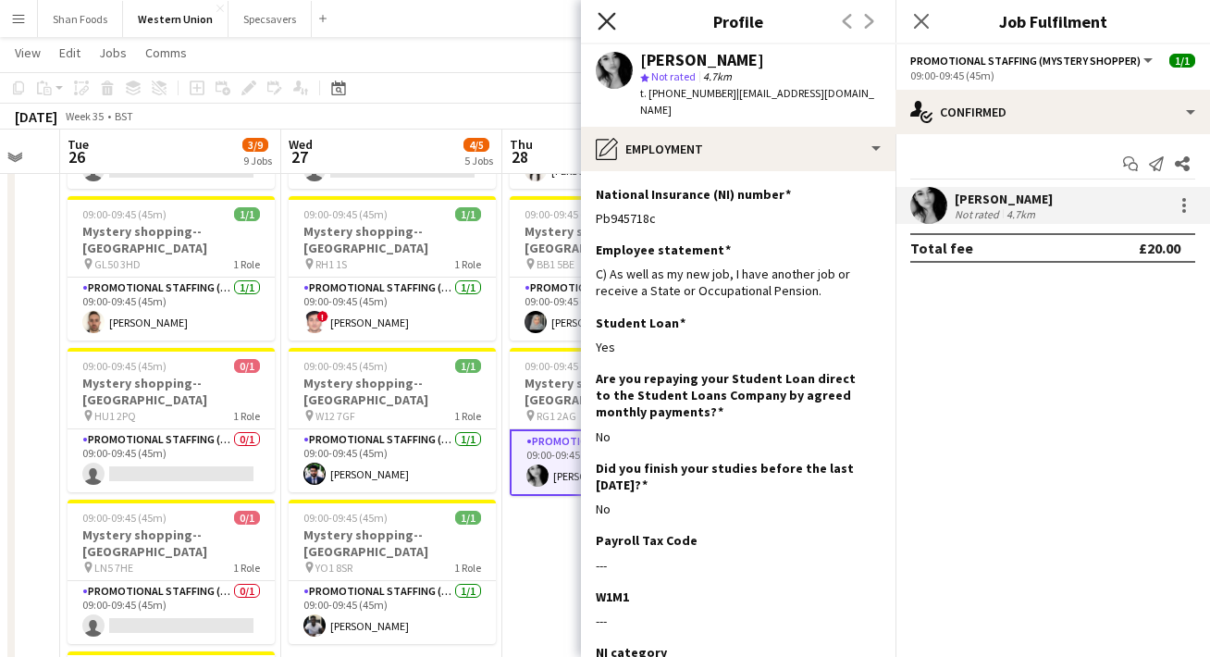
click at [607, 16] on icon "Close pop-in" at bounding box center [606, 21] width 18 height 18
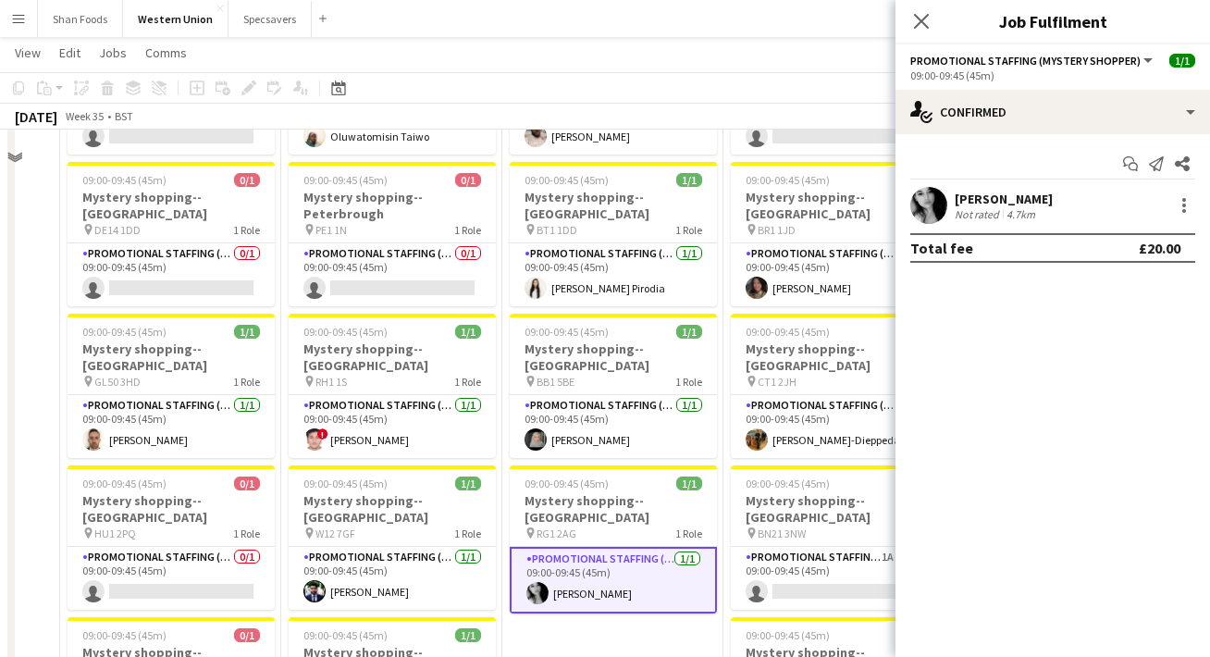
scroll to position [131, 0]
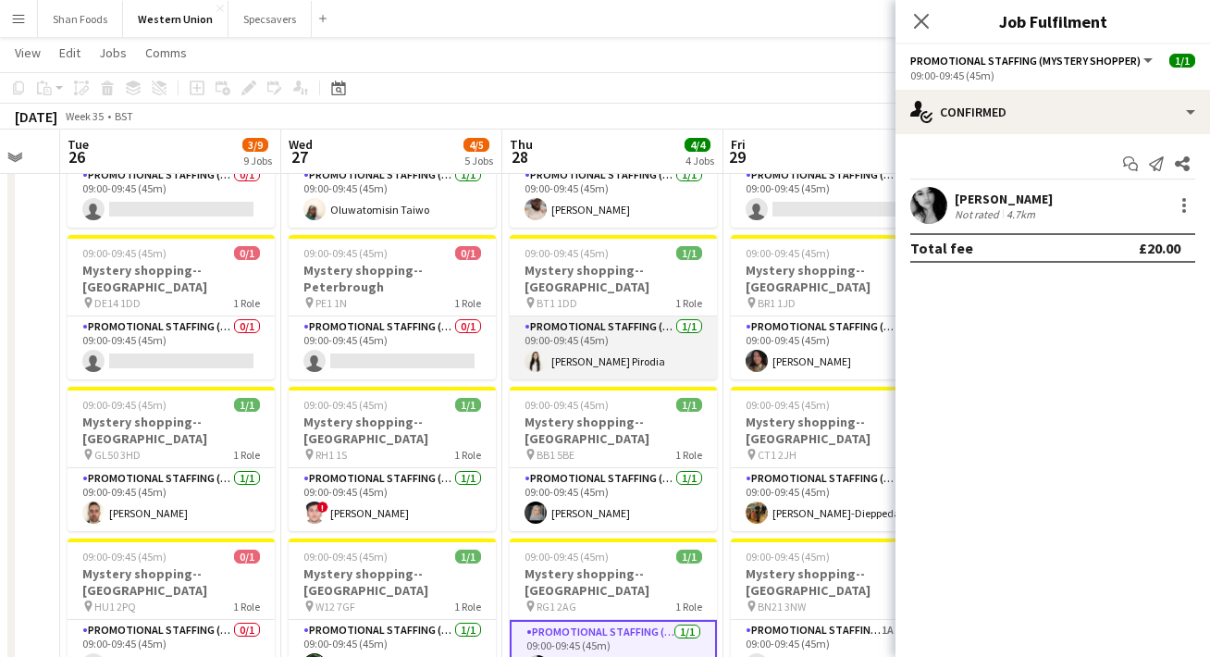
click at [615, 332] on app-card-role "Promotional Staffing (Mystery Shopper) [DATE] 09:00-09:45 (45m) [PERSON_NAME]" at bounding box center [613, 347] width 207 height 63
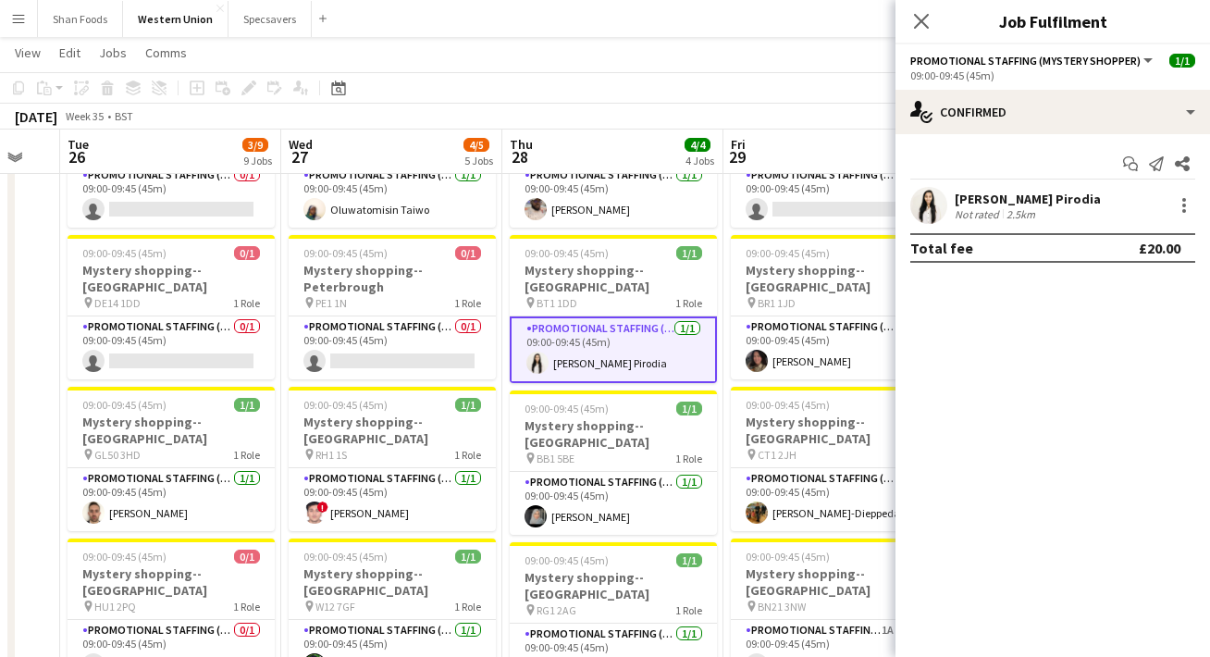
click at [1009, 189] on div "[PERSON_NAME] Pirodia Not rated 2.5km" at bounding box center [1052, 205] width 314 height 37
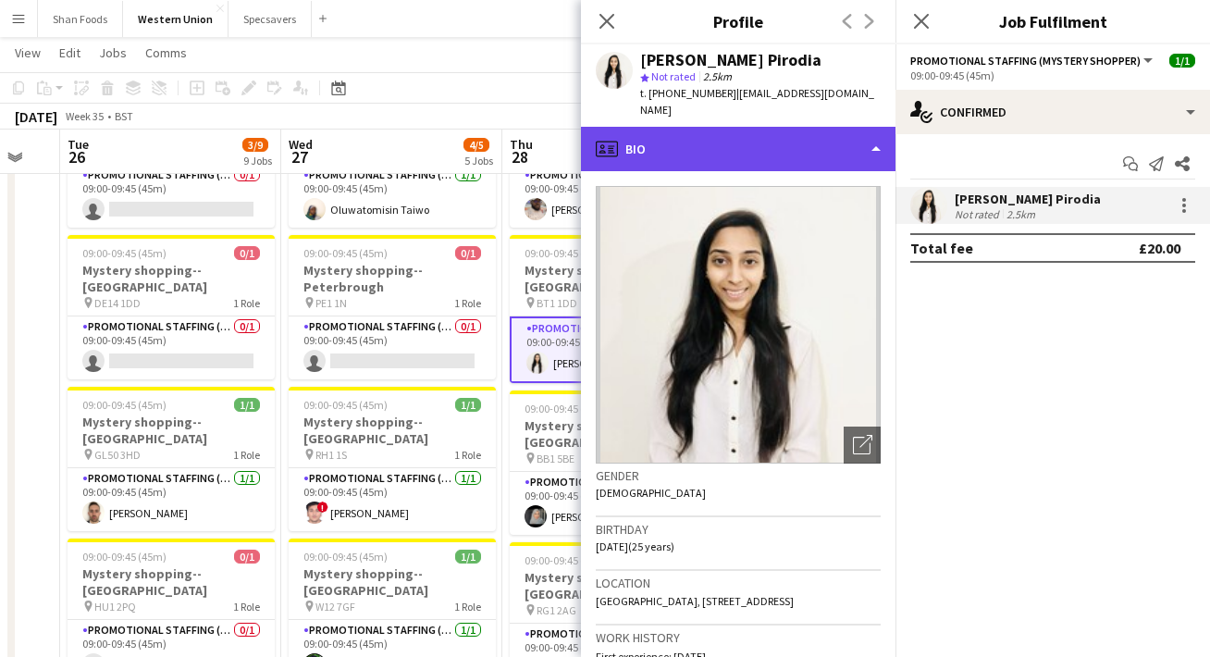
click at [797, 133] on div "profile Bio" at bounding box center [738, 149] width 314 height 44
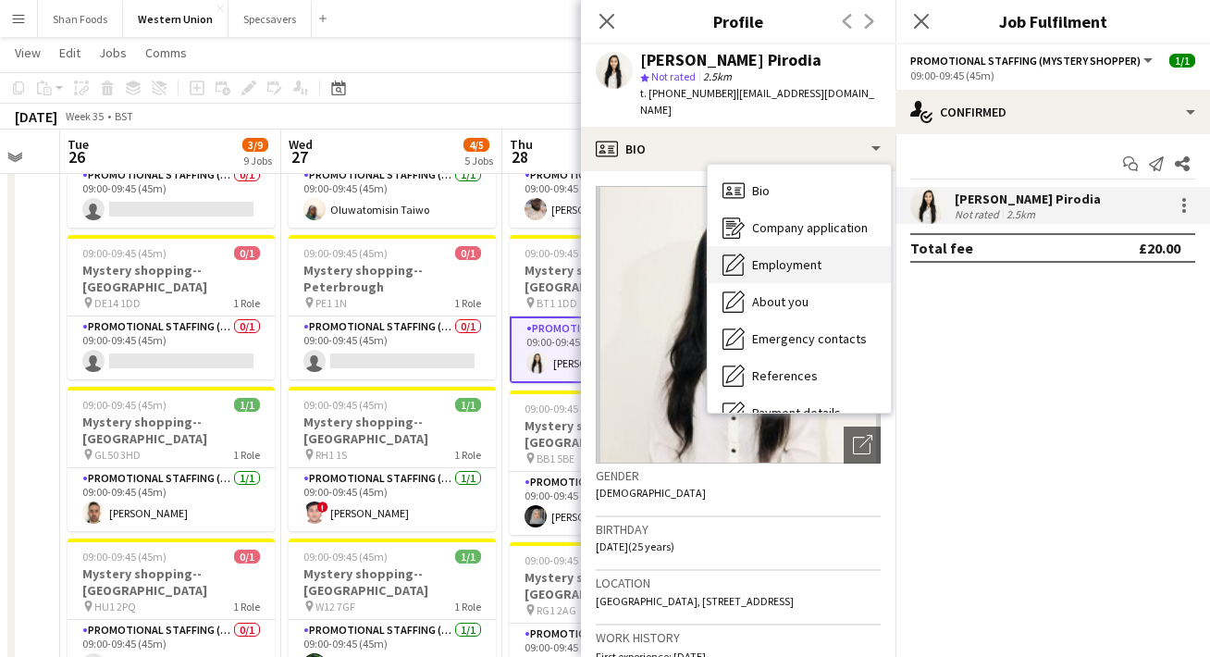
click at [800, 246] on div "Employment Employment" at bounding box center [799, 264] width 183 height 37
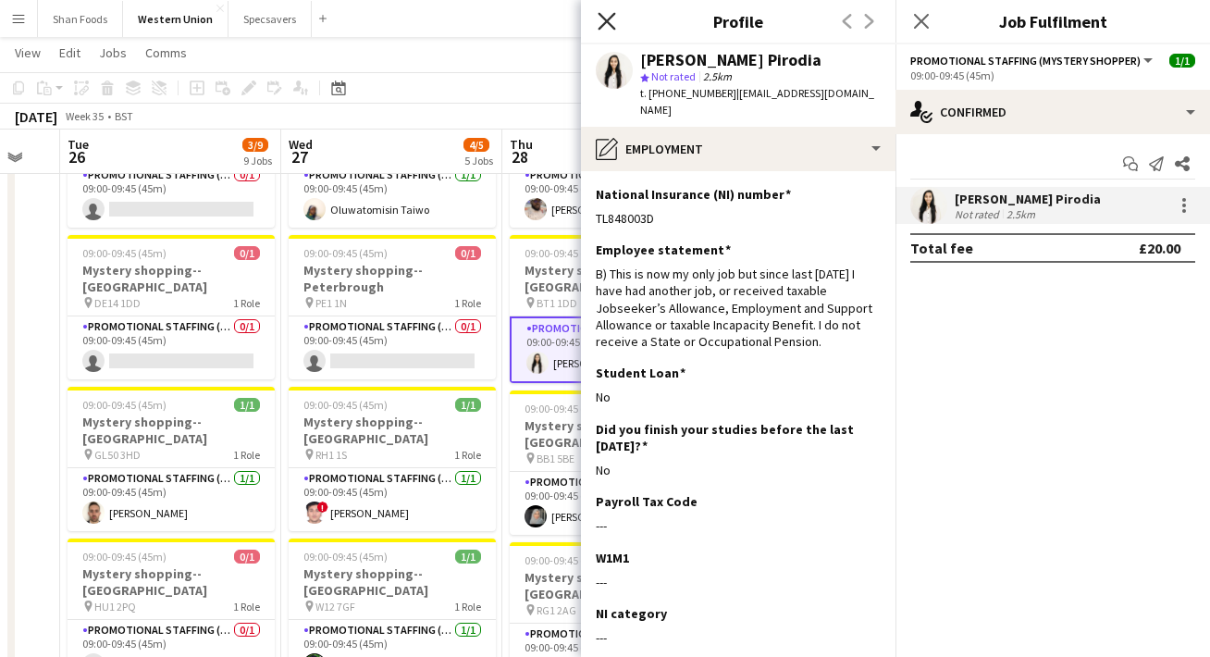
click at [601, 23] on icon "Close pop-in" at bounding box center [606, 21] width 18 height 18
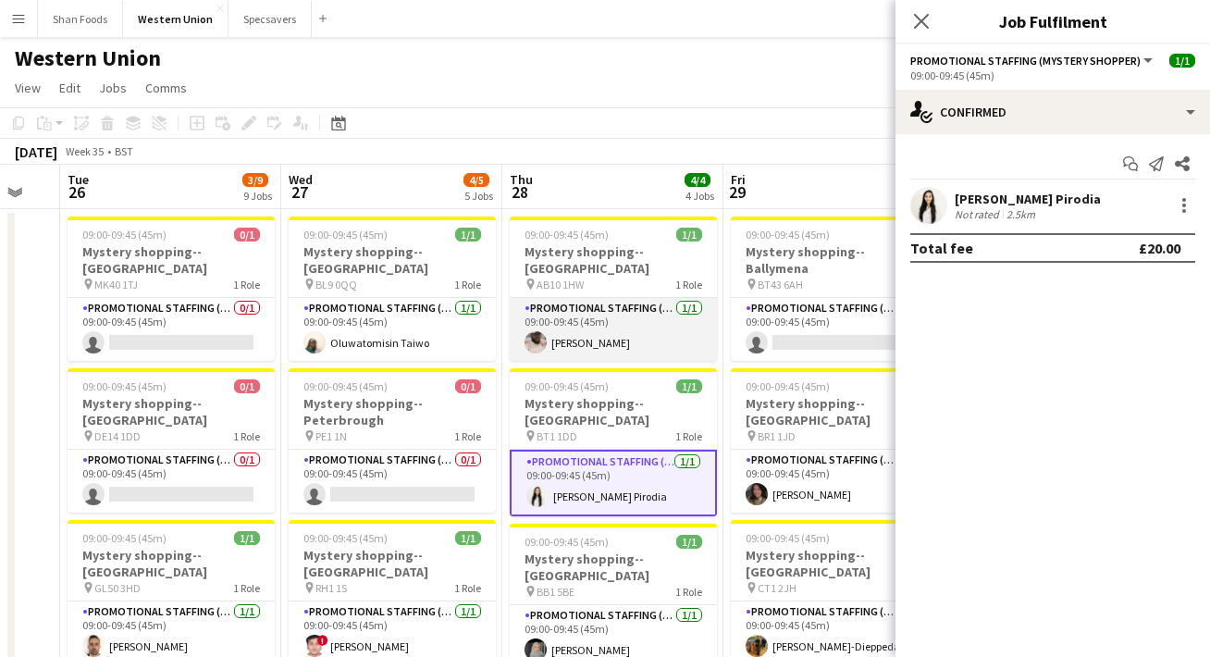
scroll to position [0, 0]
click at [623, 318] on app-card-role "Promotional Staffing (Mystery Shopper) [DATE] 09:00-09:45 (45m) [PERSON_NAME]" at bounding box center [613, 329] width 207 height 63
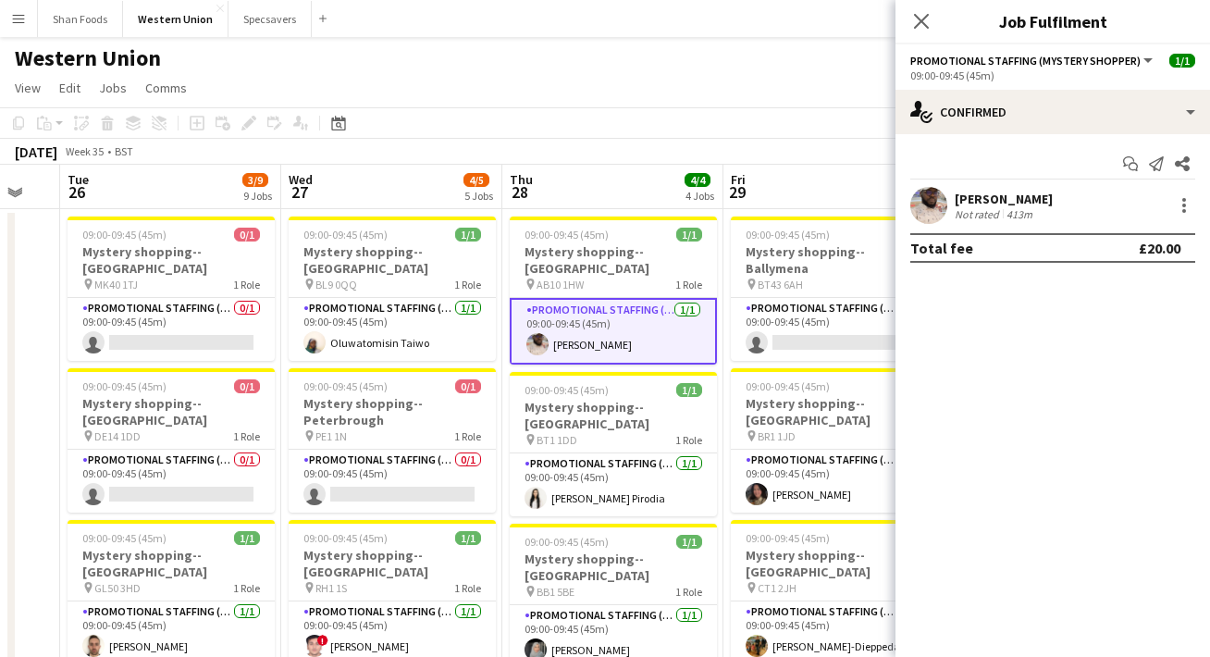
click at [966, 197] on div "[PERSON_NAME]" at bounding box center [1003, 199] width 98 height 17
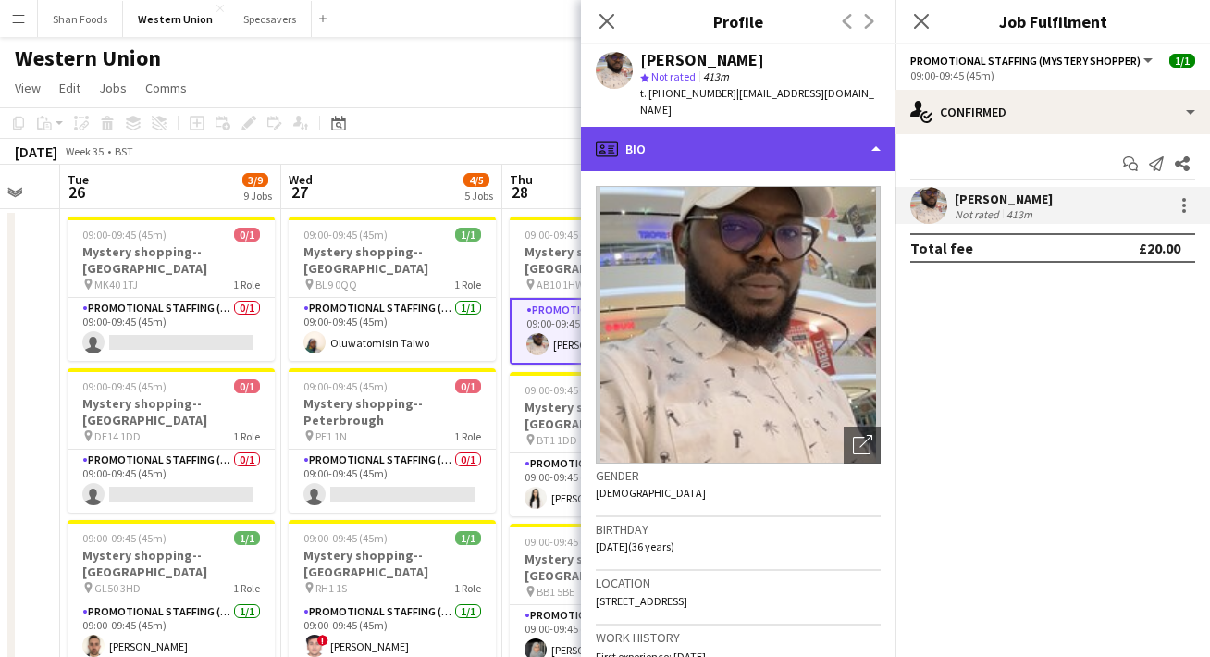
click at [685, 127] on div "profile Bio" at bounding box center [738, 149] width 314 height 44
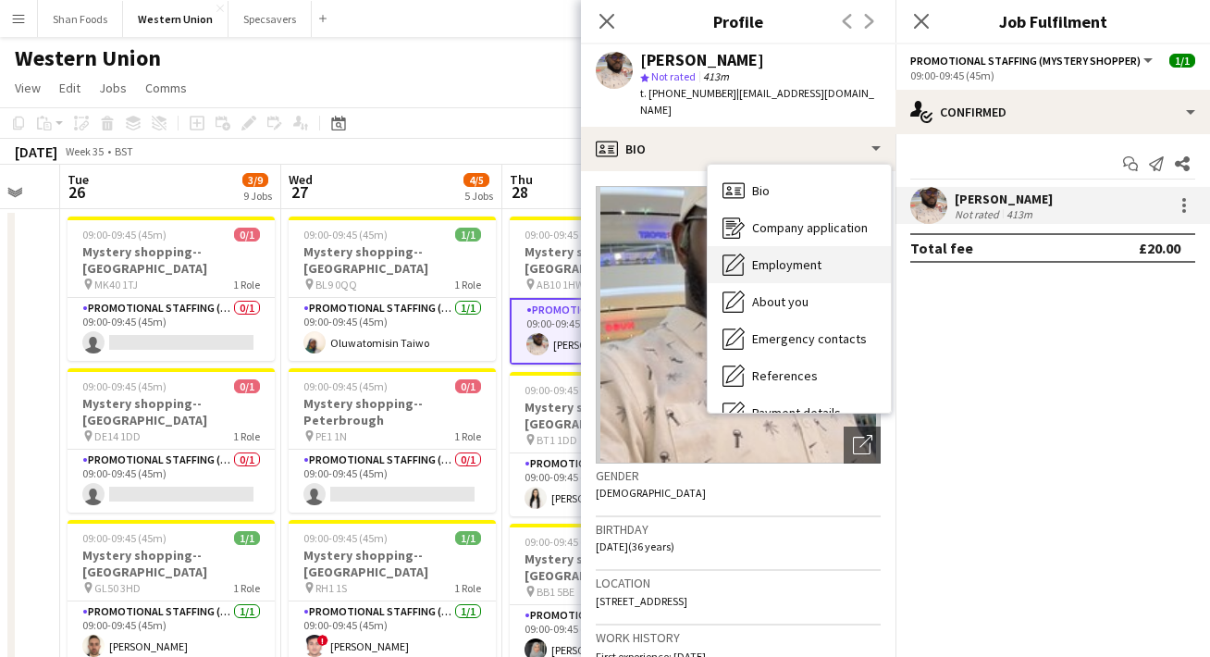
click at [761, 256] on span "Employment" at bounding box center [786, 264] width 69 height 17
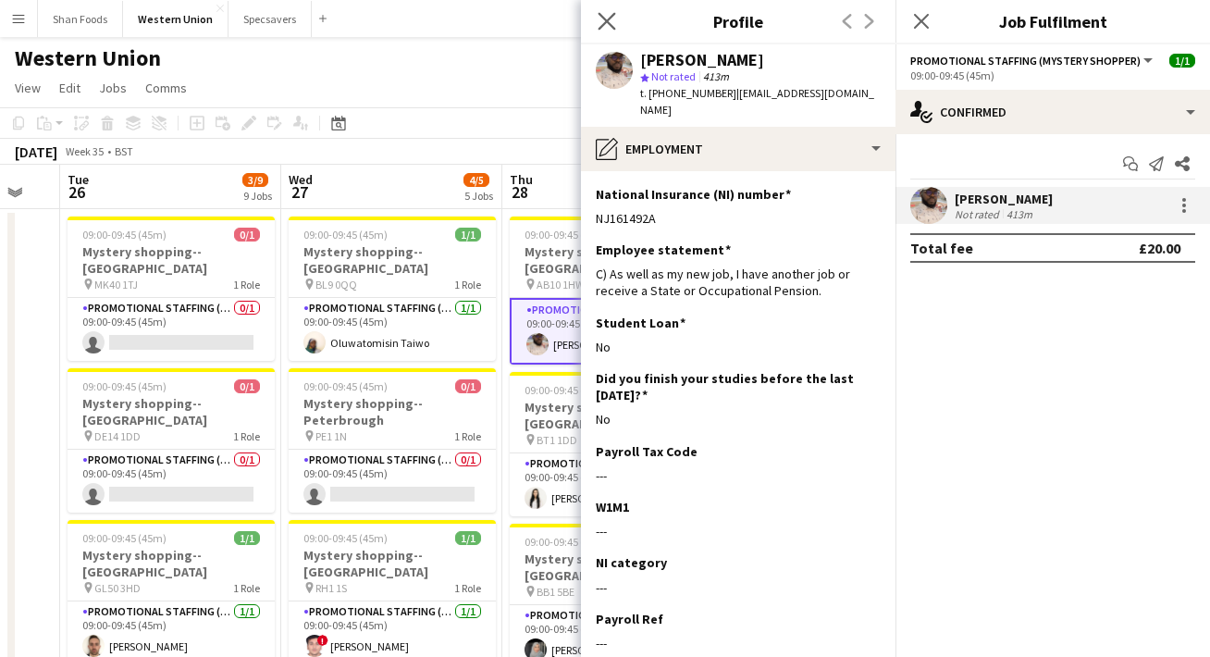
click at [610, 12] on app-icon "Close pop-in" at bounding box center [607, 21] width 27 height 27
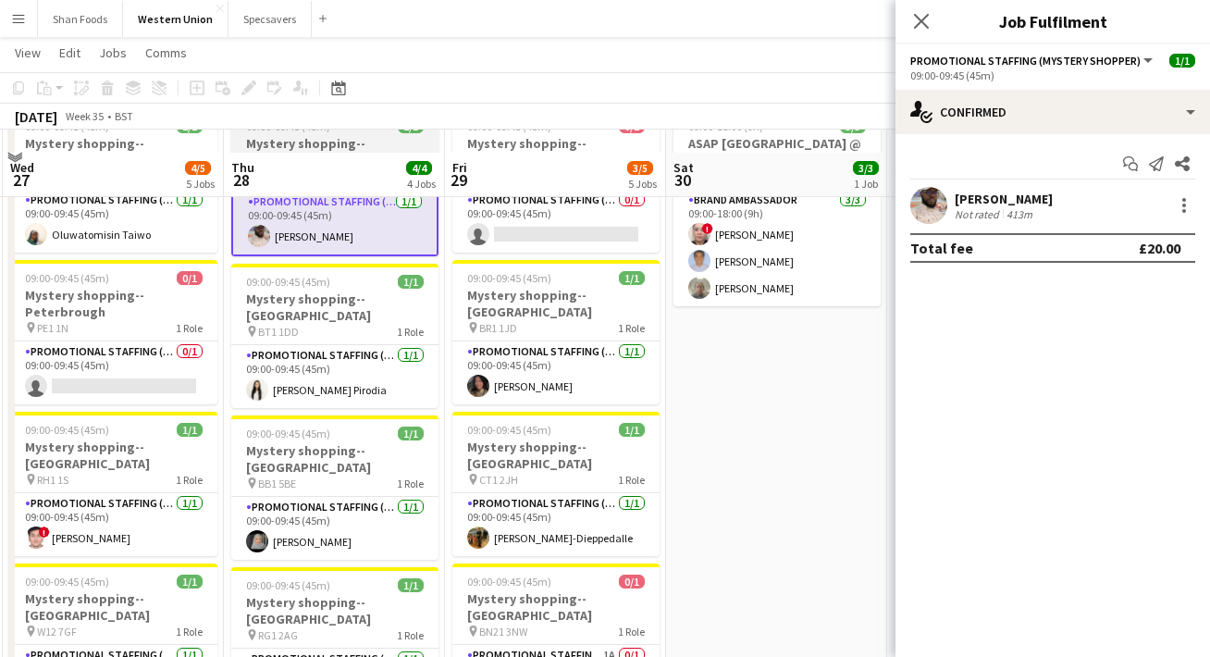
scroll to position [129, 0]
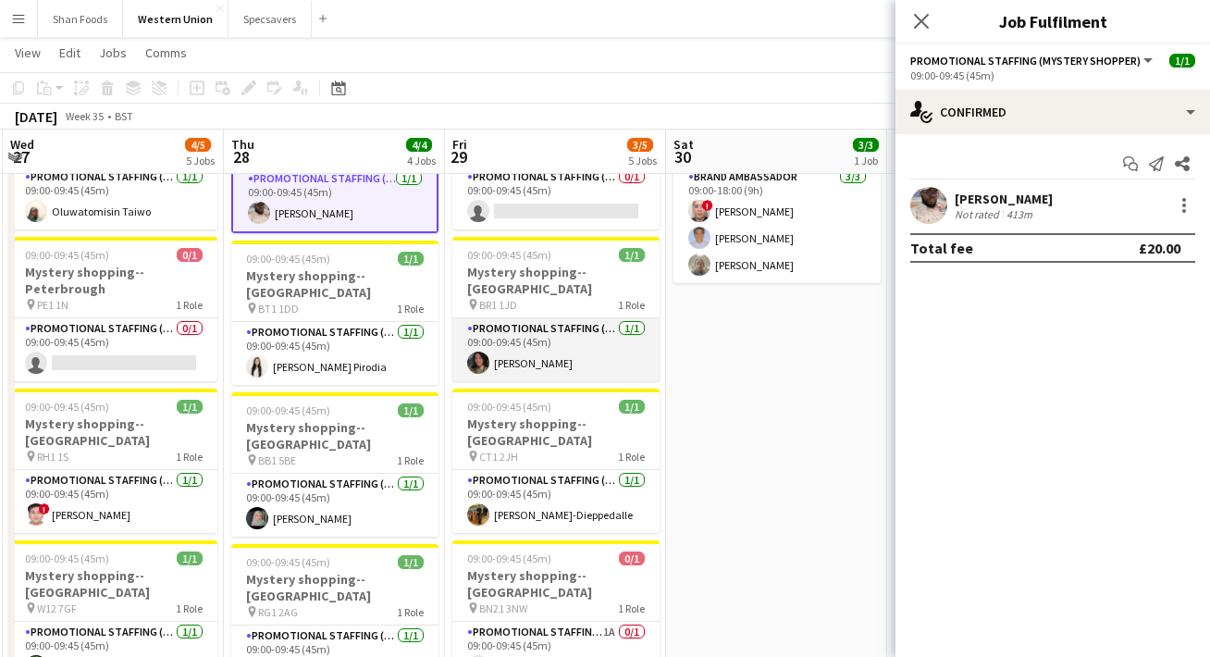
click at [598, 336] on app-card-role "Promotional Staffing (Mystery Shopper) [DATE] 09:00-09:45 (45m) [PERSON_NAME]" at bounding box center [555, 349] width 207 height 63
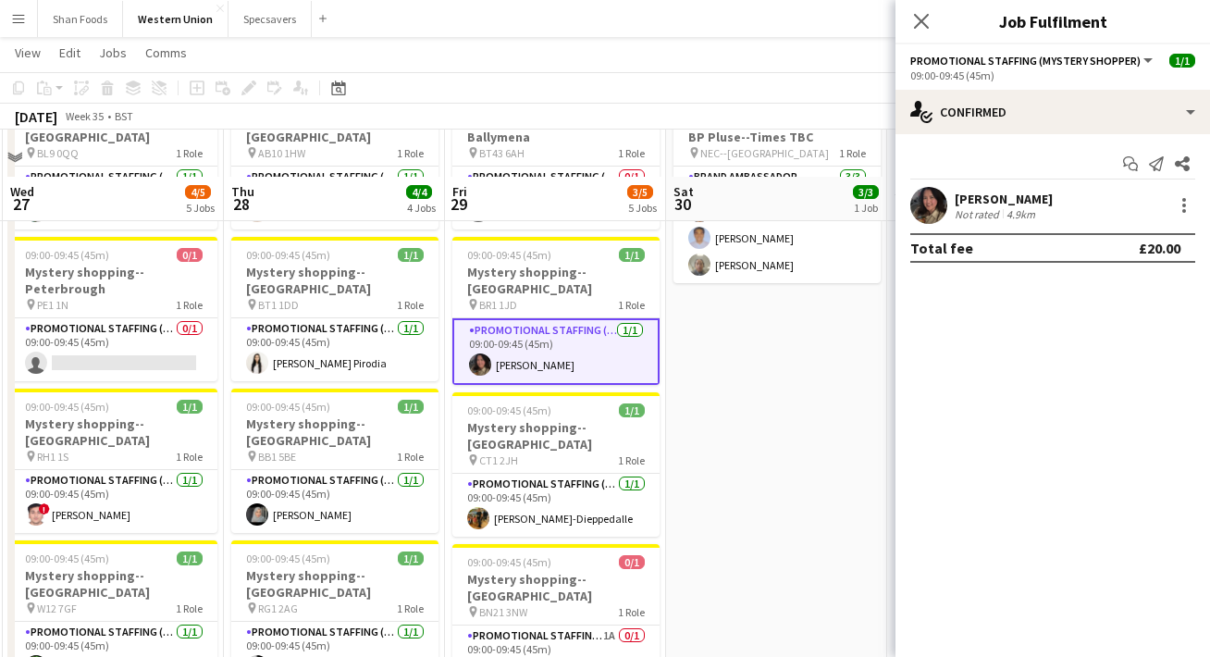
scroll to position [299, 0]
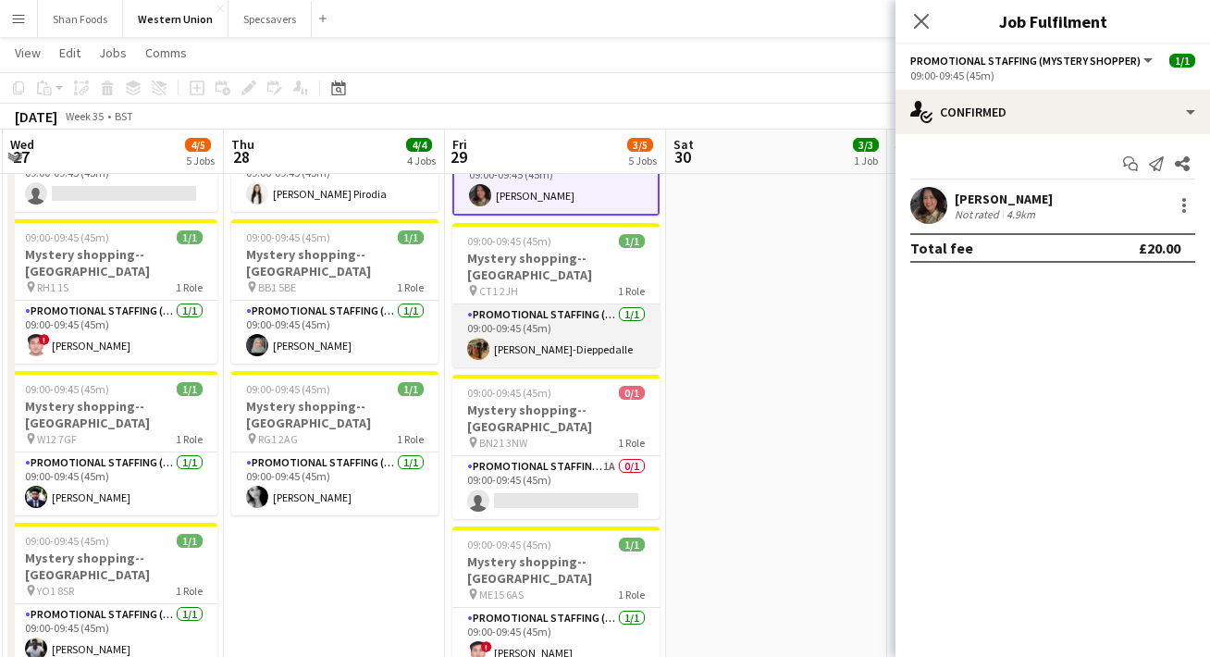
click at [591, 304] on app-card-role "Promotional Staffing (Mystery Shopper) [DATE] 09:00-09:45 (45m) [PERSON_NAME]" at bounding box center [555, 335] width 207 height 63
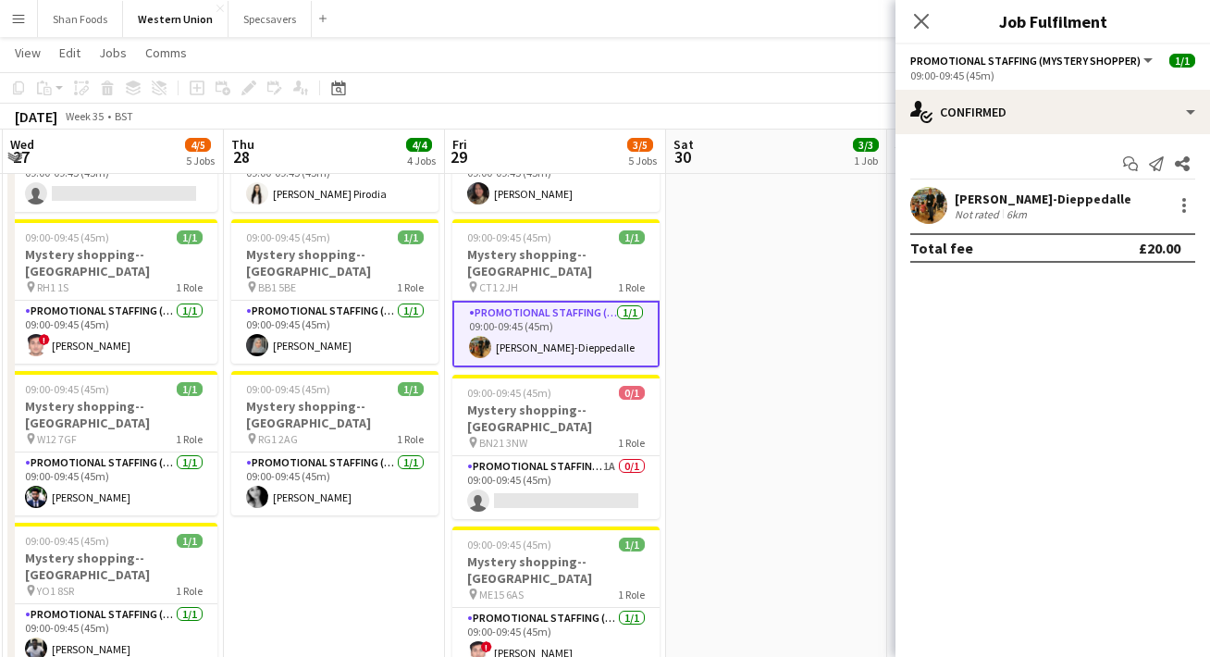
click at [1051, 212] on div "Not rated 6km" at bounding box center [1042, 214] width 177 height 14
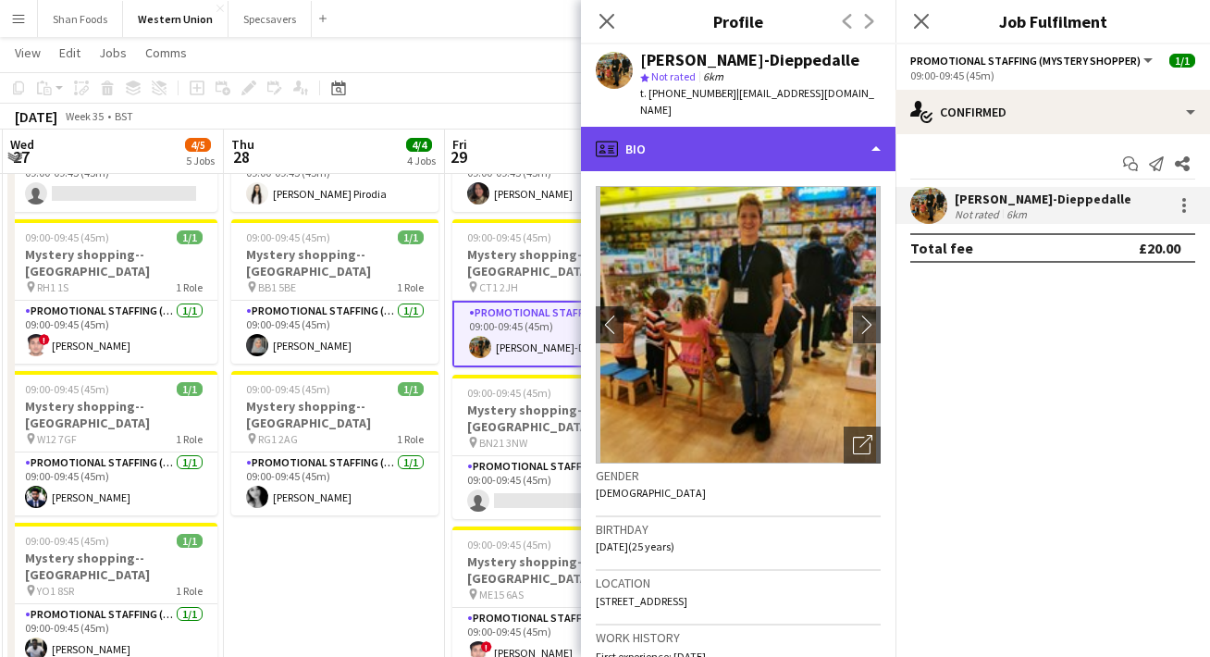
click at [794, 145] on div "profile Bio" at bounding box center [738, 149] width 314 height 44
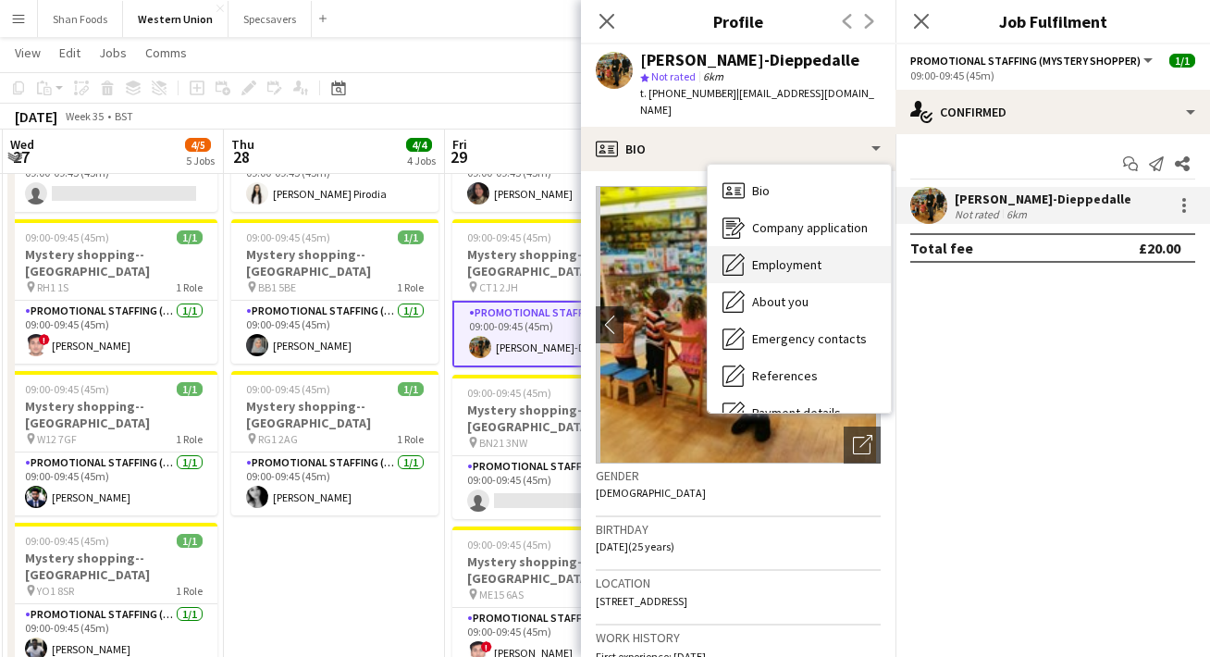
click at [806, 256] on span "Employment" at bounding box center [786, 264] width 69 height 17
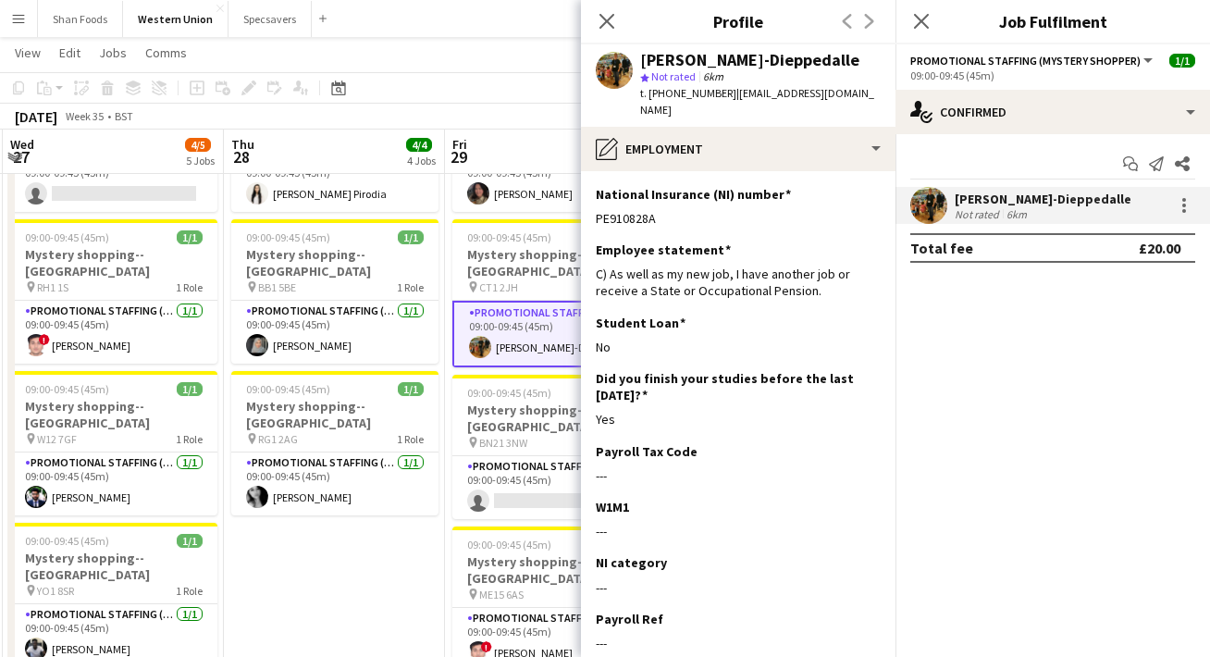
click at [607, 33] on div "Close pop-in" at bounding box center [607, 21] width 52 height 43
click at [609, 26] on icon "Close pop-in" at bounding box center [606, 21] width 18 height 18
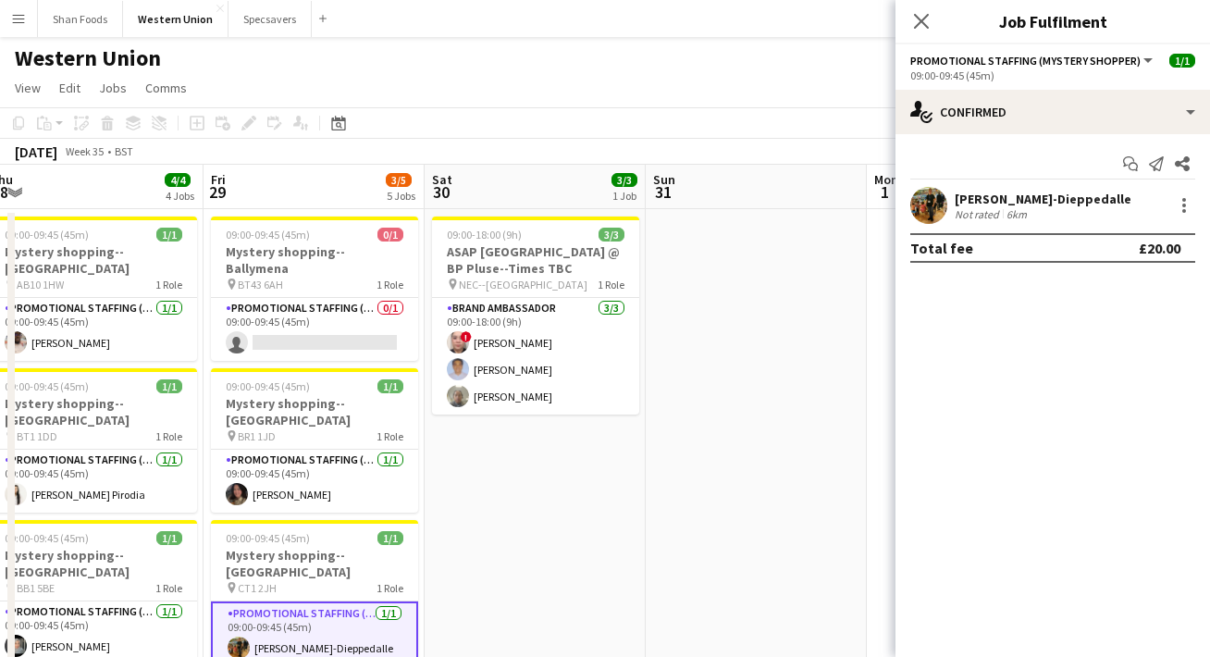
scroll to position [0, 0]
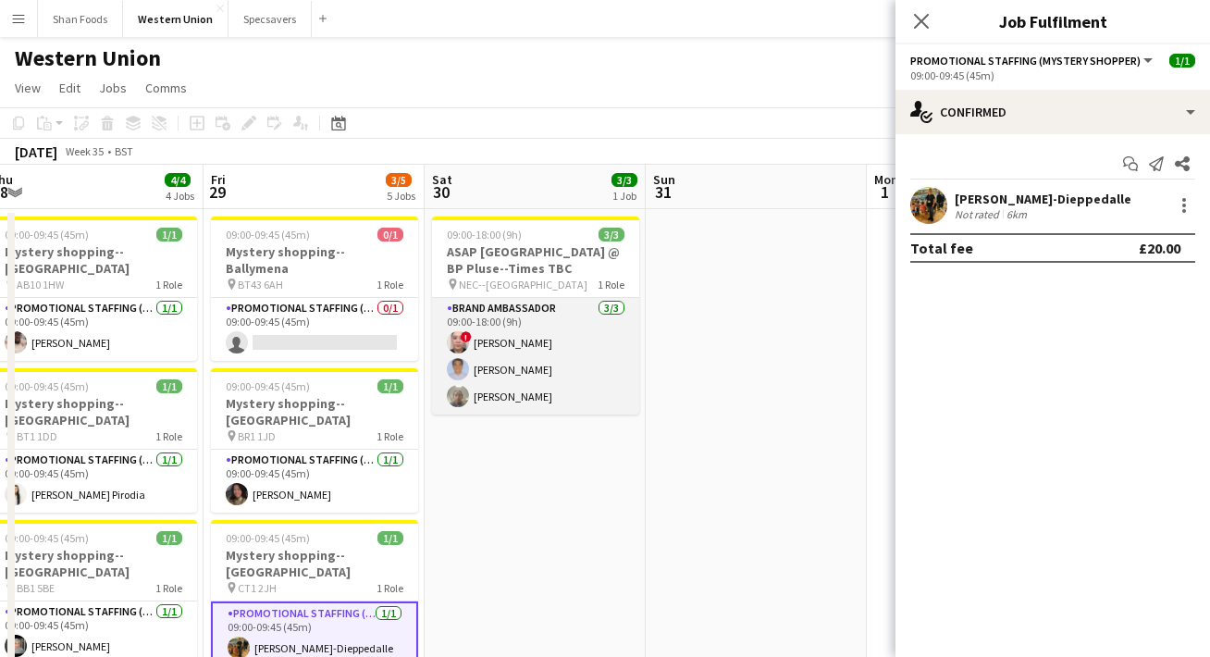
click at [569, 395] on app-card-role "Brand Ambassador [DATE] 09:00-18:00 (9h) ! [PERSON_NAME] [PERSON_NAME] [PERSON_…" at bounding box center [535, 356] width 207 height 117
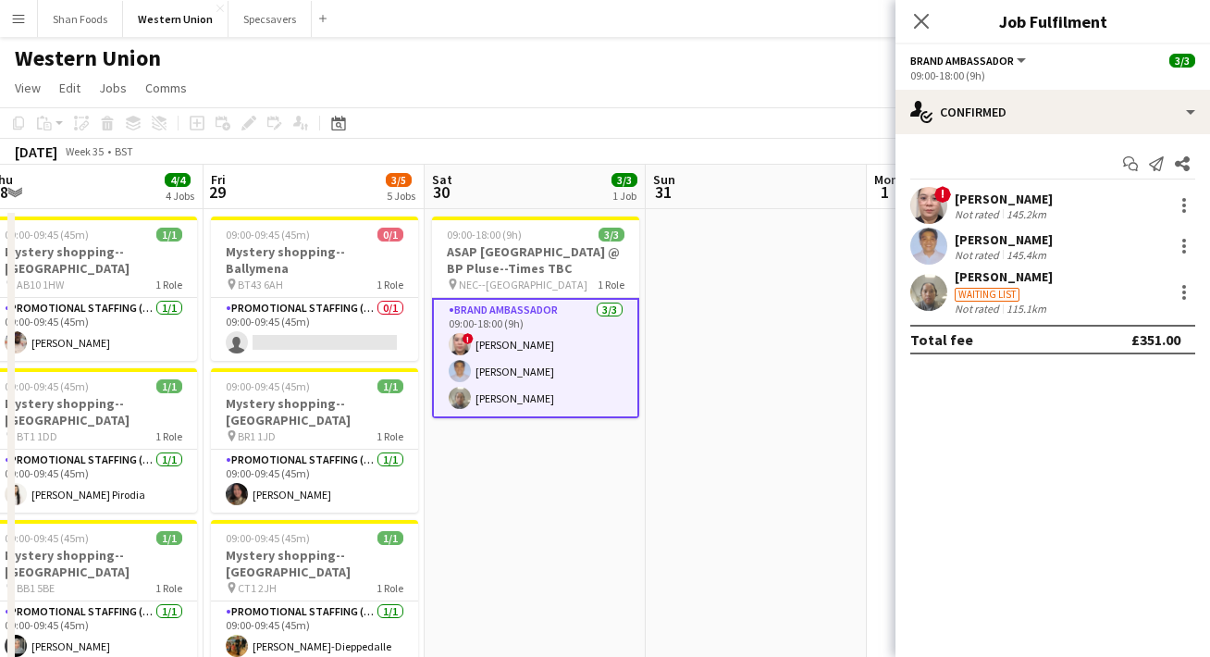
click at [981, 278] on div "[PERSON_NAME]" at bounding box center [1003, 276] width 98 height 17
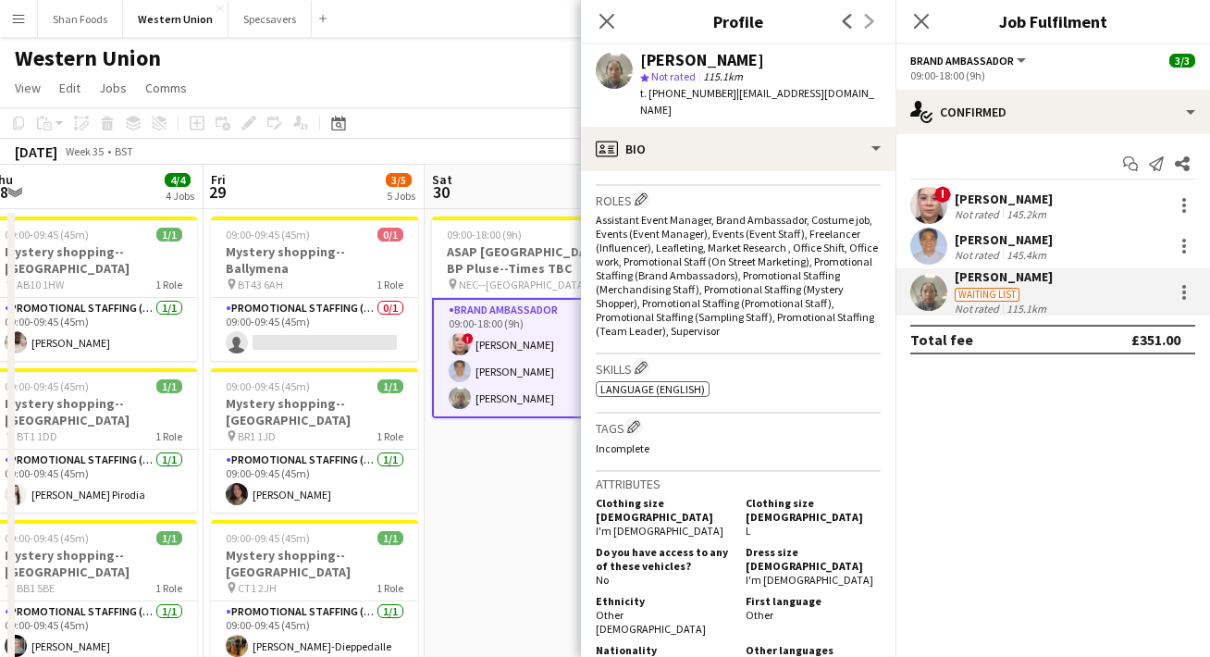
scroll to position [448, 0]
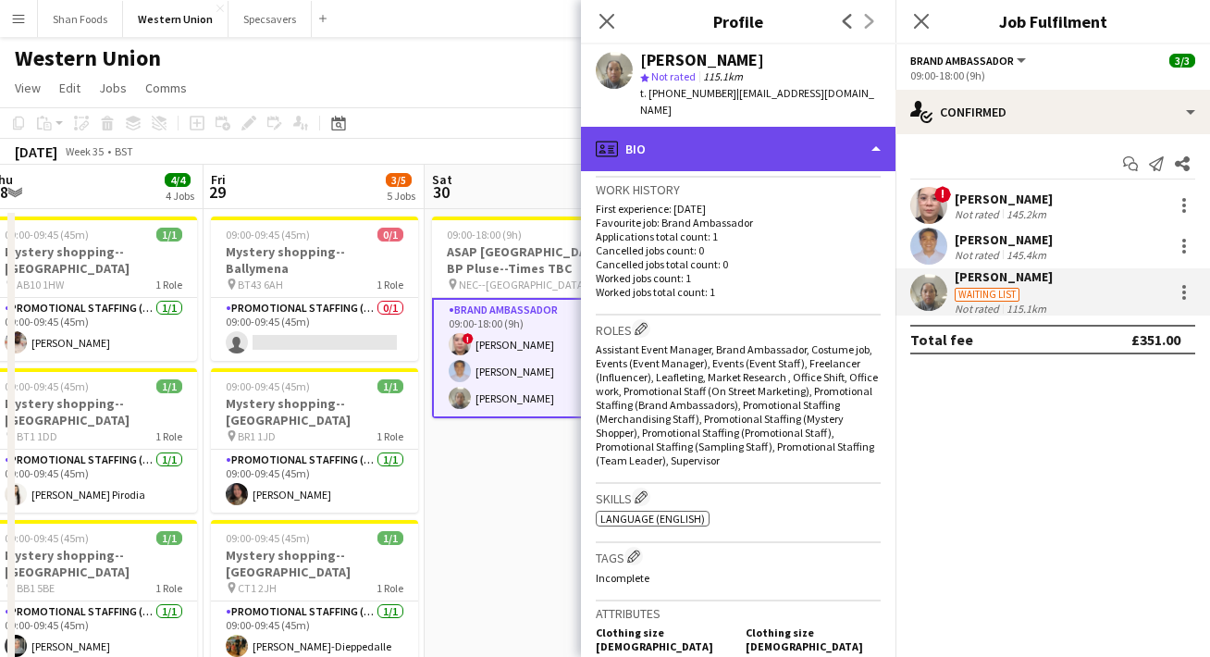
click at [805, 137] on div "profile Bio" at bounding box center [738, 149] width 314 height 44
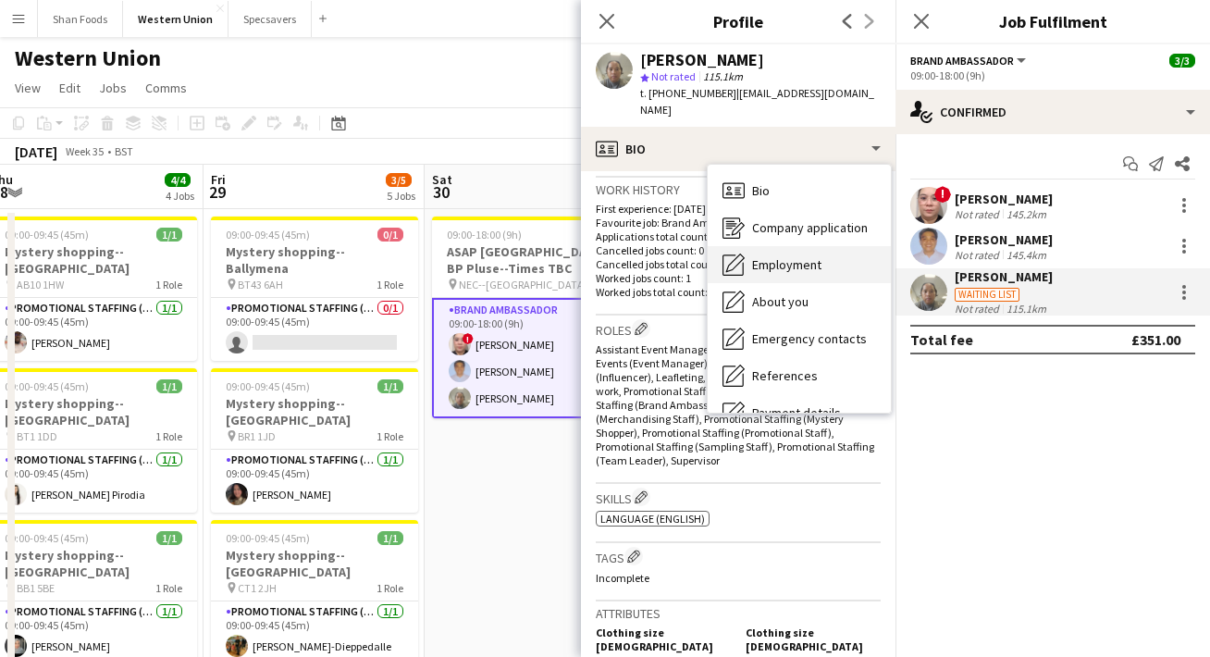
click at [817, 256] on span "Employment" at bounding box center [786, 264] width 69 height 17
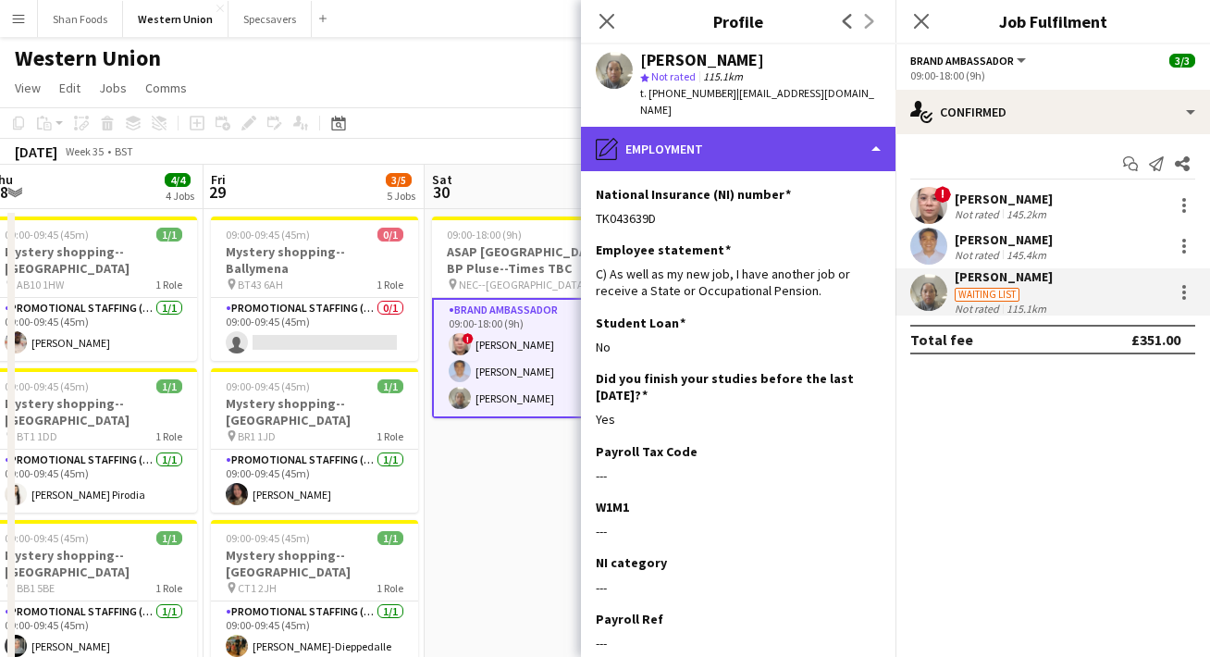
click at [694, 127] on div "pencil4 Employment" at bounding box center [738, 149] width 314 height 44
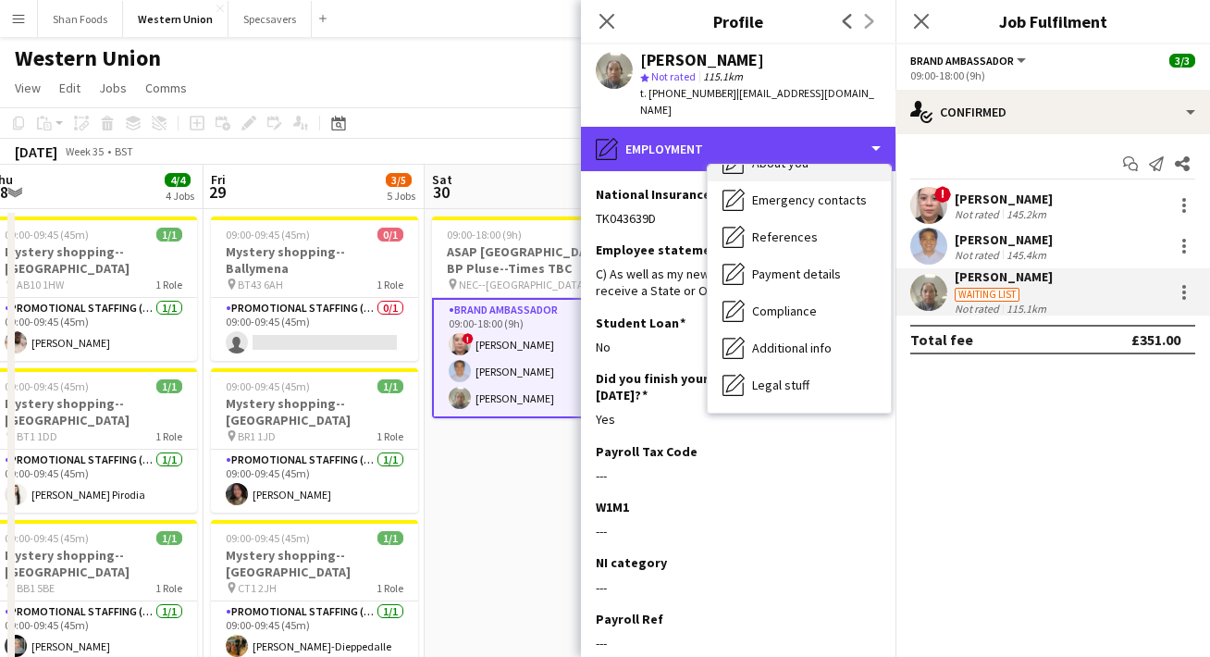
scroll to position [204, 0]
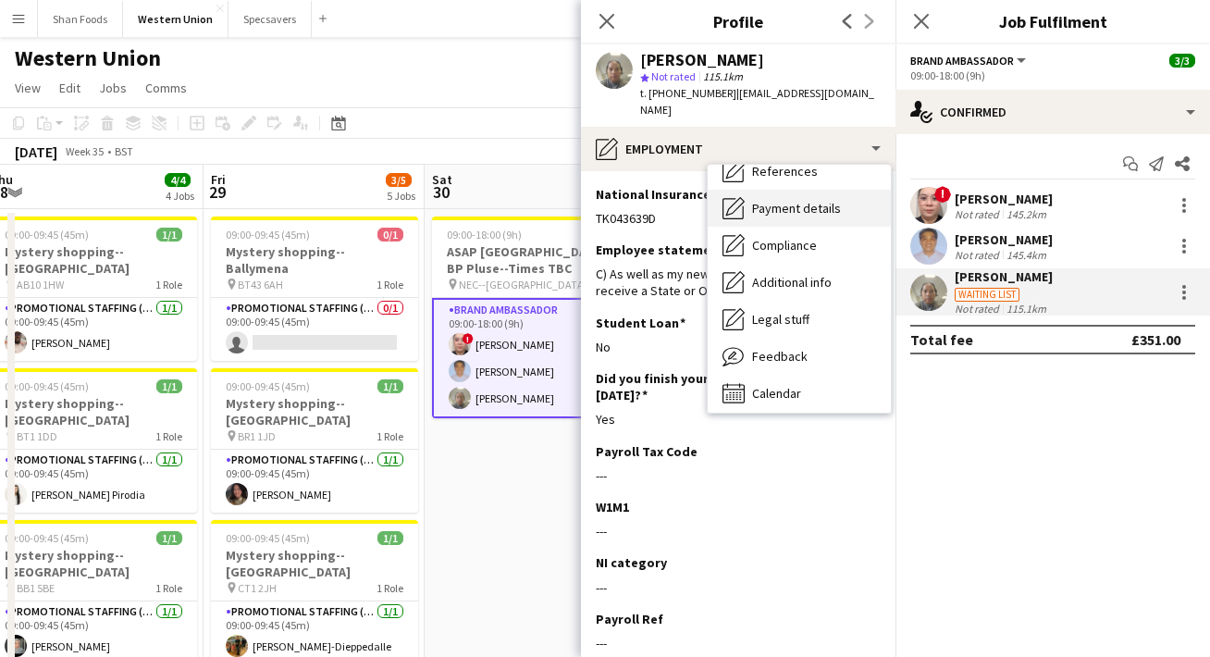
click at [784, 199] on div "Payment details Payment details" at bounding box center [799, 208] width 183 height 37
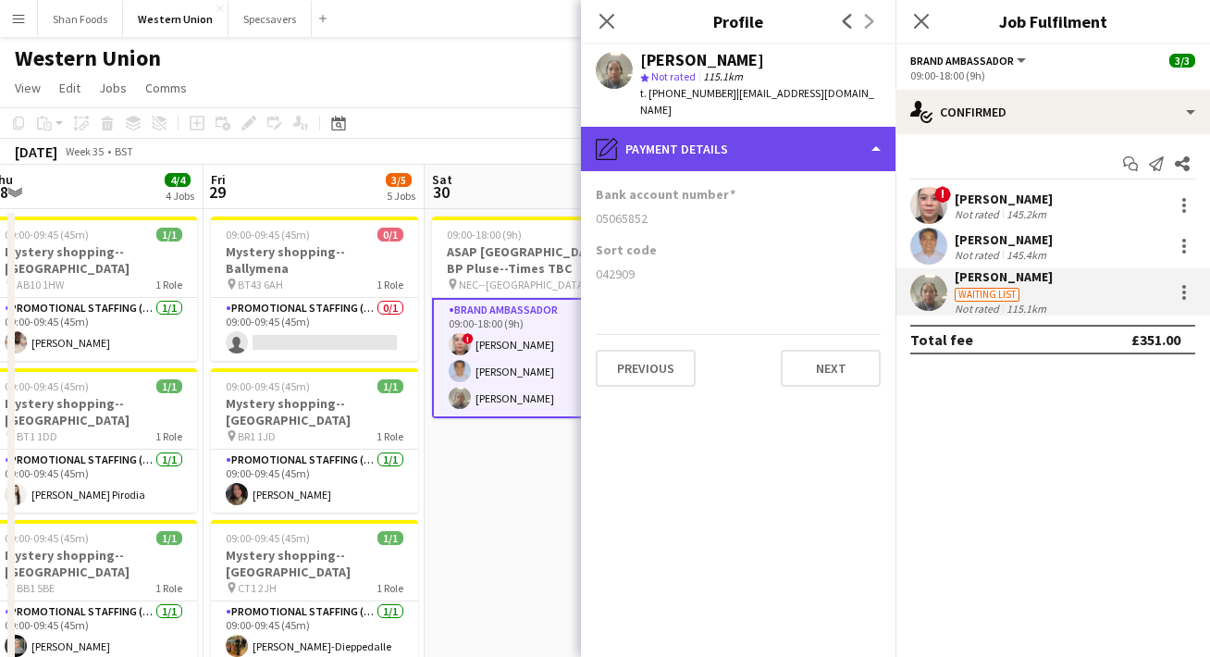
click at [745, 141] on div "pencil4 Payment details" at bounding box center [738, 149] width 314 height 44
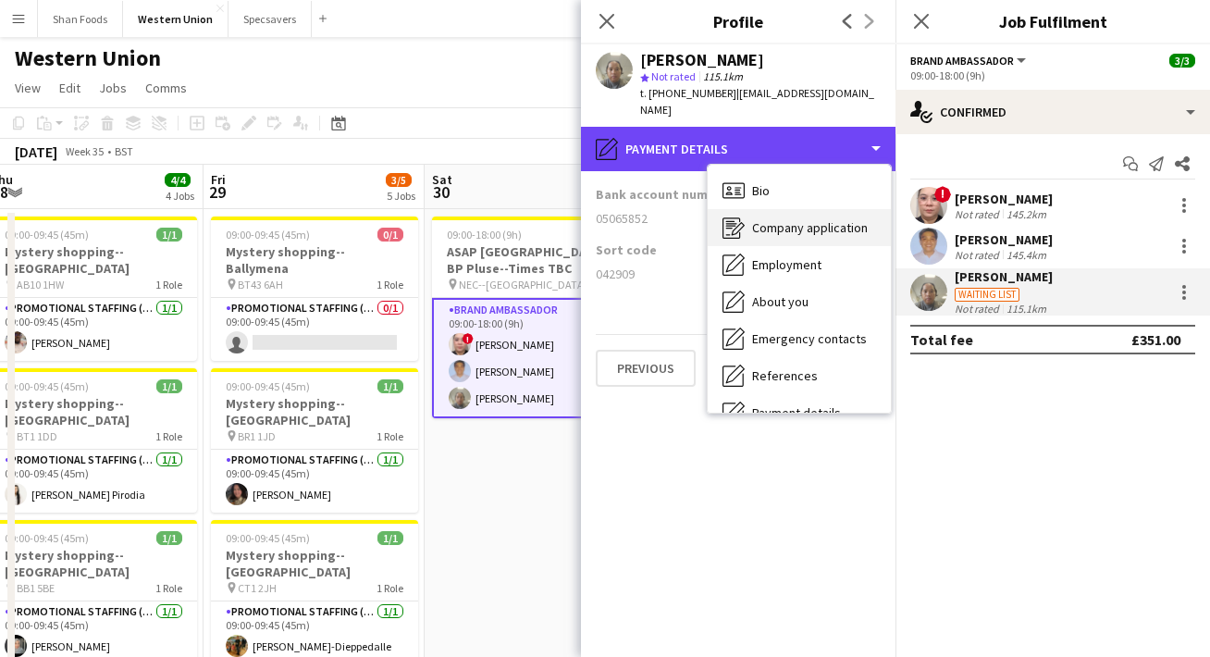
scroll to position [0, 0]
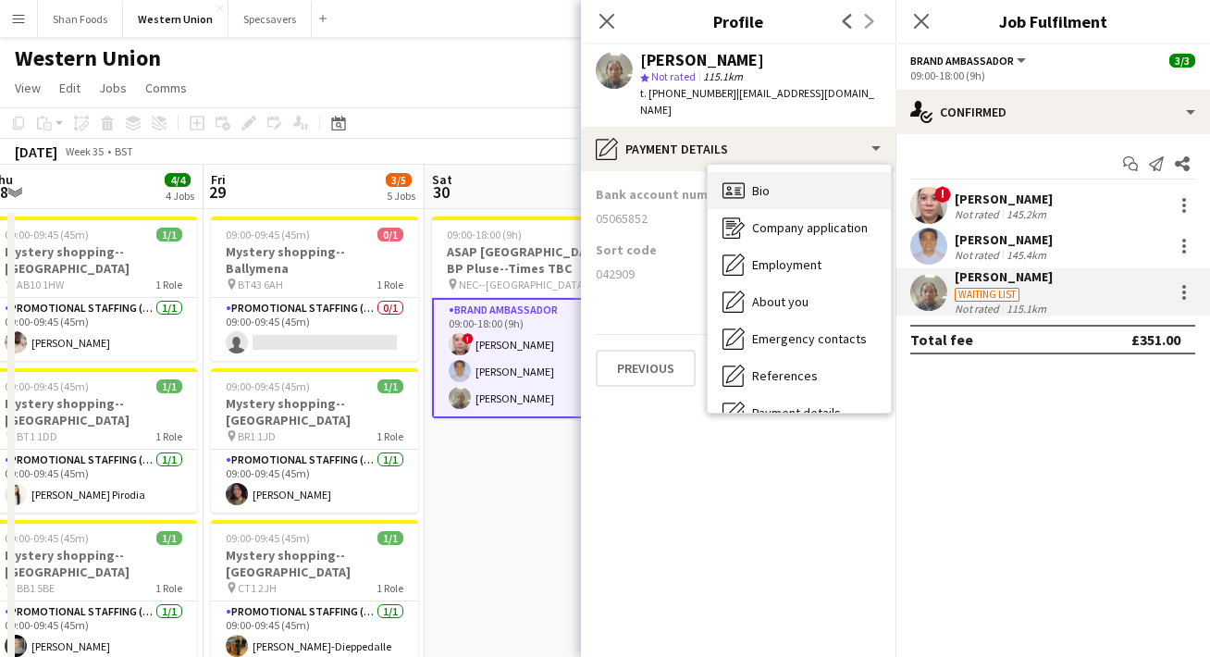
click at [756, 182] on span "Bio" at bounding box center [761, 190] width 18 height 17
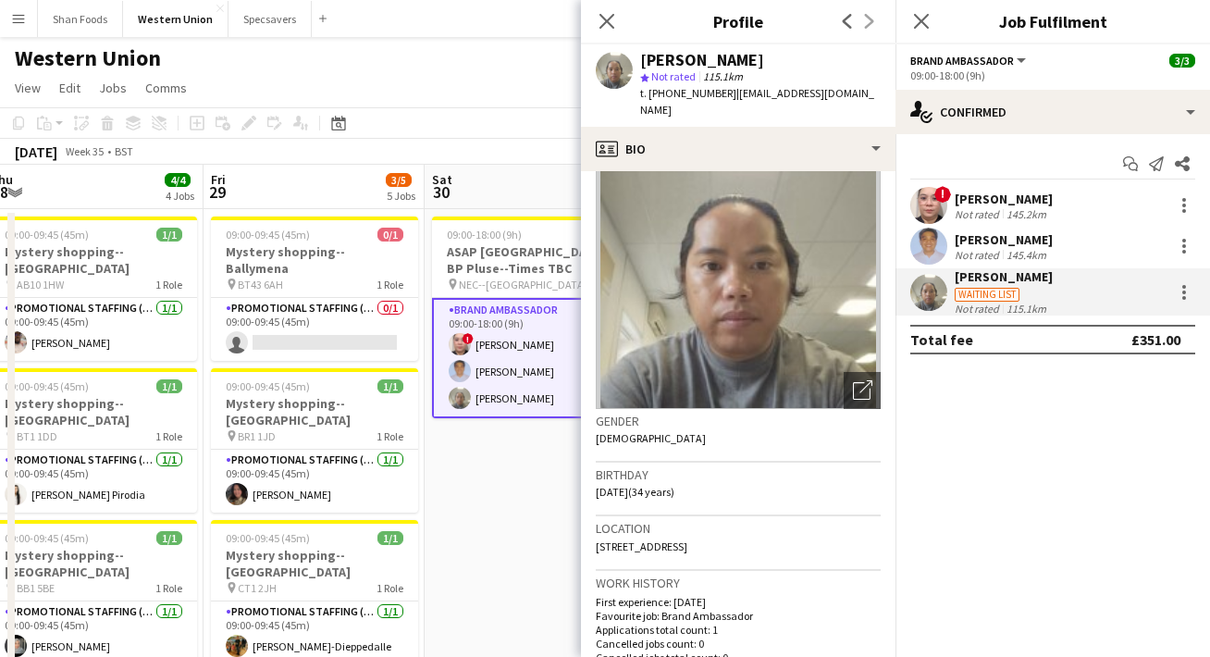
scroll to position [61, 0]
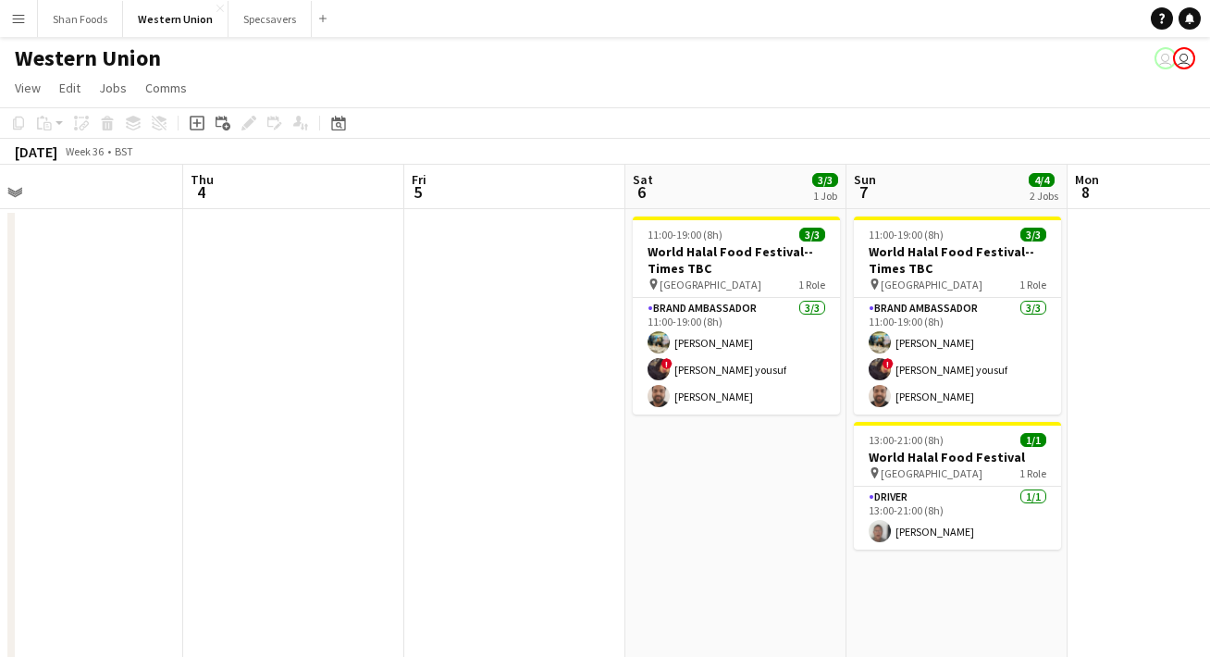
scroll to position [0, 703]
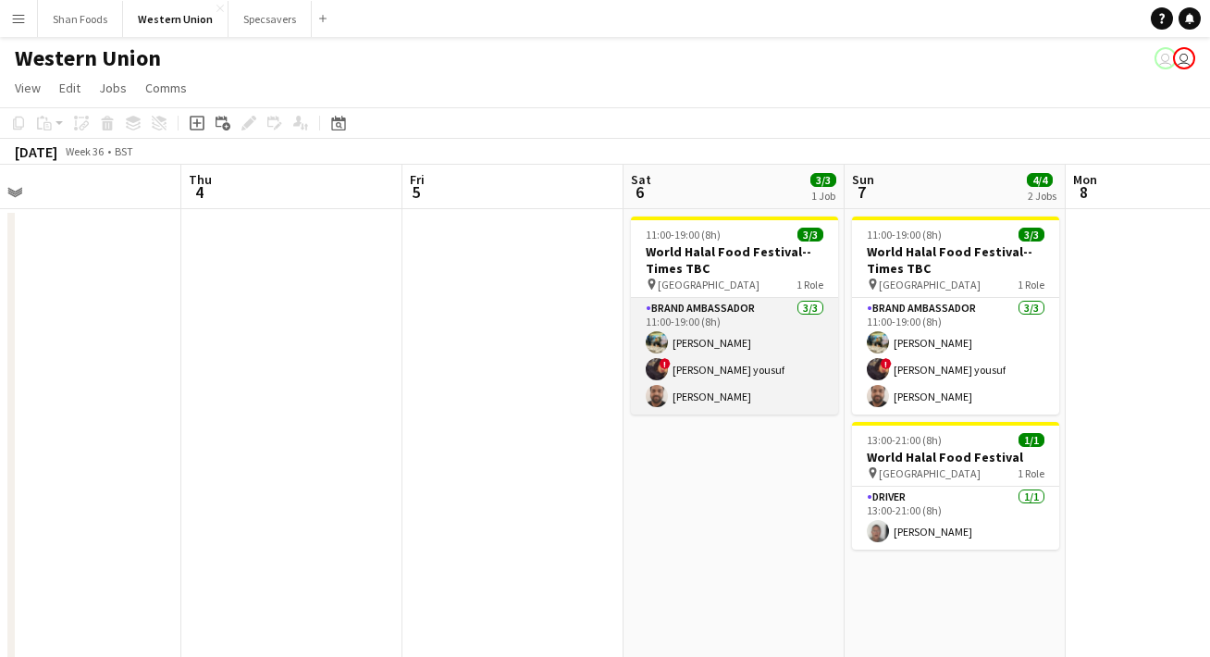
click at [706, 337] on app-card-role "Brand Ambassador [DATE] 11:00-19:00 (8h) [PERSON_NAME] ! [PERSON_NAME] [PERSON_…" at bounding box center [734, 356] width 207 height 117
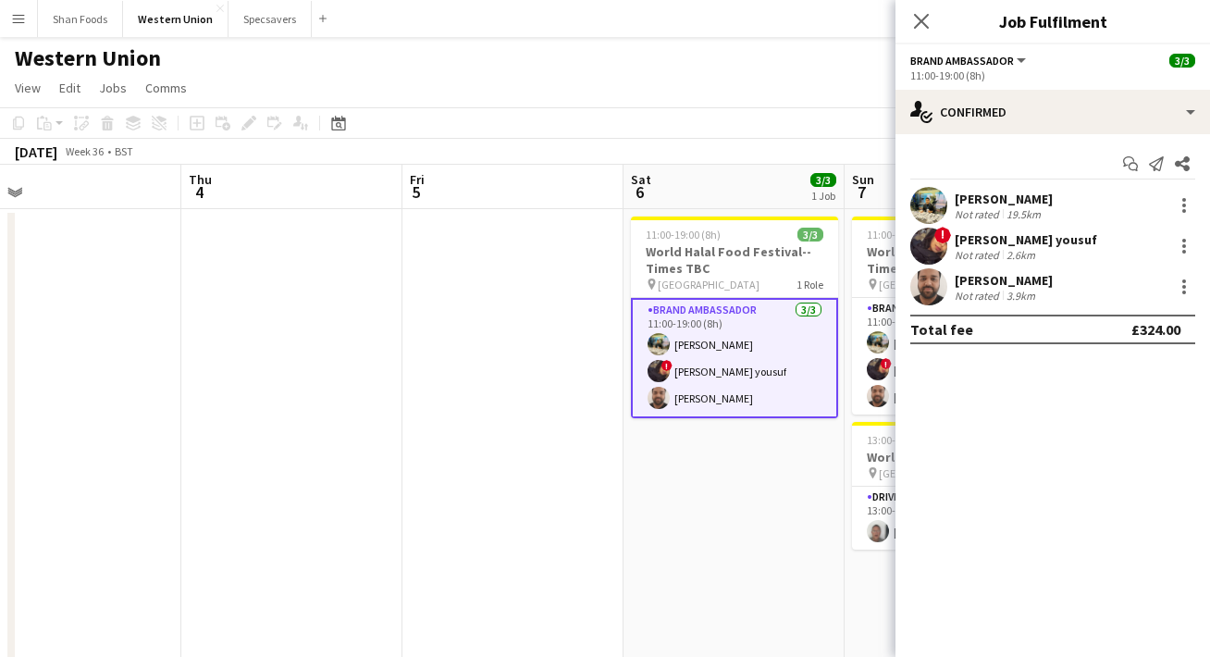
click at [966, 203] on div "[PERSON_NAME]" at bounding box center [1003, 199] width 98 height 17
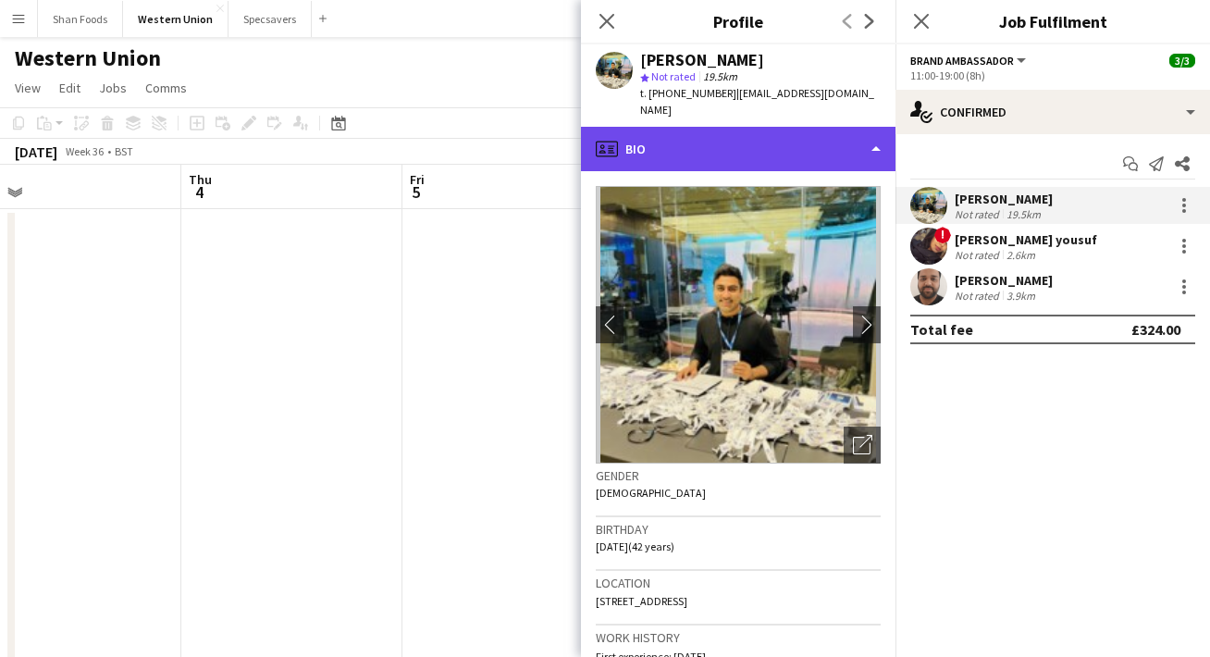
click at [747, 141] on div "profile Bio" at bounding box center [738, 149] width 314 height 44
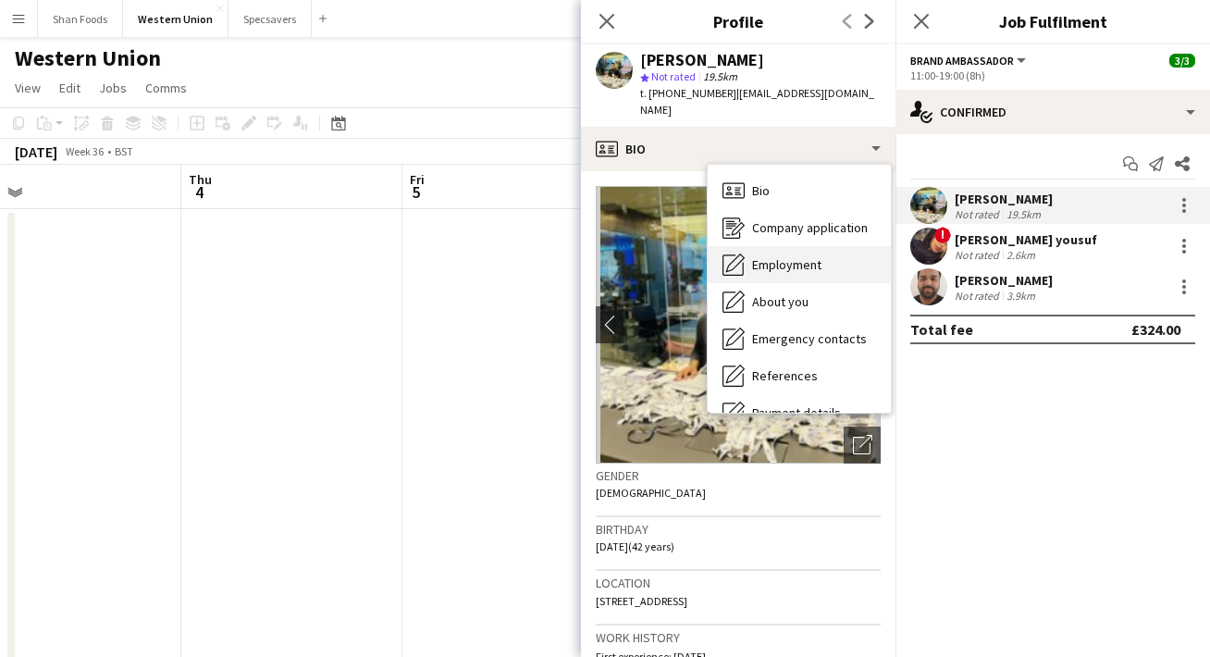
click at [765, 256] on span "Employment" at bounding box center [786, 264] width 69 height 17
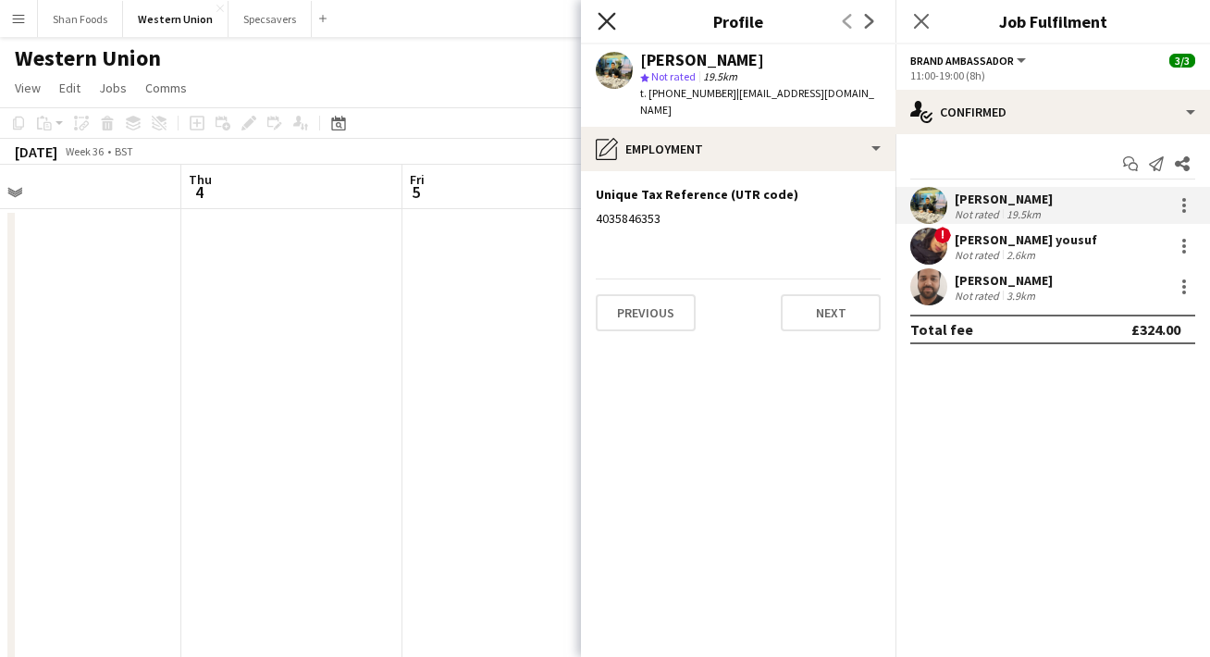
click at [605, 29] on icon "Close pop-in" at bounding box center [606, 21] width 18 height 18
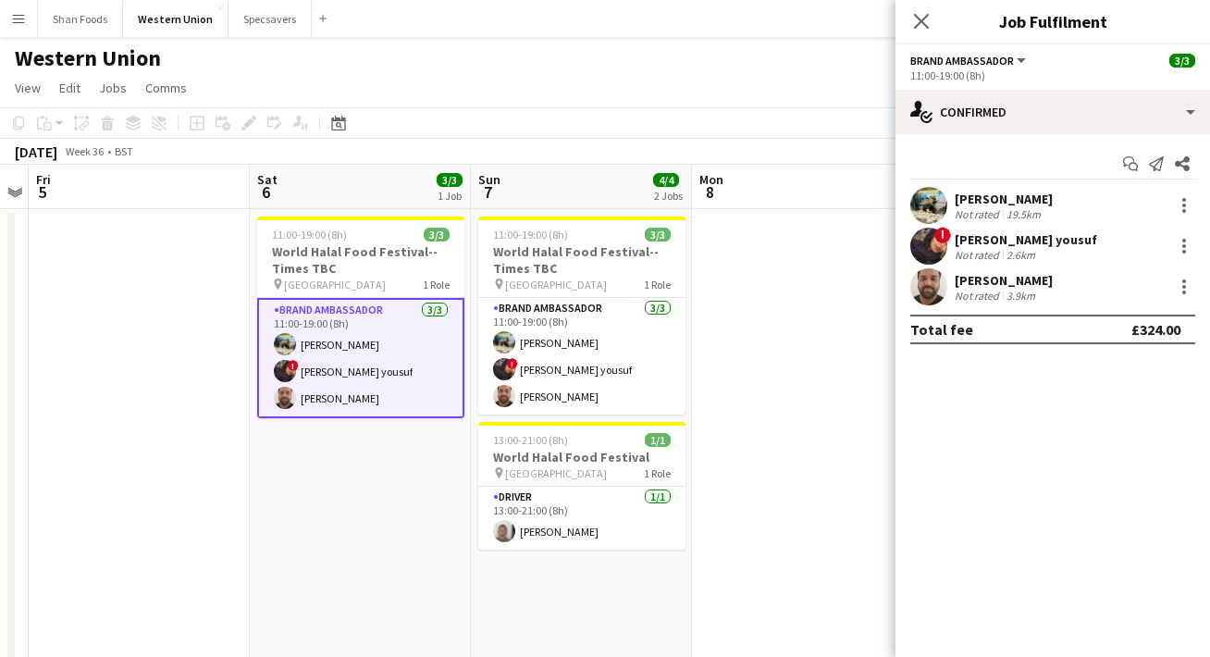
scroll to position [0, 733]
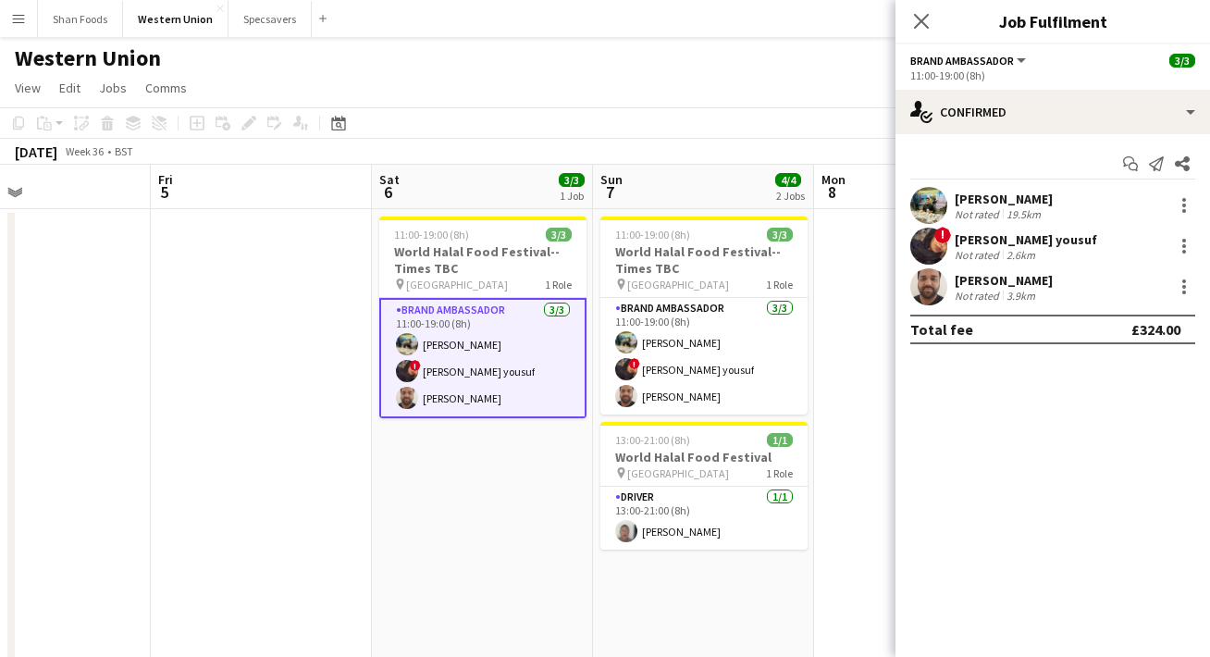
click at [560, 389] on app-card-role "Brand Ambassador [DATE] 11:00-19:00 (8h) [PERSON_NAME] ! [PERSON_NAME] [PERSON_…" at bounding box center [482, 358] width 207 height 120
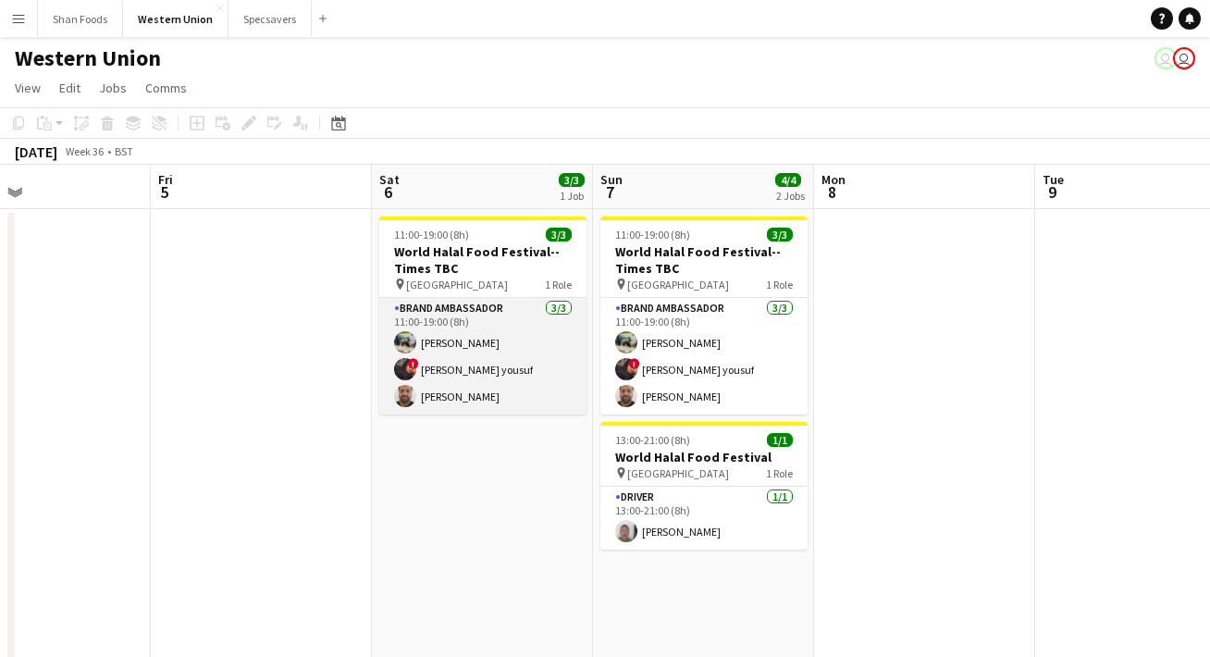
click at [541, 364] on app-card-role "Brand Ambassador [DATE] 11:00-19:00 (8h) [PERSON_NAME] ! [PERSON_NAME] [PERSON_…" at bounding box center [482, 356] width 207 height 117
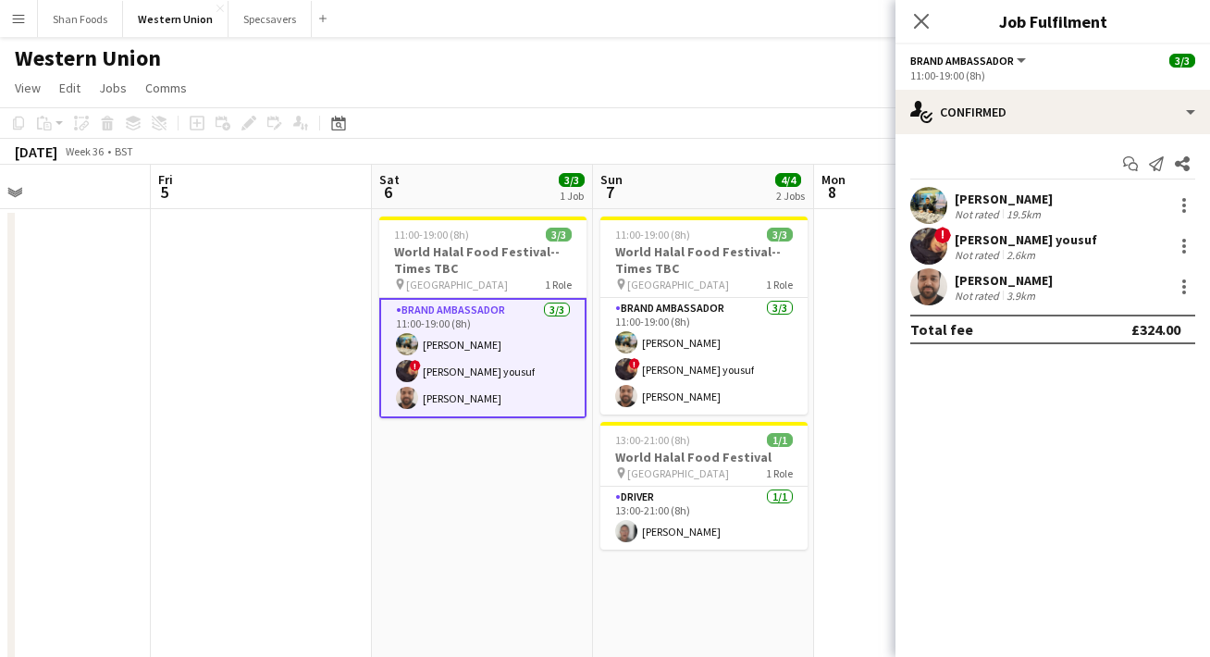
click at [1061, 281] on div "[PERSON_NAME] Not rated 3.9km" at bounding box center [1052, 286] width 314 height 37
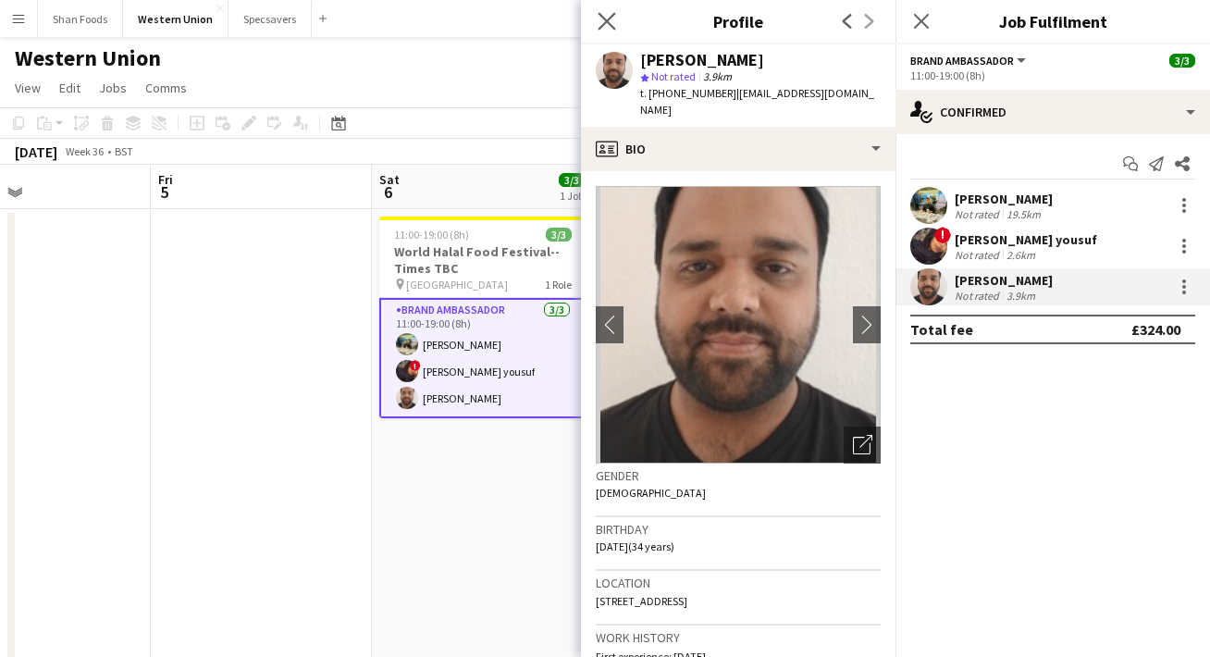
click at [614, 31] on div "Close pop-in" at bounding box center [607, 21] width 52 height 43
click at [613, 27] on icon at bounding box center [606, 21] width 18 height 18
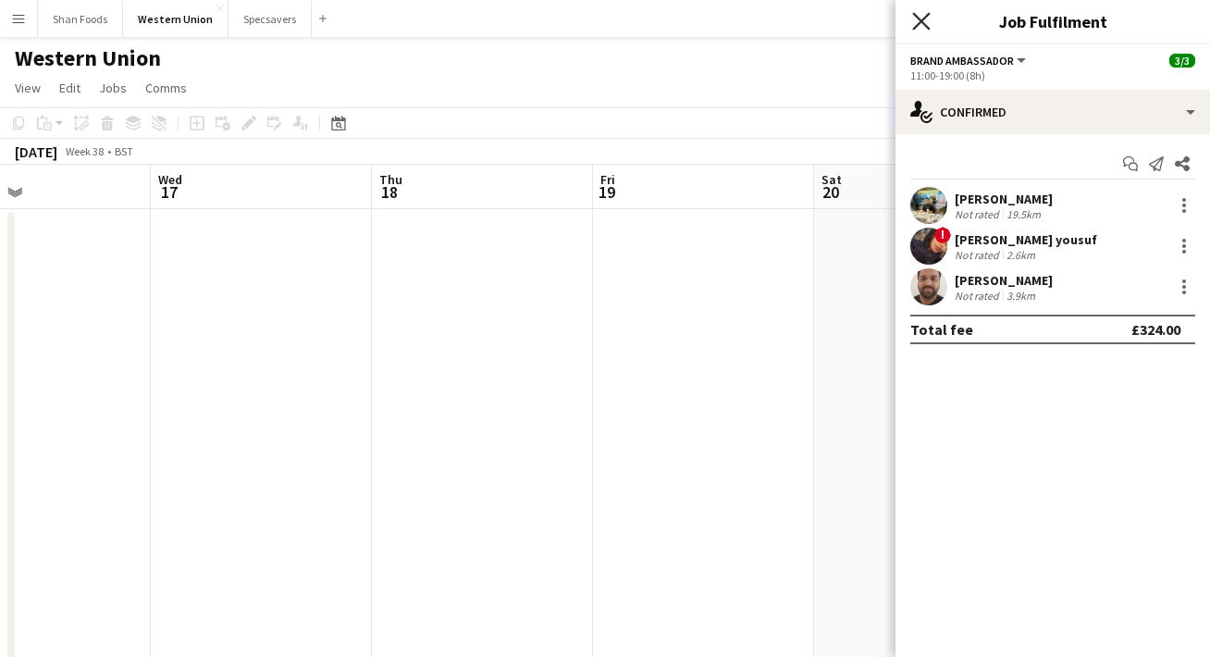
click at [924, 26] on icon "Close pop-in" at bounding box center [921, 21] width 18 height 18
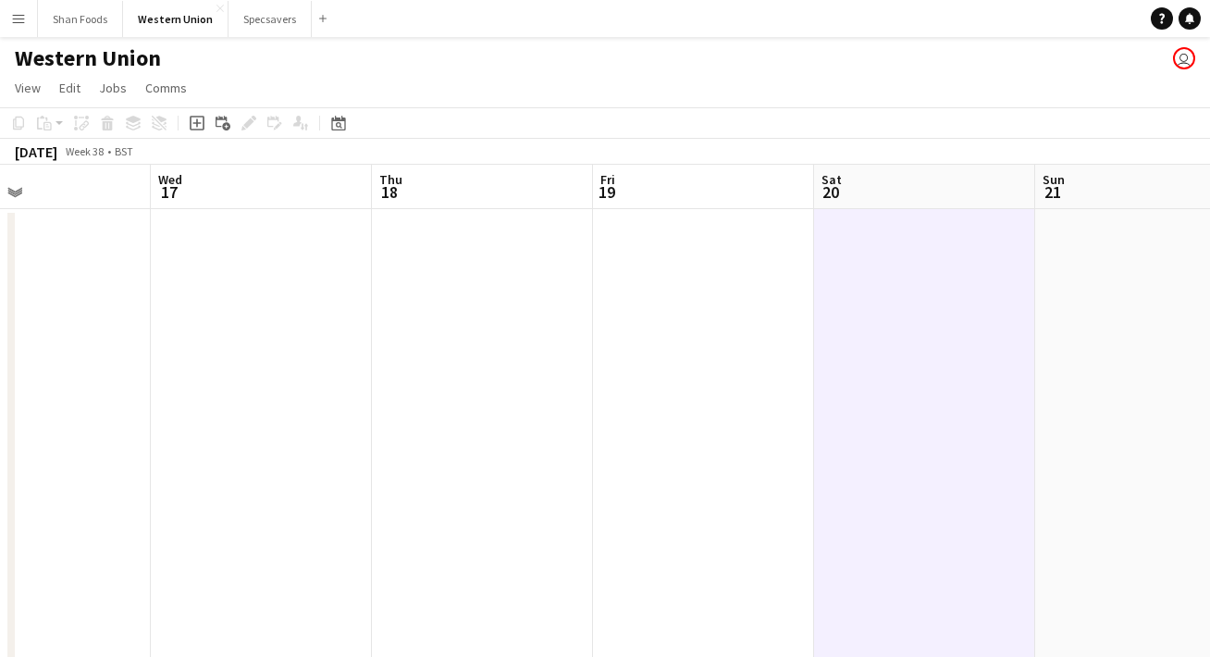
scroll to position [0, 734]
click at [675, 105] on app-page-menu "View Day view expanded Day view collapsed Month view Date picker Jump to [DATE]…" at bounding box center [605, 89] width 1210 height 35
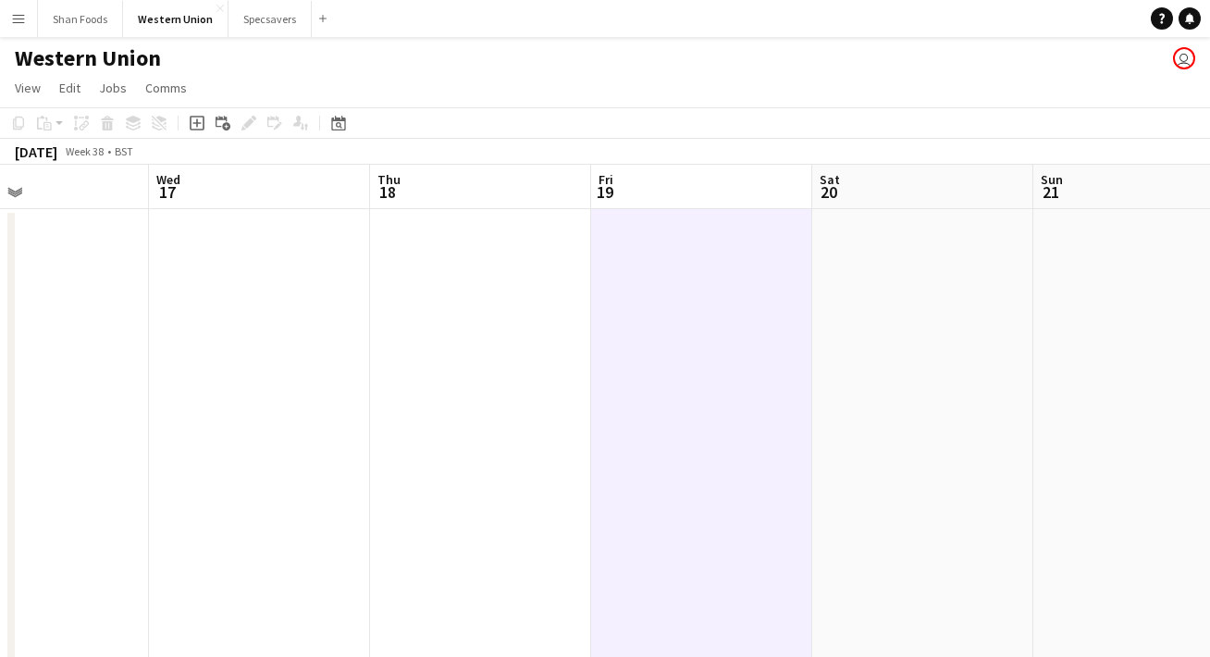
click at [24, 18] on app-icon "Menu" at bounding box center [18, 18] width 15 height 15
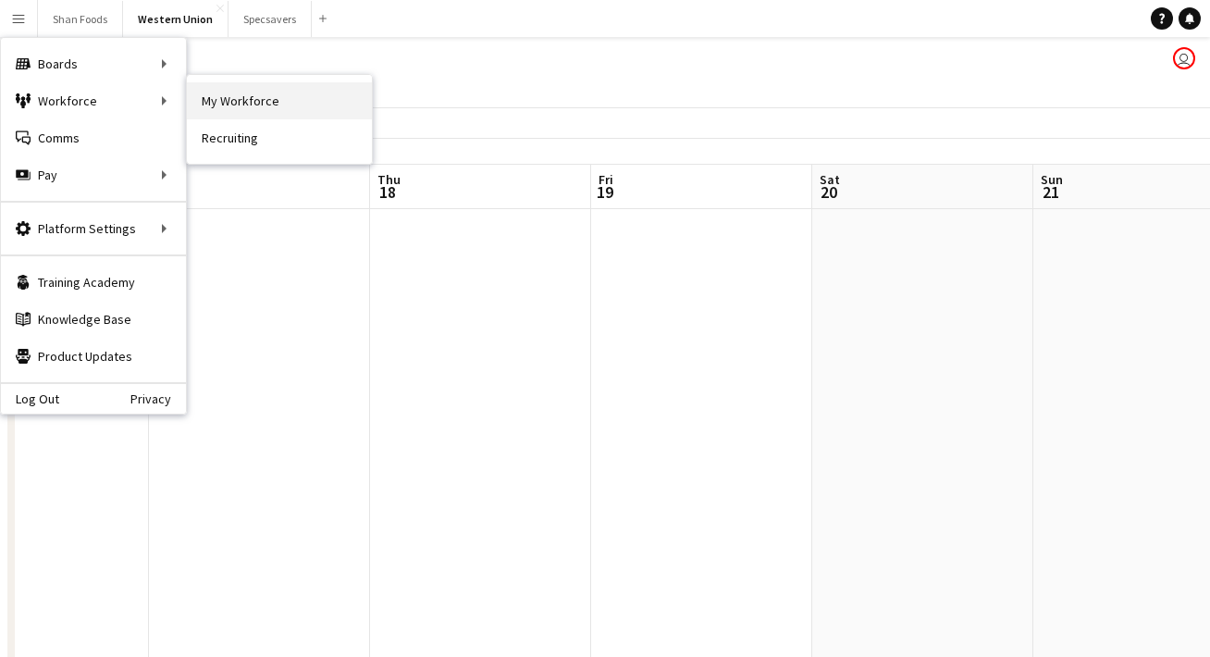
click at [237, 92] on link "My Workforce" at bounding box center [279, 100] width 185 height 37
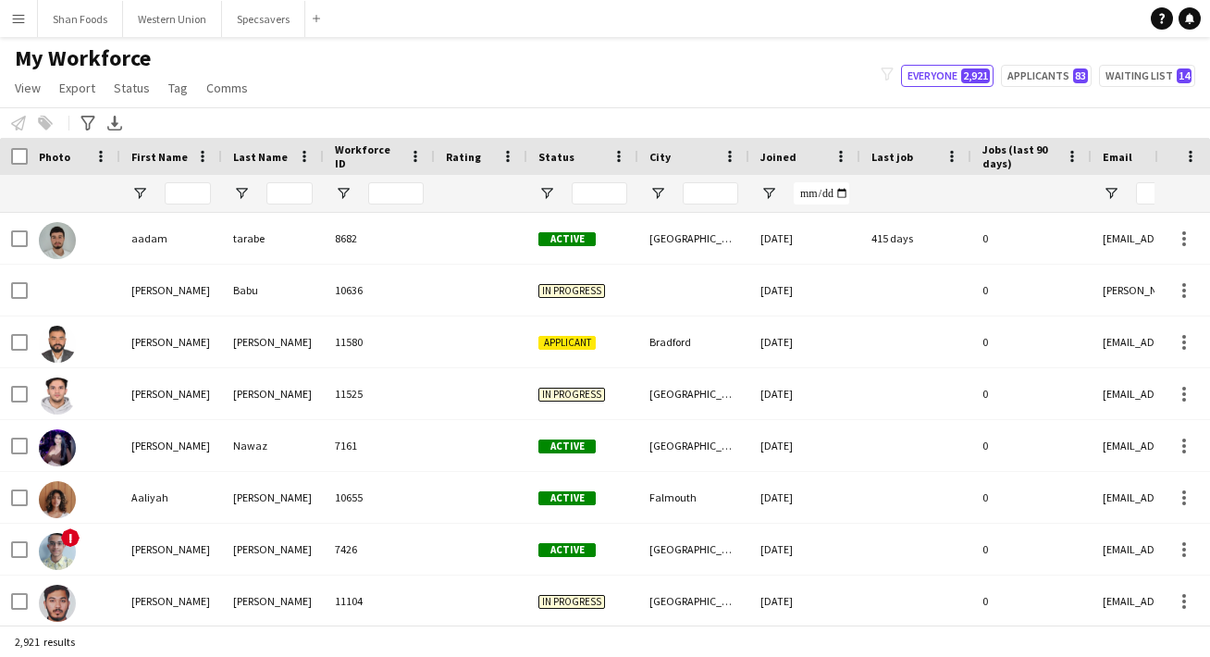
type input "****"
type input "**********"
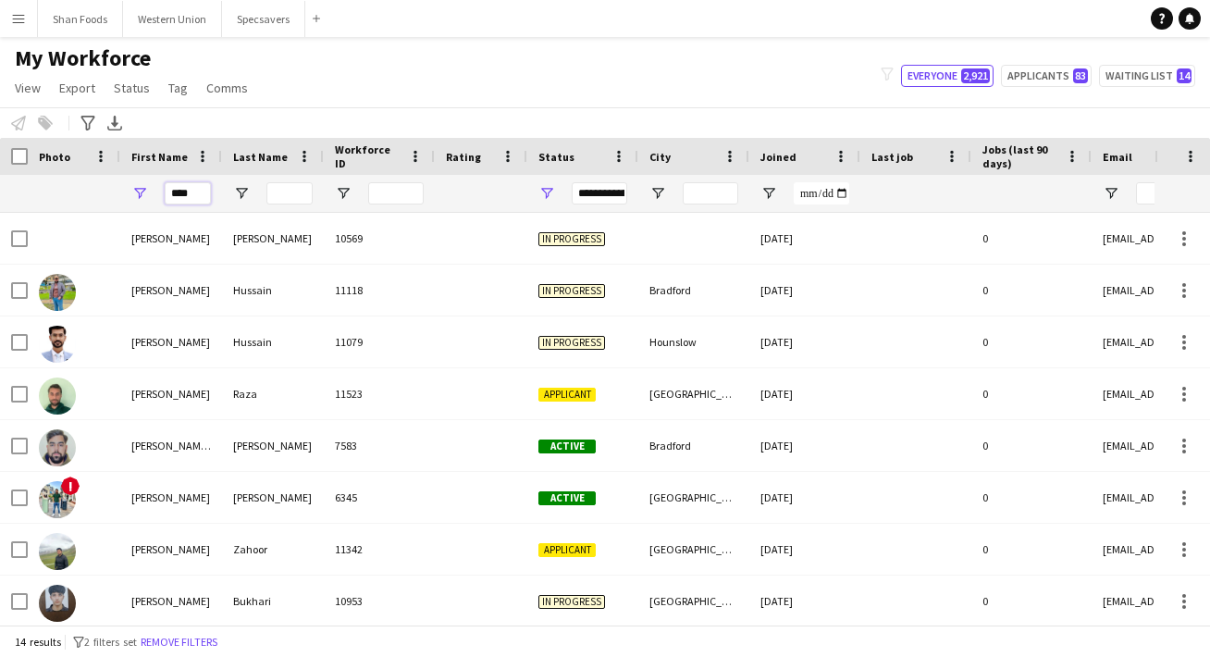
drag, startPoint x: 198, startPoint y: 196, endPoint x: 84, endPoint y: 191, distance: 113.9
click at [84, 191] on div "****" at bounding box center [1002, 193] width 2005 height 37
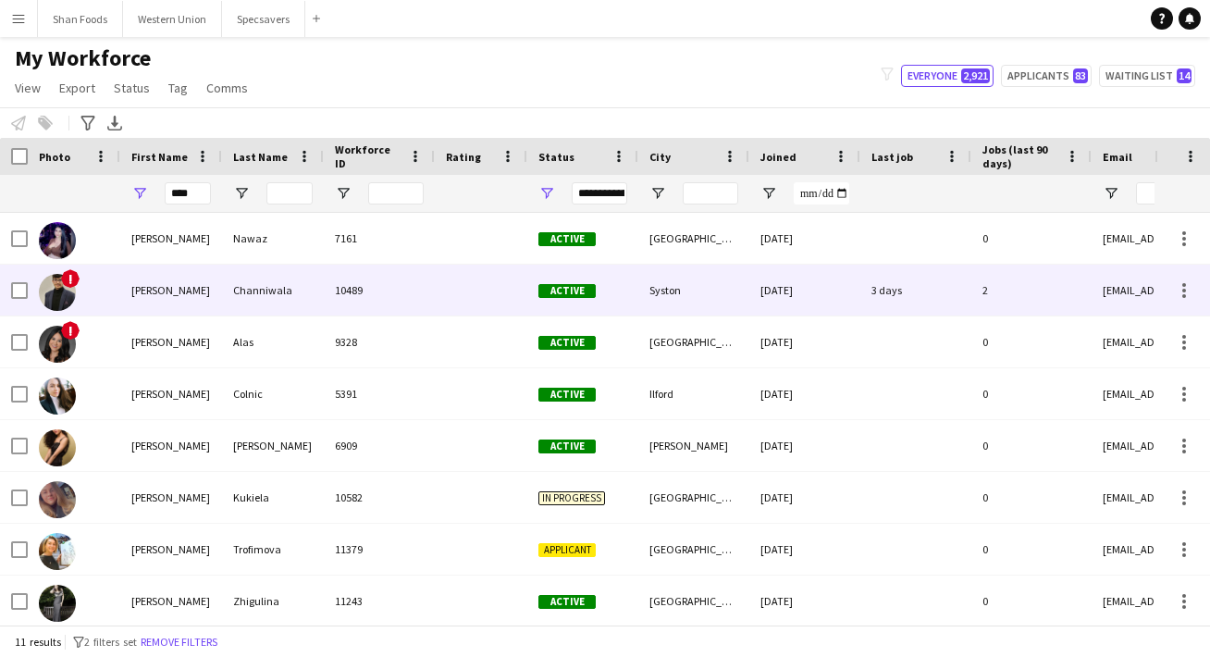
click at [117, 277] on div "!" at bounding box center [74, 290] width 92 height 51
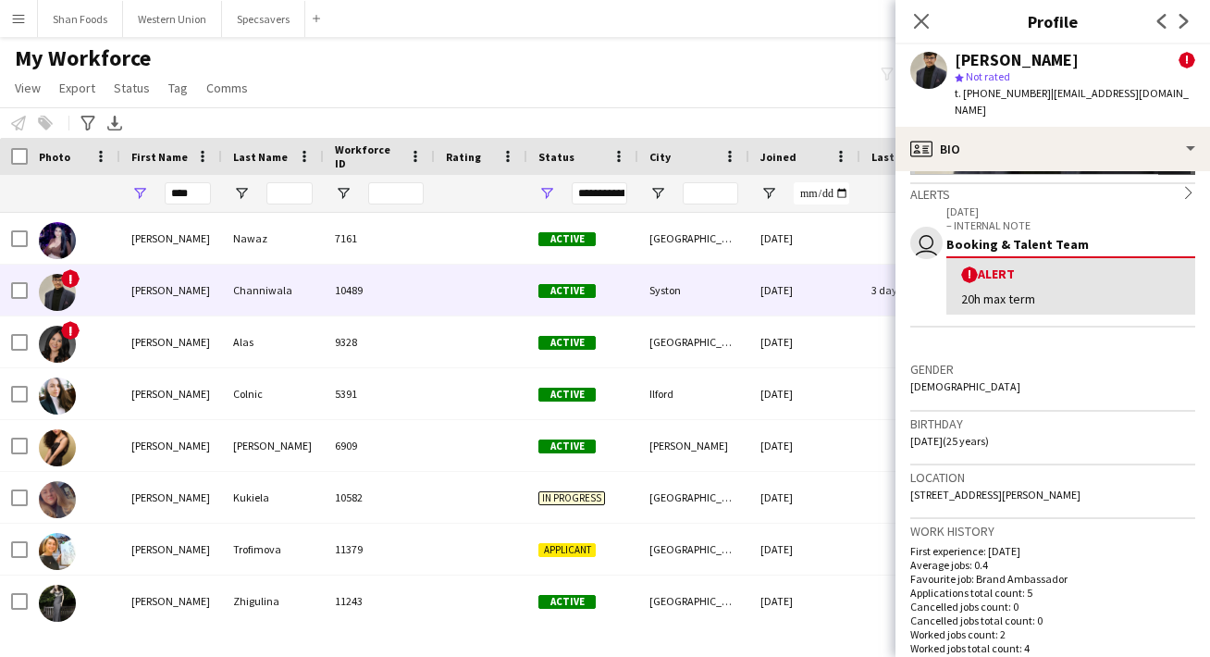
scroll to position [290, 0]
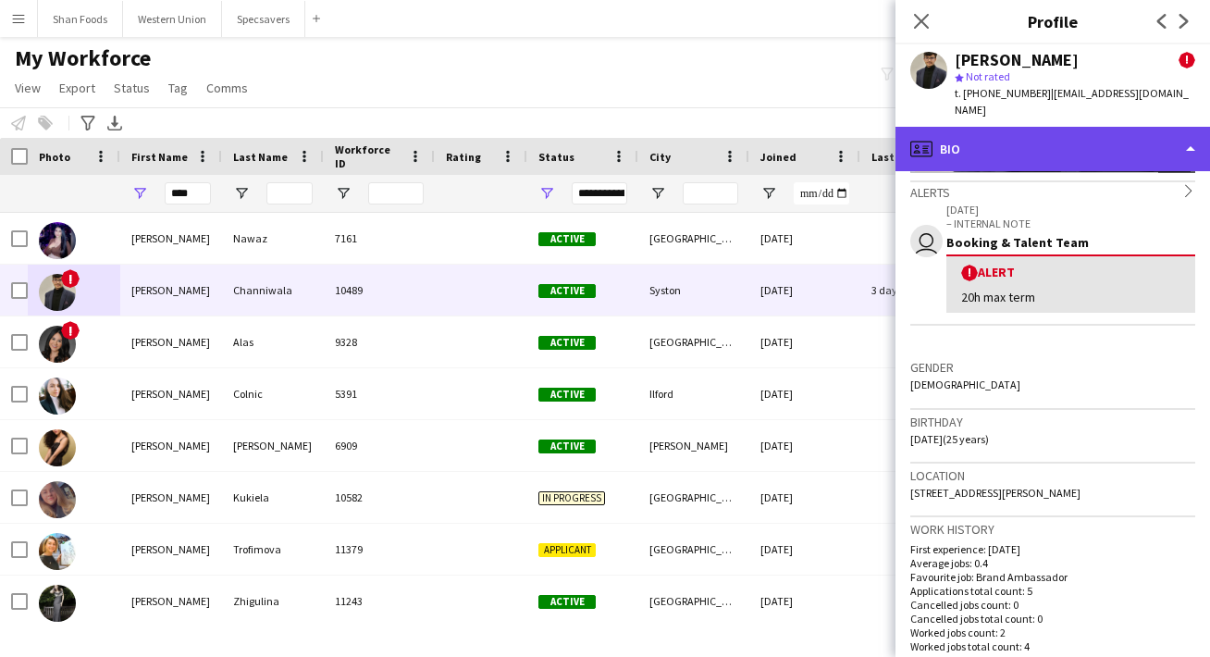
click at [1022, 127] on div "profile Bio" at bounding box center [1052, 149] width 314 height 44
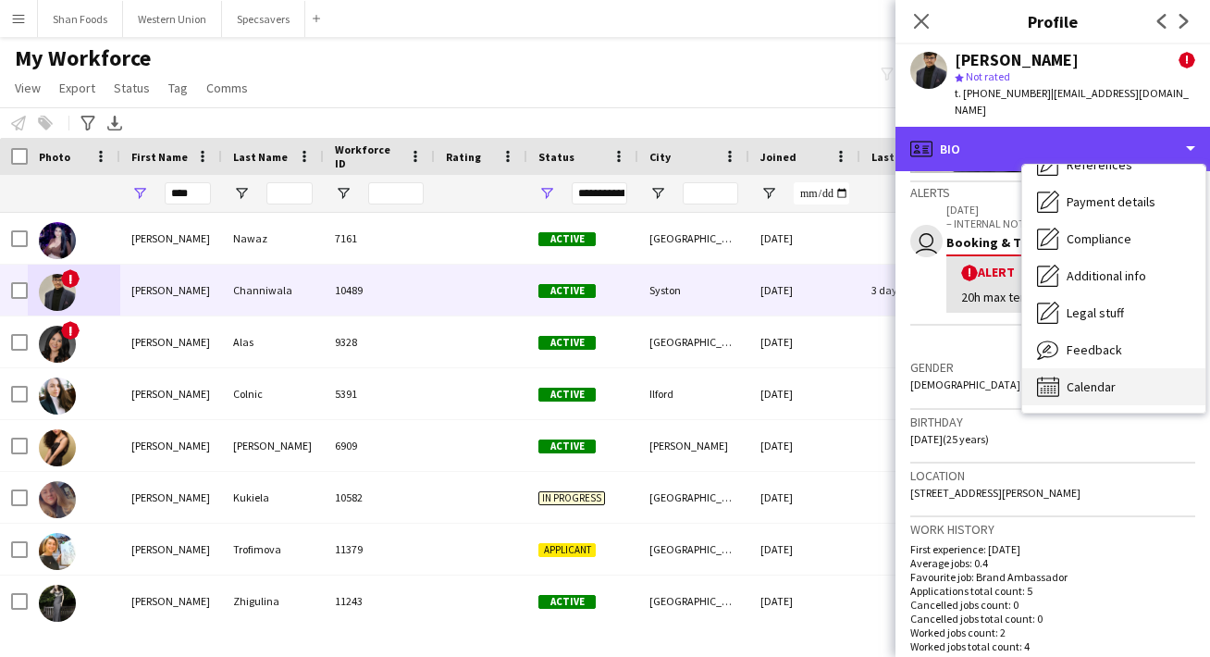
scroll to position [211, 0]
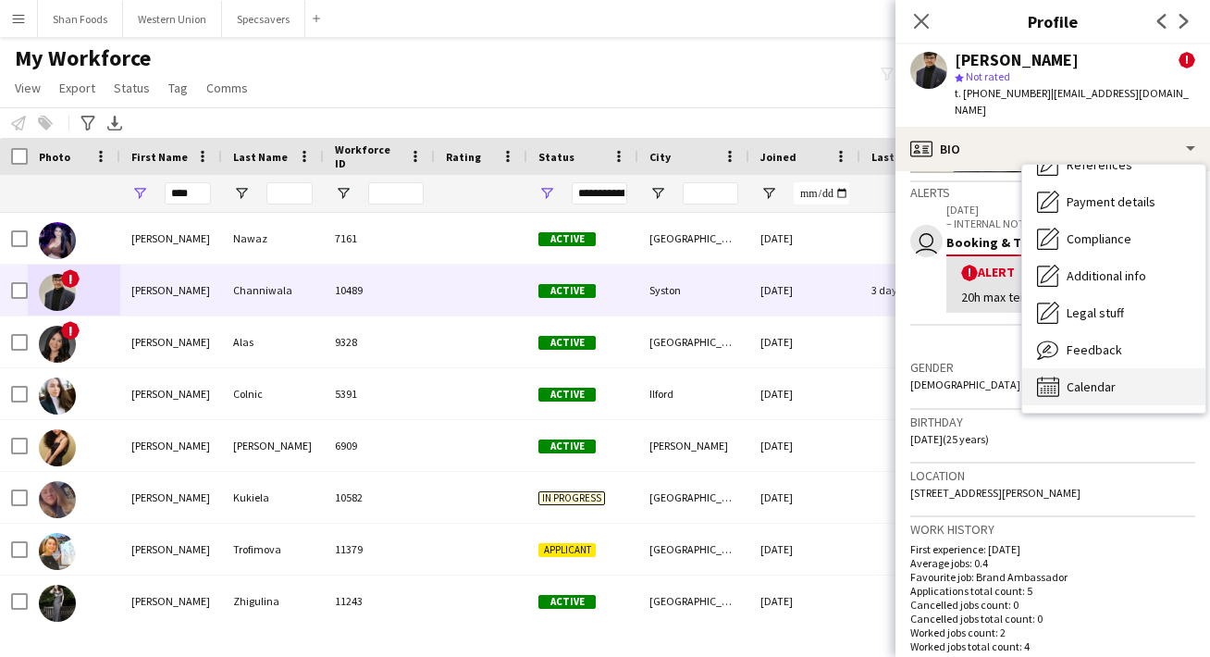
click at [1088, 378] on span "Calendar" at bounding box center [1090, 386] width 49 height 17
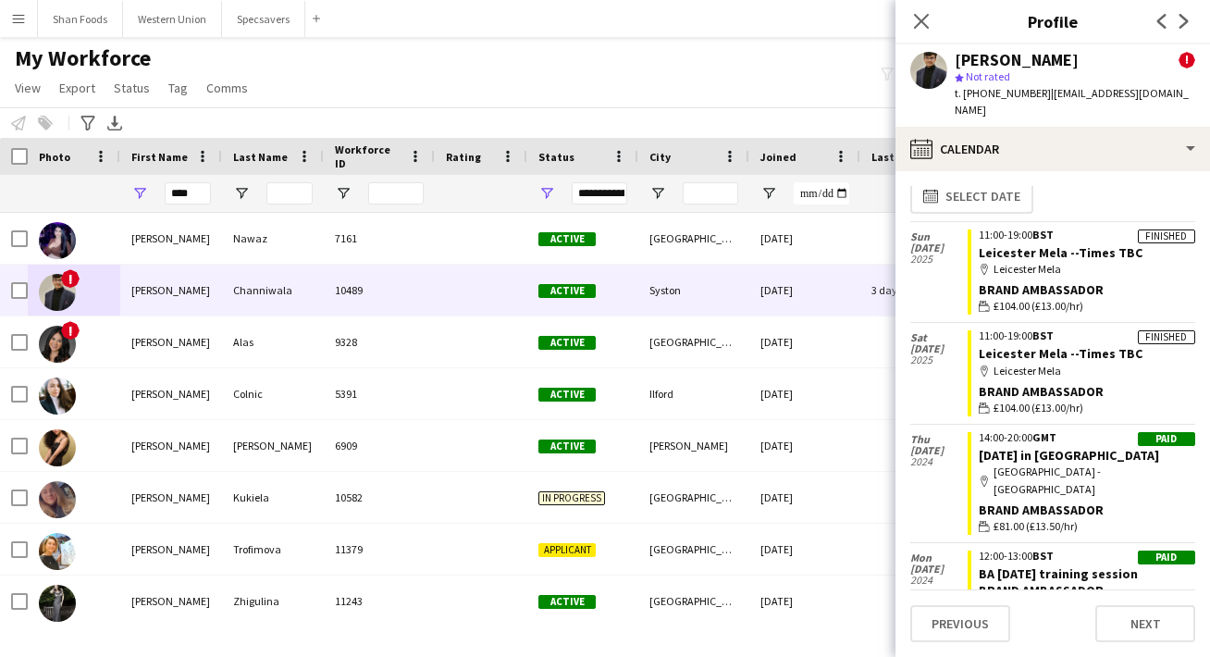
scroll to position [14, 0]
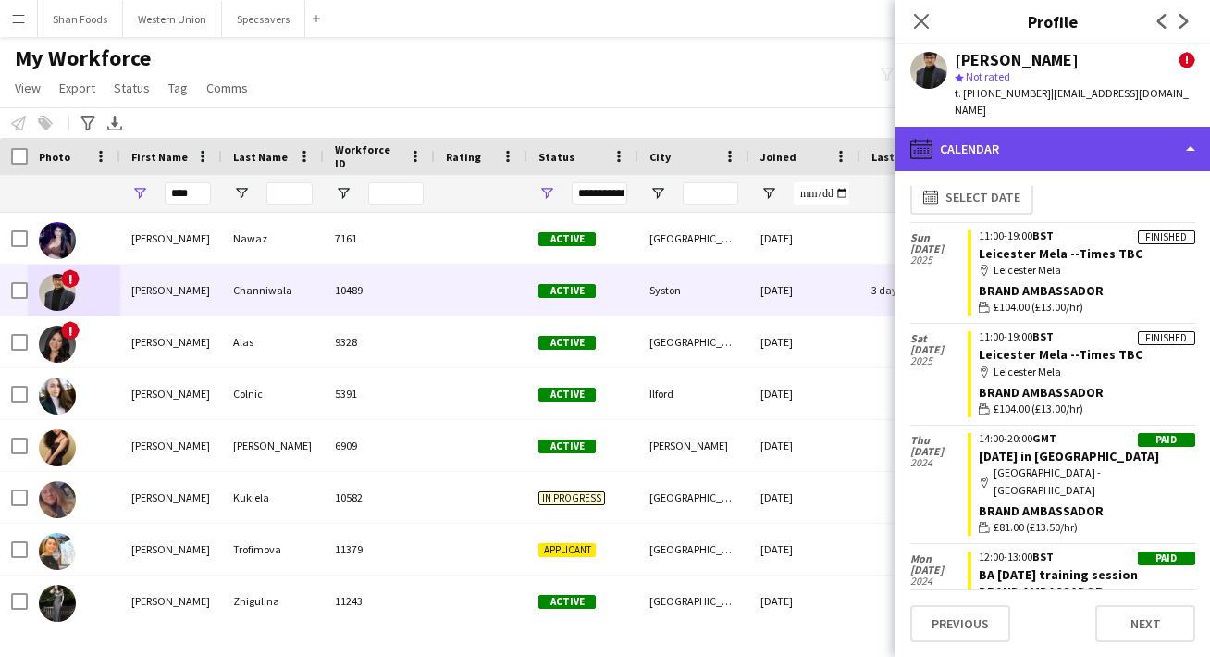
click at [1098, 127] on div "calendar-full Calendar" at bounding box center [1052, 149] width 314 height 44
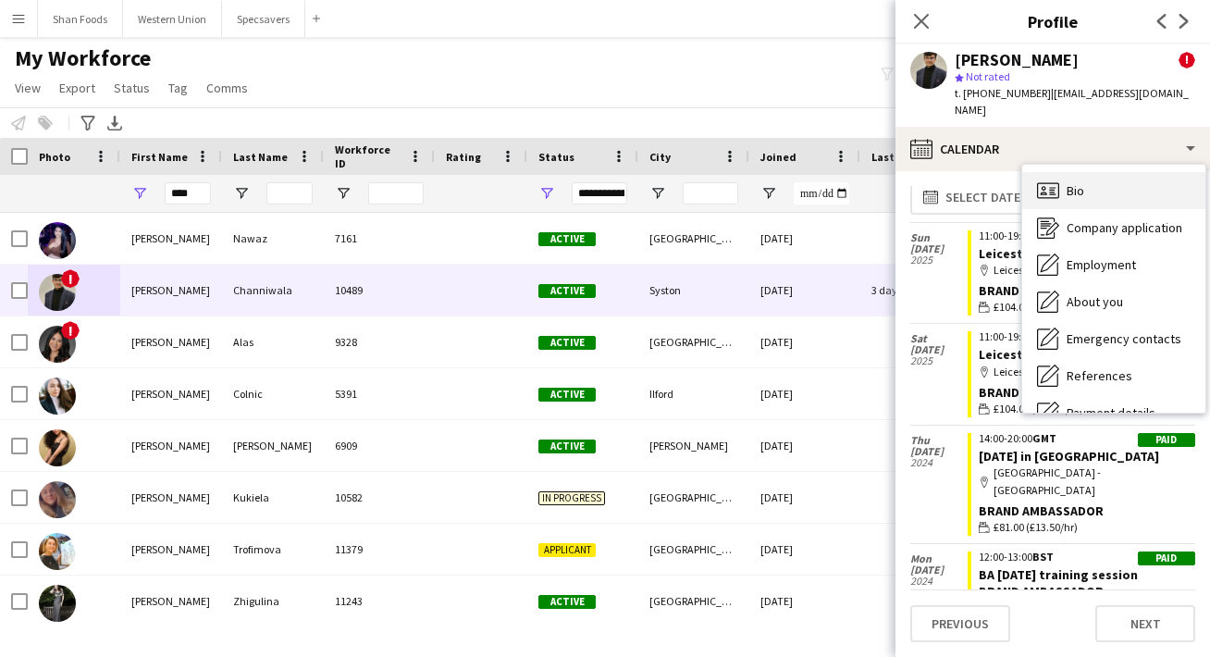
scroll to position [-1, 0]
click at [1108, 186] on div "Bio Bio" at bounding box center [1113, 190] width 183 height 37
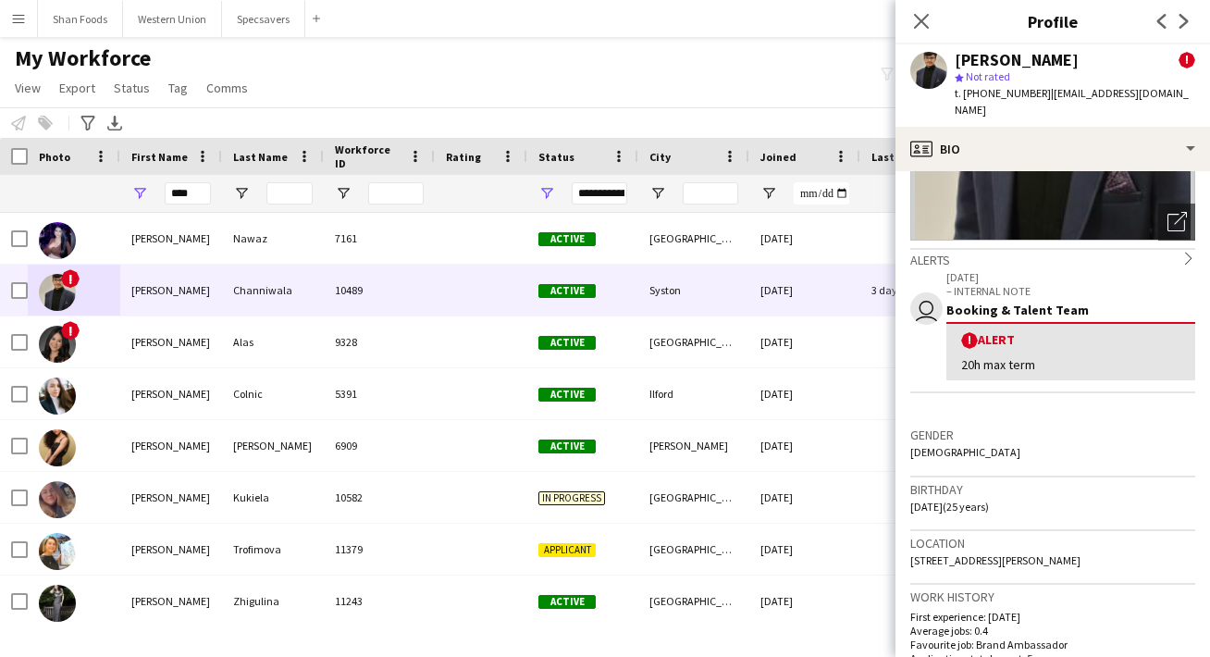
scroll to position [225, 0]
drag, startPoint x: 200, startPoint y: 196, endPoint x: 152, endPoint y: 185, distance: 49.4
click at [151, 189] on div "****" at bounding box center [171, 193] width 102 height 37
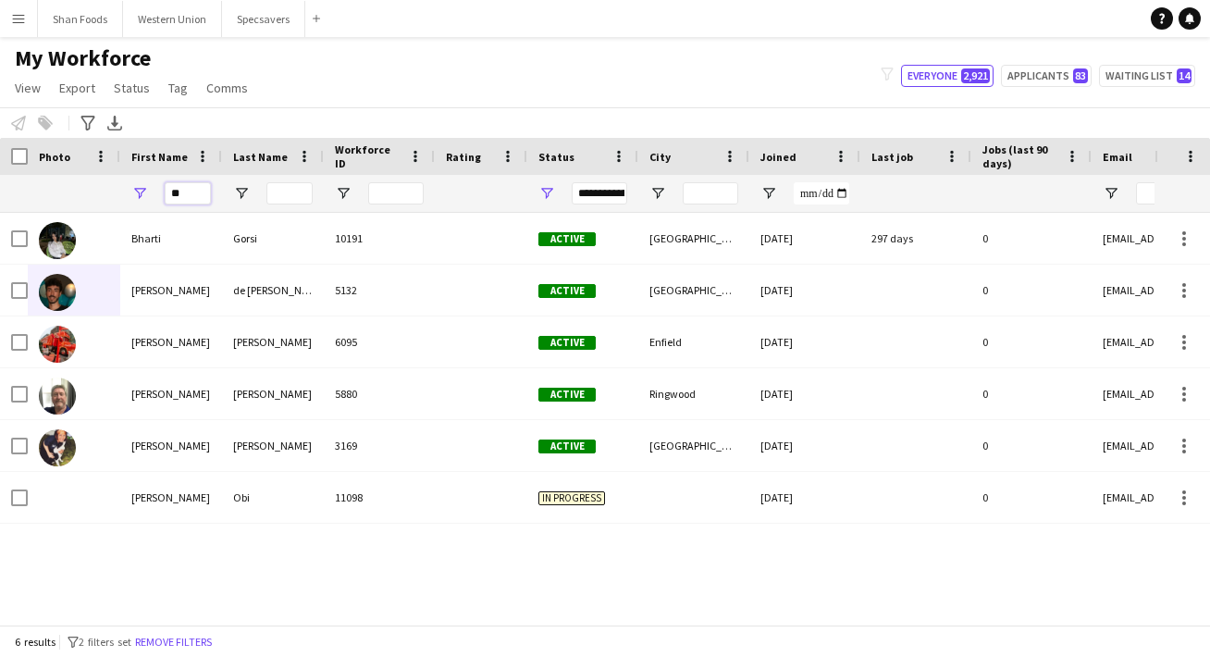
type input "*"
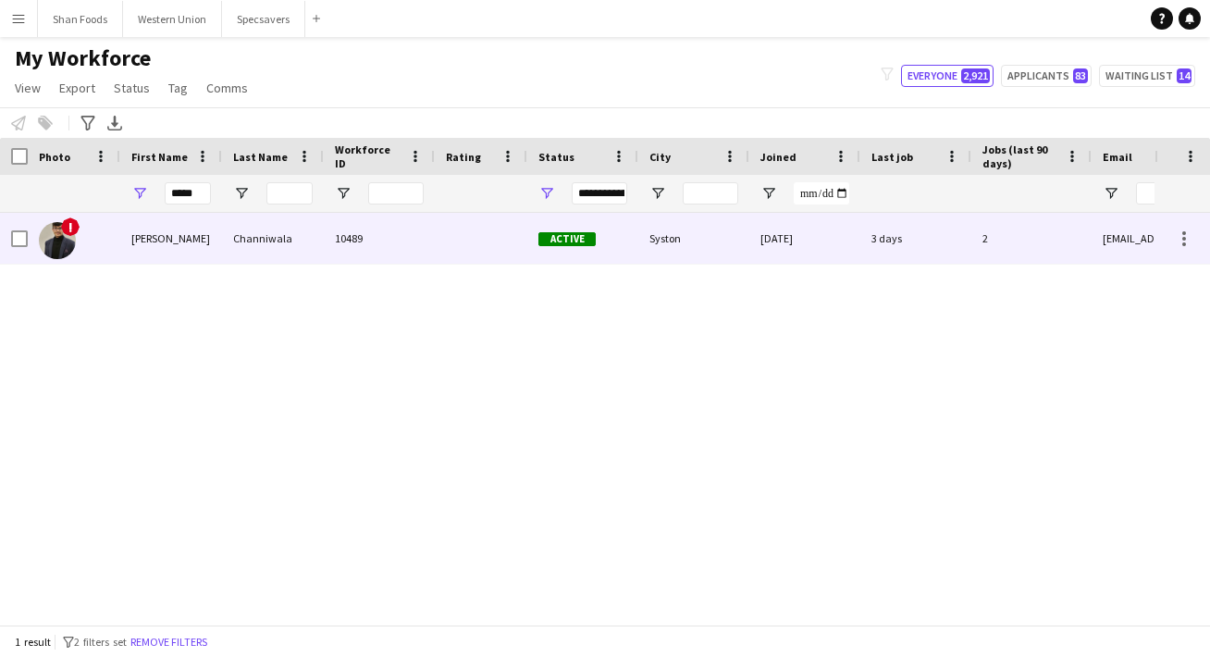
click at [164, 219] on div "[PERSON_NAME]" at bounding box center [171, 238] width 102 height 51
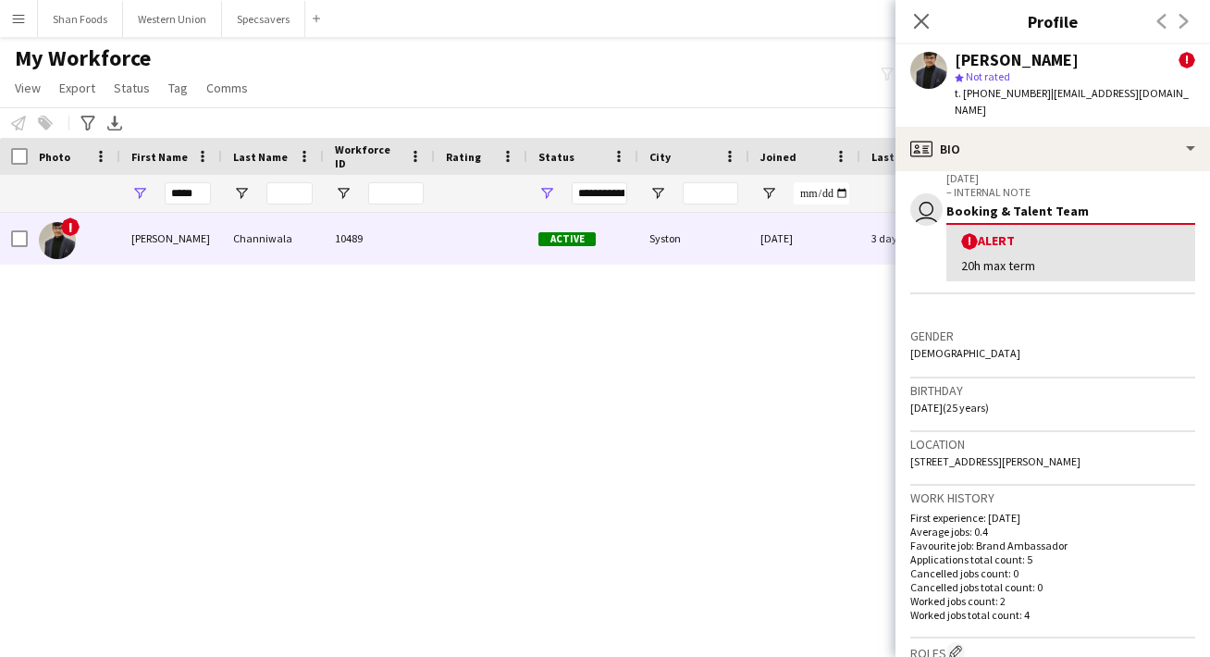
scroll to position [324, 0]
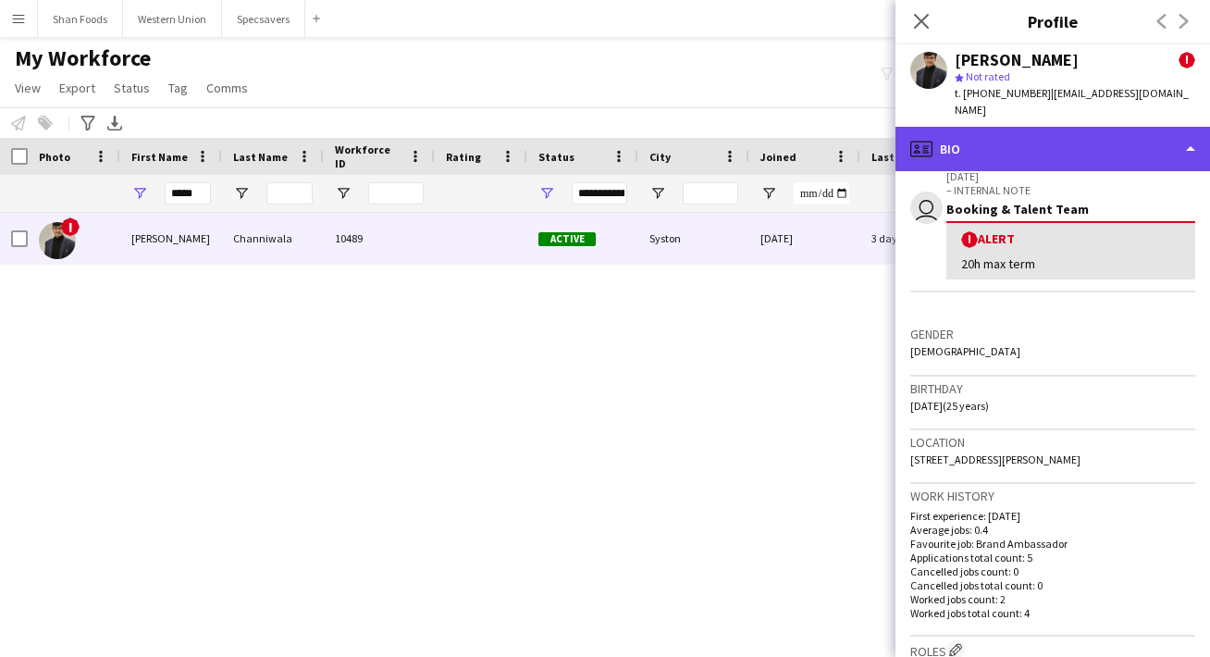
click at [1134, 127] on div "profile Bio" at bounding box center [1052, 149] width 314 height 44
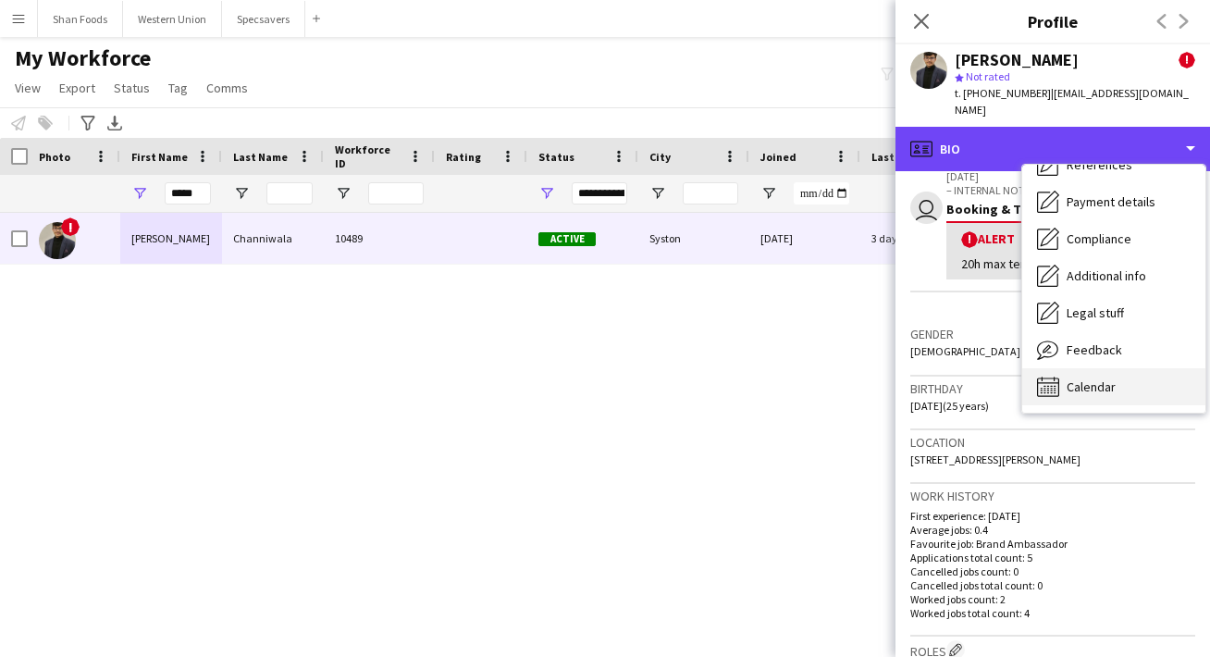
scroll to position [211, 0]
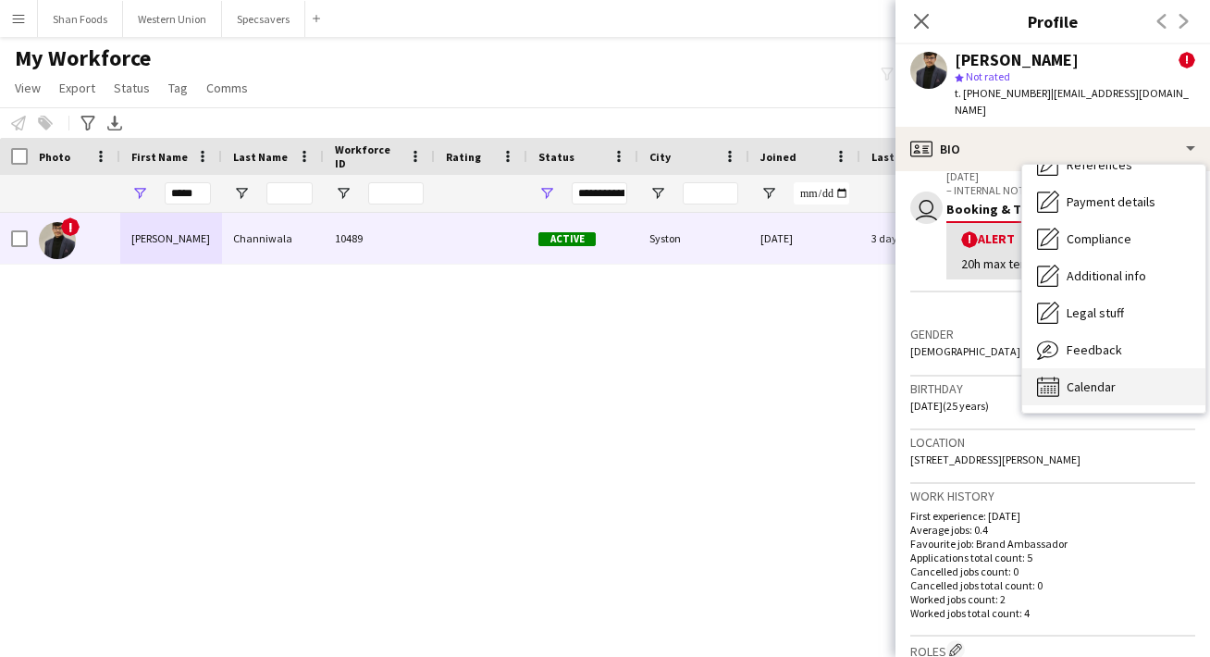
click at [1088, 378] on span "Calendar" at bounding box center [1090, 386] width 49 height 17
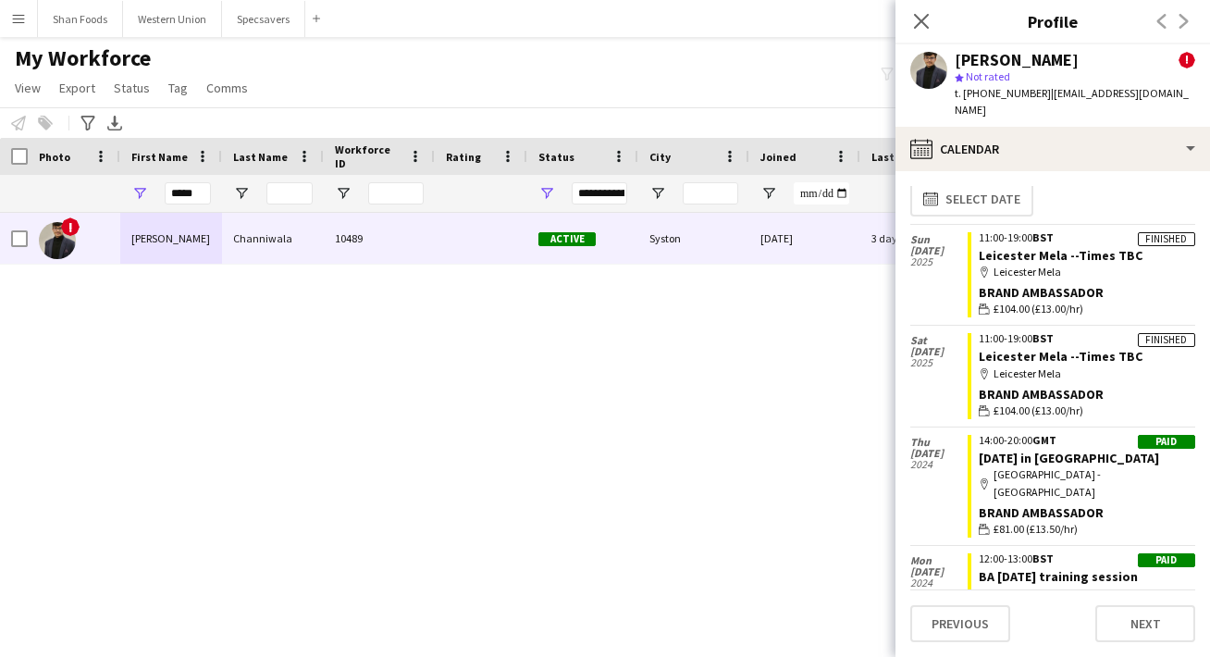
scroll to position [14, 0]
drag, startPoint x: 205, startPoint y: 197, endPoint x: 104, endPoint y: 197, distance: 101.7
click at [105, 197] on div "*****" at bounding box center [1002, 193] width 2005 height 37
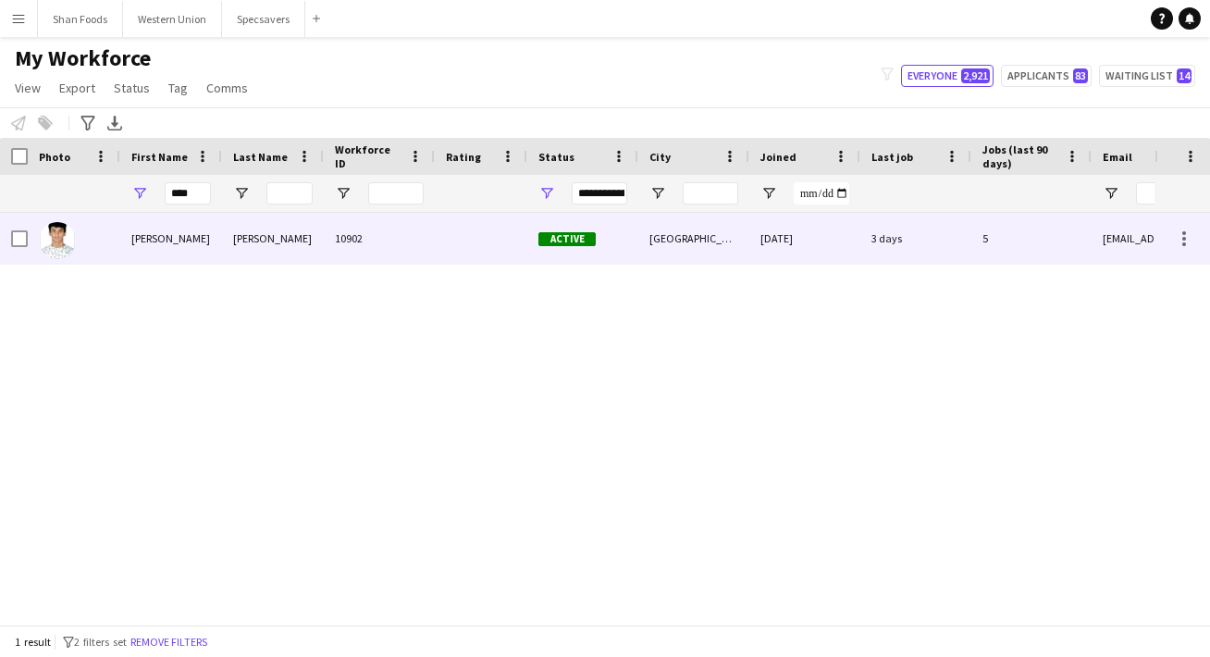
drag, startPoint x: 104, startPoint y: 197, endPoint x: 120, endPoint y: 240, distance: 45.7
click at [120, 240] on div "[PERSON_NAME]" at bounding box center [171, 238] width 102 height 51
click at [437, 240] on div at bounding box center [481, 238] width 92 height 51
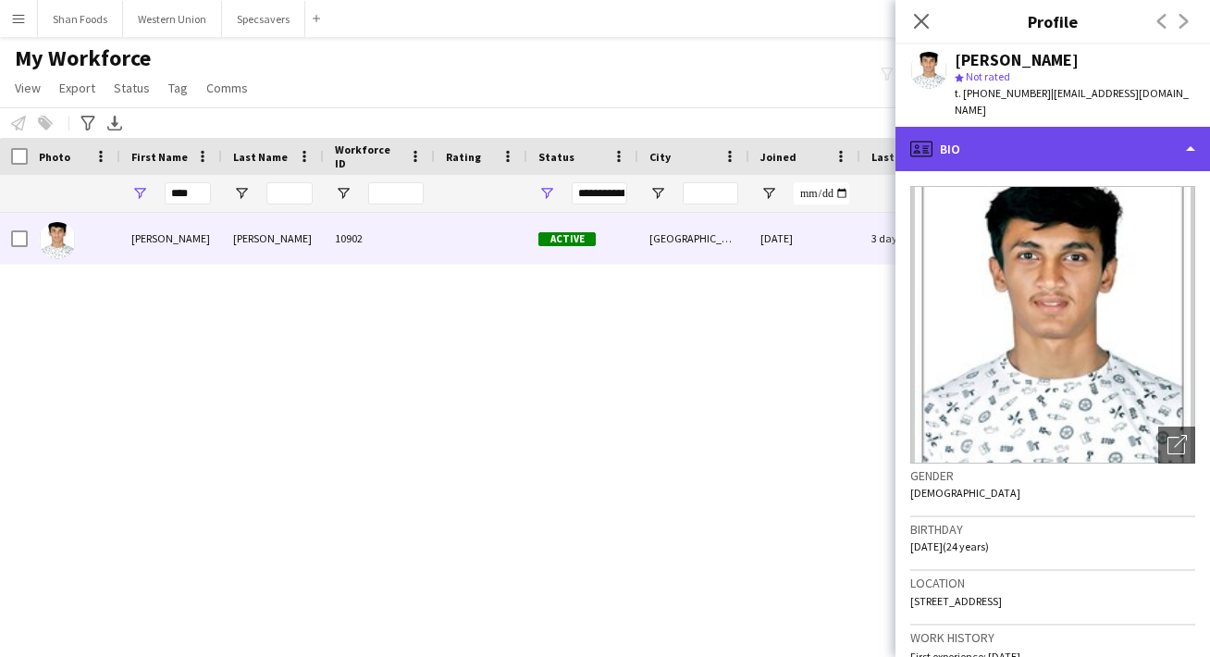
click at [1072, 142] on div "profile Bio" at bounding box center [1052, 149] width 314 height 44
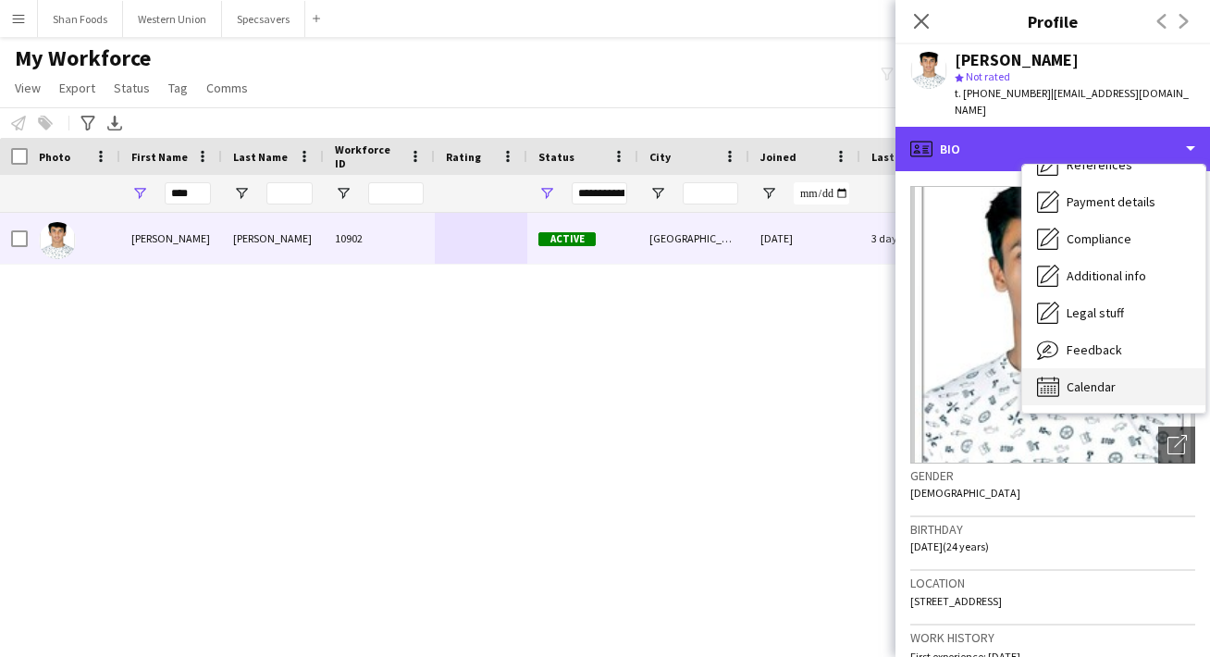
scroll to position [212, 0]
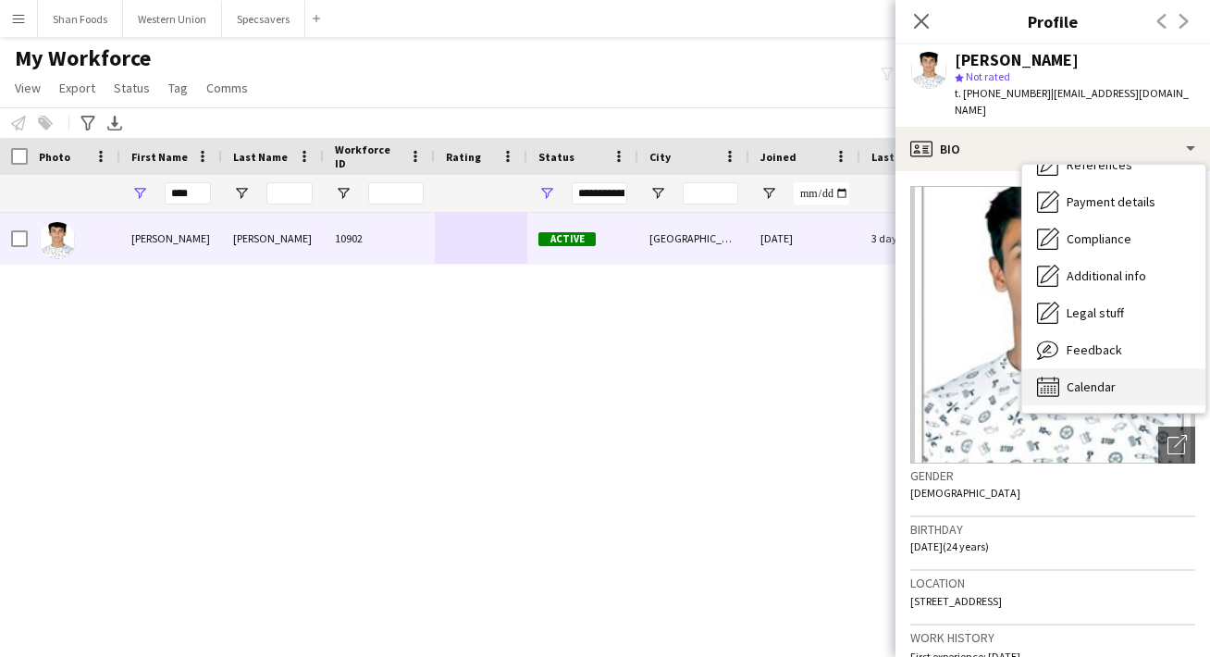
click at [1078, 378] on span "Calendar" at bounding box center [1090, 386] width 49 height 17
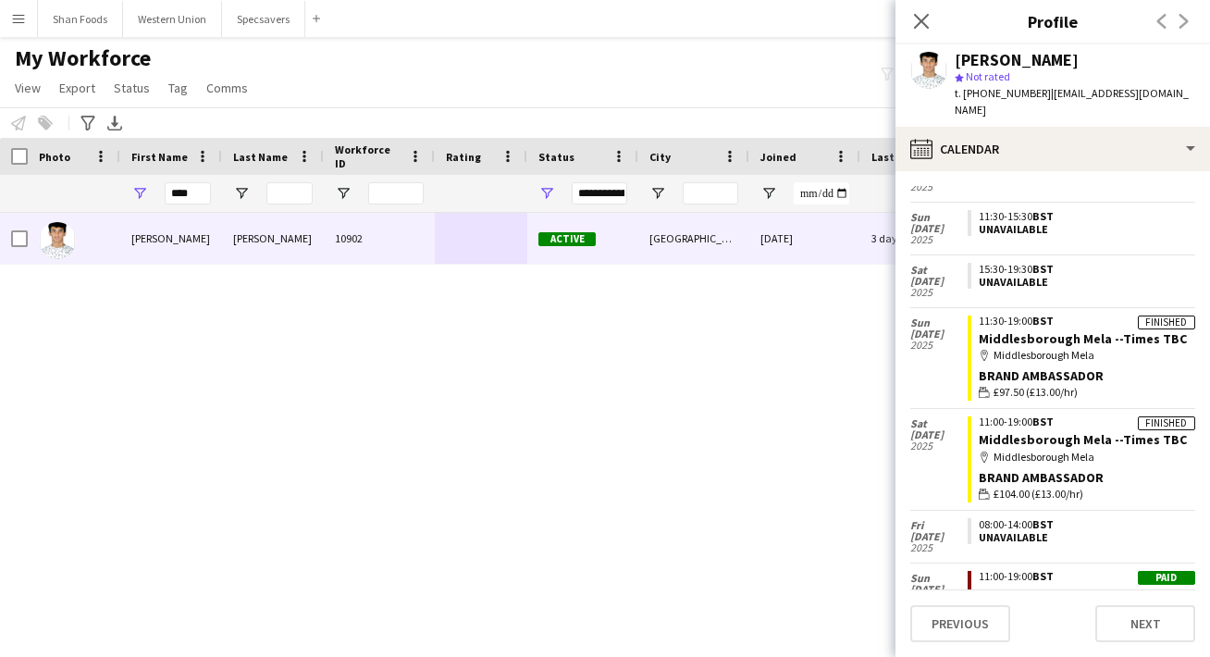
scroll to position [156, 0]
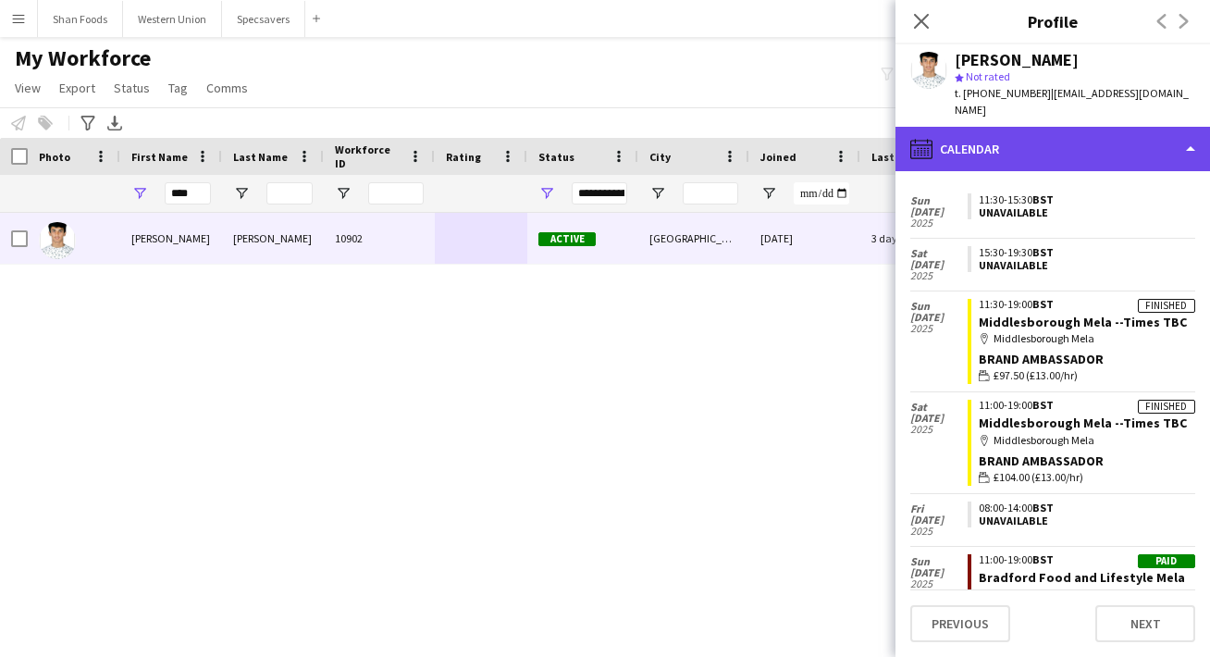
click at [1069, 138] on div "calendar-full Calendar" at bounding box center [1052, 149] width 314 height 44
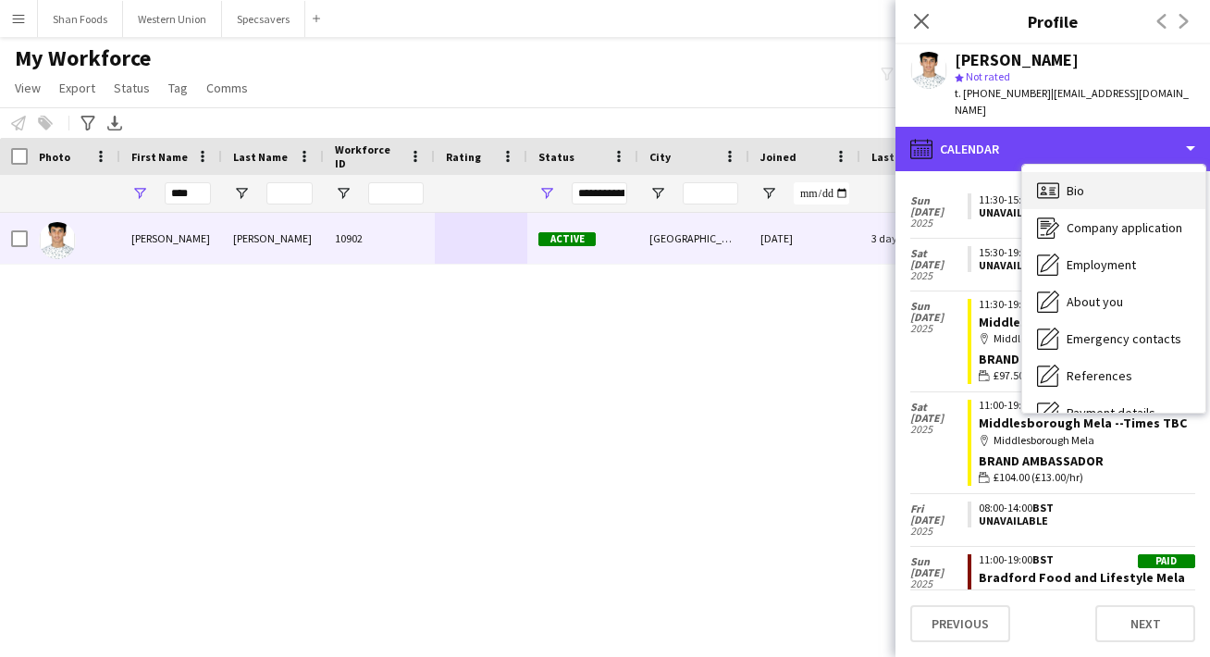
scroll to position [0, 0]
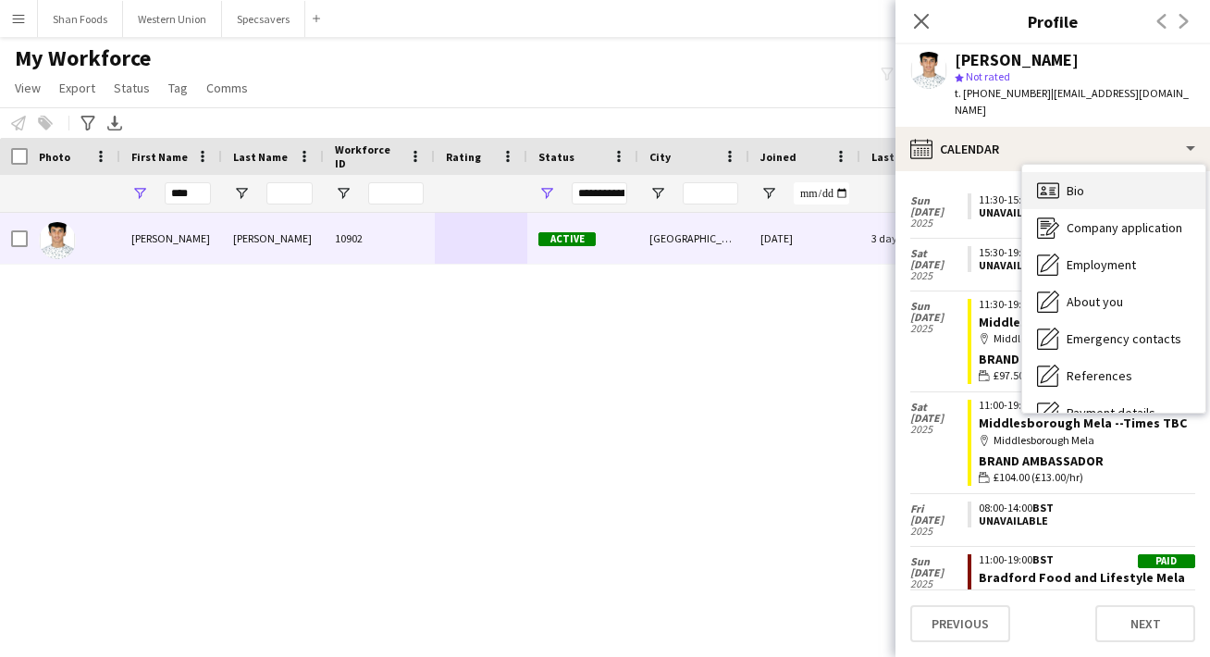
click at [1073, 187] on div "Bio Bio" at bounding box center [1113, 190] width 183 height 37
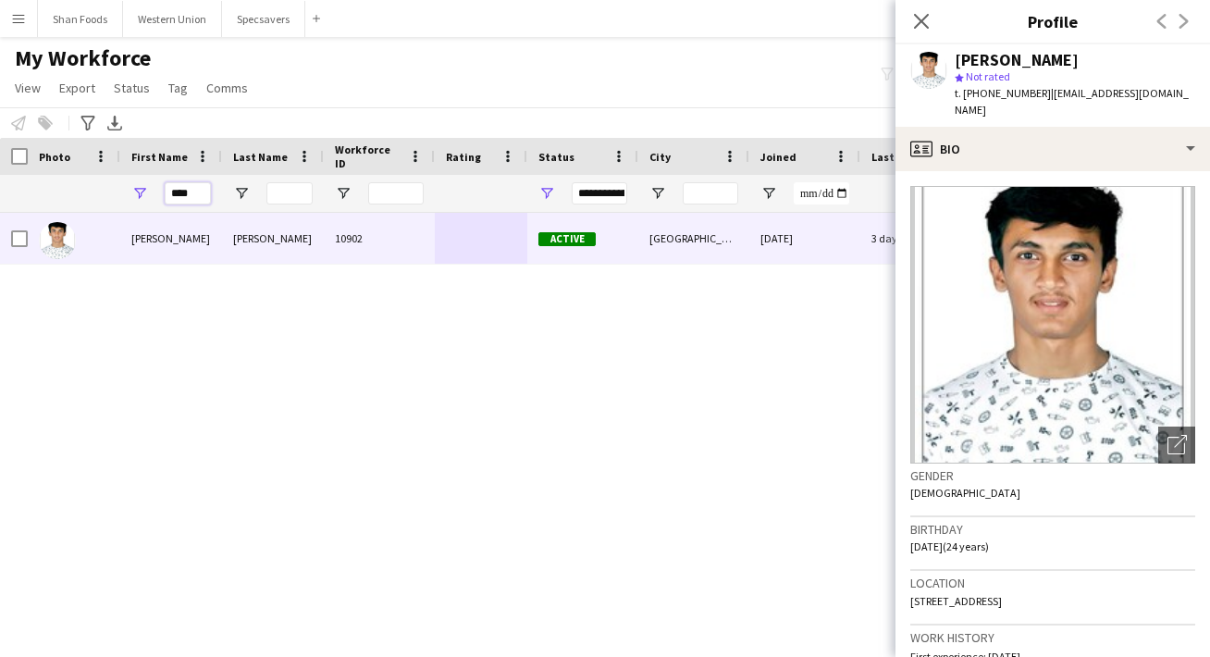
drag, startPoint x: 204, startPoint y: 201, endPoint x: 112, endPoint y: 205, distance: 92.6
click at [112, 205] on div "****" at bounding box center [1002, 193] width 2005 height 37
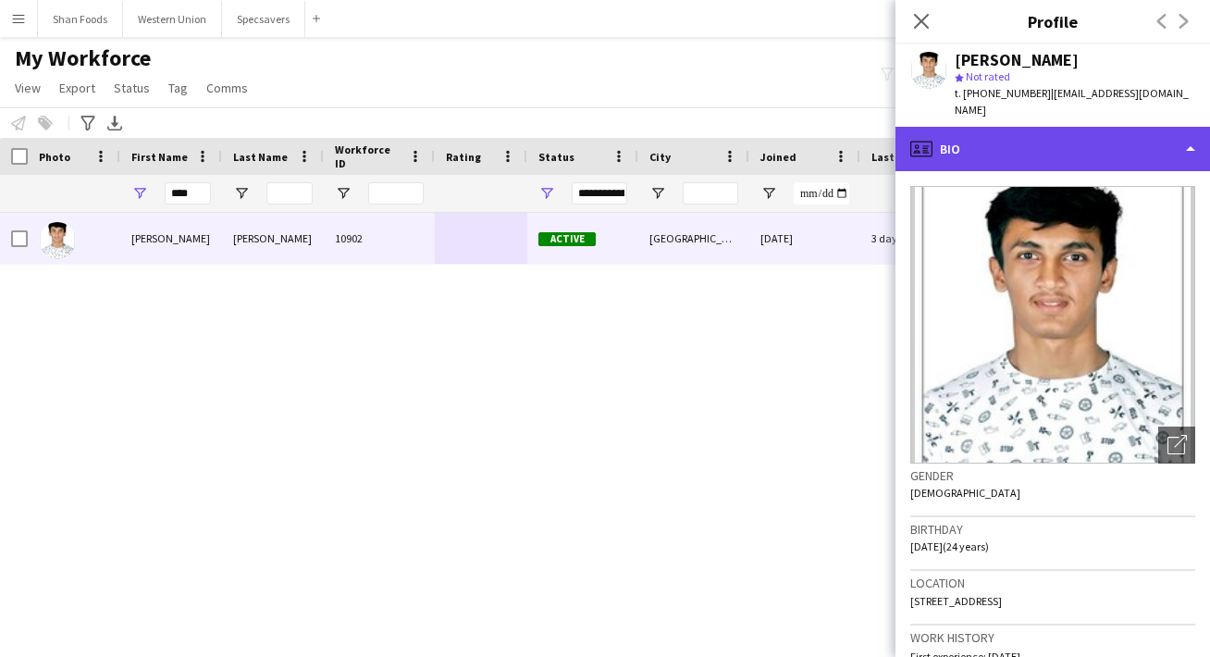
click at [970, 127] on div "profile Bio" at bounding box center [1052, 149] width 314 height 44
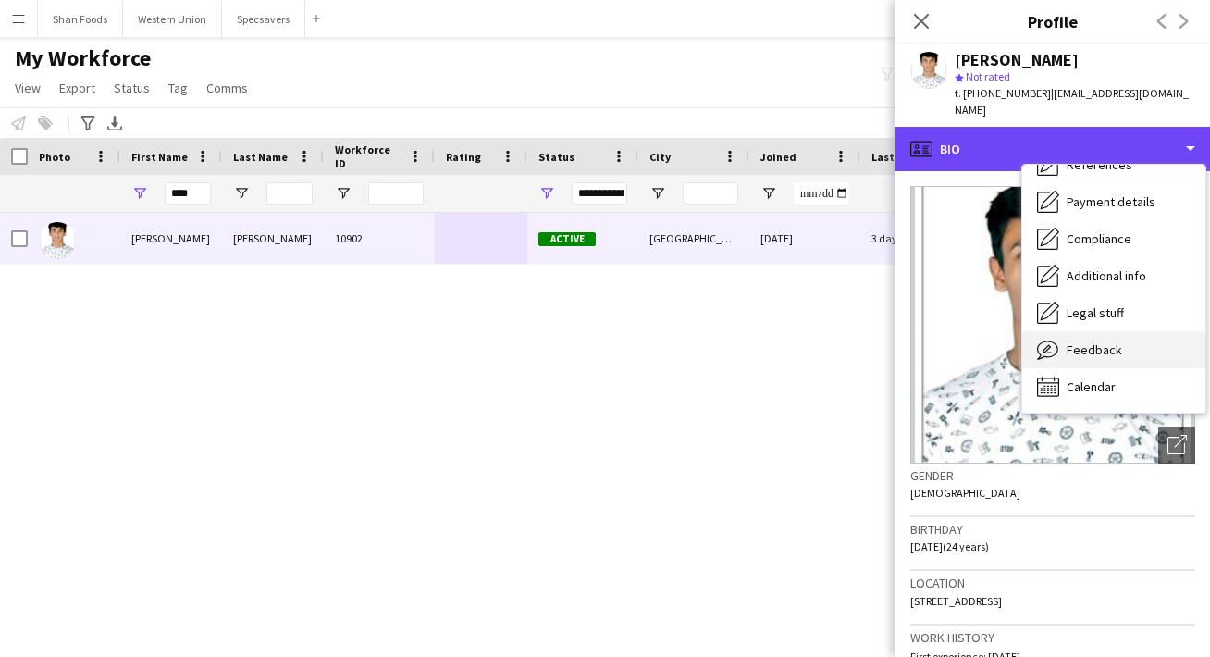
scroll to position [211, 0]
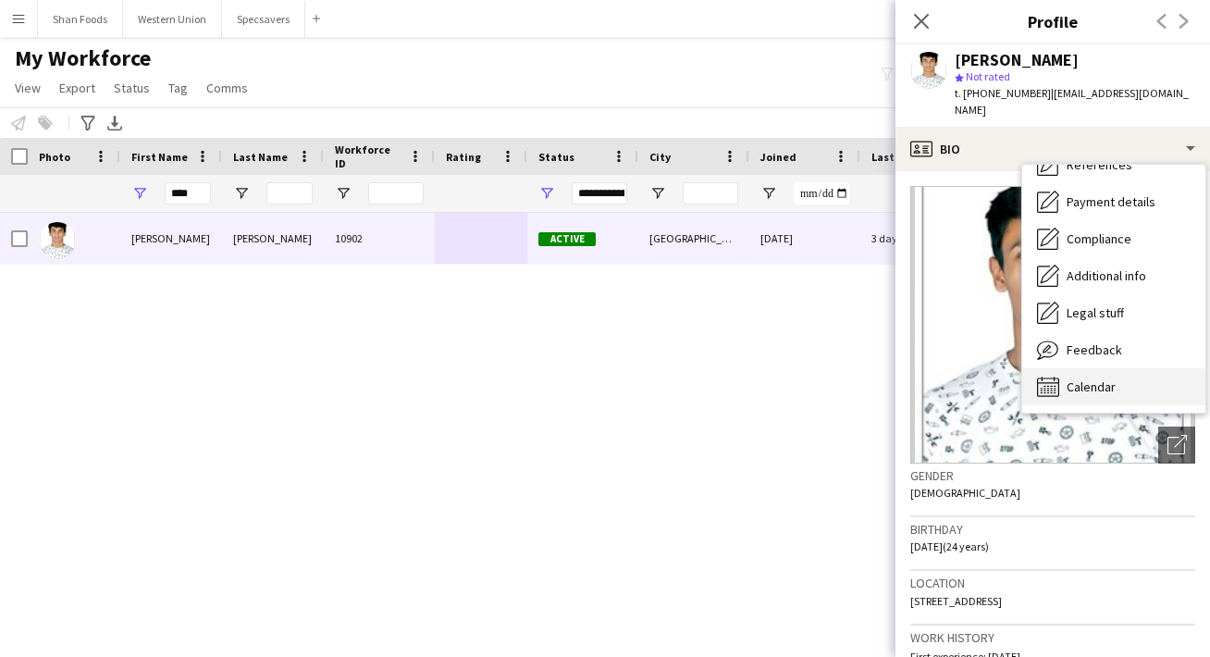
click at [1045, 389] on icon at bounding box center [1044, 389] width 2 height 1
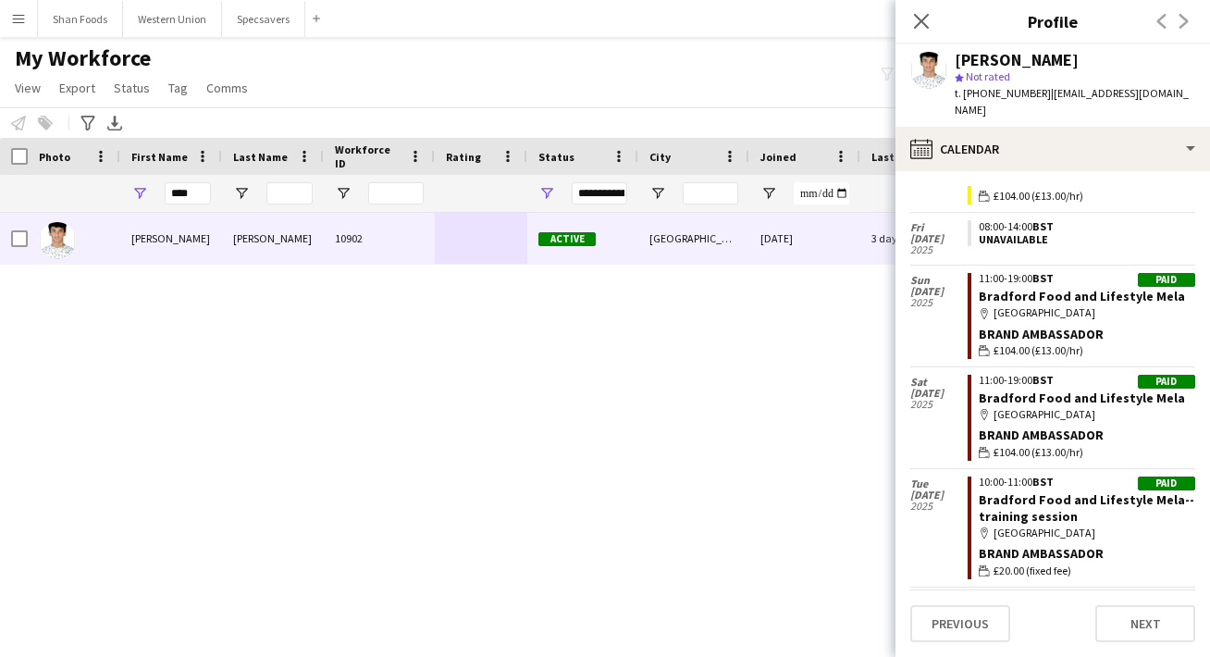
scroll to position [426, 0]
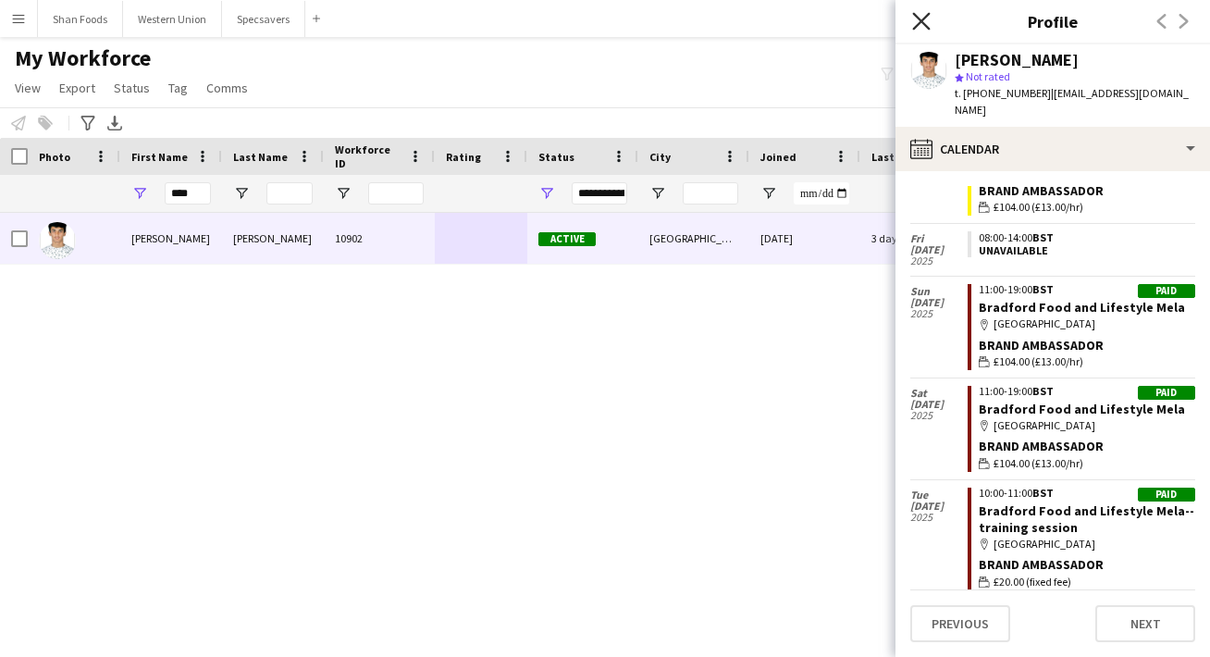
click at [928, 16] on icon at bounding box center [921, 21] width 18 height 18
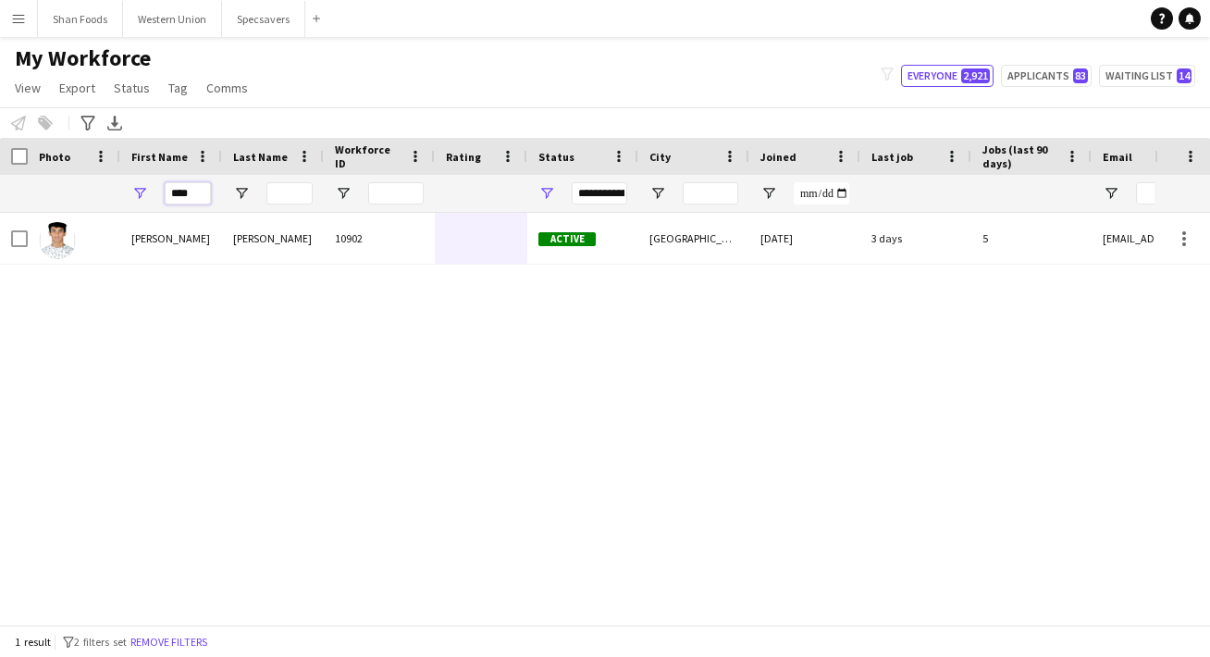
drag, startPoint x: 202, startPoint y: 193, endPoint x: 99, endPoint y: 187, distance: 102.9
click at [99, 187] on div "****" at bounding box center [1002, 193] width 2005 height 37
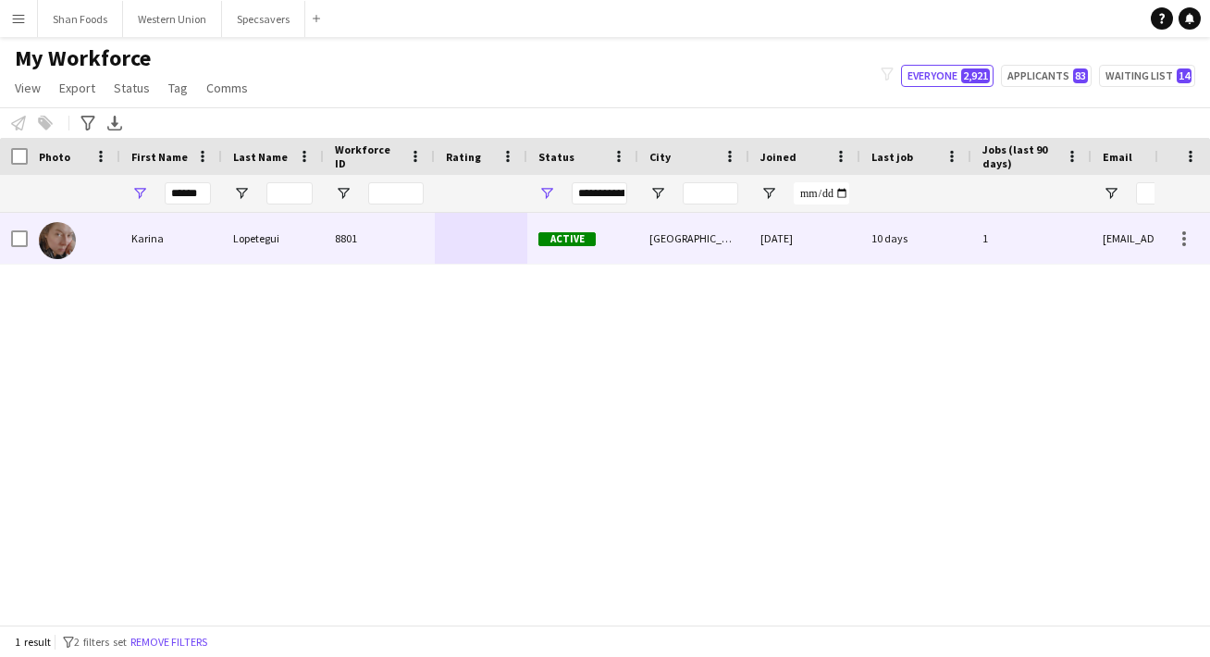
click at [170, 229] on div "Karina" at bounding box center [171, 238] width 102 height 51
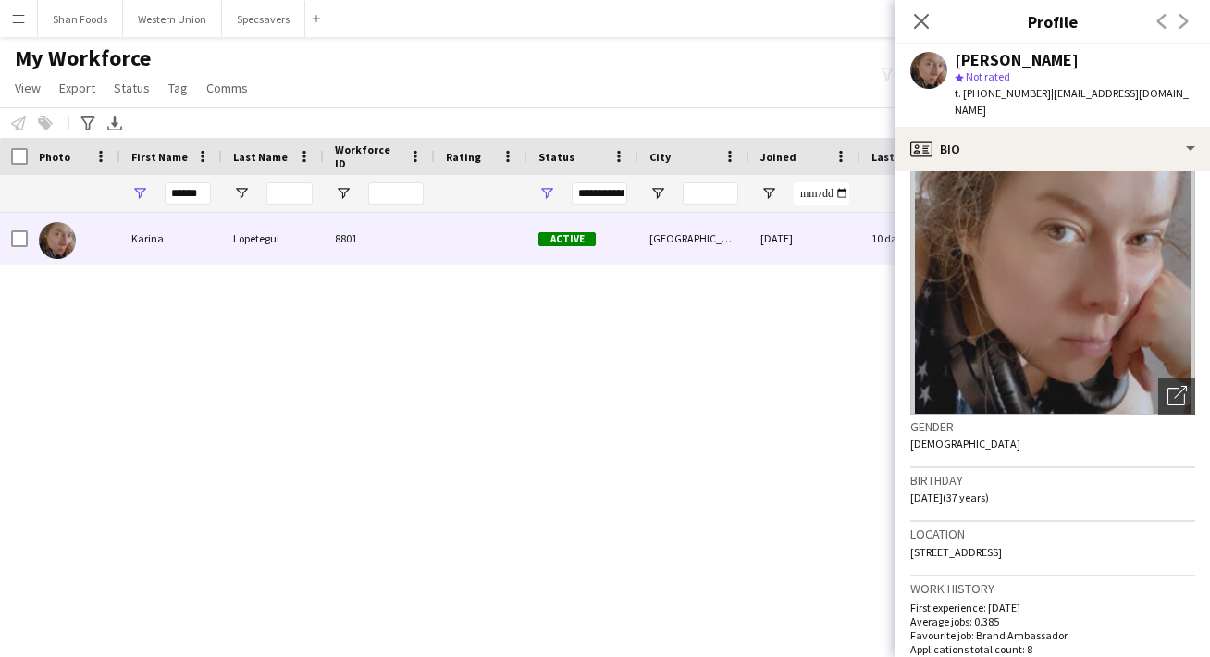
scroll to position [59, 0]
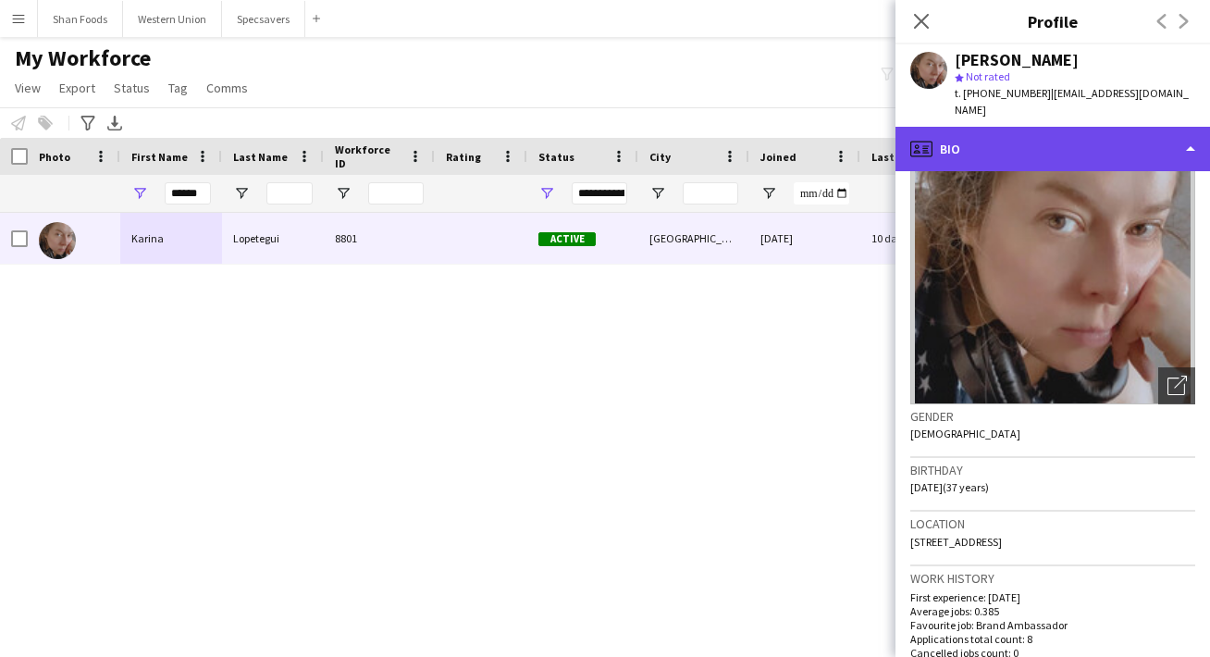
click at [1090, 127] on div "profile Bio" at bounding box center [1052, 149] width 314 height 44
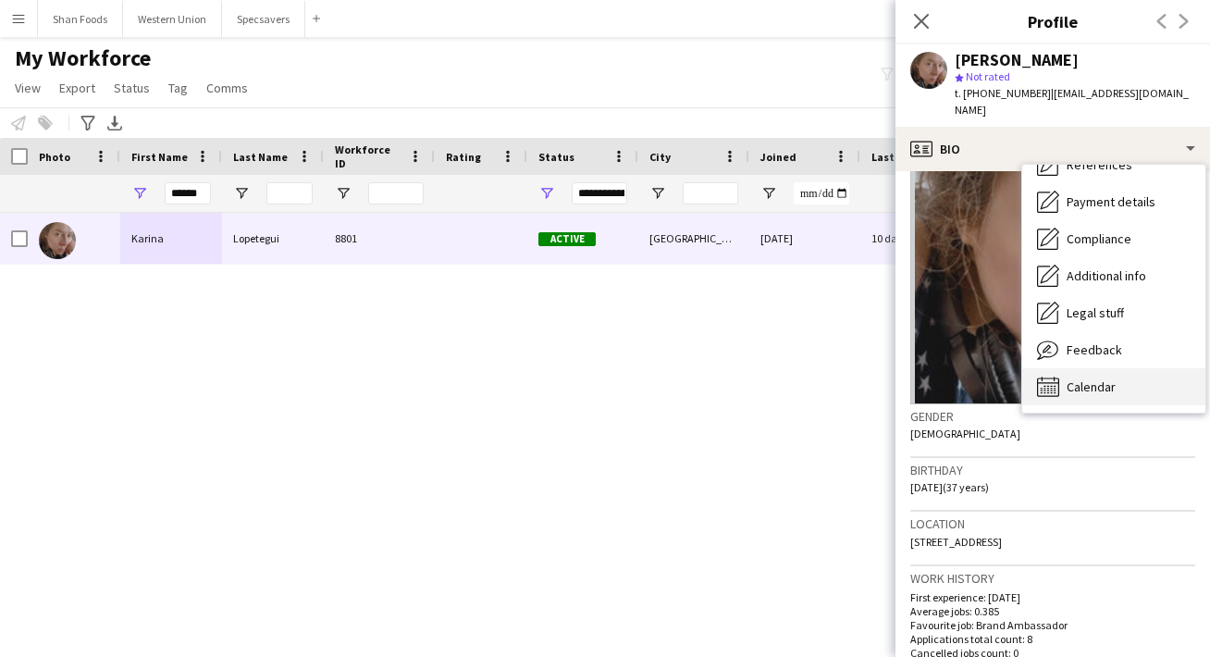
scroll to position [211, 0]
click at [1096, 378] on span "Calendar" at bounding box center [1090, 386] width 49 height 17
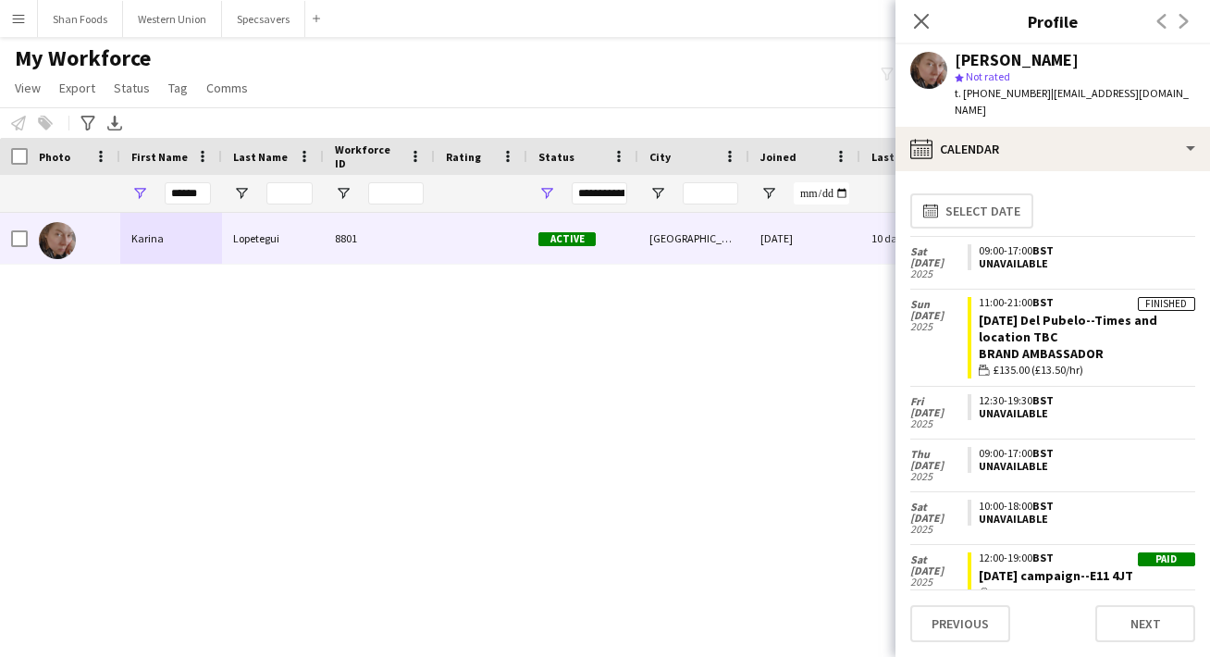
scroll to position [25, 0]
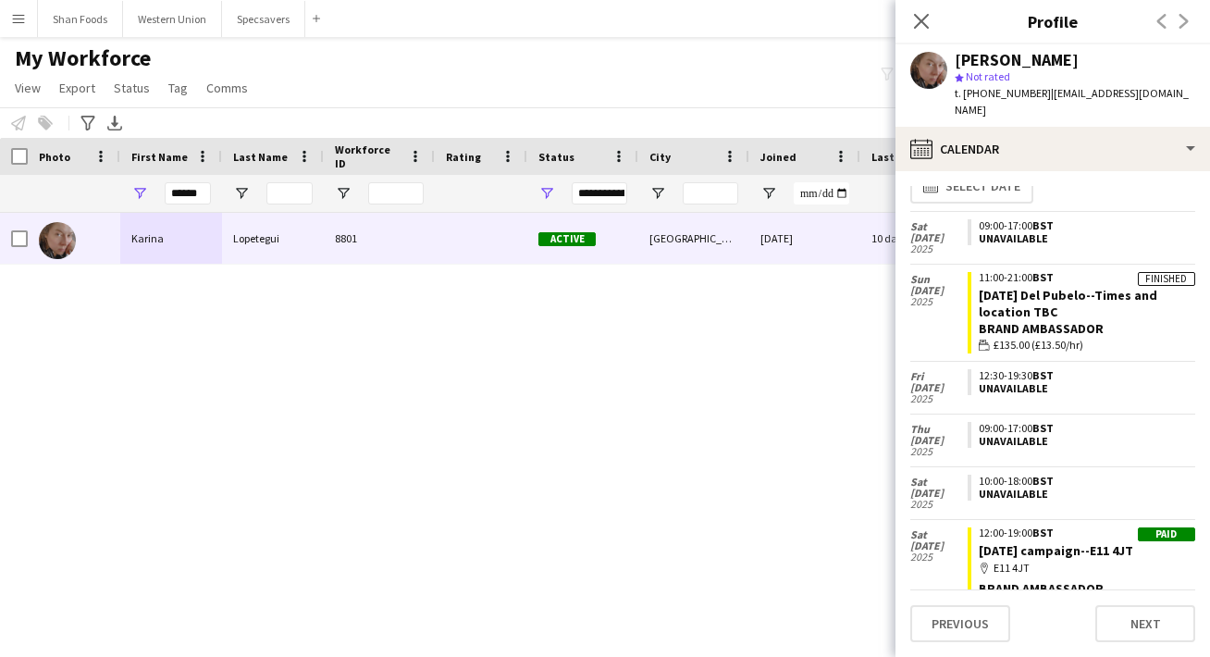
drag, startPoint x: 212, startPoint y: 192, endPoint x: 145, endPoint y: 191, distance: 66.6
click at [144, 191] on div "******" at bounding box center [171, 193] width 102 height 37
drag, startPoint x: 204, startPoint y: 194, endPoint x: 58, endPoint y: 194, distance: 146.1
click at [58, 194] on div "******" at bounding box center [1002, 193] width 2005 height 37
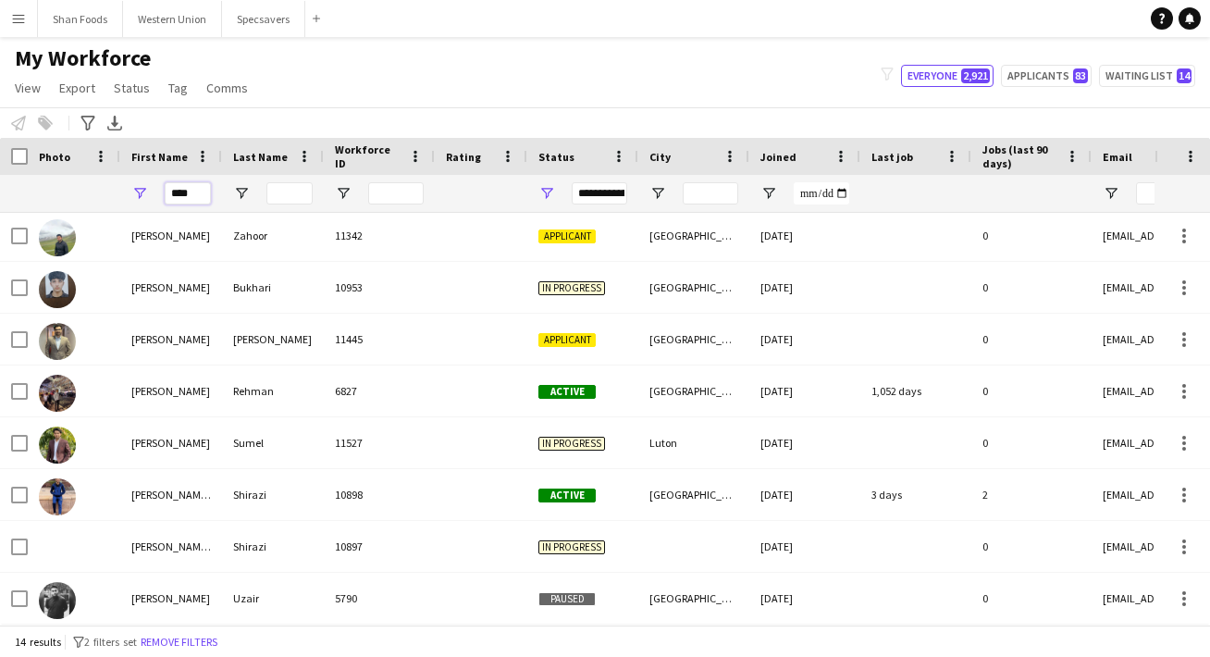
scroll to position [0, 1]
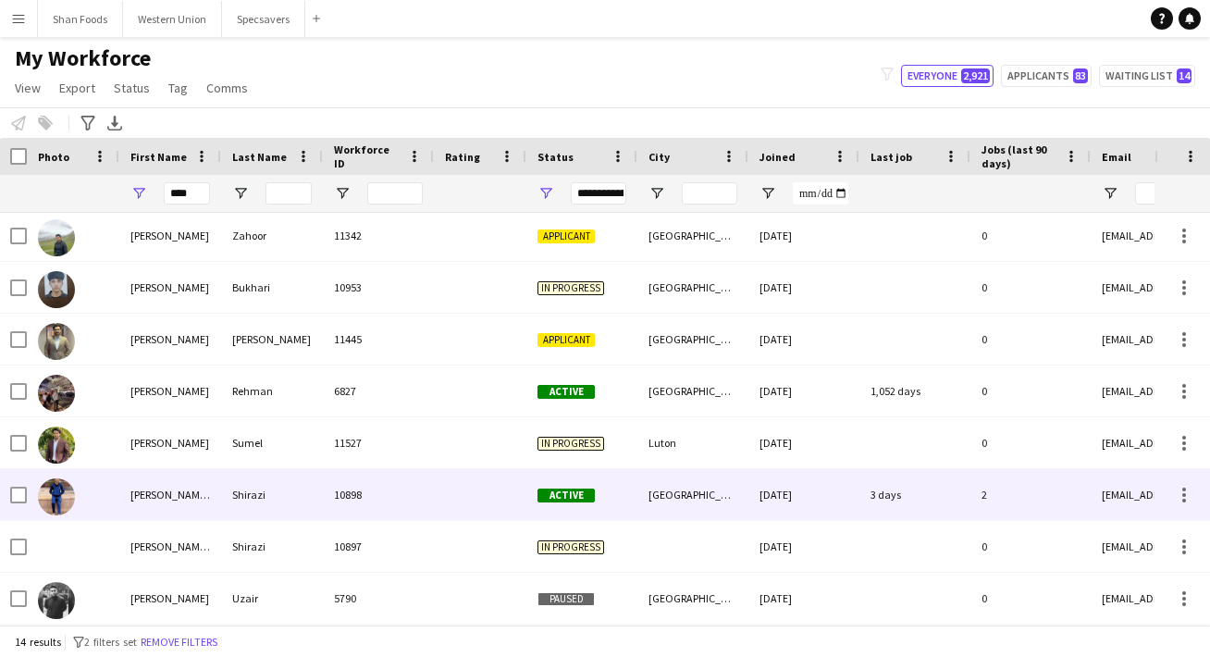
click at [174, 505] on div "[PERSON_NAME] [PERSON_NAME]" at bounding box center [170, 494] width 102 height 51
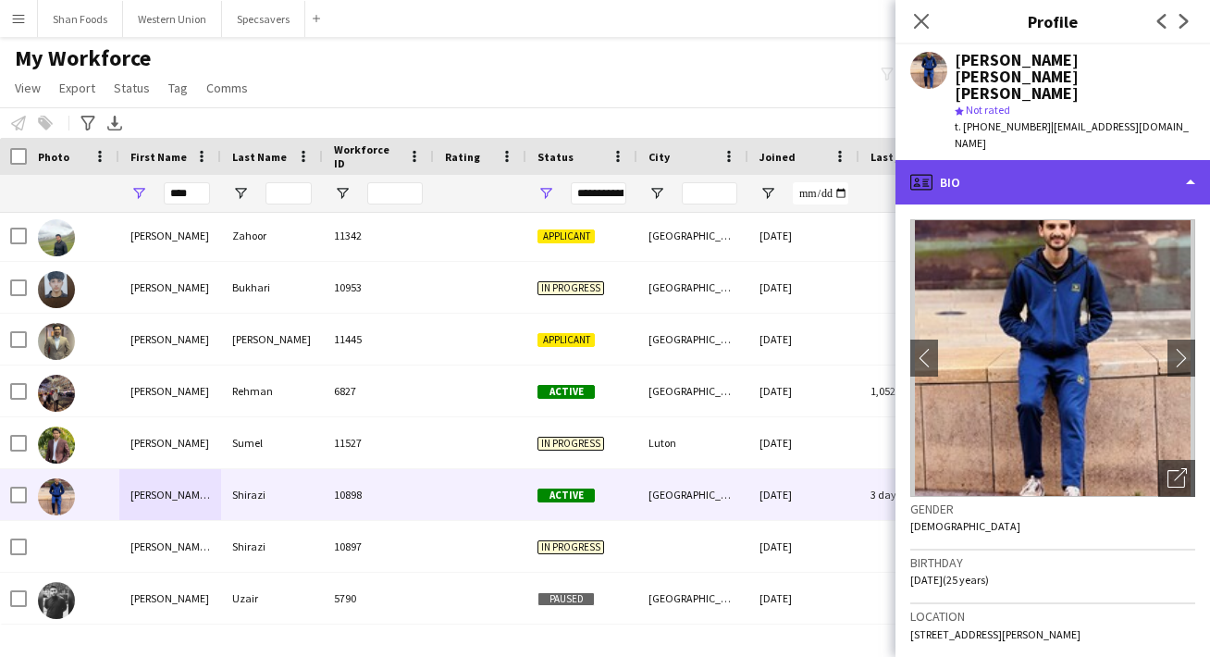
click at [1011, 160] on div "profile Bio" at bounding box center [1052, 182] width 314 height 44
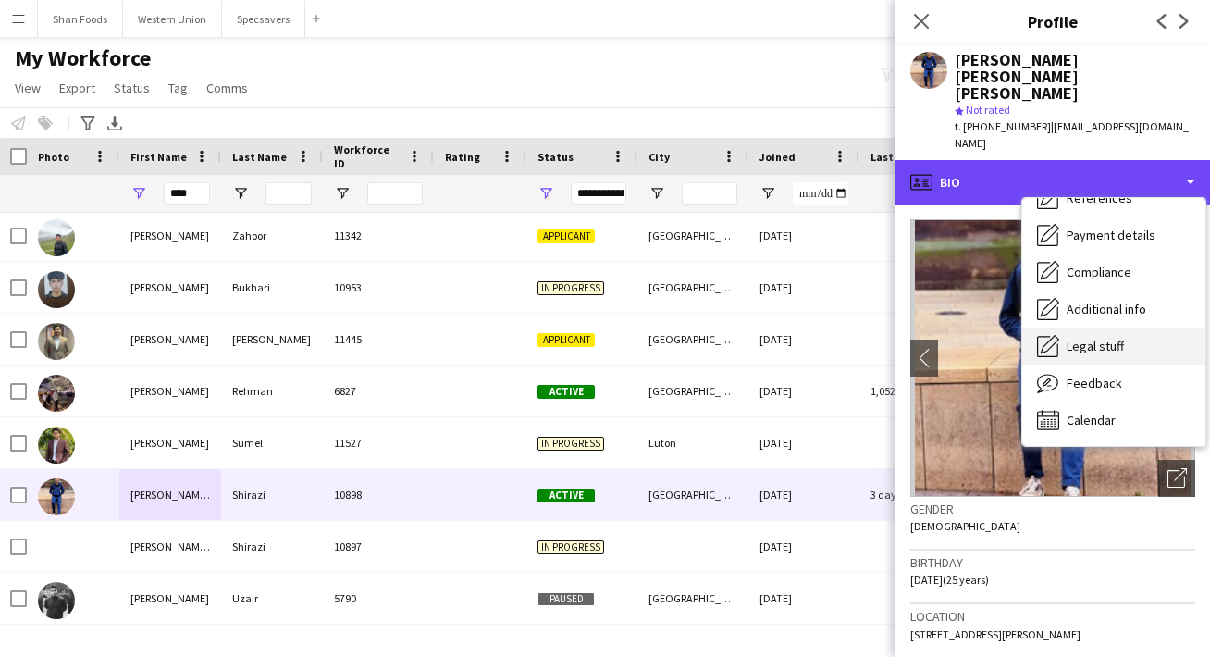
scroll to position [212, 0]
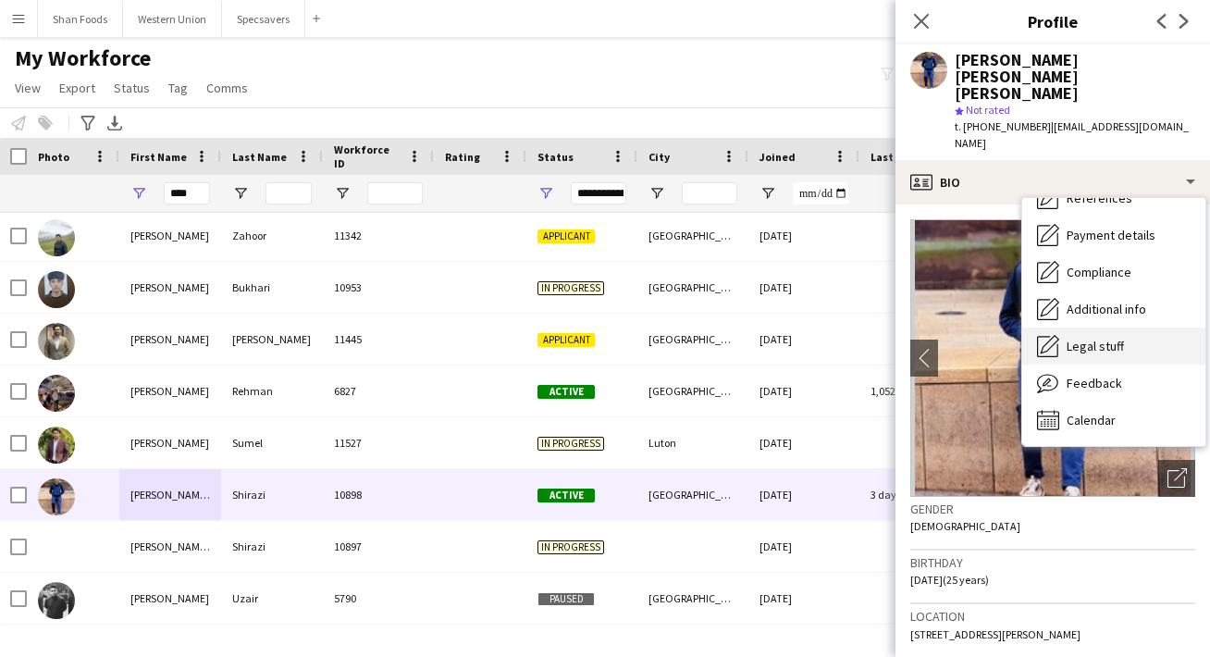
click at [1064, 401] on div "Calendar Calendar" at bounding box center [1113, 419] width 183 height 37
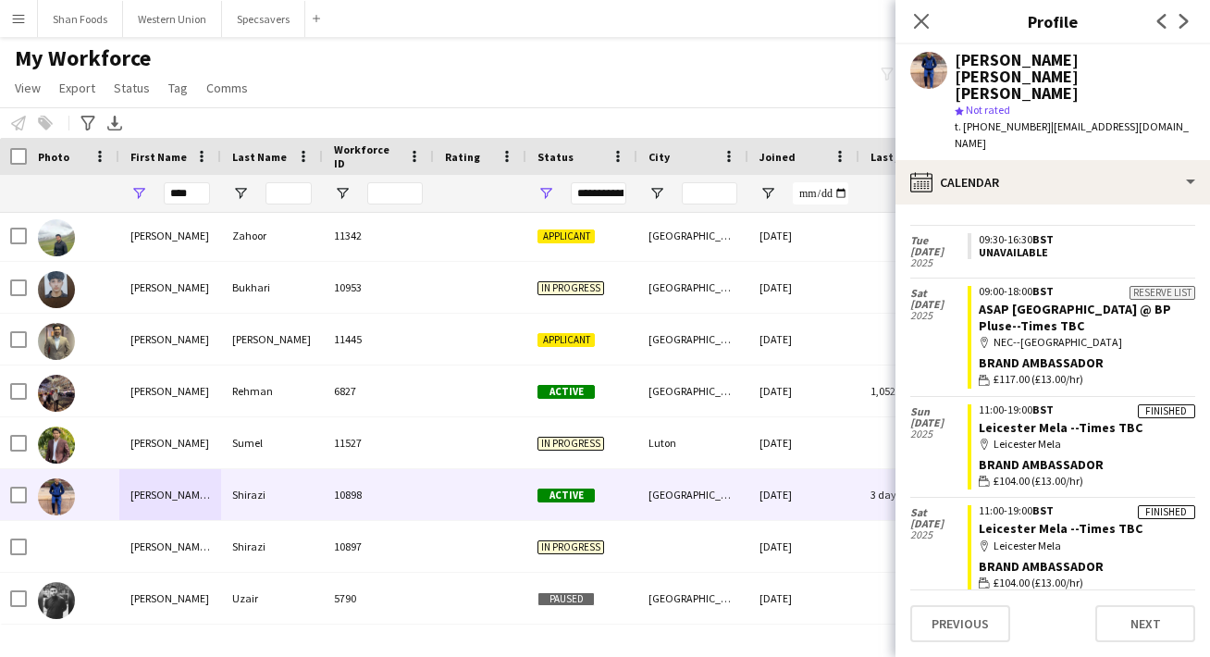
scroll to position [151, 0]
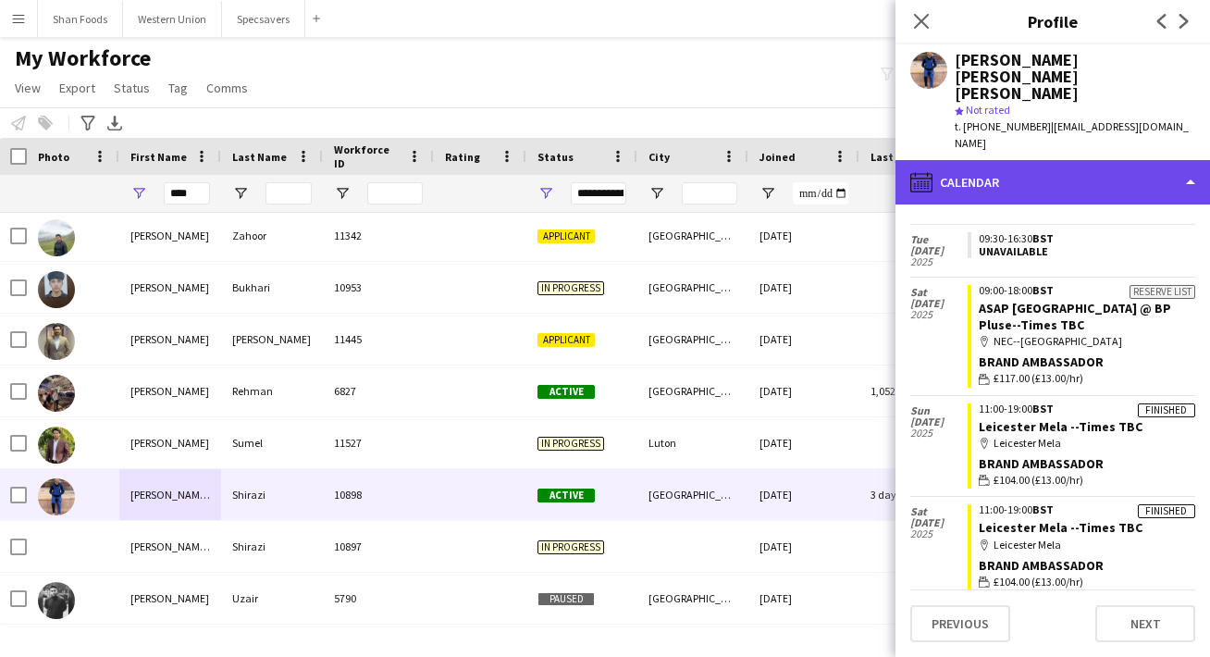
click at [1013, 160] on div "calendar-full Calendar" at bounding box center [1052, 182] width 314 height 44
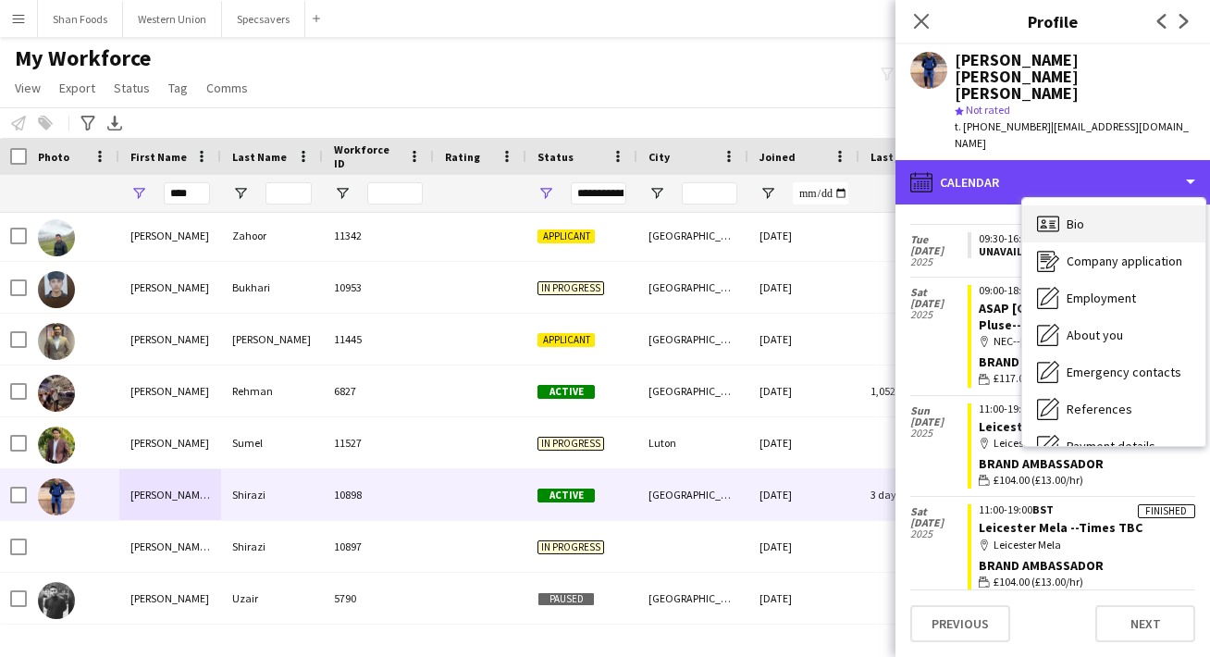
scroll to position [-2, 0]
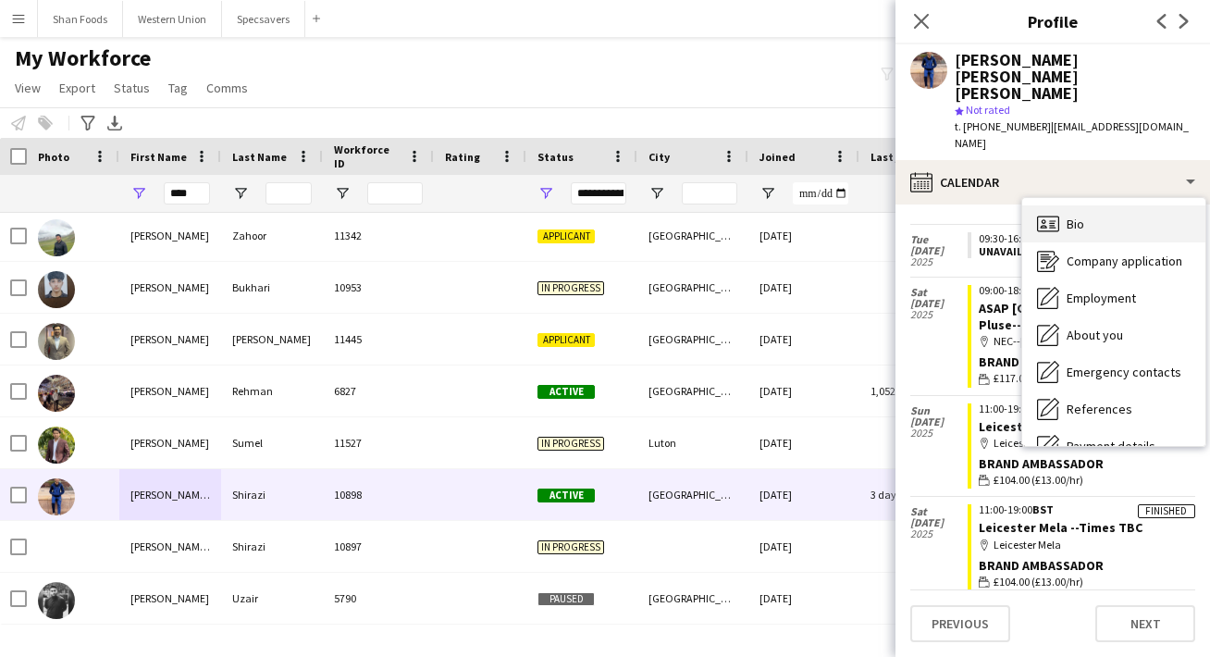
click at [1116, 205] on div "Bio Bio" at bounding box center [1113, 223] width 183 height 37
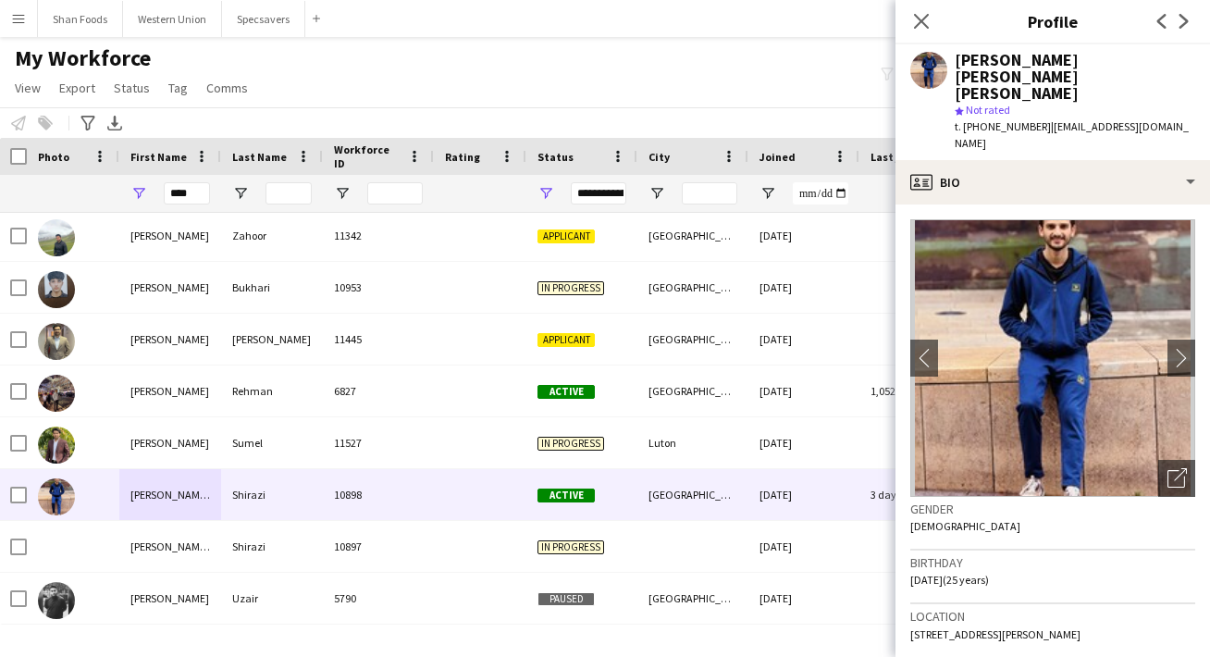
scroll to position [10, 0]
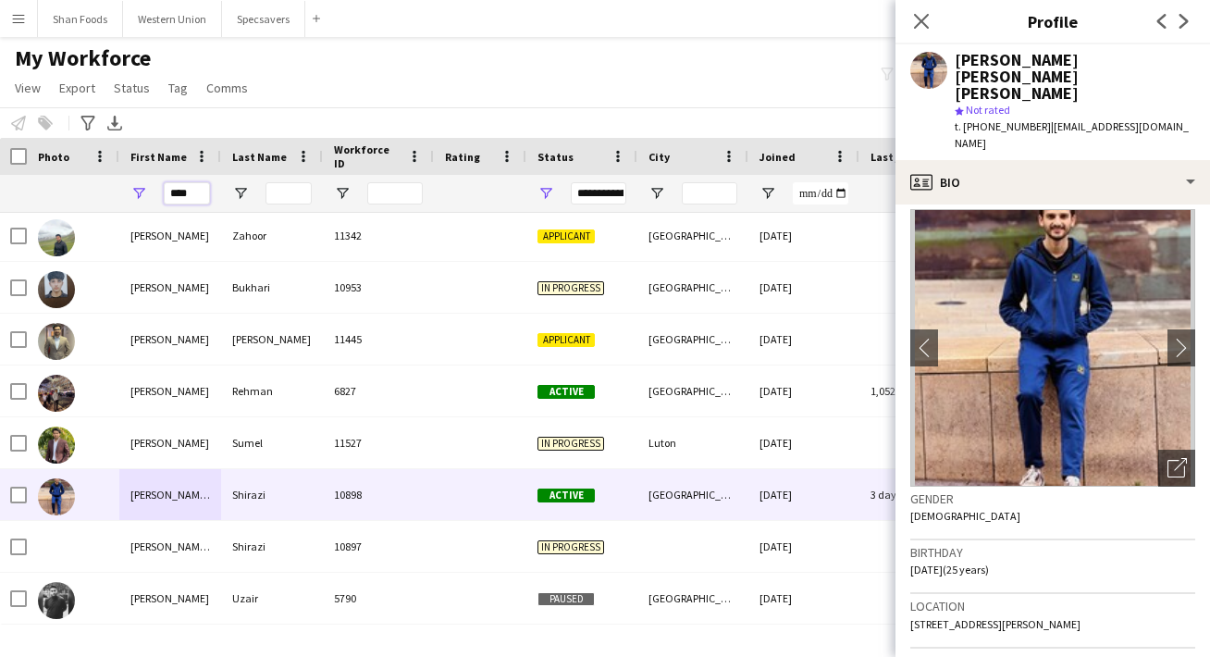
drag, startPoint x: 192, startPoint y: 198, endPoint x: 155, endPoint y: 197, distance: 37.0
click at [155, 197] on div "****" at bounding box center [170, 193] width 102 height 37
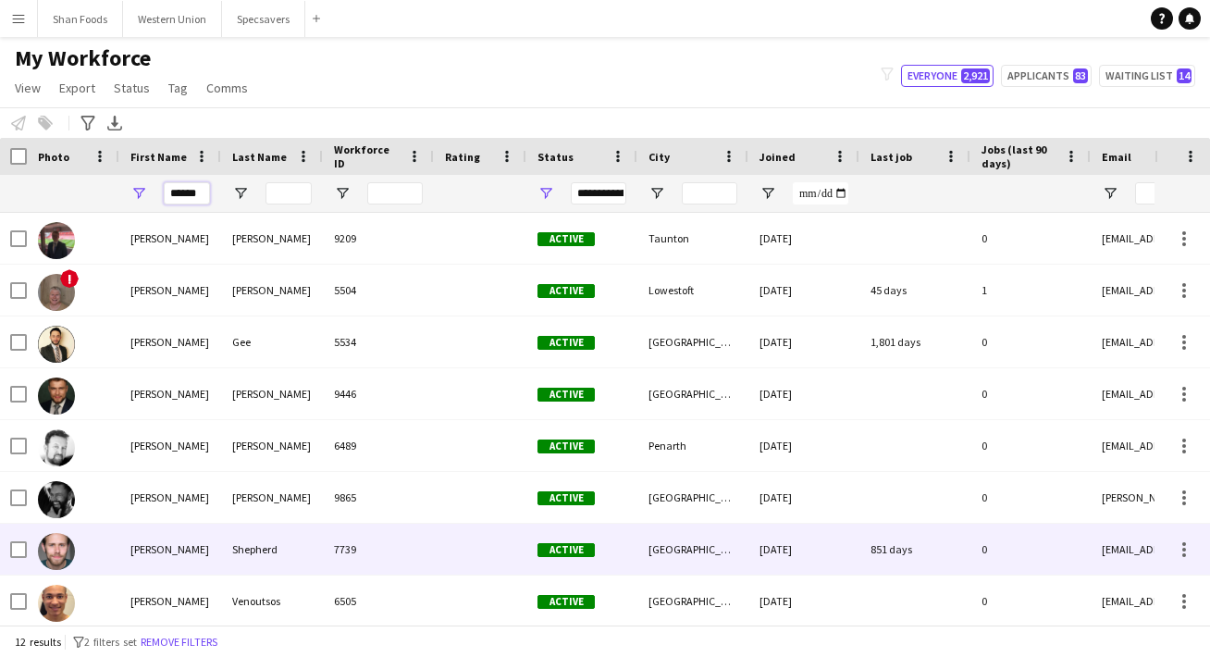
scroll to position [0, 0]
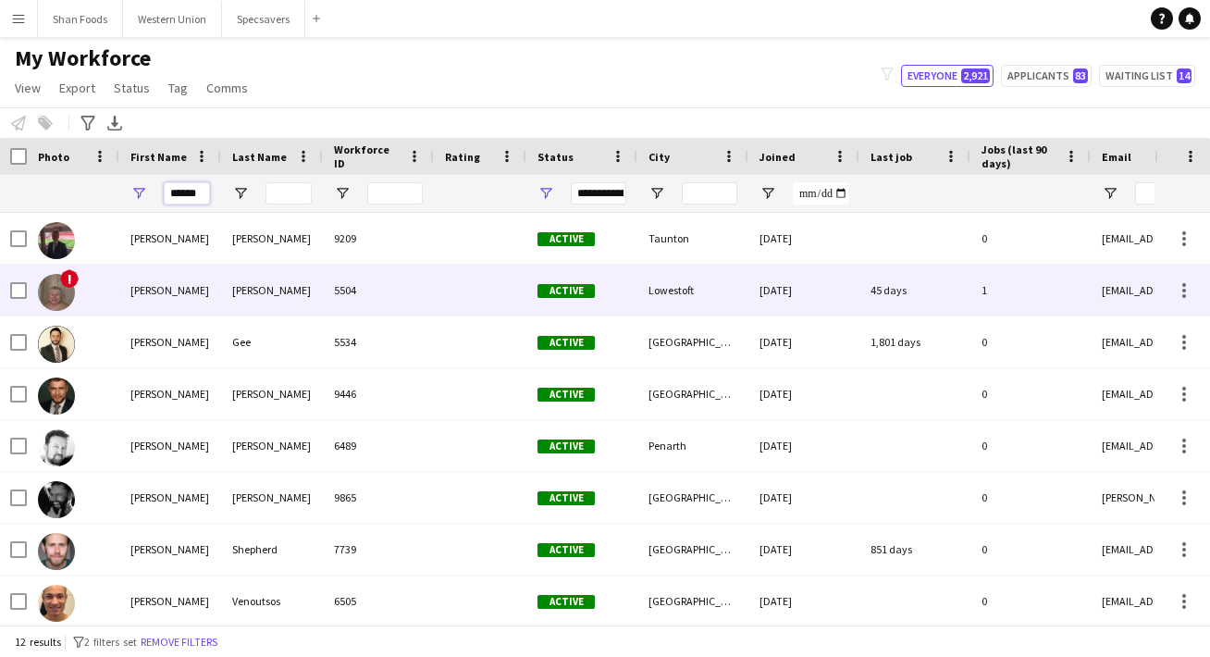
type input "******"
click at [250, 279] on div "[PERSON_NAME]" at bounding box center [272, 290] width 102 height 51
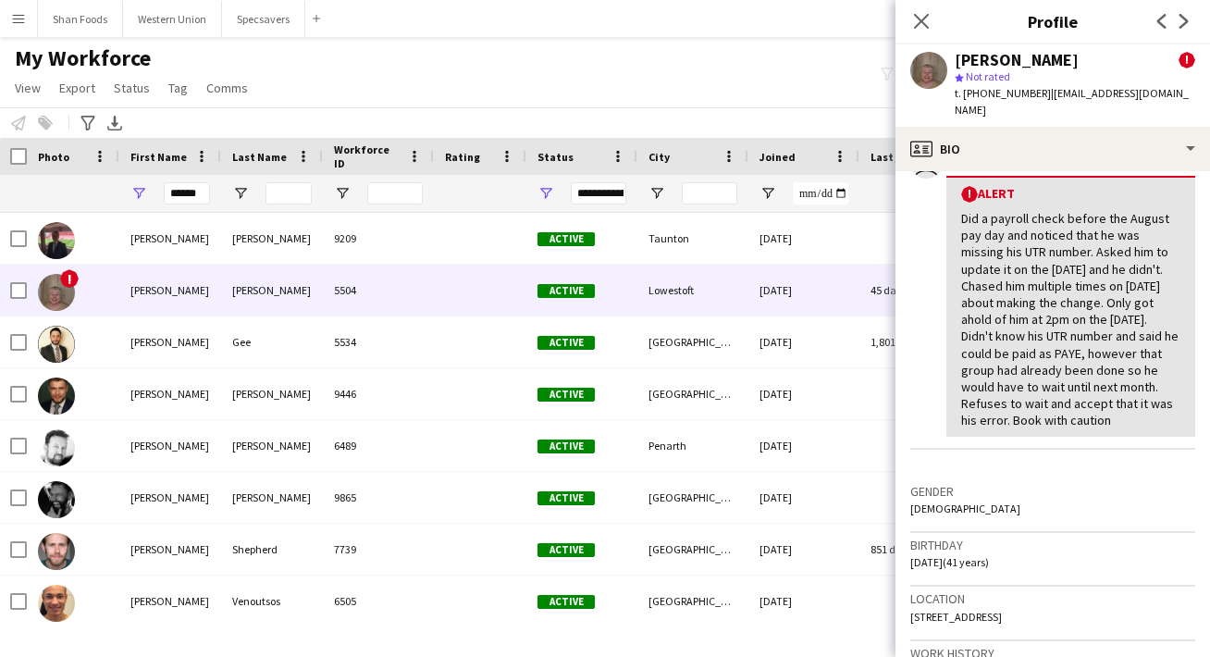
scroll to position [382, 0]
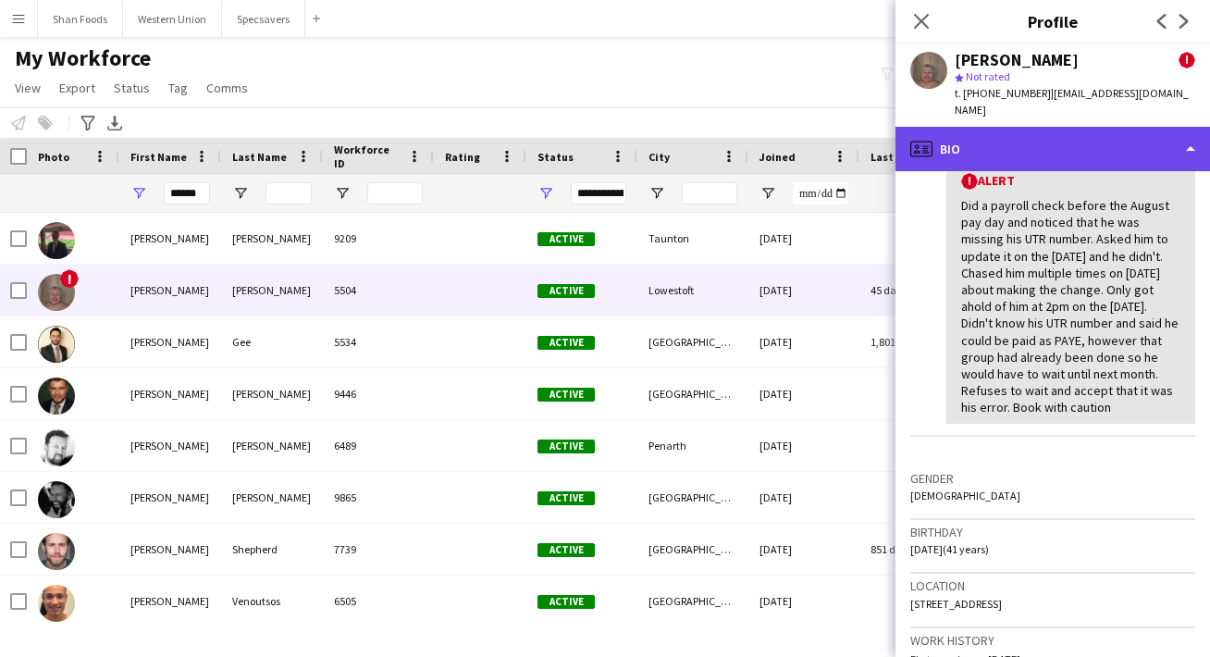
click at [1068, 139] on div "profile Bio" at bounding box center [1052, 149] width 314 height 44
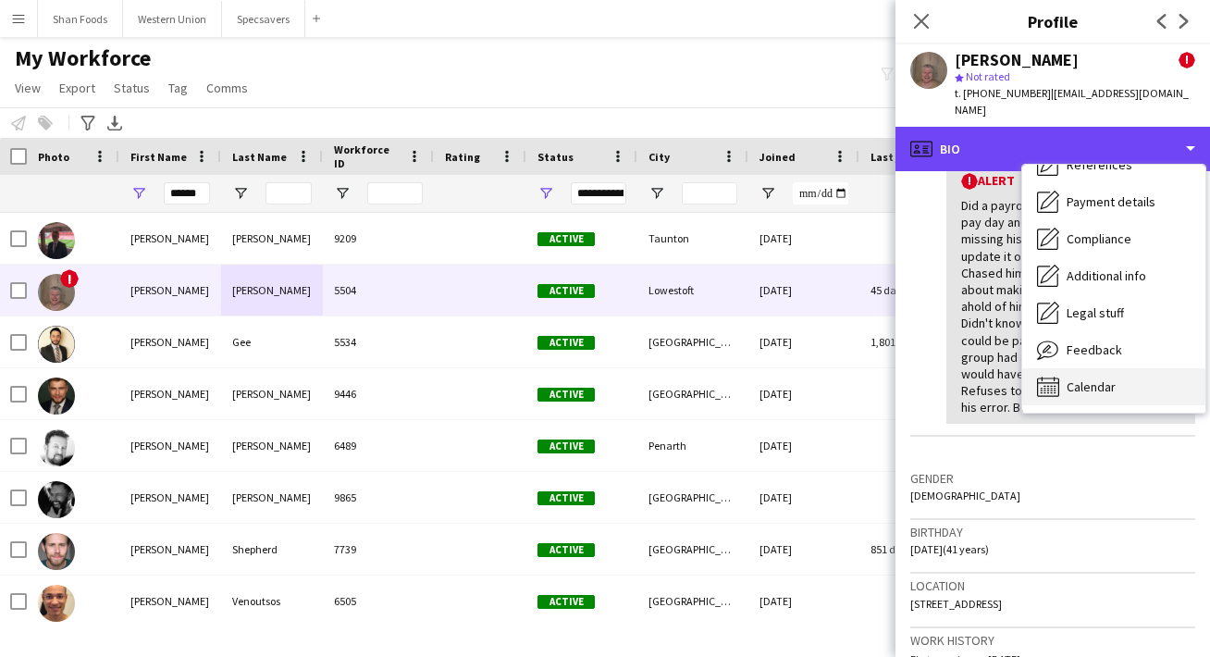
scroll to position [211, 0]
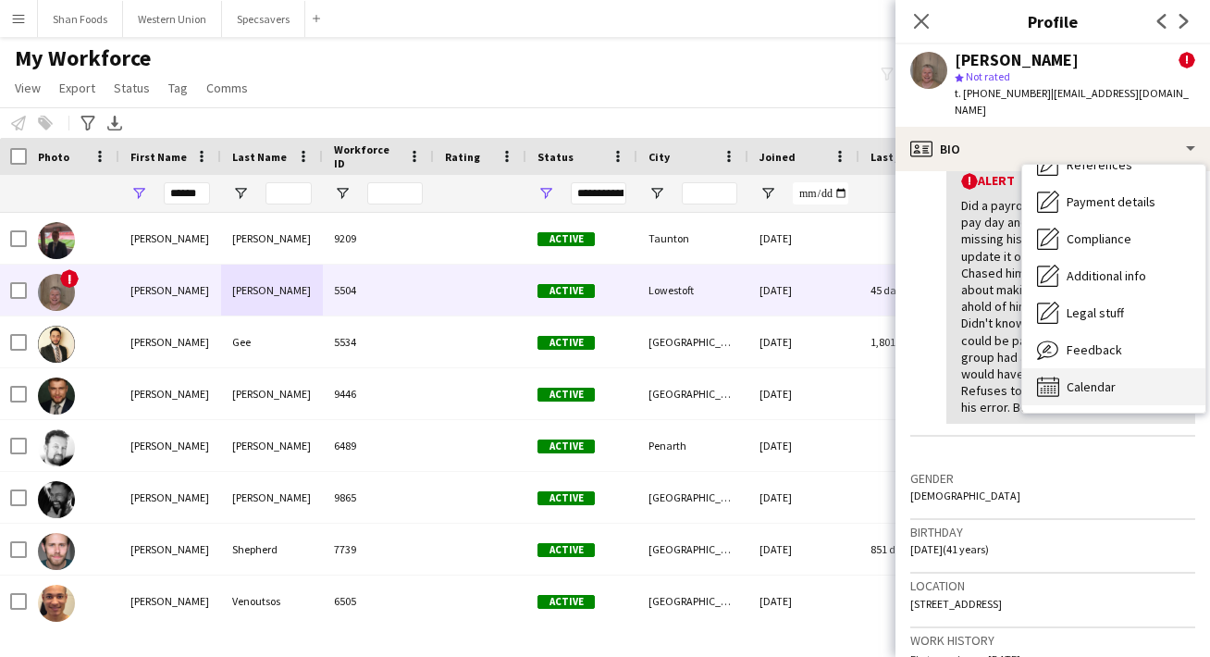
click at [1086, 378] on span "Calendar" at bounding box center [1090, 386] width 49 height 17
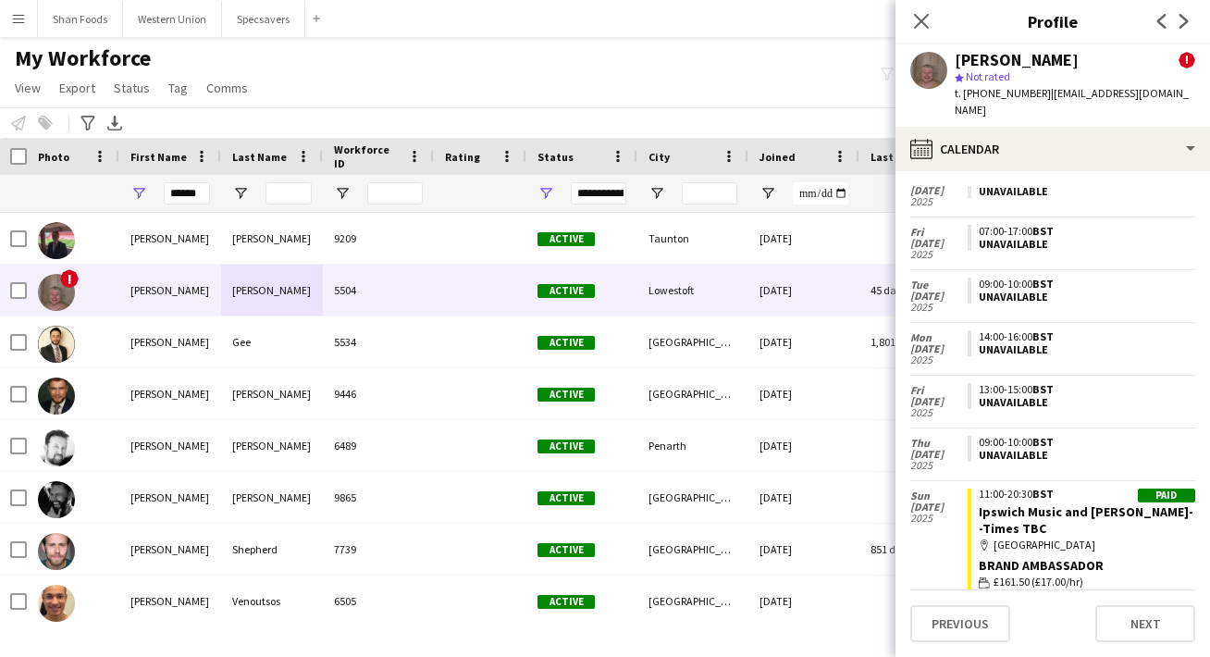
scroll to position [265, 0]
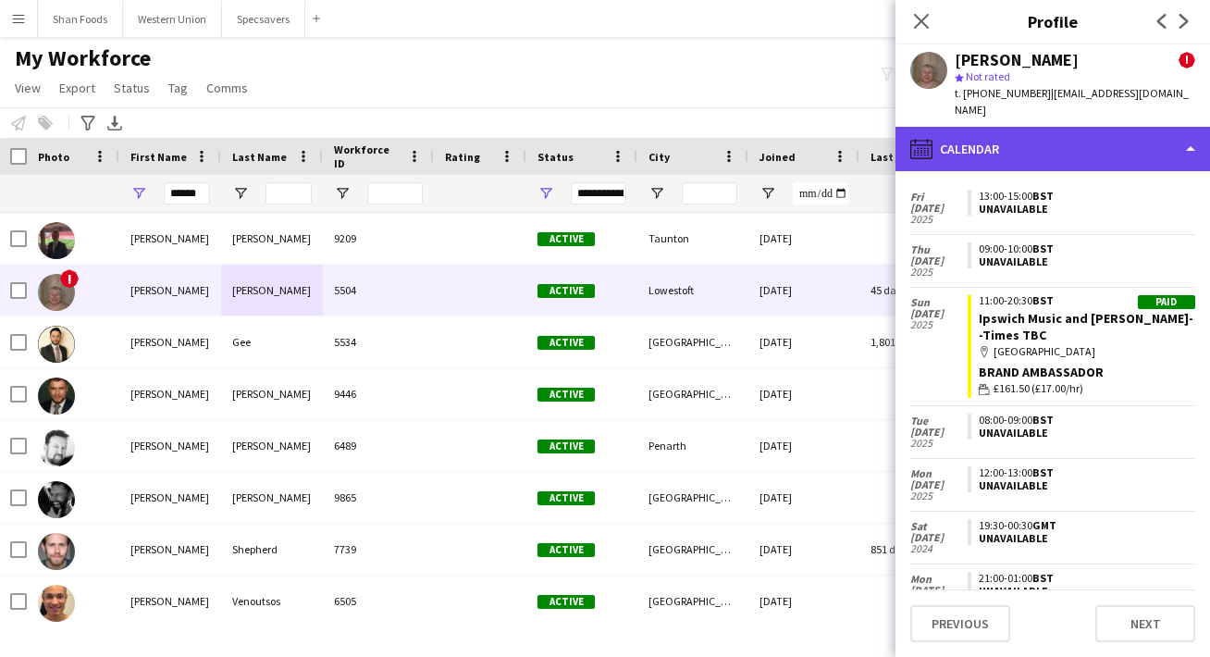
click at [1119, 141] on div "calendar-full Calendar" at bounding box center [1052, 149] width 314 height 44
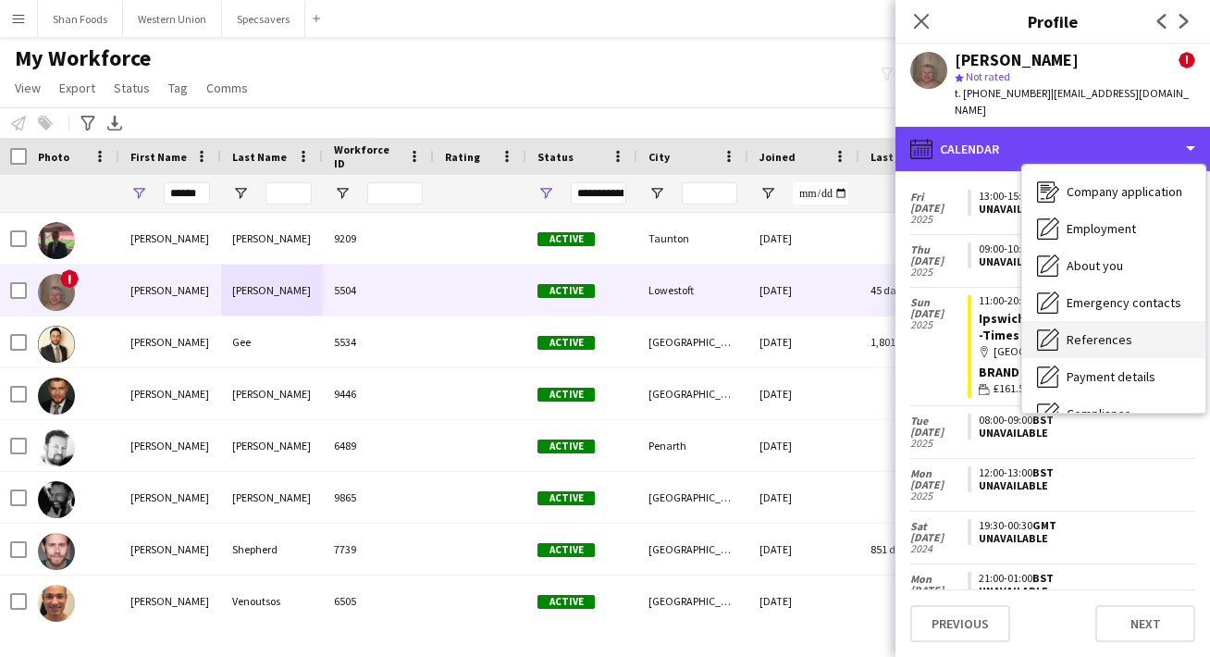
scroll to position [22, 0]
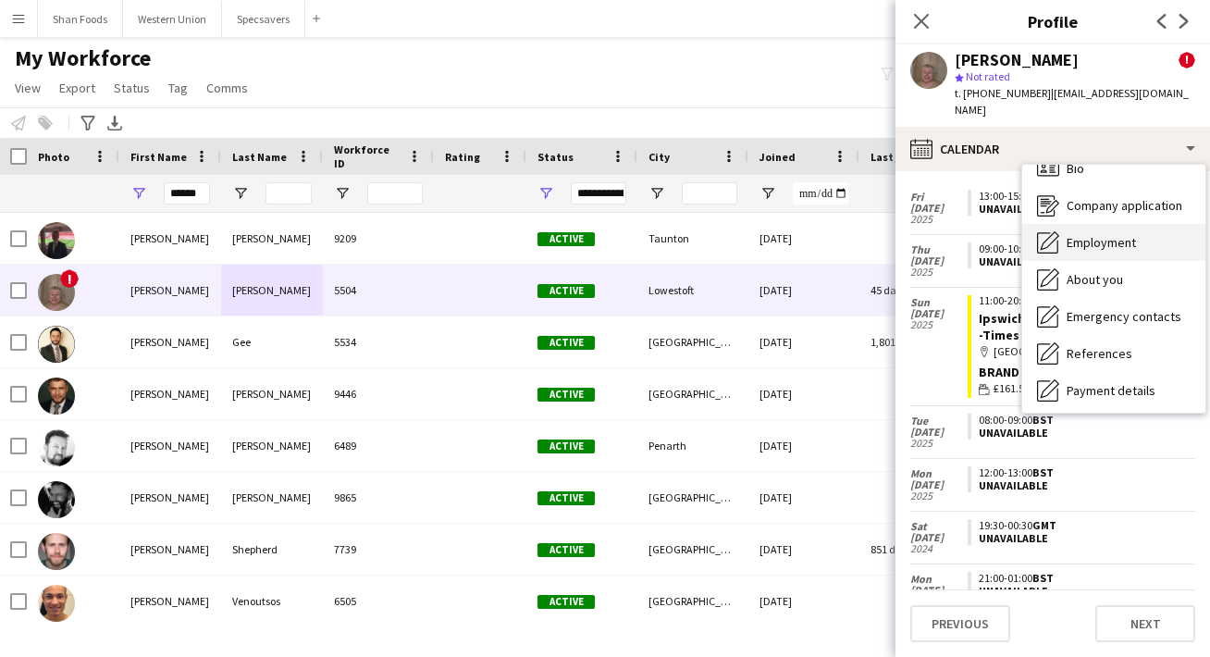
click at [1110, 234] on span "Employment" at bounding box center [1100, 242] width 69 height 17
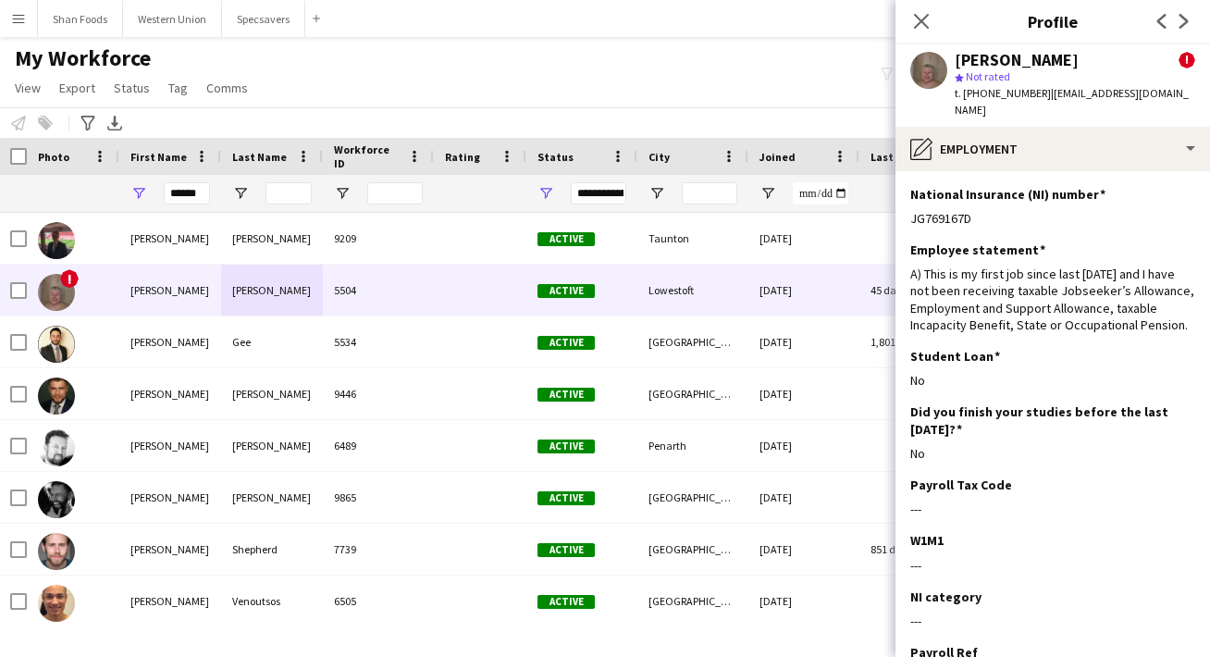
click at [1167, 93] on div "[PERSON_NAME] ! star Not rated t. [PHONE_NUMBER] | [EMAIL_ADDRESS][DOMAIN_NAME]" at bounding box center [1052, 85] width 314 height 82
drag, startPoint x: 1167, startPoint y: 93, endPoint x: 1062, endPoint y: 92, distance: 105.4
click at [1062, 92] on div "[PERSON_NAME] ! star Not rated t. [PHONE_NUMBER] | [EMAIL_ADDRESS][DOMAIN_NAME]" at bounding box center [1052, 85] width 314 height 82
click at [1191, 91] on app-profile-header "[PERSON_NAME] ! star Not rated t. [PHONE_NUMBER] | [EMAIL_ADDRESS][DOMAIN_NAME]" at bounding box center [1052, 85] width 314 height 82
drag, startPoint x: 1183, startPoint y: 91, endPoint x: 1044, endPoint y: 98, distance: 138.9
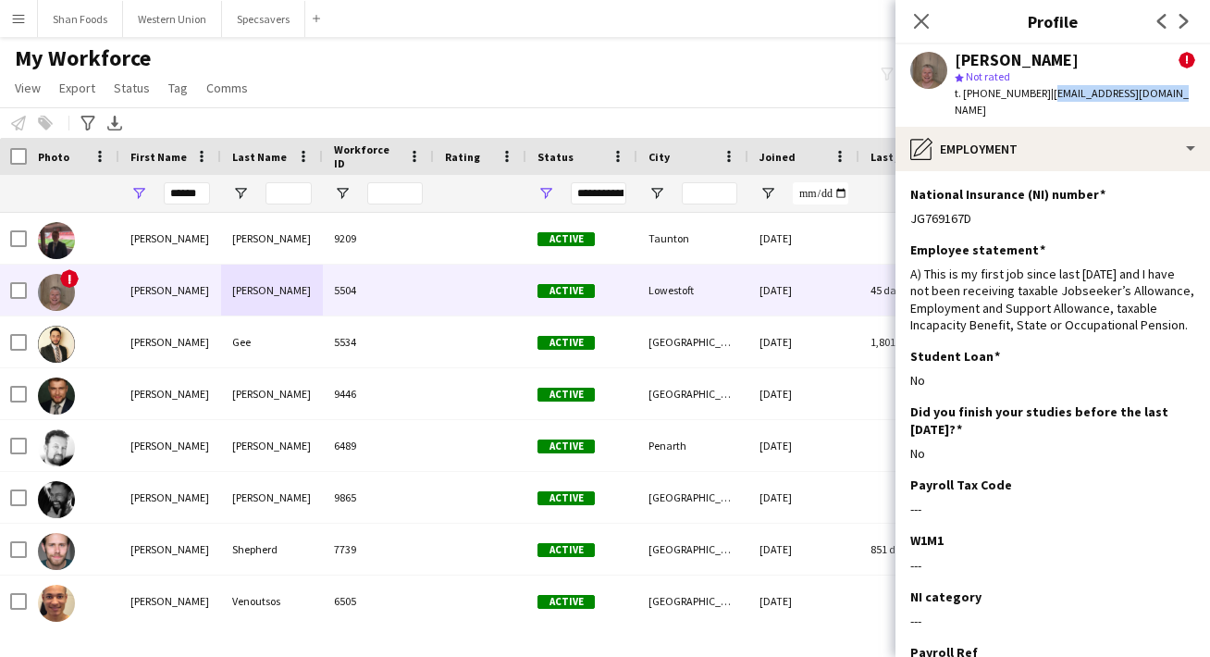
click at [1044, 98] on app-profile-header "[PERSON_NAME] ! star Not rated t. [PHONE_NUMBER] | [EMAIL_ADDRESS][DOMAIN_NAME]" at bounding box center [1052, 85] width 314 height 82
copy span "[EMAIL_ADDRESS][DOMAIN_NAME]"
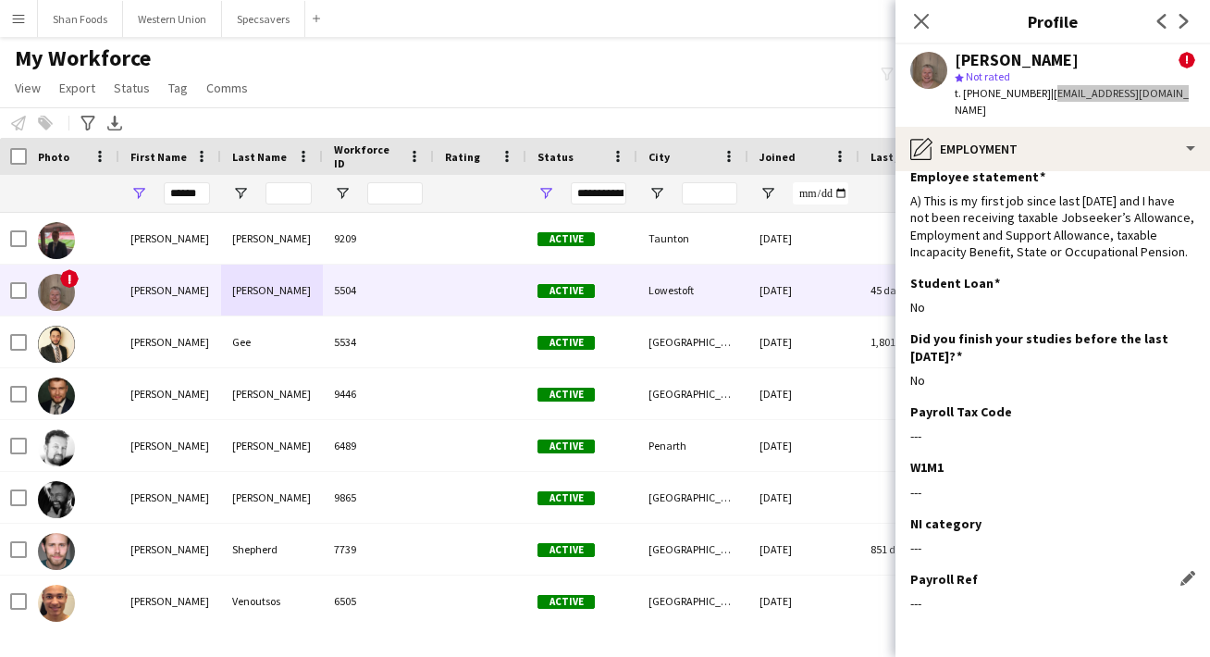
scroll to position [94, 0]
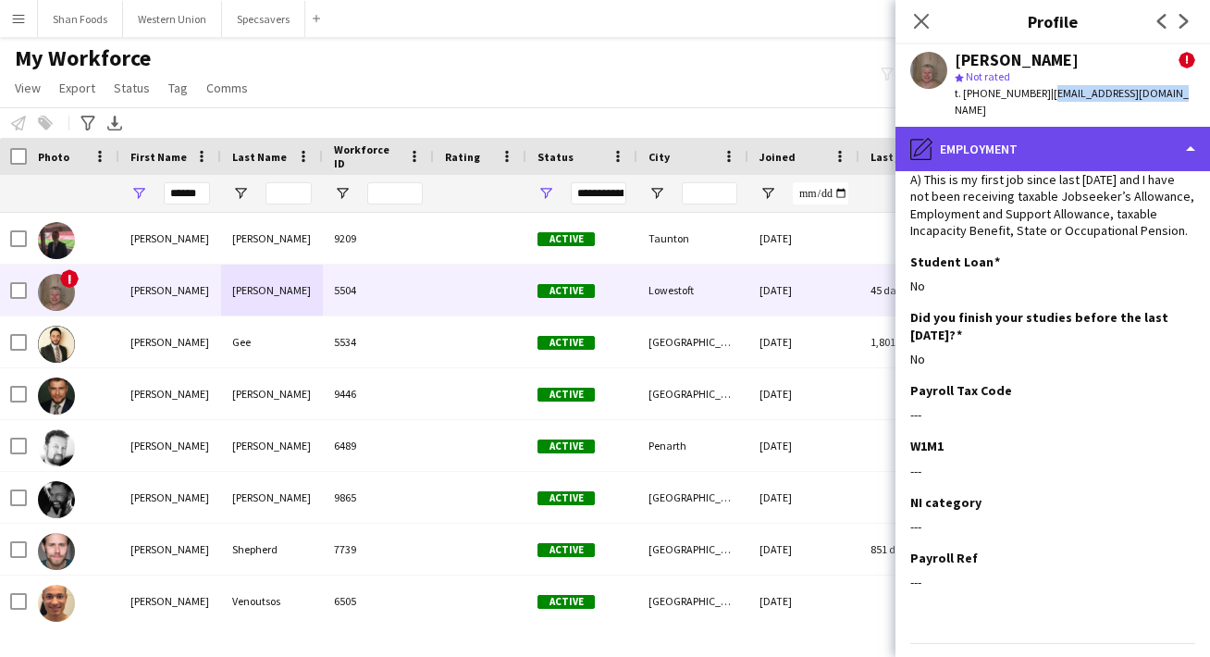
click at [1125, 132] on div "pencil4 Employment" at bounding box center [1052, 149] width 314 height 44
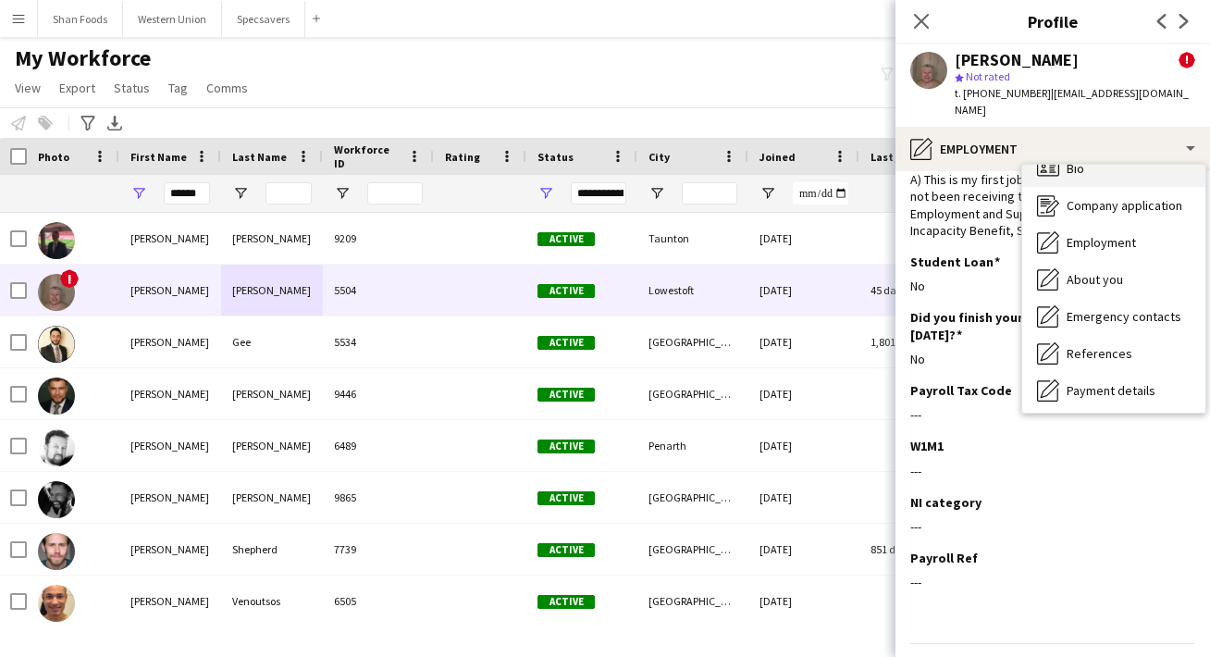
click at [1117, 165] on div "Bio Bio" at bounding box center [1113, 168] width 183 height 37
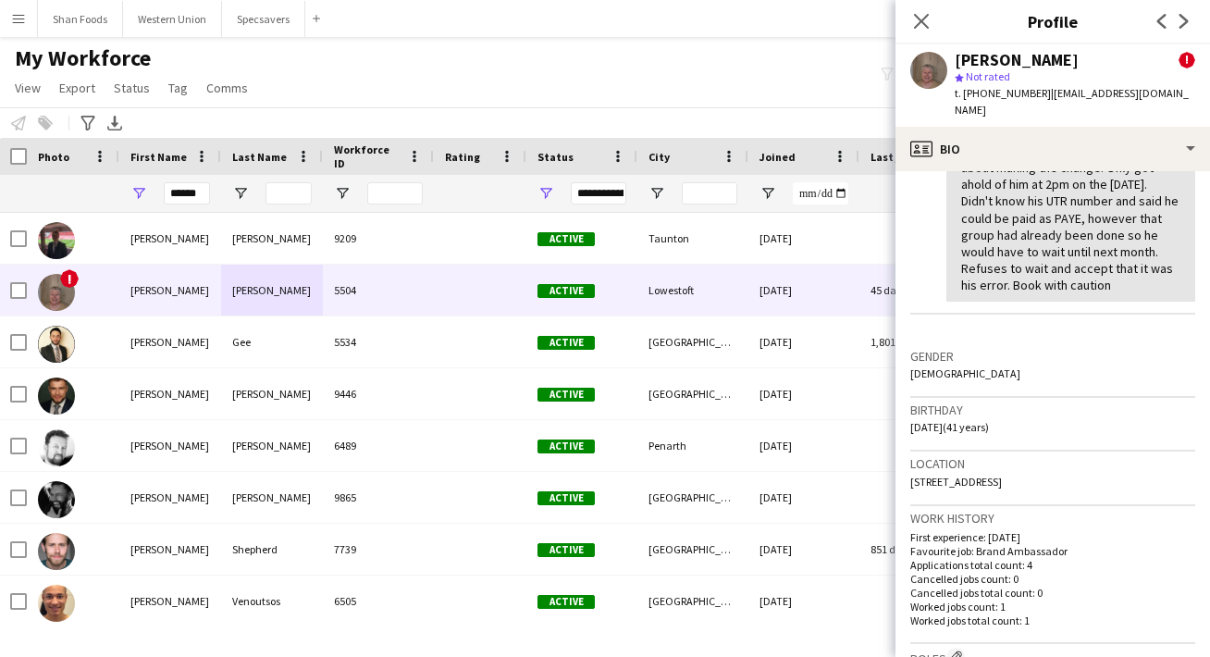
scroll to position [505, 0]
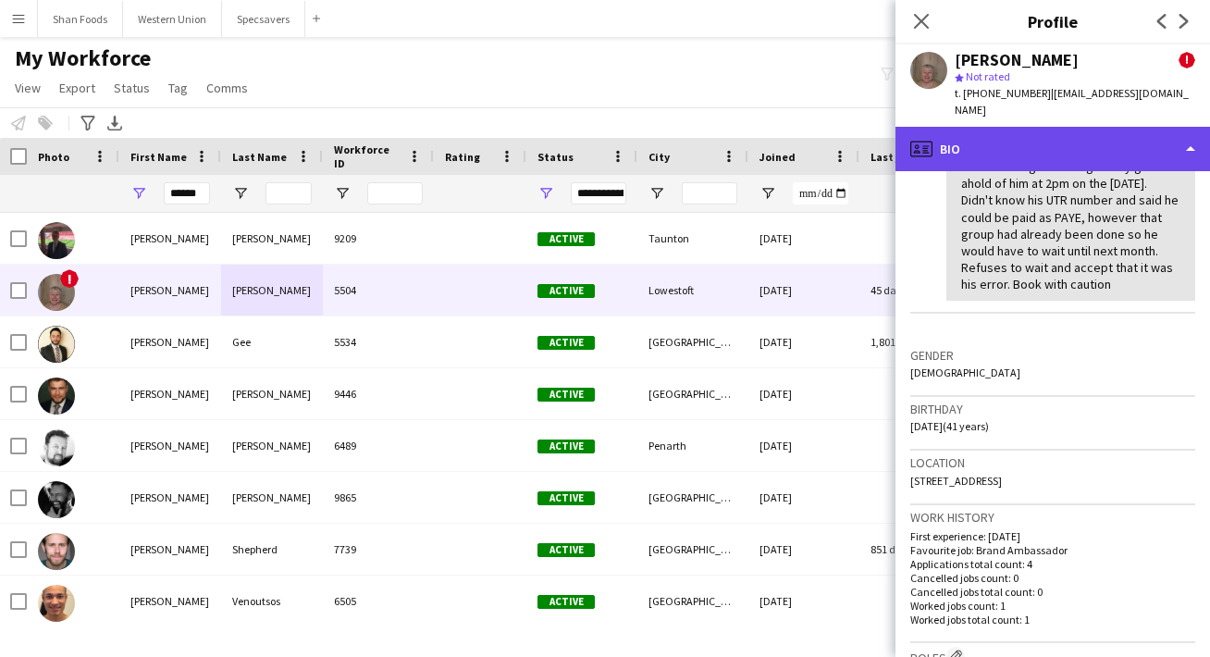
click at [1010, 127] on div "profile Bio" at bounding box center [1052, 149] width 314 height 44
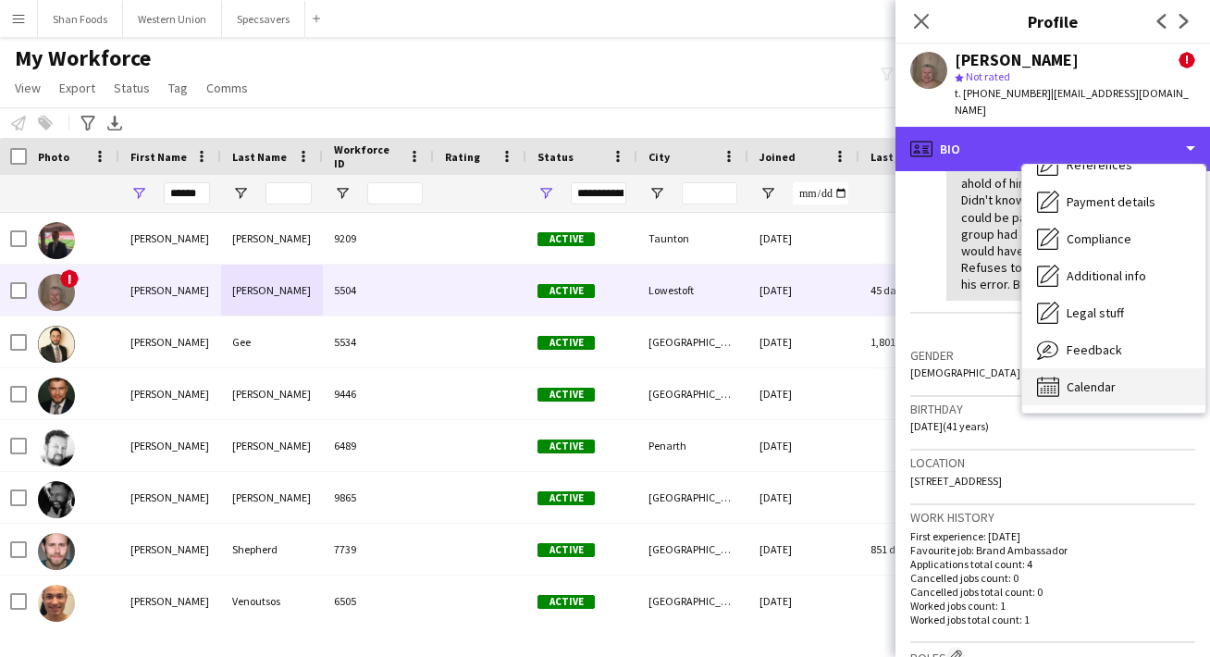
scroll to position [211, 0]
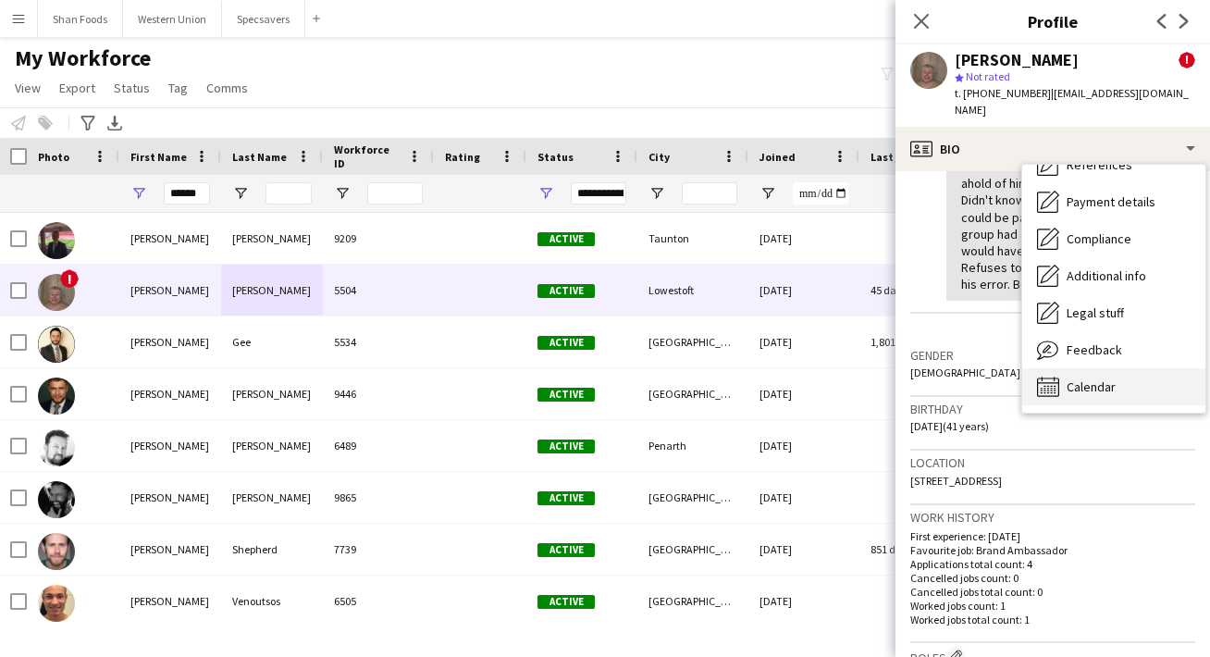
click at [1064, 372] on div "Calendar Calendar" at bounding box center [1113, 386] width 183 height 37
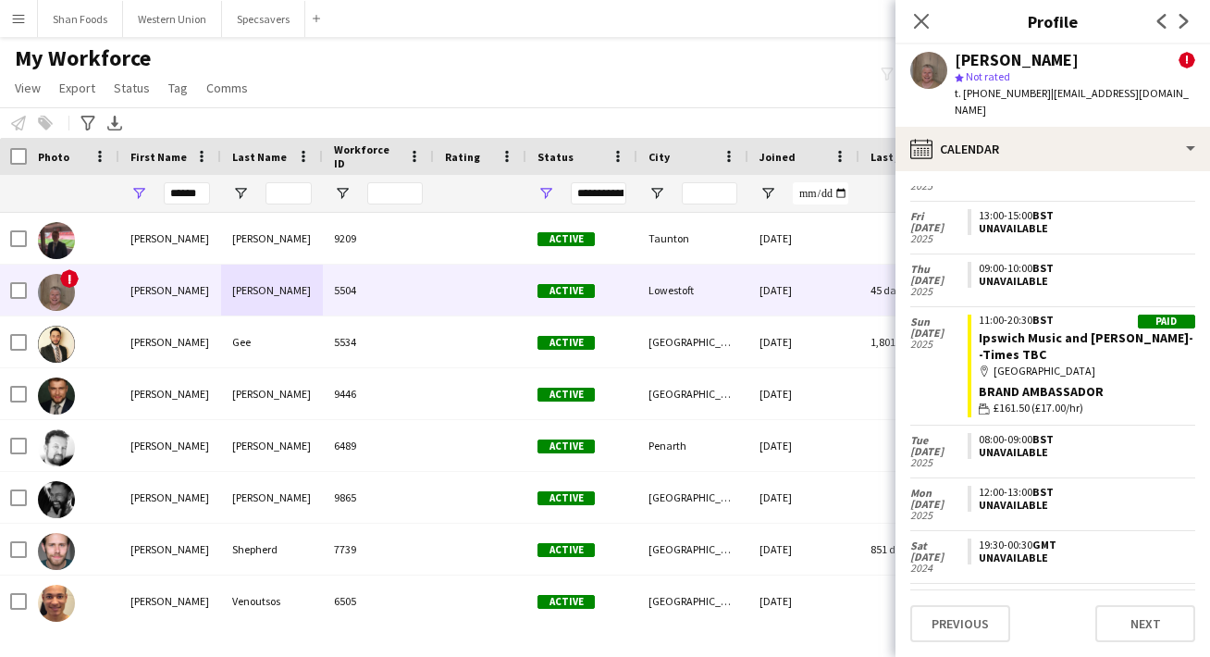
scroll to position [246, 0]
